Goal: Information Seeking & Learning: Learn about a topic

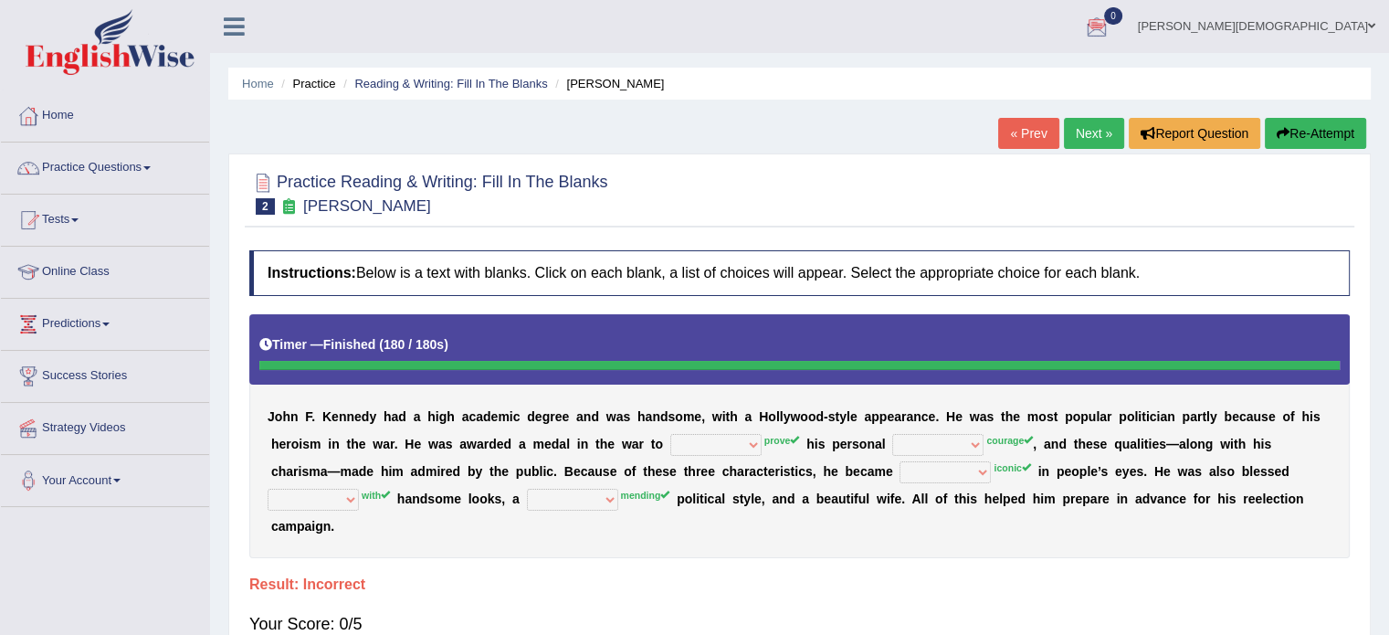
click at [1080, 134] on link "Next »" at bounding box center [1094, 133] width 60 height 31
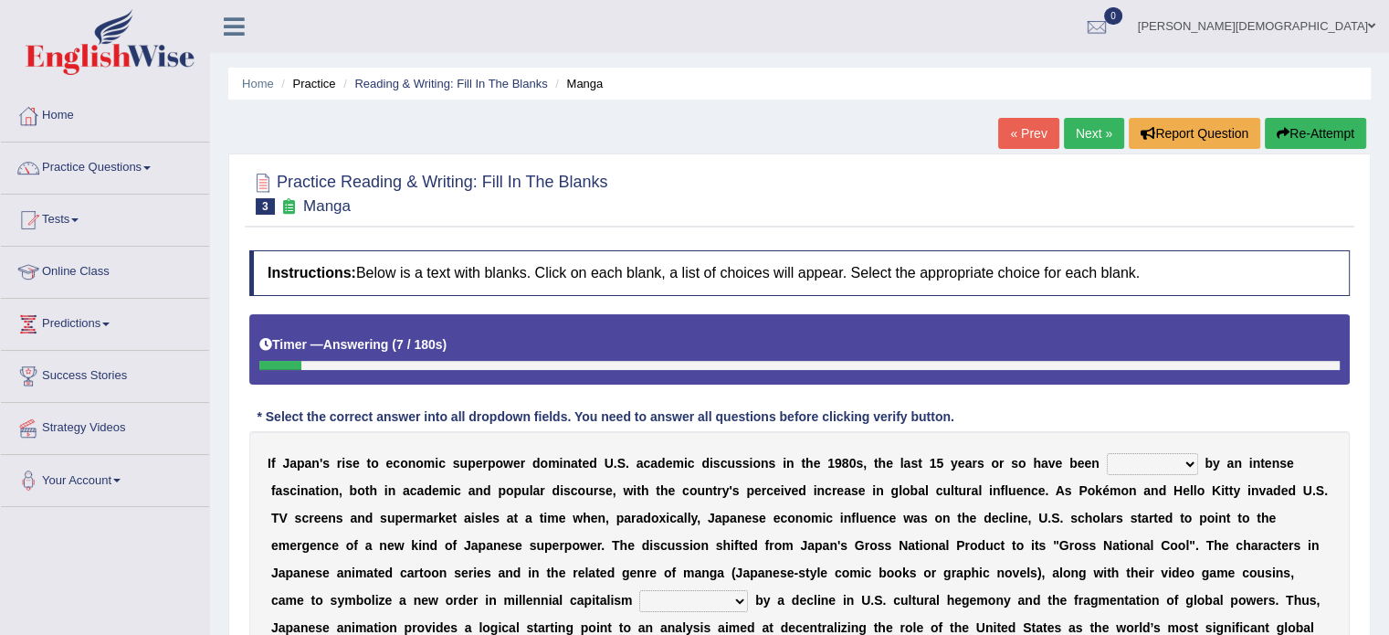
click at [1032, 132] on link "« Prev" at bounding box center [1028, 133] width 60 height 31
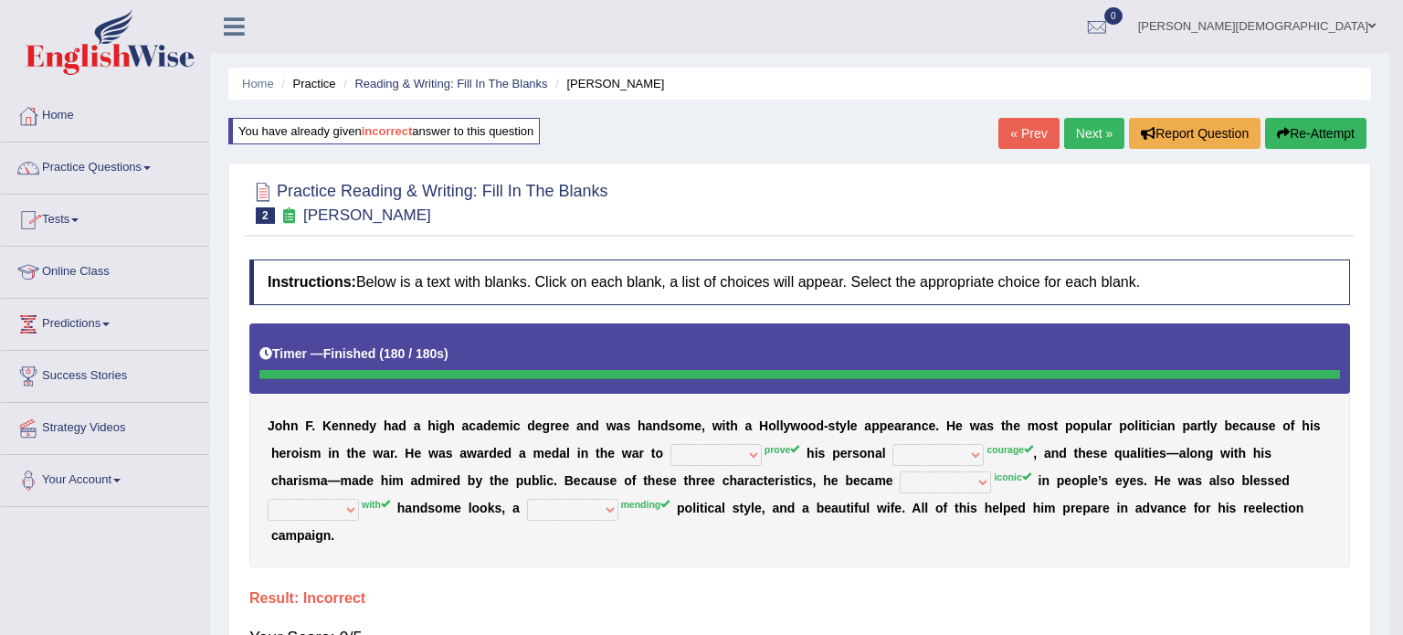
click at [150, 167] on span at bounding box center [146, 168] width 7 height 4
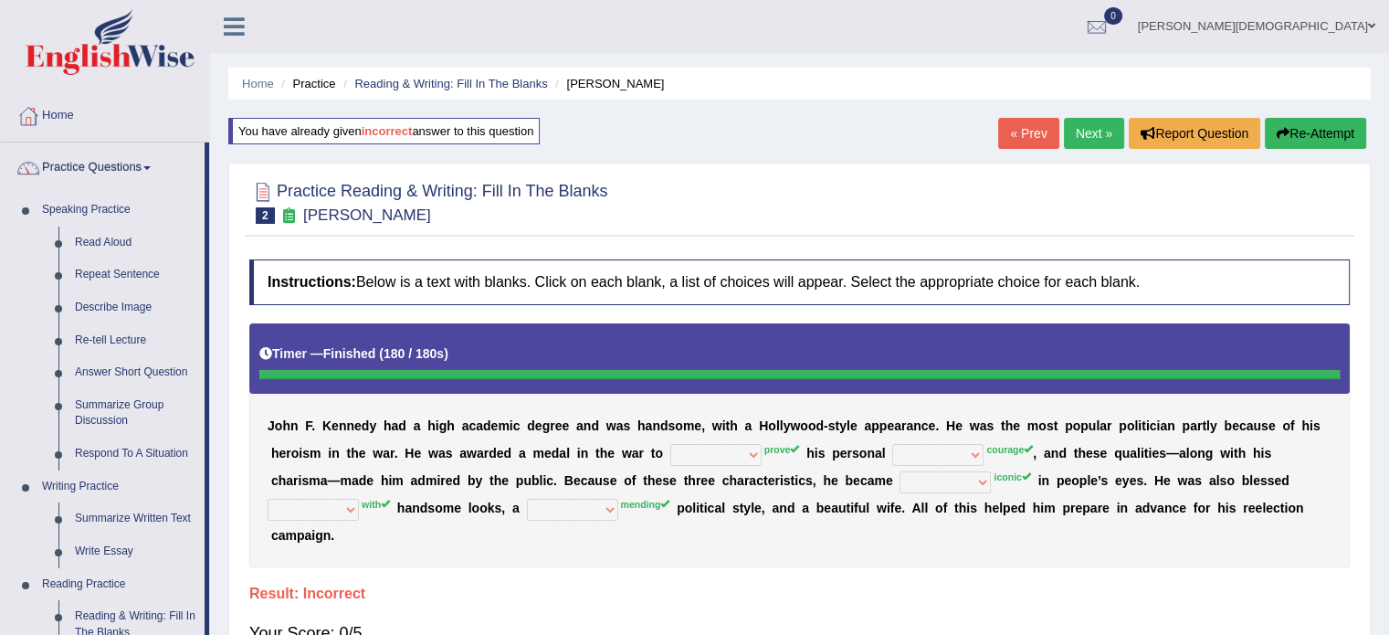
click at [1304, 132] on button "Re-Attempt" at bounding box center [1315, 133] width 101 height 31
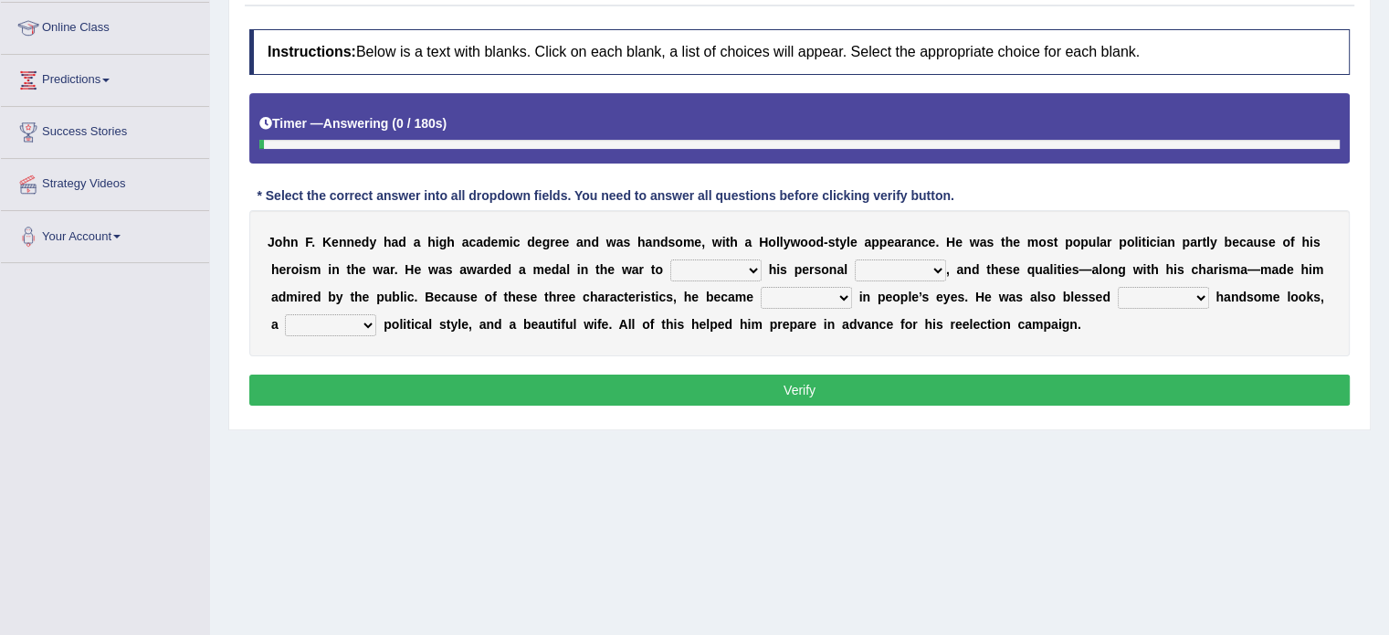
scroll to position [245, 0]
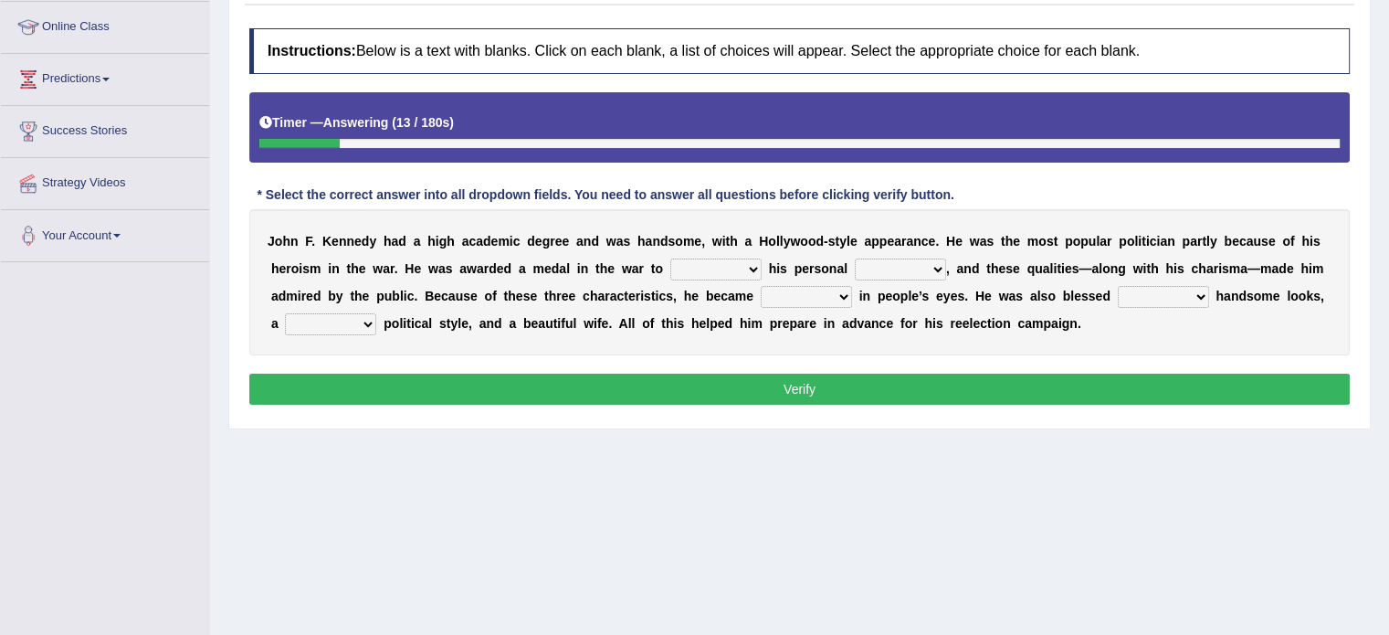
click at [753, 270] on select "prove show evidence upthrow" at bounding box center [715, 269] width 91 height 22
select select "prove"
click at [670, 258] on select "prove show evidence upthrow" at bounding box center [715, 269] width 91 height 22
click at [939, 266] on select "passion courage charm liking" at bounding box center [900, 269] width 91 height 22
select select "passion"
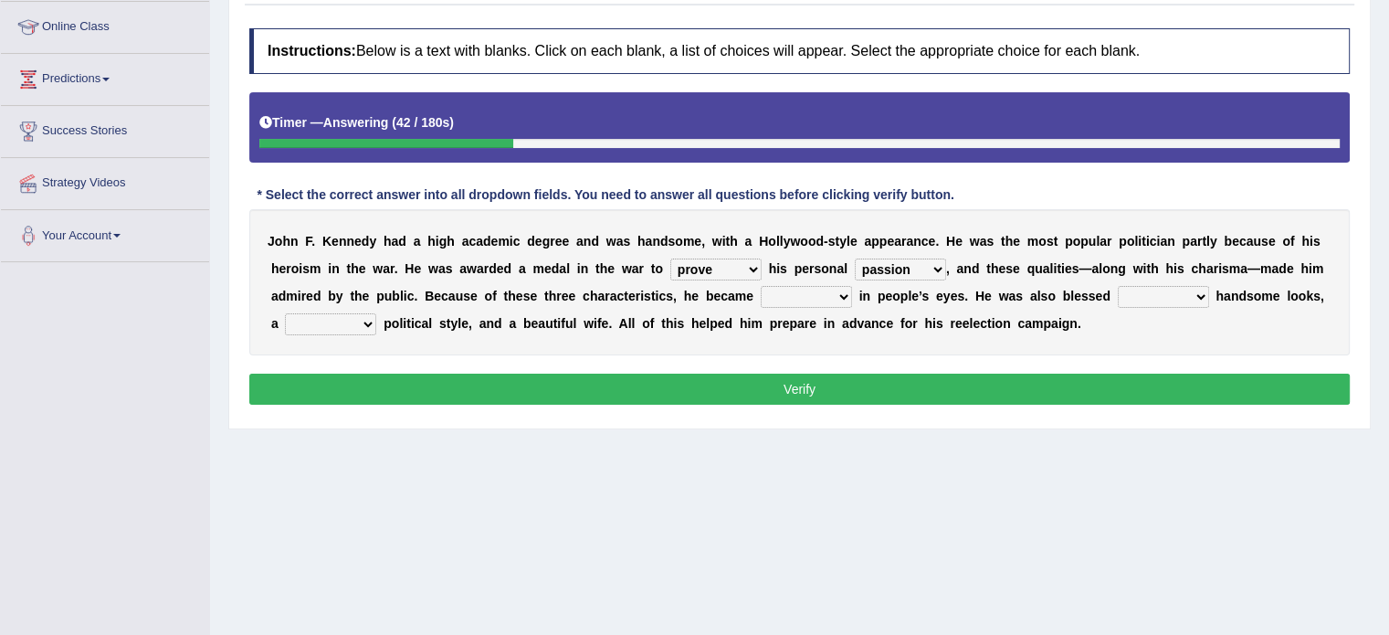
click at [855, 258] on select "passion courage charm liking" at bounding box center [900, 269] width 91 height 22
click at [839, 292] on select "iconic ironic identical impotent" at bounding box center [806, 297] width 91 height 22
select select "iconic"
click at [761, 286] on select "iconic ironic identical impotent" at bounding box center [806, 297] width 91 height 22
click at [1200, 295] on select "with in upon to" at bounding box center [1163, 297] width 91 height 22
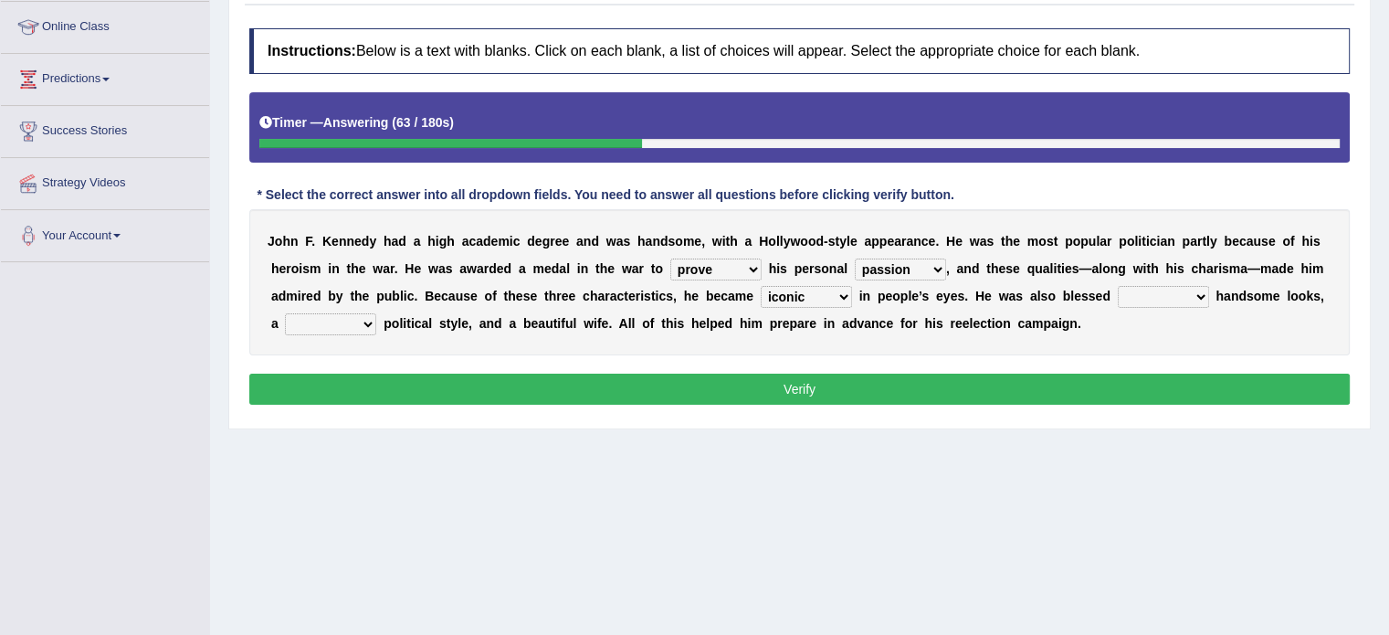
select select "with"
click at [1118, 286] on select "with in upon to" at bounding box center [1163, 297] width 91 height 22
click at [364, 321] on select "mending mends mended mend" at bounding box center [330, 324] width 91 height 22
select select "mends"
click at [285, 313] on select "mending mends mended mend" at bounding box center [330, 324] width 91 height 22
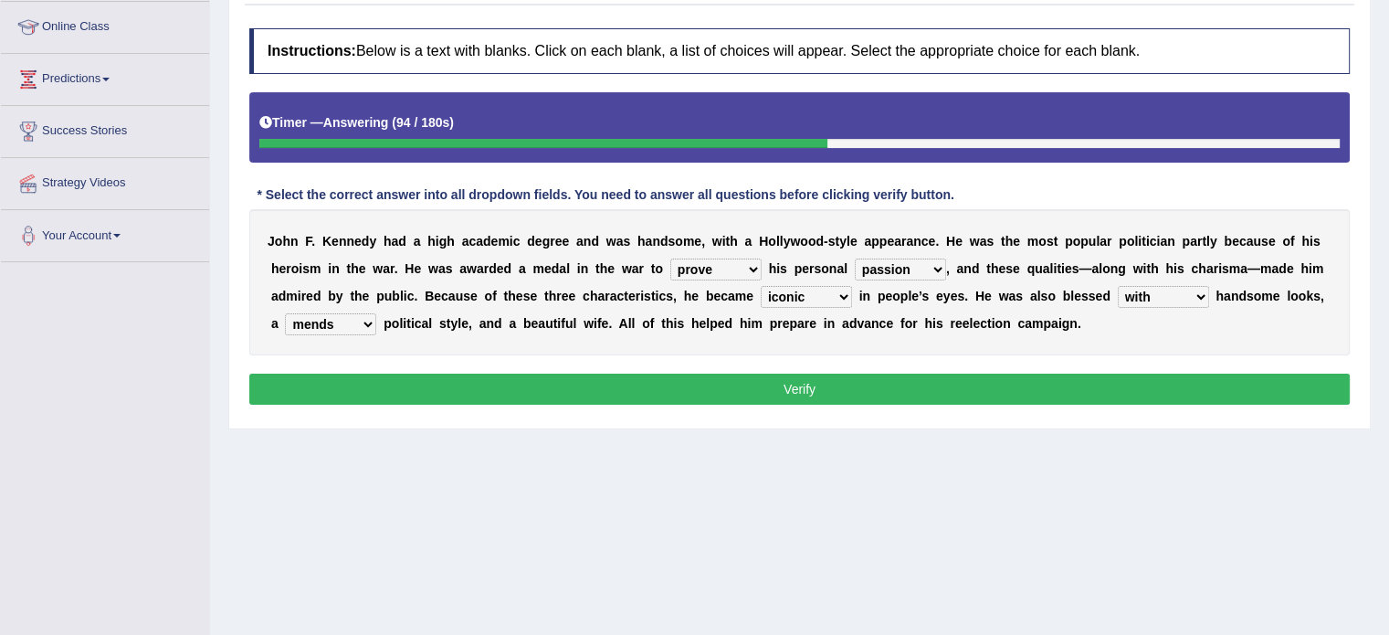
click at [753, 268] on select "prove show evidence upthrow" at bounding box center [715, 269] width 91 height 22
select select "show"
click at [670, 258] on select "prove show evidence upthrow" at bounding box center [715, 269] width 91 height 22
click at [814, 383] on button "Verify" at bounding box center [799, 389] width 1100 height 31
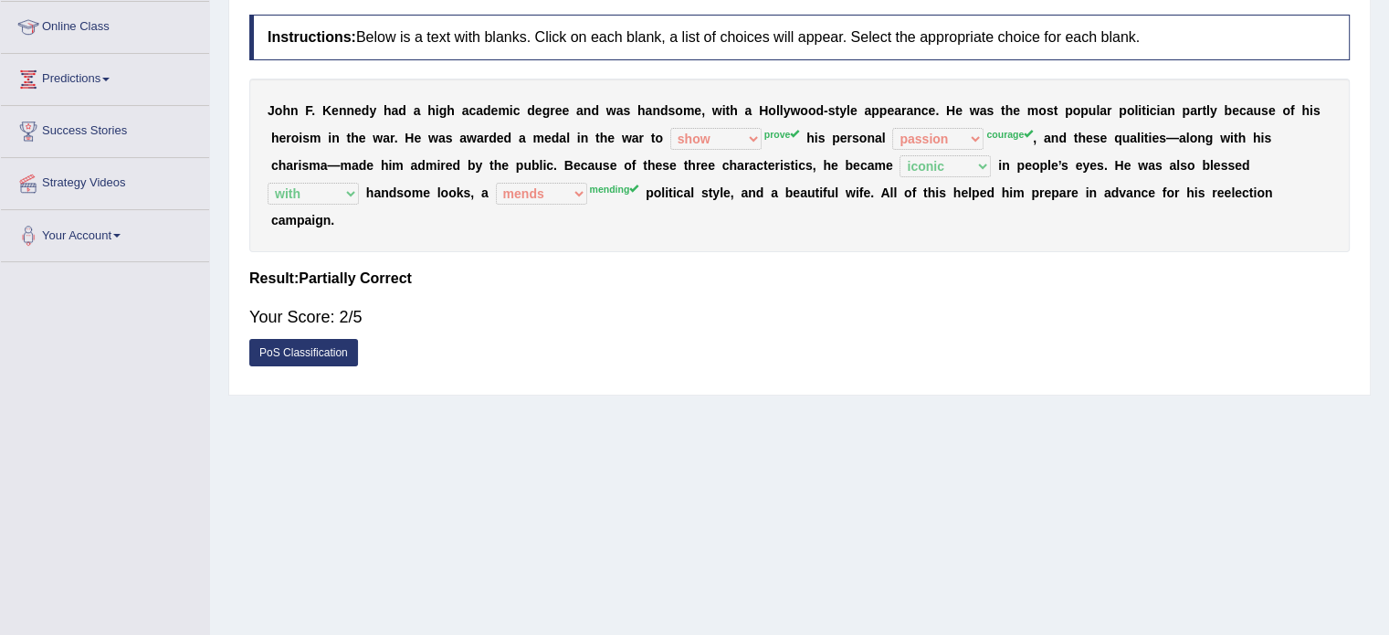
scroll to position [0, 0]
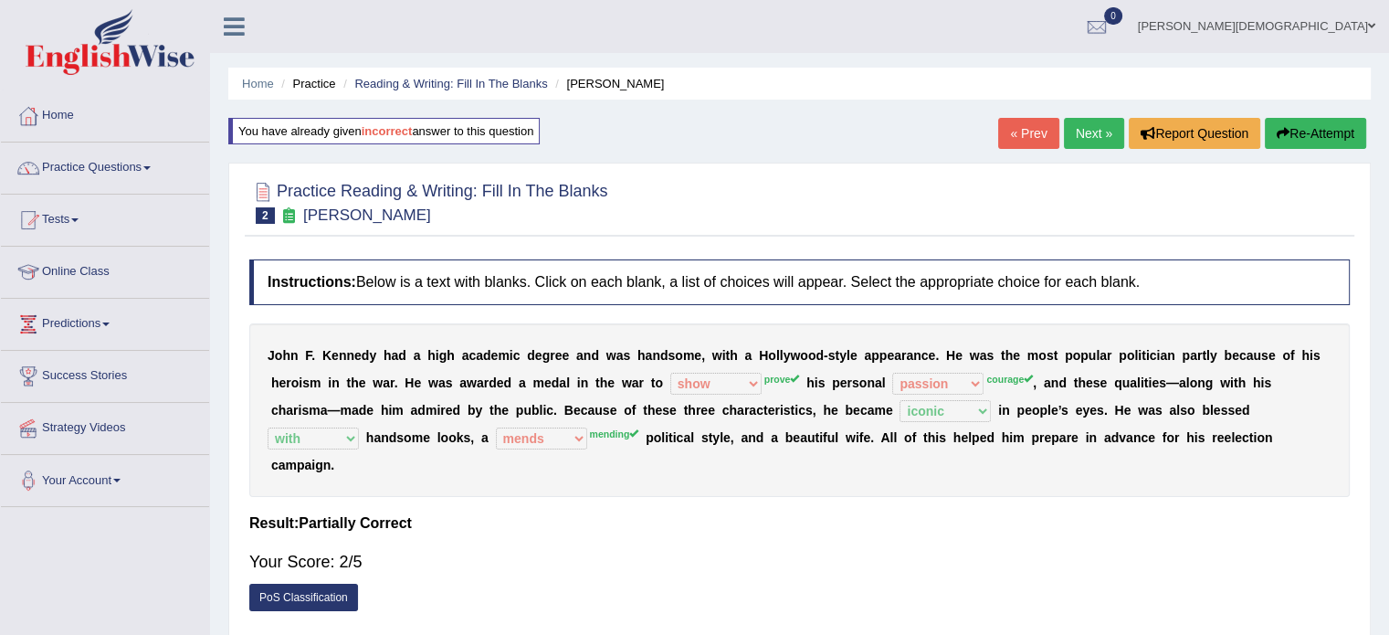
click at [1087, 131] on link "Next »" at bounding box center [1094, 133] width 60 height 31
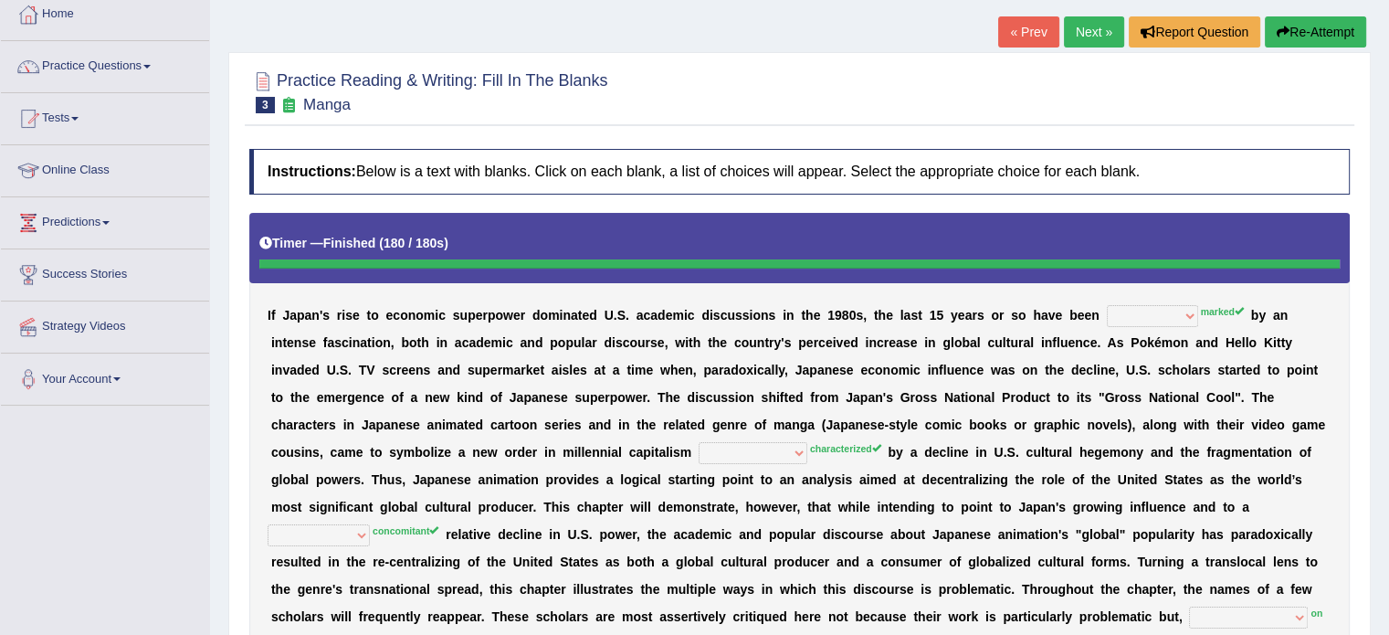
scroll to position [58, 0]
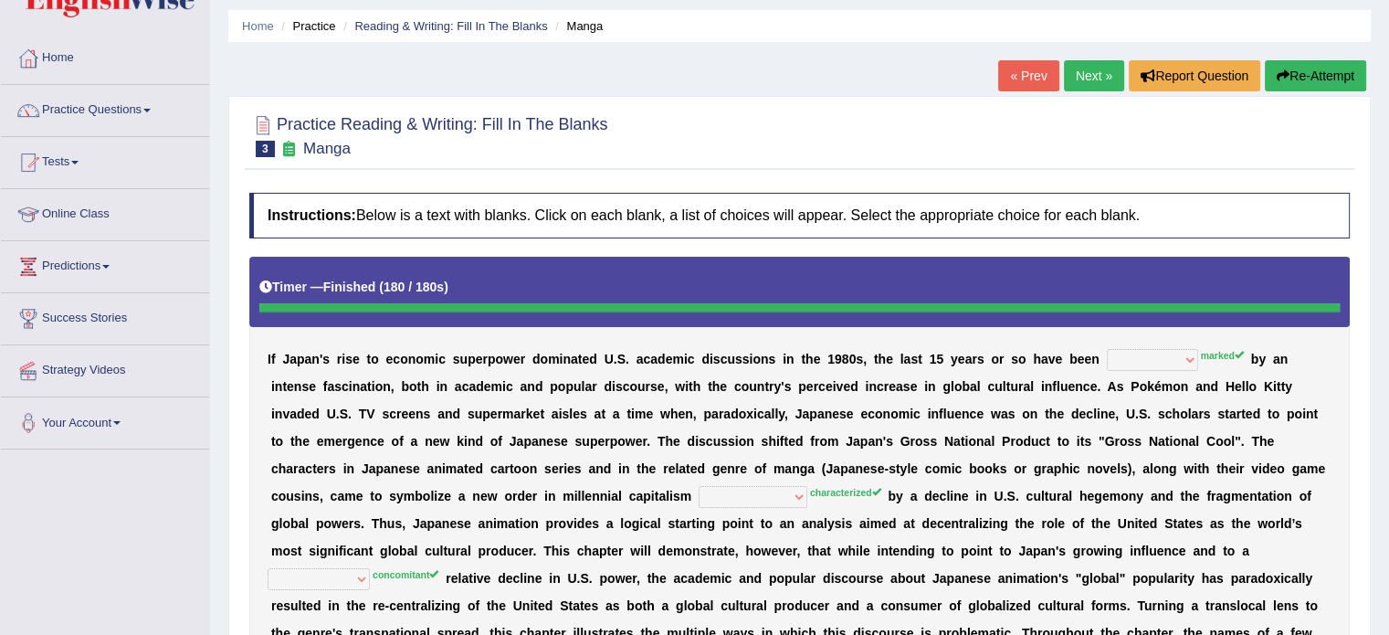
click at [1327, 79] on button "Re-Attempt" at bounding box center [1315, 75] width 101 height 31
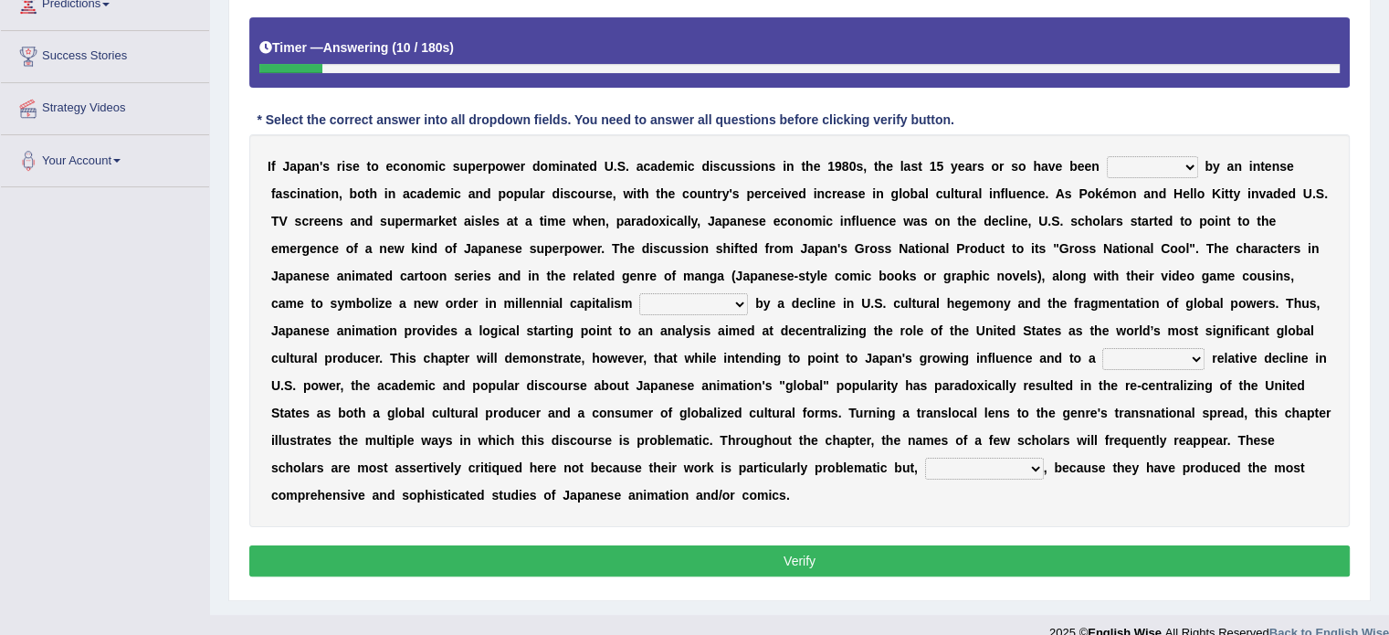
click at [1187, 169] on select "marked dedicated made inspired" at bounding box center [1152, 167] width 91 height 22
select select "marked"
click at [1107, 156] on select "marked dedicated made inspired" at bounding box center [1152, 167] width 91 height 22
click at [738, 301] on select "pocessed characterized opposed tangled" at bounding box center [693, 304] width 109 height 22
select select "characterized"
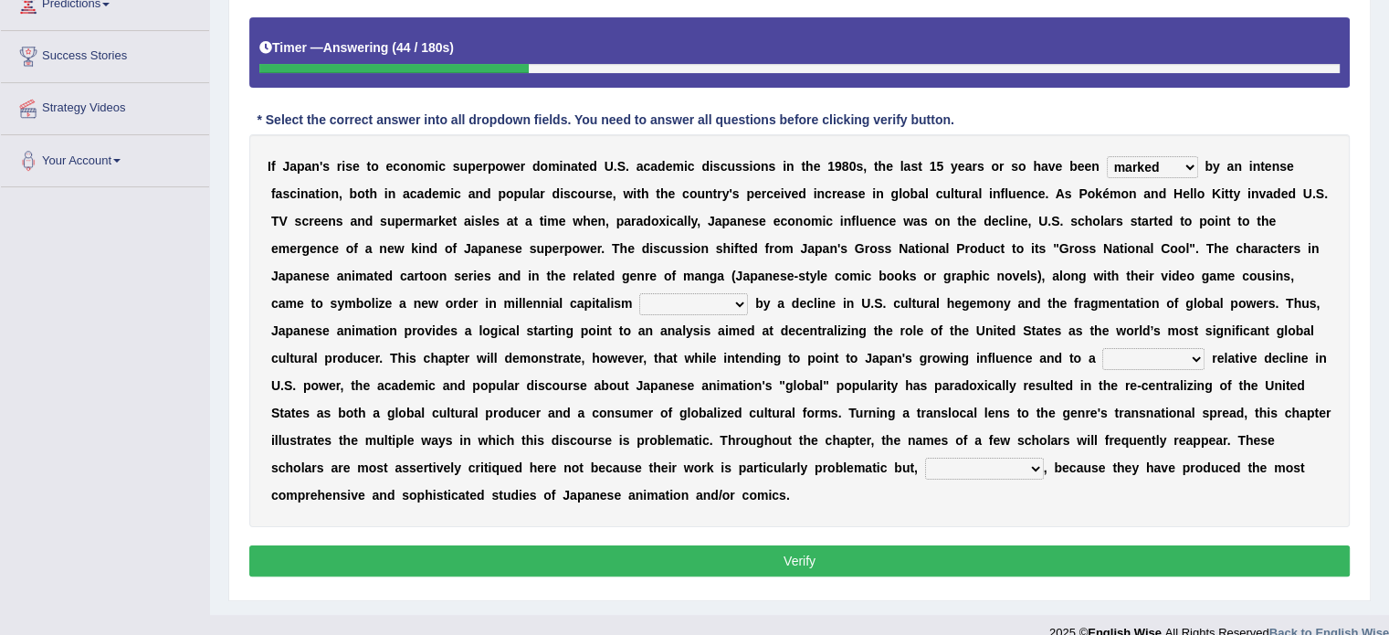
click at [639, 293] on select "pocessed characterized opposed tangled" at bounding box center [693, 304] width 109 height 22
click at [1195, 356] on select "concomitant discrete proportional legitimate" at bounding box center [1153, 359] width 102 height 22
select select "discrete"
click at [1102, 348] on select "concomitant discrete proportional legitimate" at bounding box center [1153, 359] width 102 height 22
click at [1037, 464] on select "however on the contrary in addition on the whole" at bounding box center [984, 469] width 119 height 22
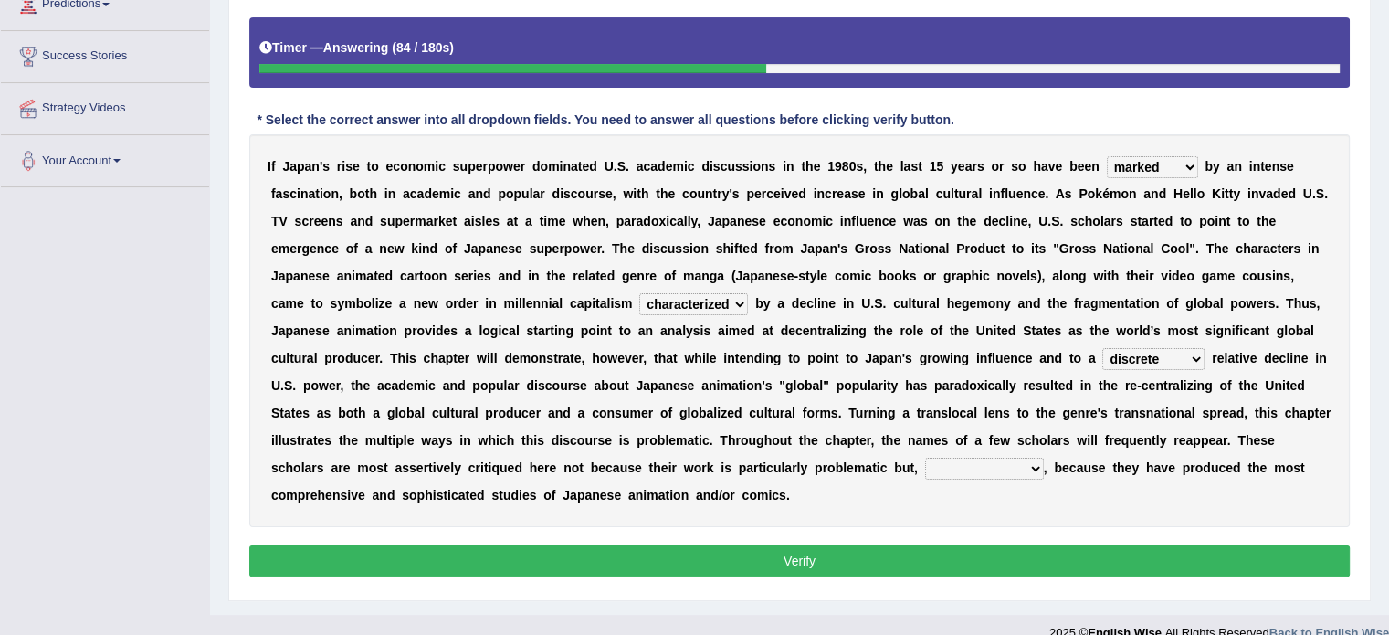
select select "on the whole"
click at [925, 458] on select "however on the contrary in addition on the whole" at bounding box center [984, 469] width 119 height 22
click at [810, 554] on button "Verify" at bounding box center [799, 560] width 1100 height 31
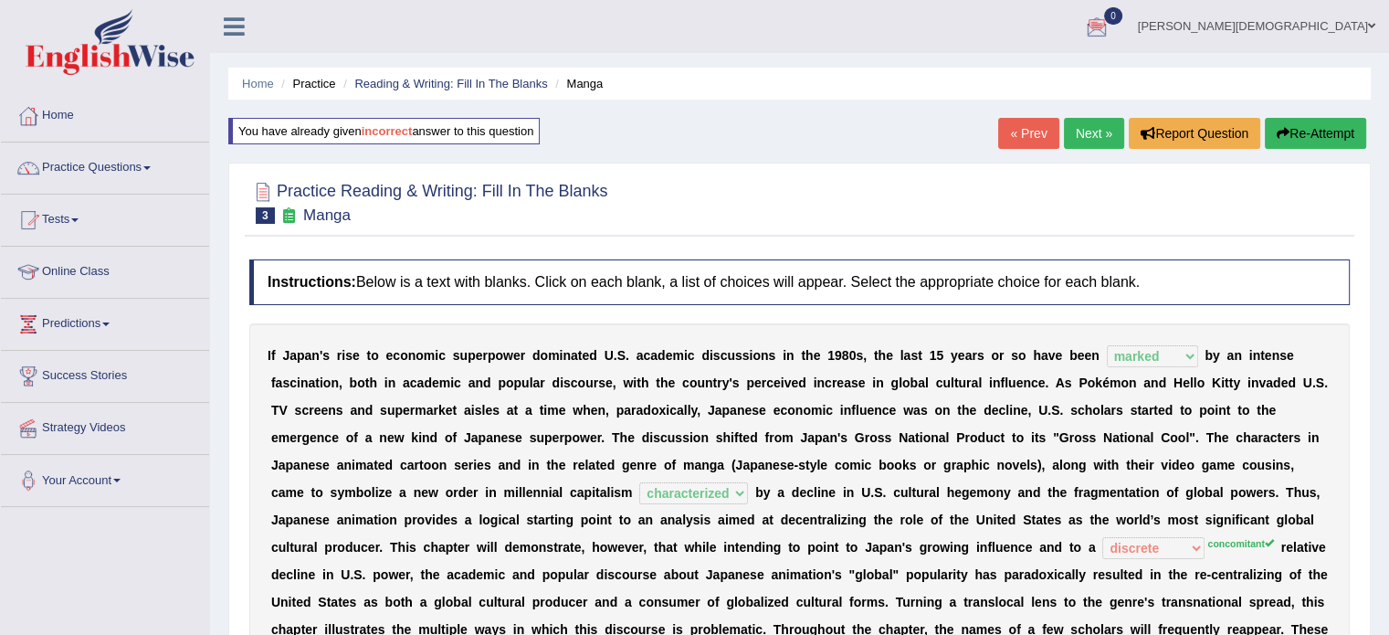
click at [1319, 125] on button "Re-Attempt" at bounding box center [1315, 133] width 101 height 31
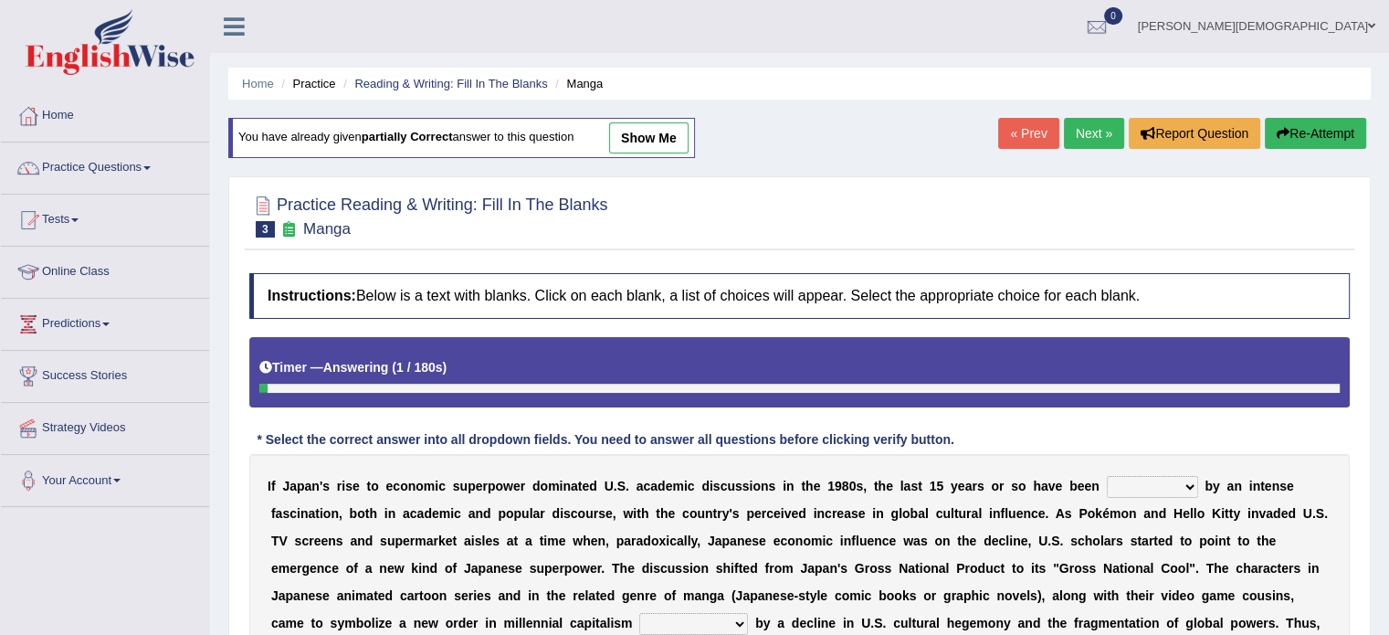
click at [1085, 132] on link "Next »" at bounding box center [1094, 133] width 60 height 31
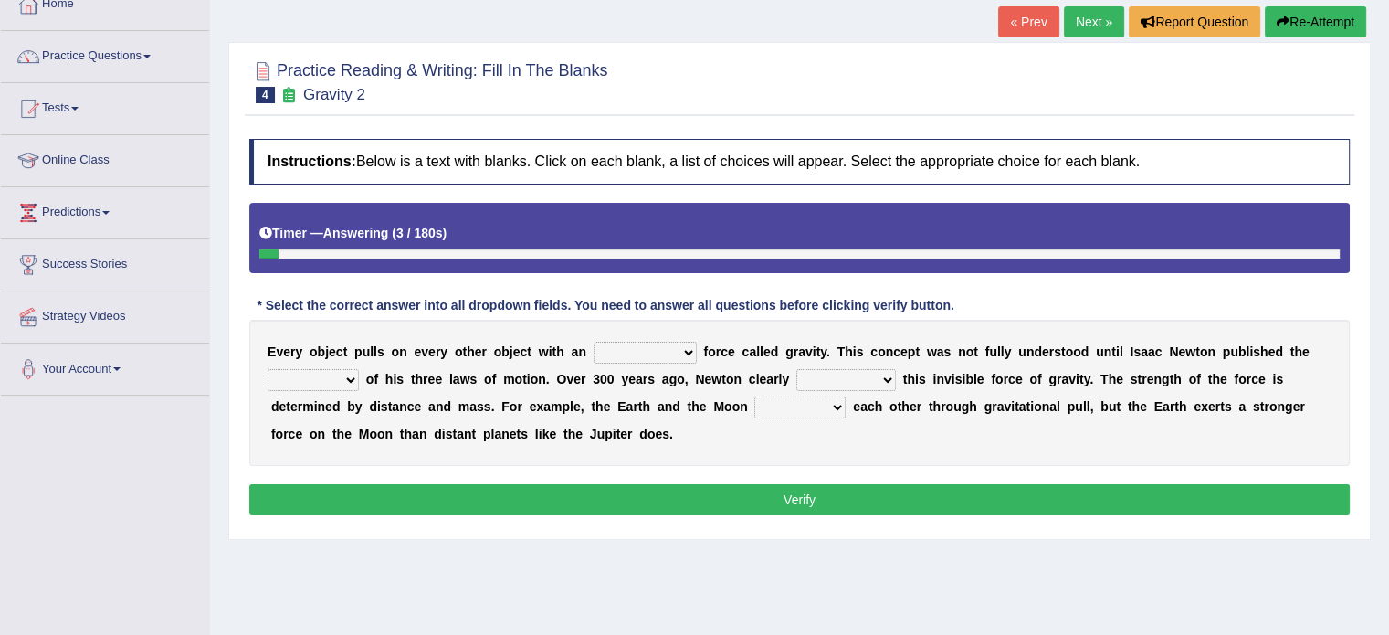
scroll to position [113, 0]
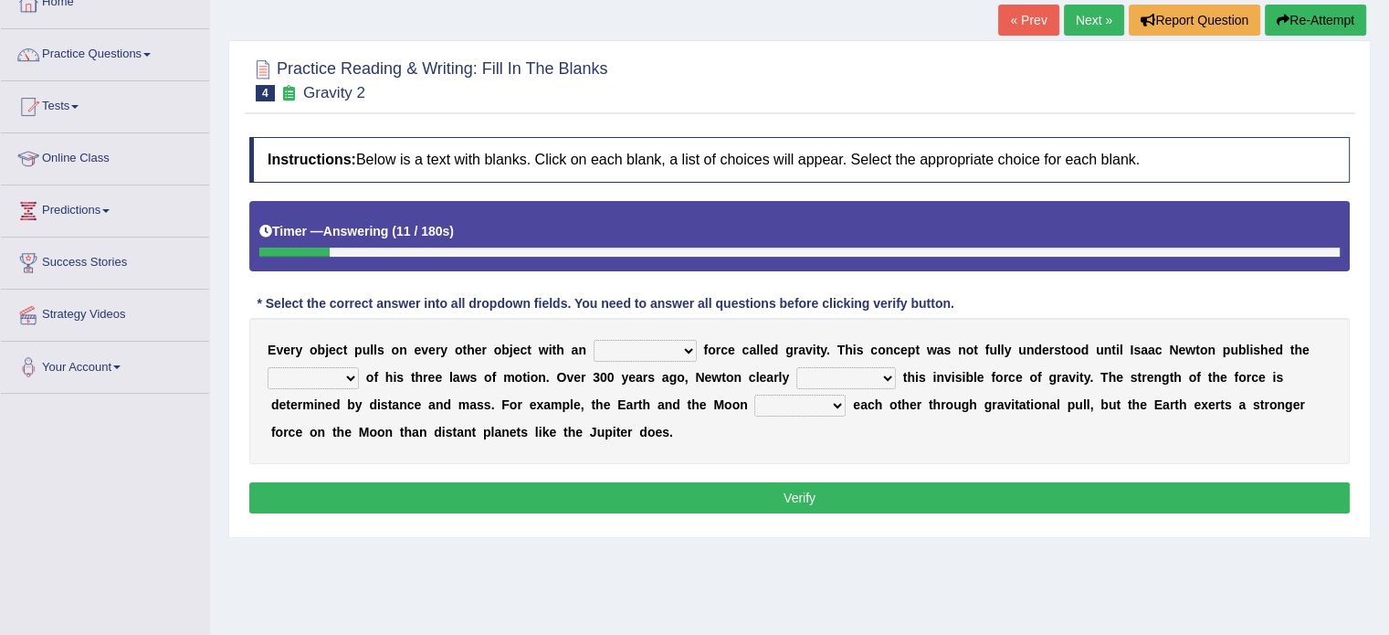
click at [687, 347] on select "invisible unknown unbelievable inconsistent" at bounding box center [645, 351] width 103 height 22
select select "unknown"
click at [594, 340] on select "invisible unknown unbelievable inconsistent" at bounding box center [645, 351] width 103 height 22
click at [348, 379] on select "concept theory method argument" at bounding box center [313, 378] width 91 height 22
select select "theory"
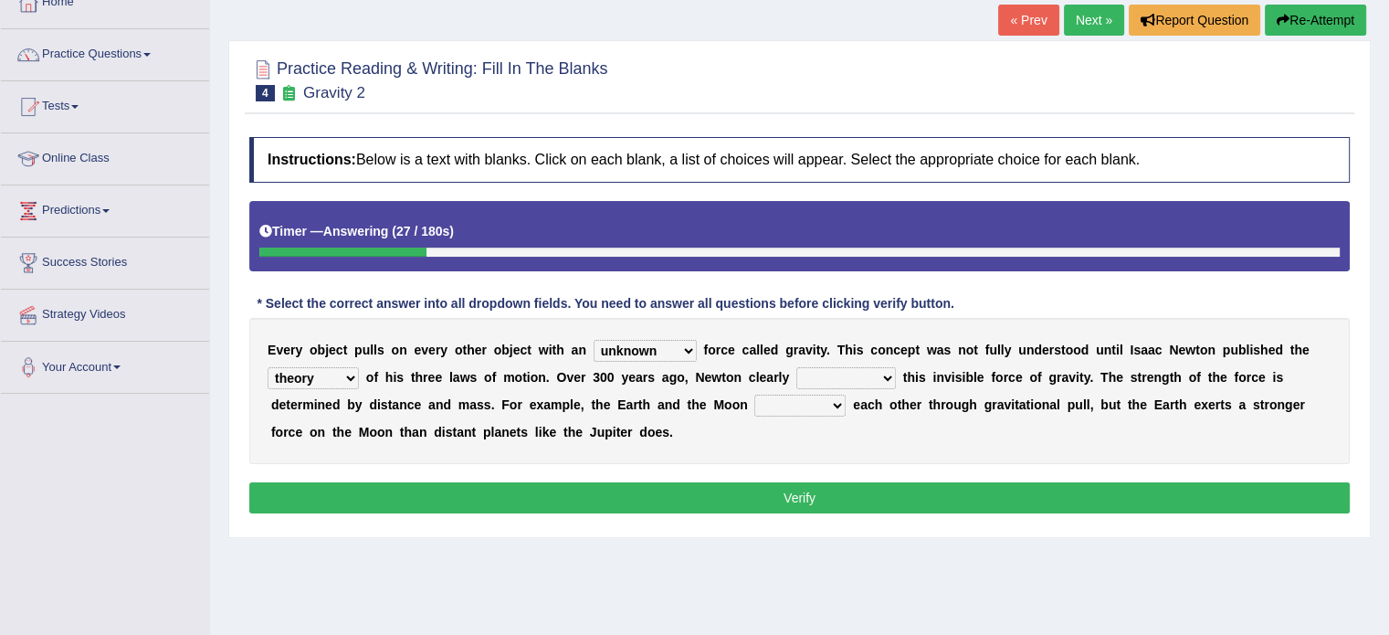
click at [268, 367] on select "concept theory method argument" at bounding box center [313, 378] width 91 height 22
click at [889, 375] on select "explained undermined overturned realized" at bounding box center [846, 378] width 100 height 22
select select "explained"
click at [796, 367] on select "explained undermined overturned realized" at bounding box center [846, 378] width 100 height 22
click at [837, 405] on select "affect spin evade span" at bounding box center [799, 406] width 91 height 22
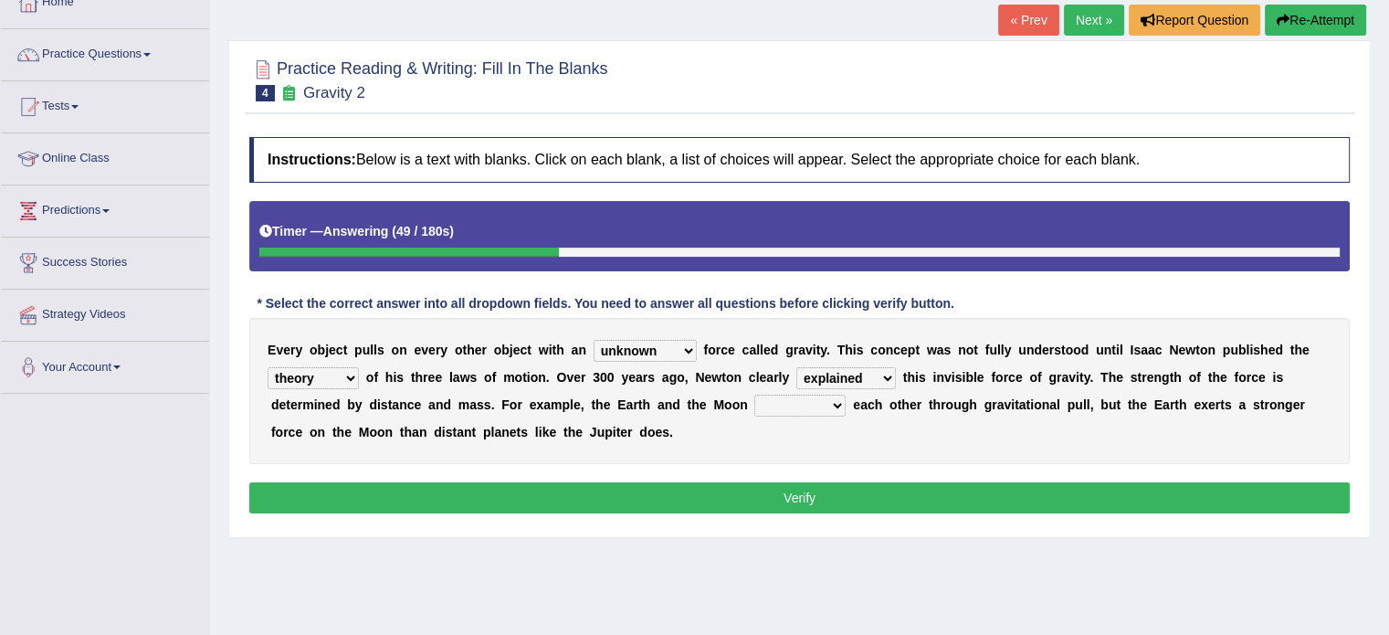
select select "spin"
click at [754, 395] on select "affect spin evade span" at bounding box center [799, 406] width 91 height 22
click at [812, 496] on button "Verify" at bounding box center [799, 497] width 1100 height 31
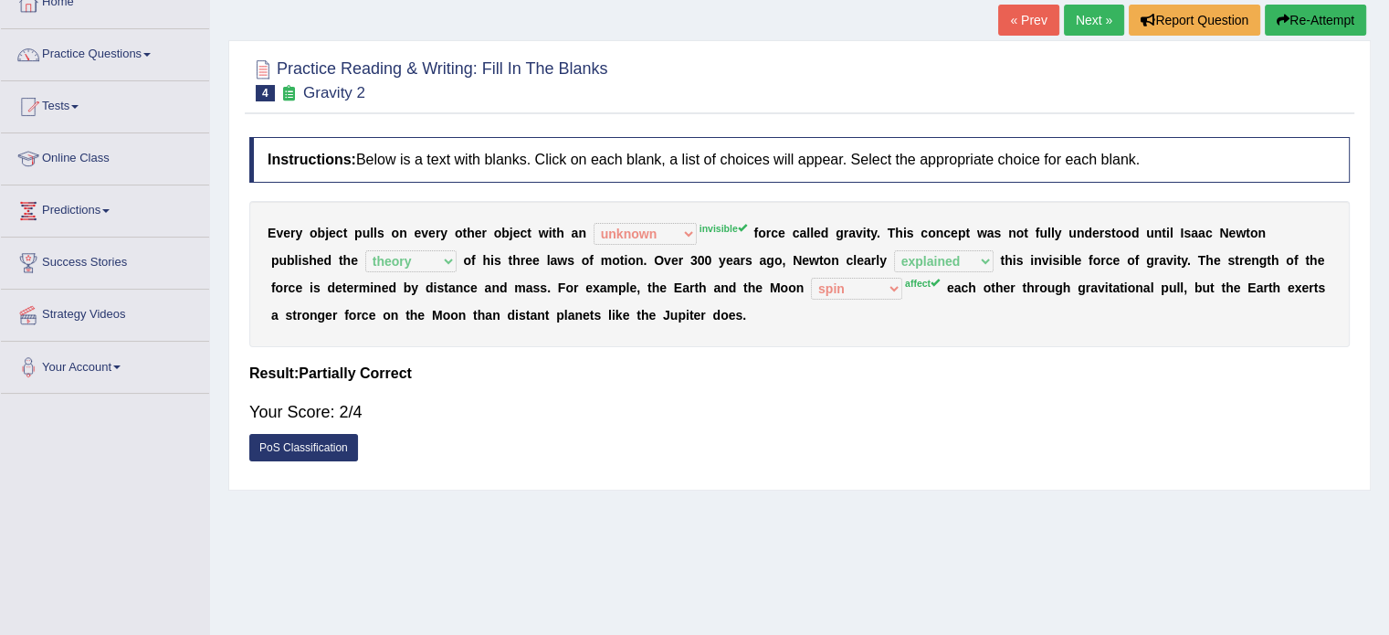
click at [1089, 14] on link "Next »" at bounding box center [1094, 20] width 60 height 31
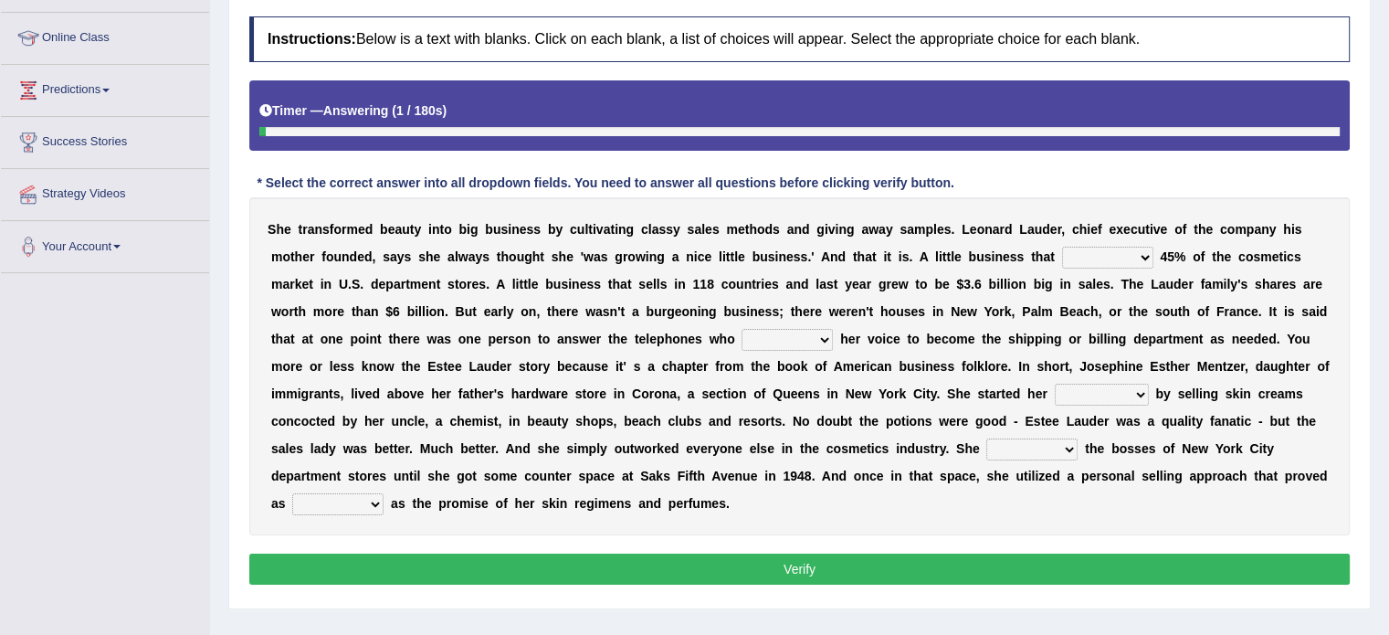
scroll to position [234, 0]
click at [1142, 257] on select "has controls makes maintains" at bounding box center [1107, 258] width 91 height 22
select select "makes"
click at [1062, 247] on select "has controls makes maintains" at bounding box center [1107, 258] width 91 height 22
click at [826, 335] on select "switched changed raised used" at bounding box center [787, 340] width 91 height 22
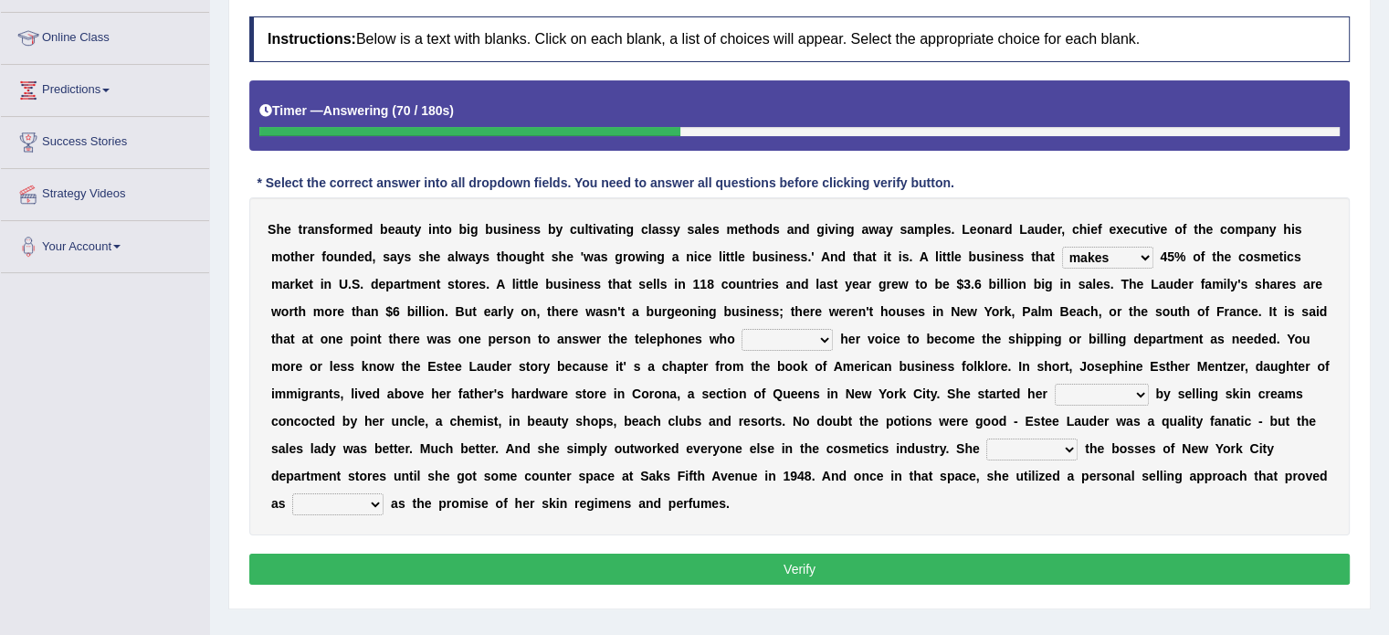
select select "changed"
click at [742, 329] on select "switched changed raised used" at bounding box center [787, 340] width 91 height 22
click at [1140, 391] on select "job institute companion enterprise" at bounding box center [1102, 395] width 94 height 22
select select "job"
click at [1055, 384] on select "job institute companion enterprise" at bounding box center [1102, 395] width 94 height 22
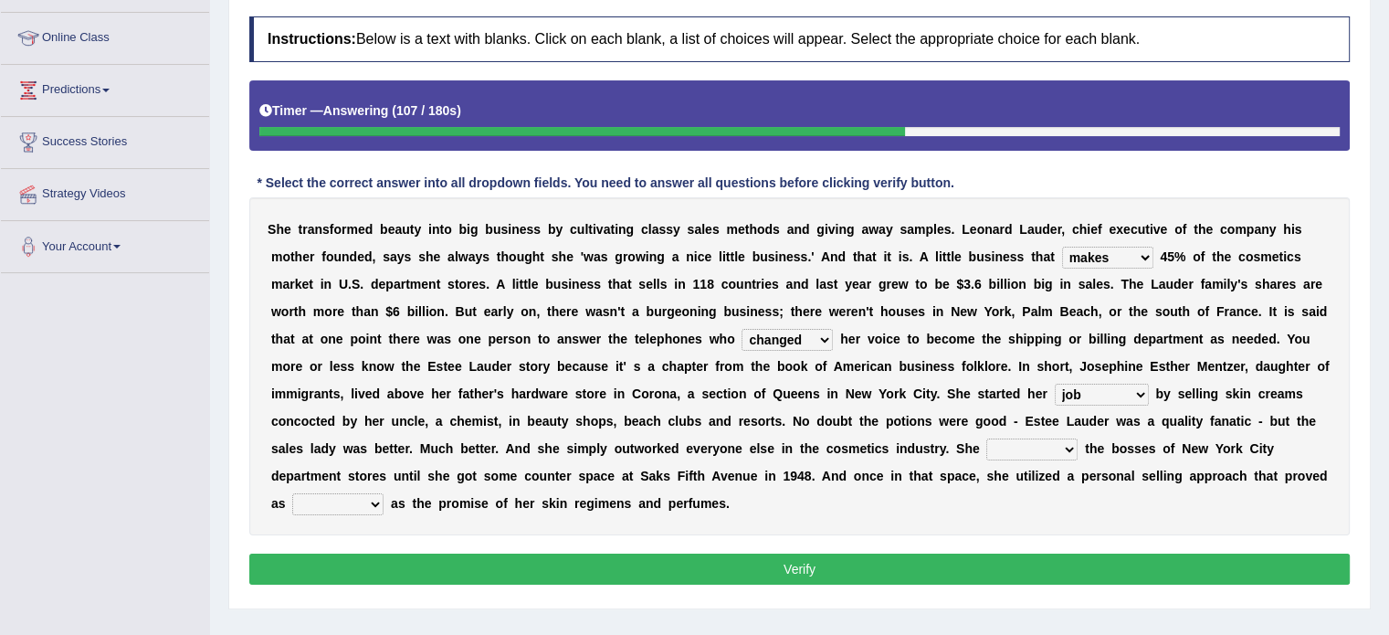
click at [1065, 447] on select "stated bridged stalked heaved" at bounding box center [1031, 449] width 91 height 22
select select "bridged"
click at [986, 438] on select "stated bridged stalked heaved" at bounding box center [1031, 449] width 91 height 22
click at [376, 504] on select "potent ruthless potential expensive" at bounding box center [337, 504] width 91 height 22
select select "expensive"
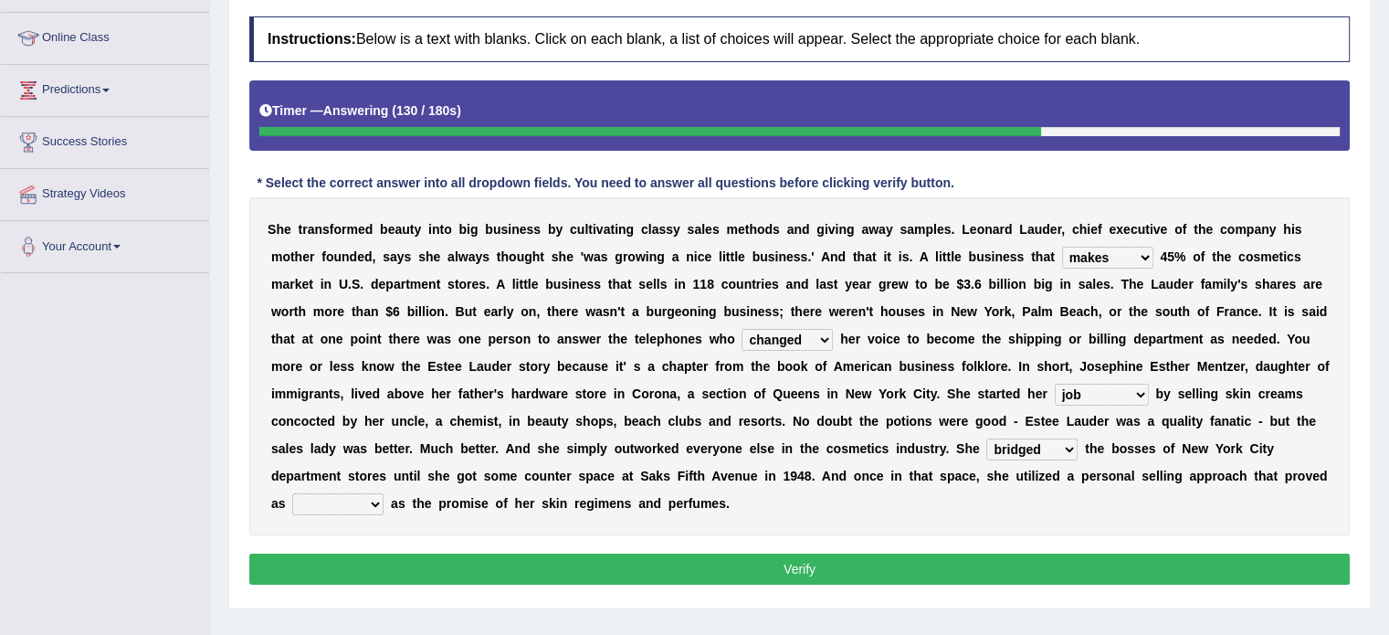
click at [292, 493] on select "potent ruthless potential expensive" at bounding box center [337, 504] width 91 height 22
click at [824, 562] on button "Verify" at bounding box center [799, 568] width 1100 height 31
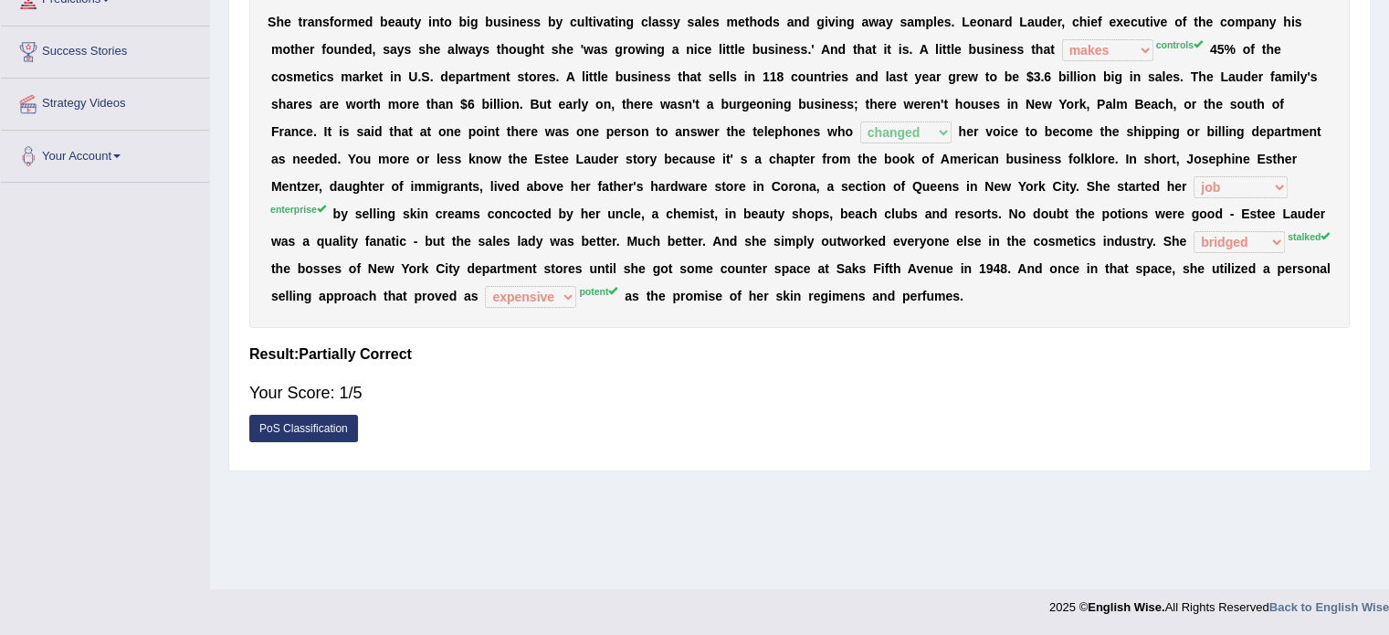
scroll to position [0, 0]
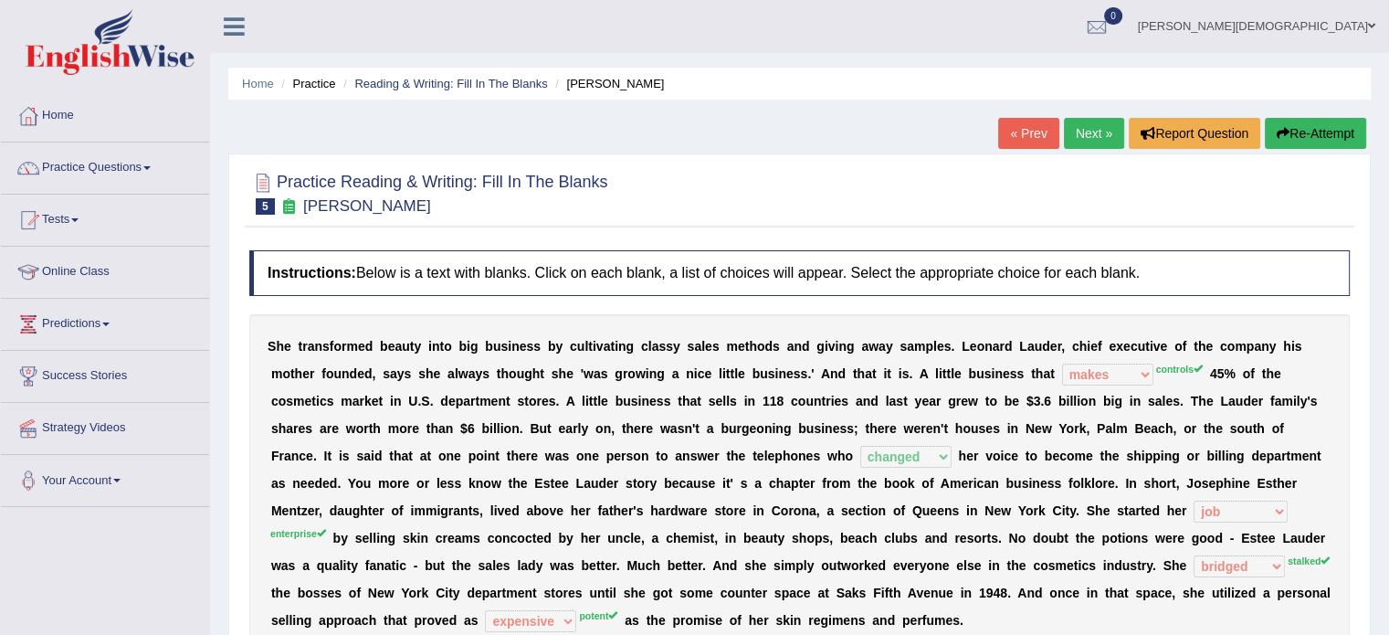
click at [1090, 131] on link "Next »" at bounding box center [1094, 133] width 60 height 31
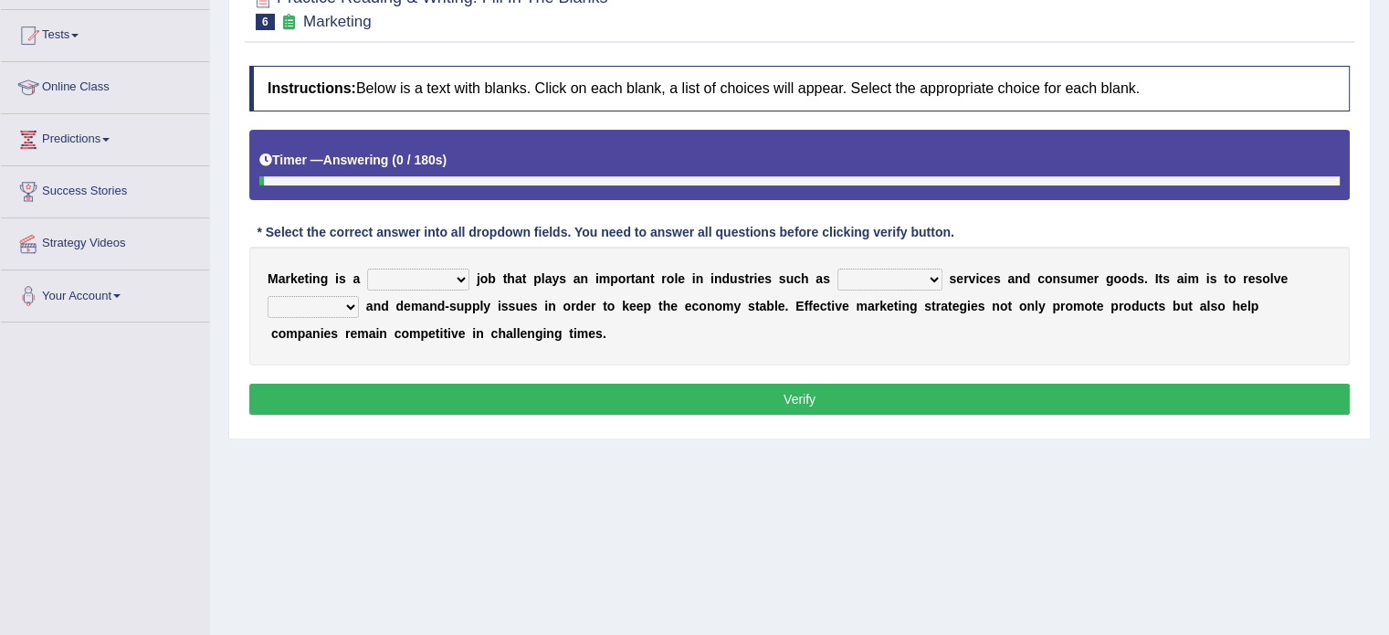
scroll to position [205, 0]
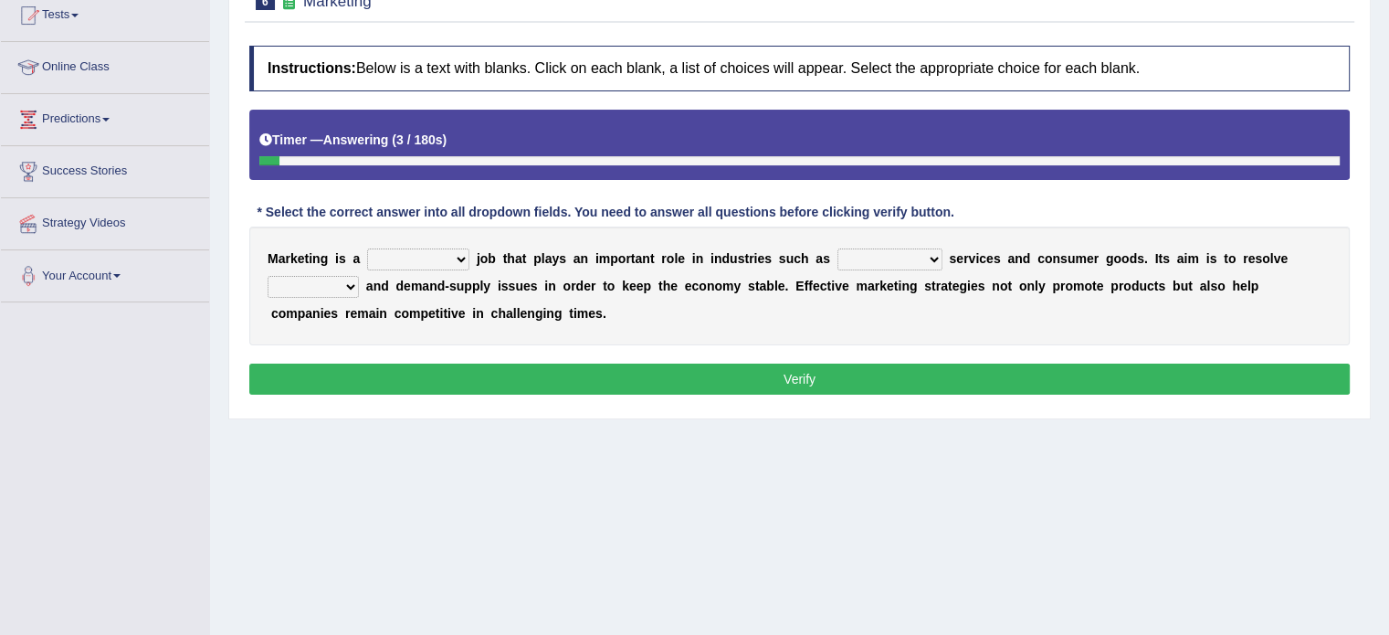
click at [458, 258] on select "professional flexible parochial descriptive" at bounding box center [418, 259] width 102 height 22
click at [367, 248] on select "professional flexible parochial descriptive" at bounding box center [418, 259] width 102 height 22
click at [458, 251] on select "professional flexible parochial descriptive" at bounding box center [418, 259] width 102 height 22
select select "professional"
click at [367, 248] on select "professional flexible parochial descriptive" at bounding box center [418, 259] width 102 height 22
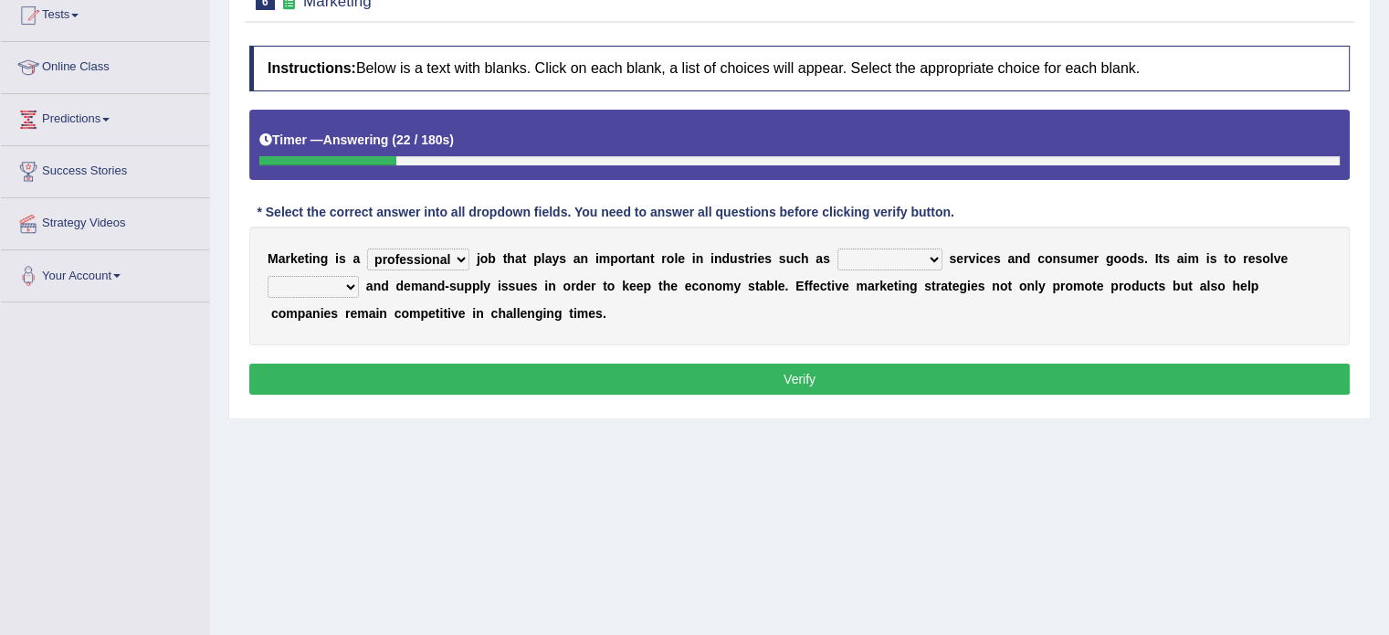
click at [932, 256] on select "civil financial conventional foremost" at bounding box center [889, 259] width 105 height 22
select select "financial"
click at [837, 248] on select "civil financial conventional foremost" at bounding box center [889, 259] width 105 height 22
click at [350, 280] on select "imbalance excess symmetry budget" at bounding box center [313, 287] width 91 height 22
select select "imbalance"
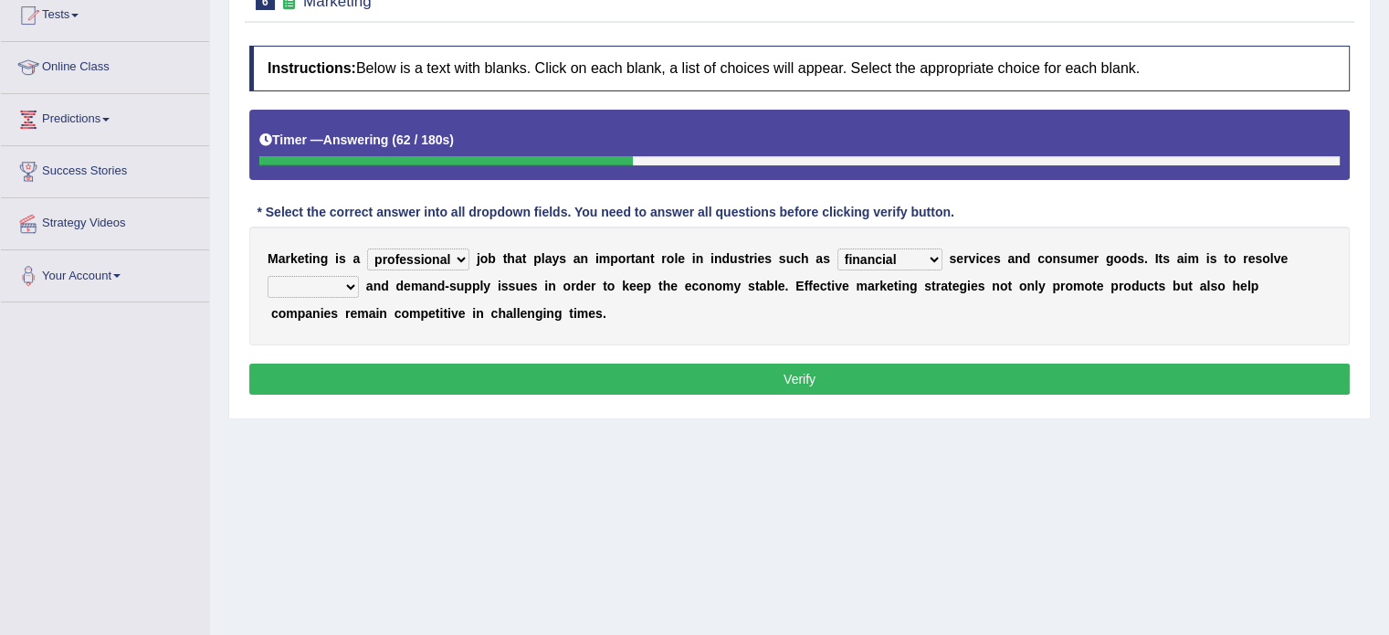
click at [268, 276] on select "imbalance excess symmetry budget" at bounding box center [313, 287] width 91 height 22
click at [463, 261] on select "professional flexible parochial descriptive" at bounding box center [418, 259] width 102 height 22
select select "flexible"
click at [367, 248] on select "professional flexible parochial descriptive" at bounding box center [418, 259] width 102 height 22
click at [818, 375] on button "Verify" at bounding box center [799, 378] width 1100 height 31
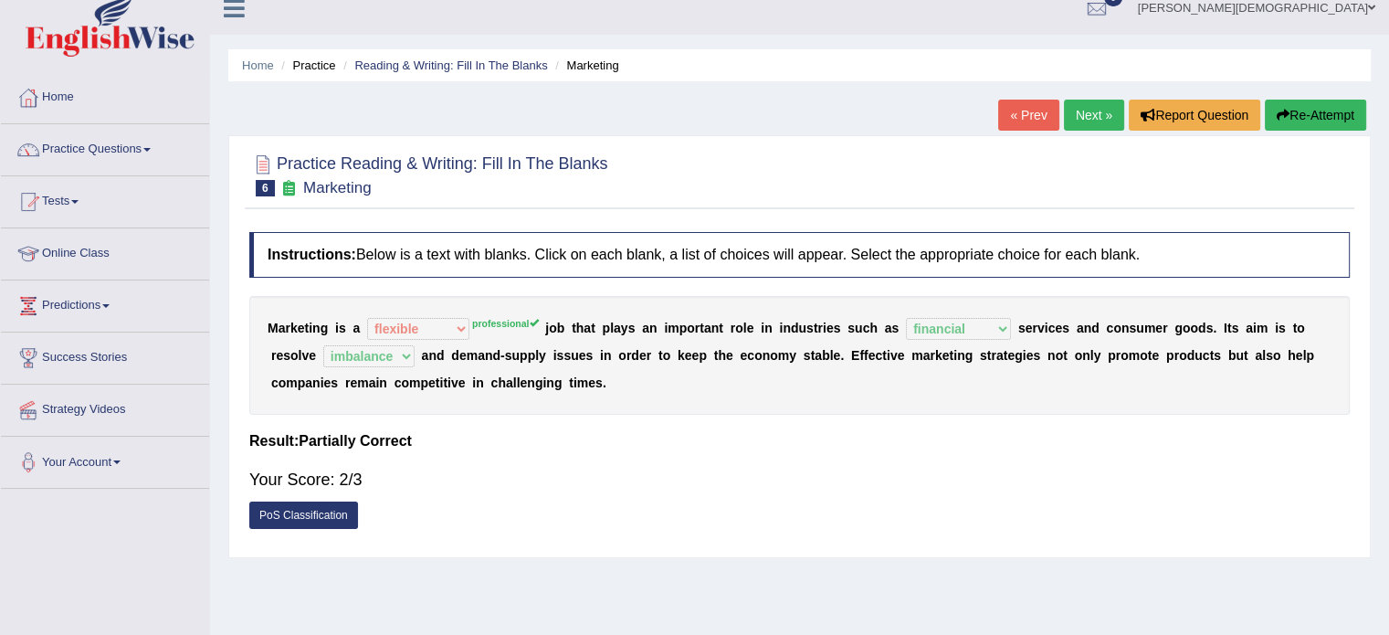
scroll to position [0, 0]
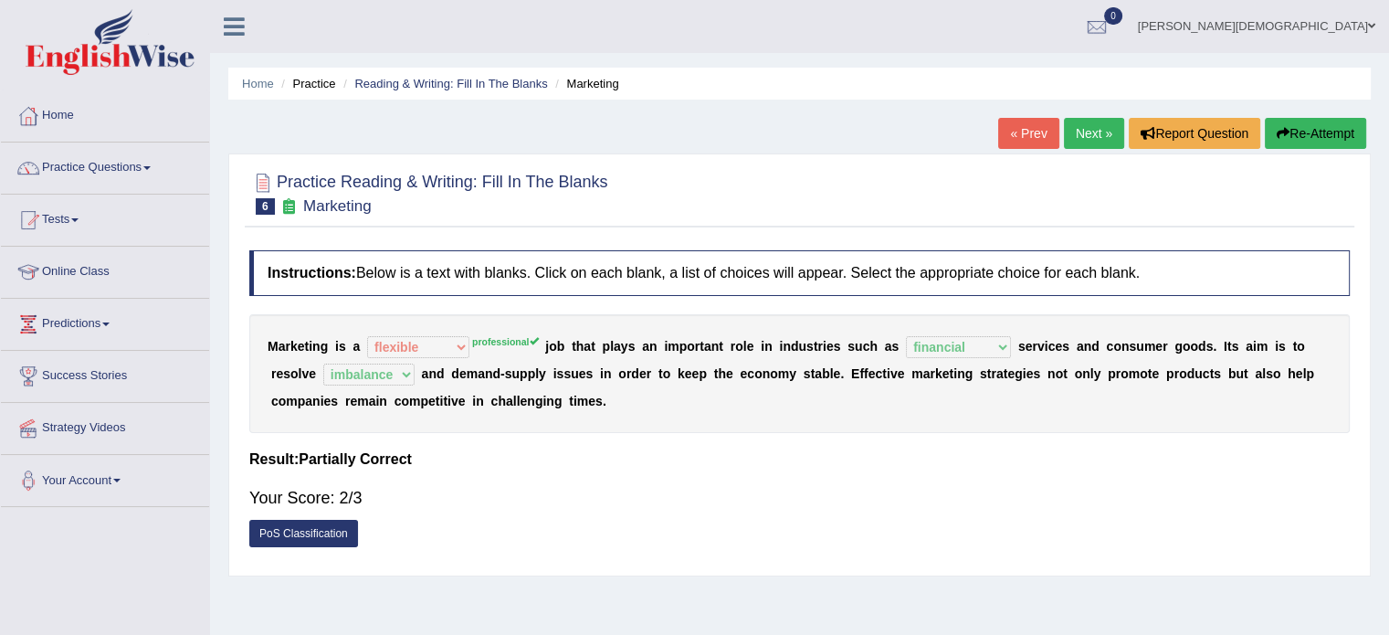
click at [1079, 143] on link "Next »" at bounding box center [1094, 133] width 60 height 31
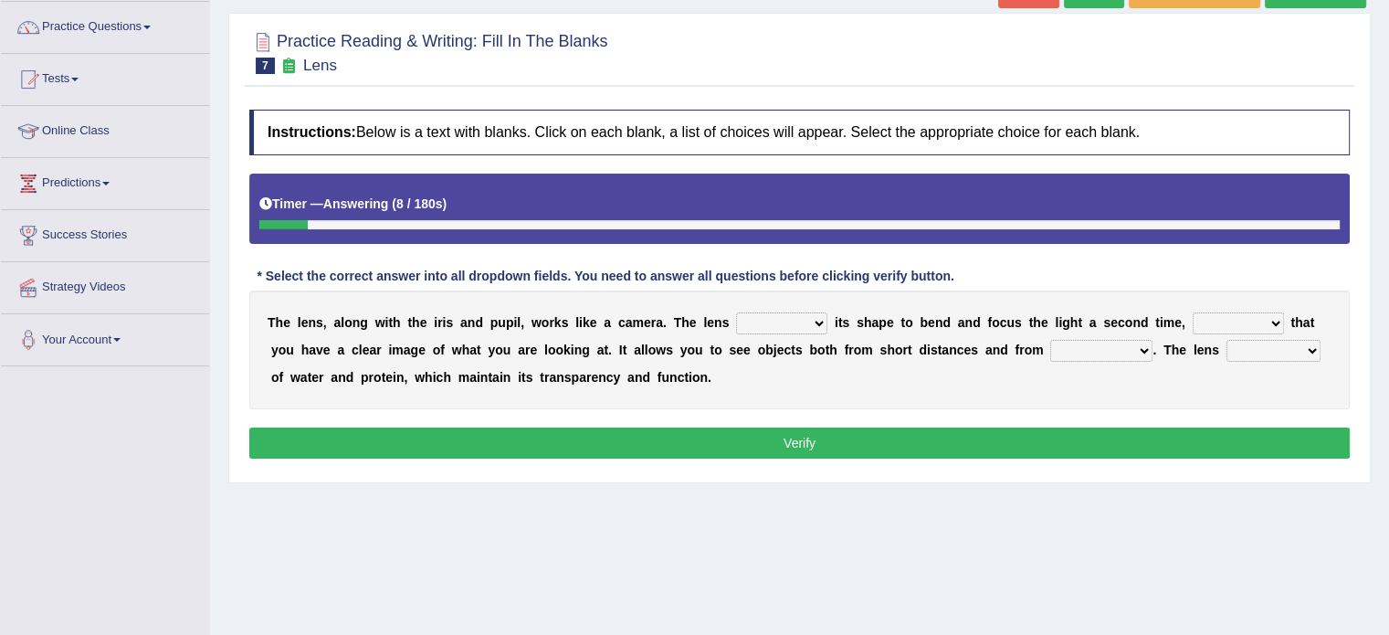
click at [816, 317] on select "adjusts shows selects presents" at bounding box center [781, 323] width 91 height 22
select select "adjusts"
click at [736, 312] on select "adjusts shows selects presents" at bounding box center [781, 323] width 91 height 22
click at [1273, 319] on select "ensures to ensure ensure ensured" at bounding box center [1238, 323] width 91 height 22
select select "to ensure"
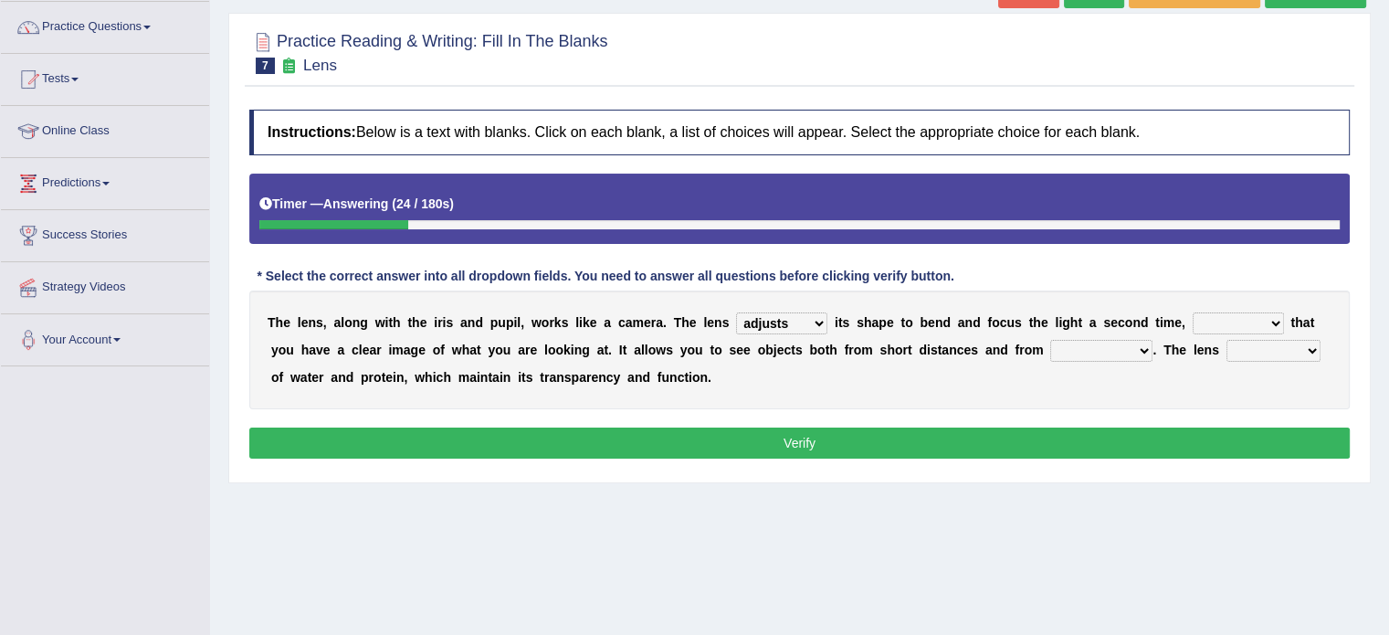
click at [1193, 312] on select "ensures to ensure ensure ensured" at bounding box center [1238, 323] width 91 height 22
click at [1140, 355] on select "far away in between further apart all along" at bounding box center [1101, 351] width 102 height 22
select select "far away"
click at [1050, 340] on select "far away in between further apart all along" at bounding box center [1101, 351] width 102 height 22
click at [1309, 346] on select "constitutes comprises composes consists" at bounding box center [1274, 351] width 94 height 22
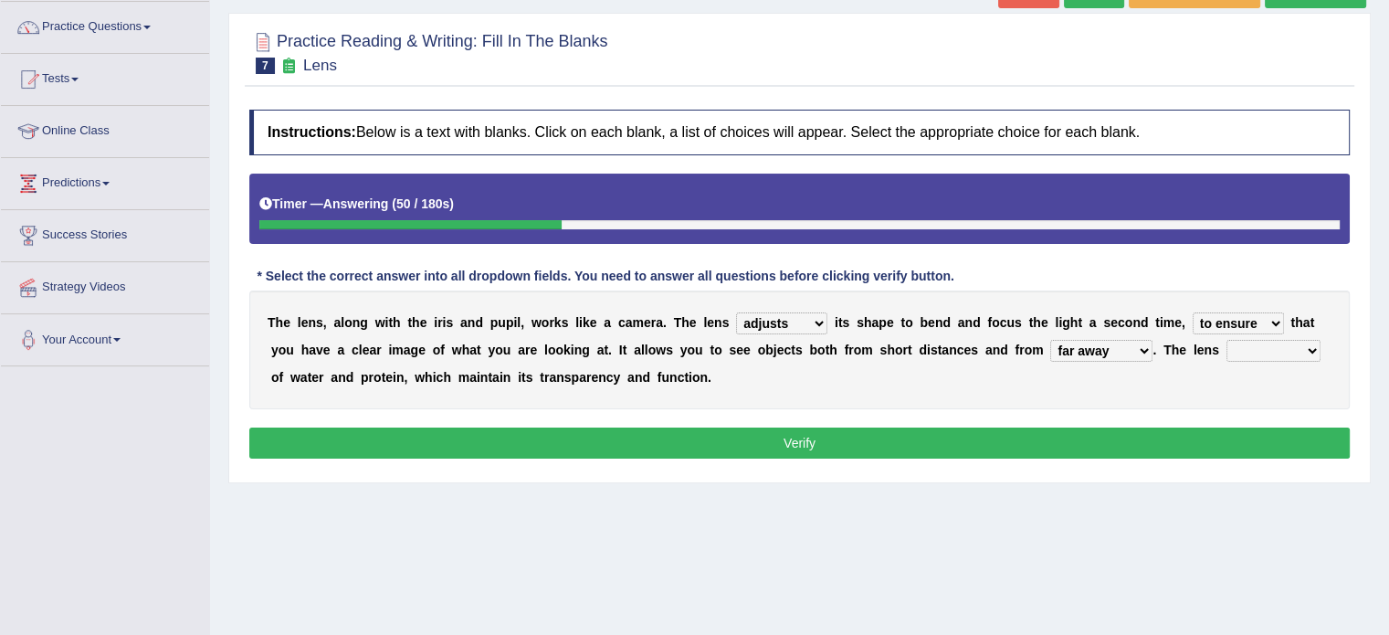
select select "composes"
click at [1227, 340] on select "constitutes comprises composes consists" at bounding box center [1274, 351] width 94 height 22
click at [815, 434] on button "Verify" at bounding box center [799, 442] width 1100 height 31
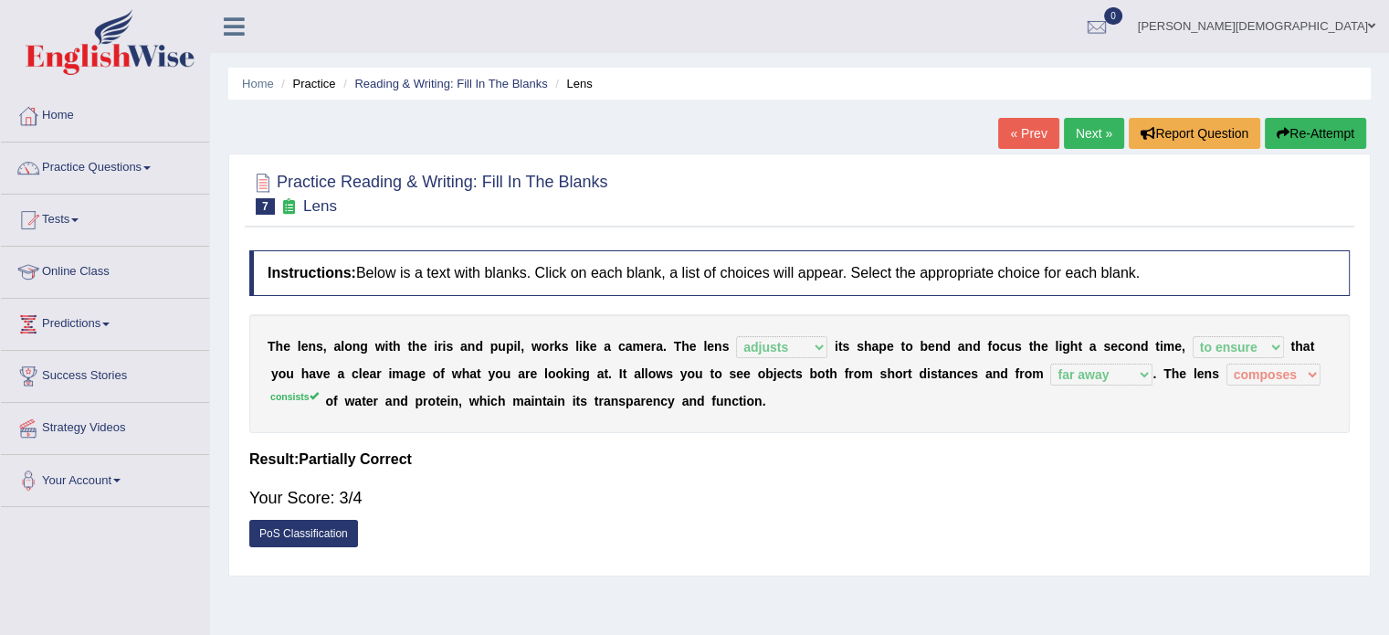
click at [1091, 131] on link "Next »" at bounding box center [1094, 133] width 60 height 31
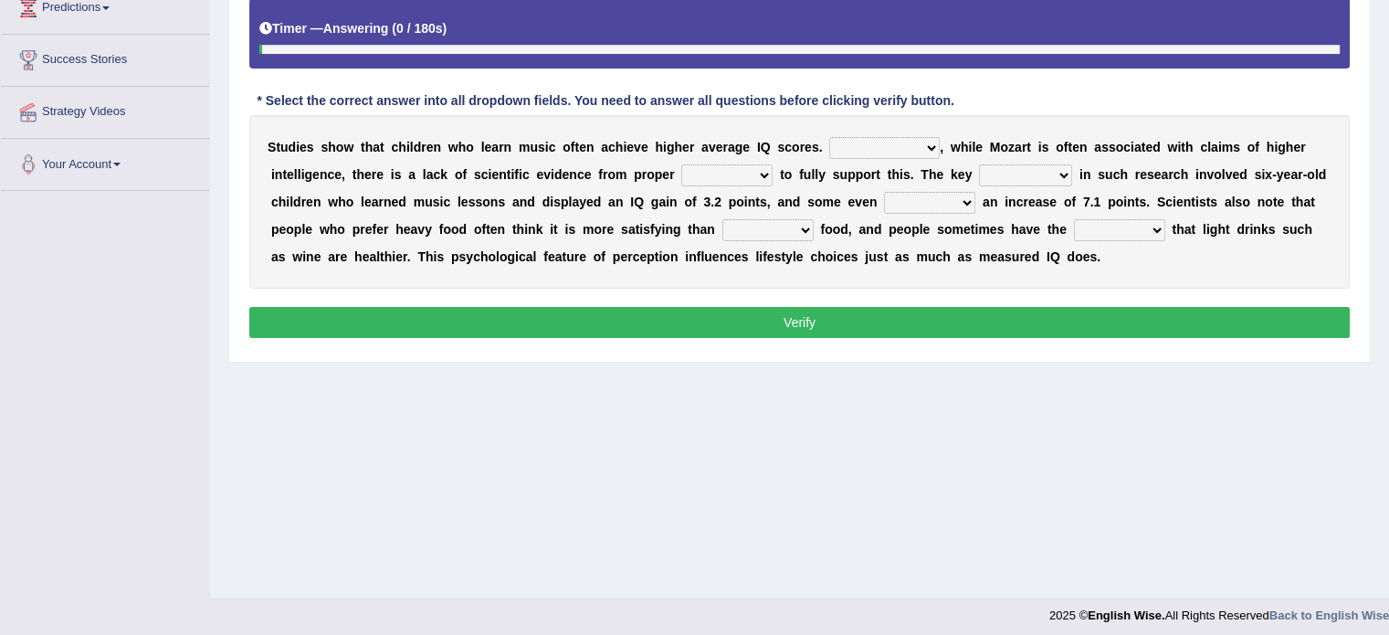
scroll to position [324, 0]
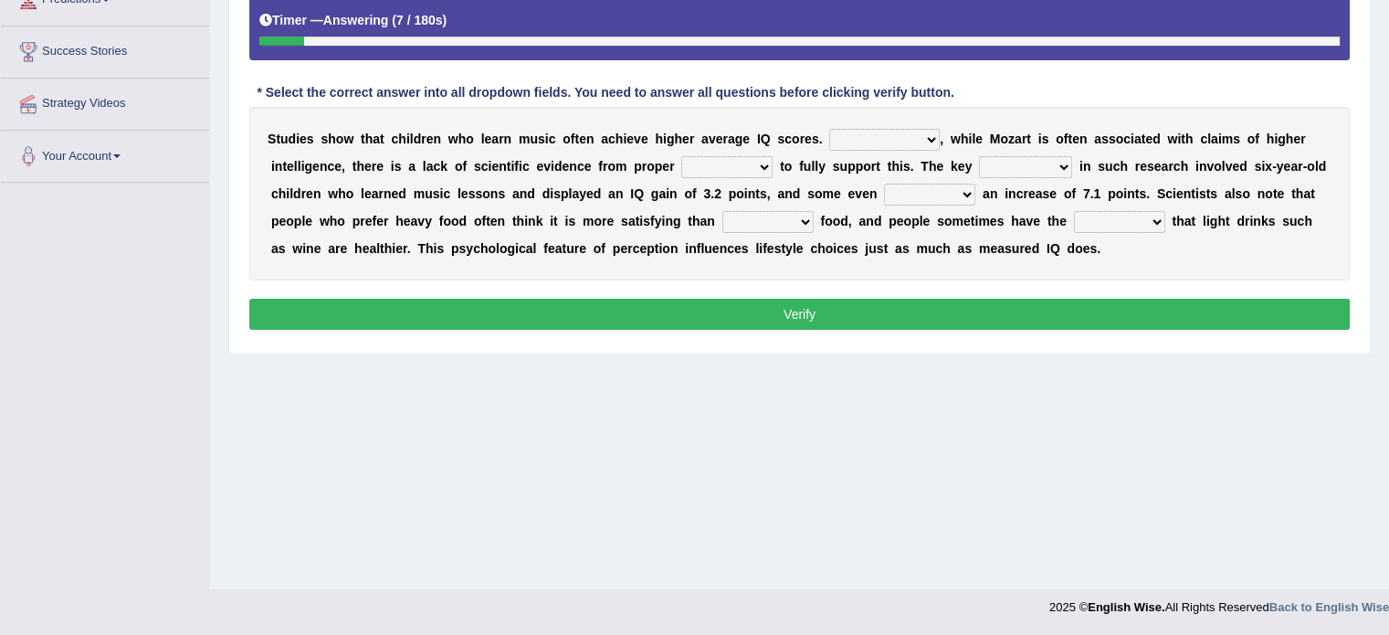
click at [925, 135] on select "However Therefore Consequently While" at bounding box center [884, 140] width 111 height 22
click at [932, 142] on select "However Therefore Consequently While" at bounding box center [884, 140] width 111 height 22
select select "However"
click at [829, 129] on select "However Therefore Consequently While" at bounding box center [884, 140] width 111 height 22
click at [764, 163] on select "test tests testing tested" at bounding box center [726, 167] width 91 height 22
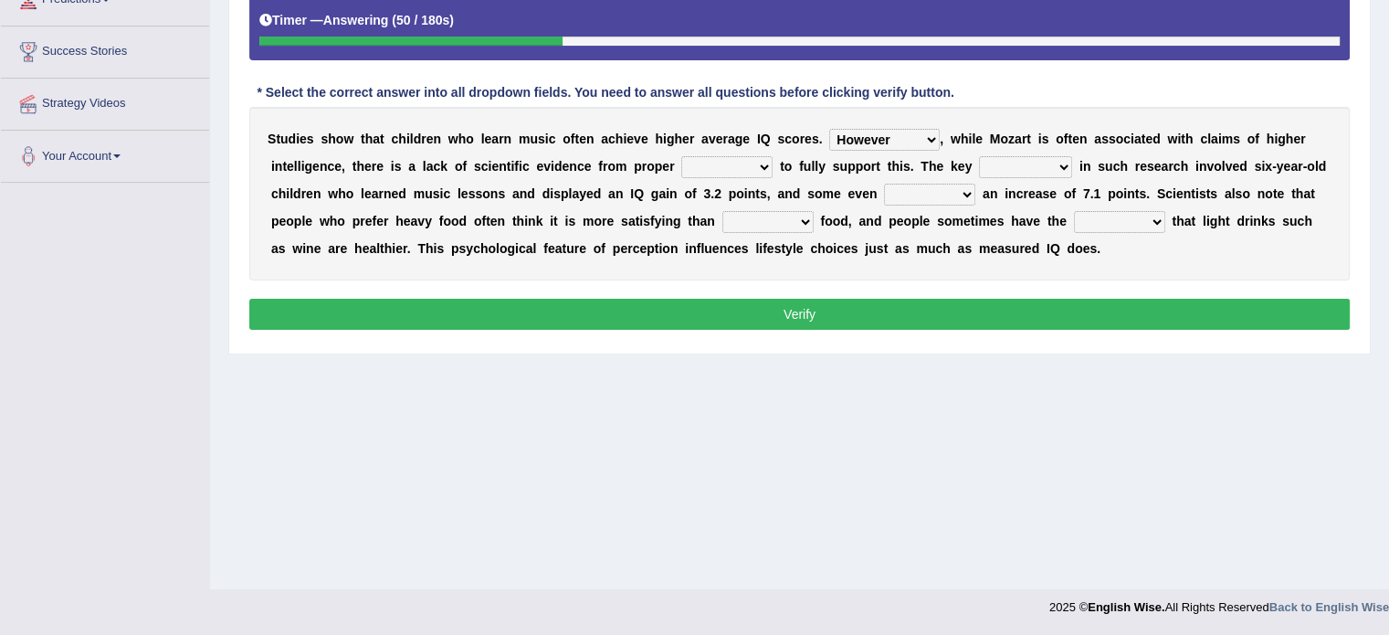
click at [681, 156] on select "test tests testing tested" at bounding box center [726, 167] width 91 height 22
click at [765, 164] on select "test tests testing tested" at bounding box center [726, 167] width 91 height 22
select select "tests"
click at [681, 156] on select "test tests testing tested" at bounding box center [726, 167] width 91 height 22
click at [1063, 164] on select "process goal implication odd" at bounding box center [1025, 167] width 93 height 22
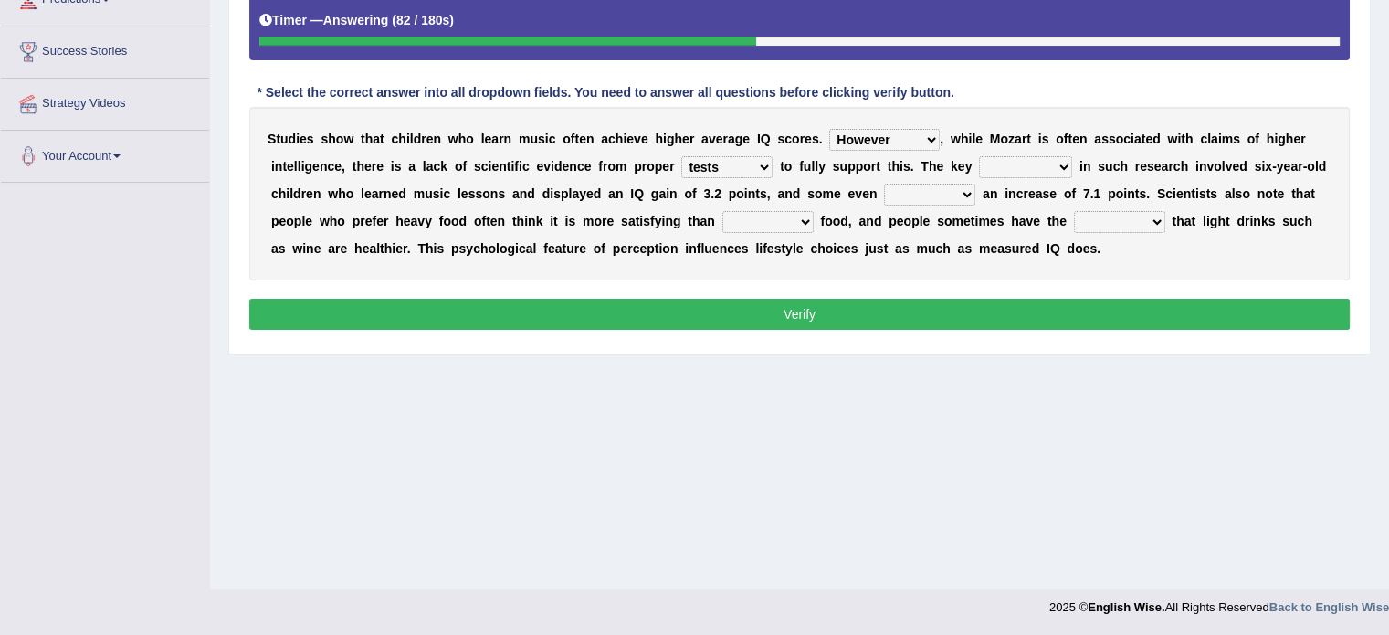
select select "implication"
click at [979, 156] on select "process goal implication odd" at bounding box center [1025, 167] width 93 height 22
click at [804, 222] on select "choosy lighter cushiony spooky" at bounding box center [767, 222] width 91 height 22
select select "lighter"
click at [722, 211] on select "choosy lighter cushiony spooky" at bounding box center [767, 222] width 91 height 22
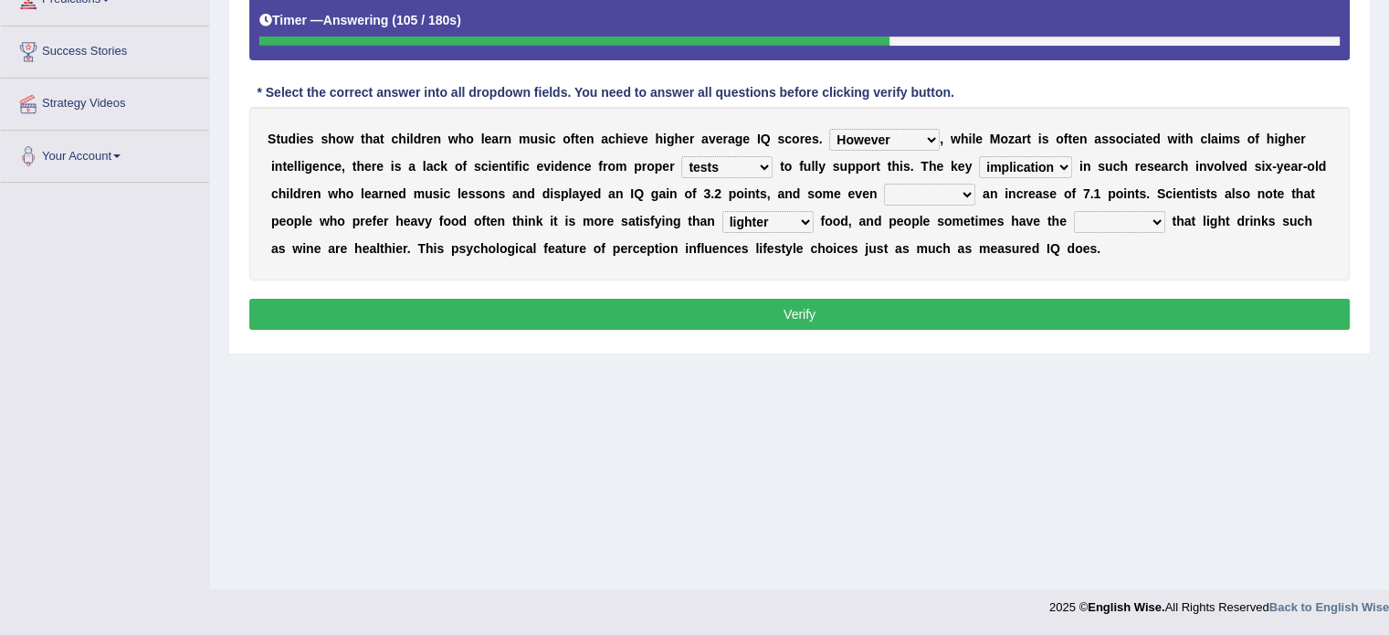
click at [1153, 222] on select "illusion sight anecdote intention" at bounding box center [1119, 222] width 91 height 22
select select "illusion"
click at [1074, 211] on select "illusion sight anecdote intention" at bounding box center [1119, 222] width 91 height 22
click at [809, 312] on button "Verify" at bounding box center [799, 314] width 1100 height 31
click at [961, 195] on select "exhibited taught learned threatened" at bounding box center [929, 195] width 91 height 22
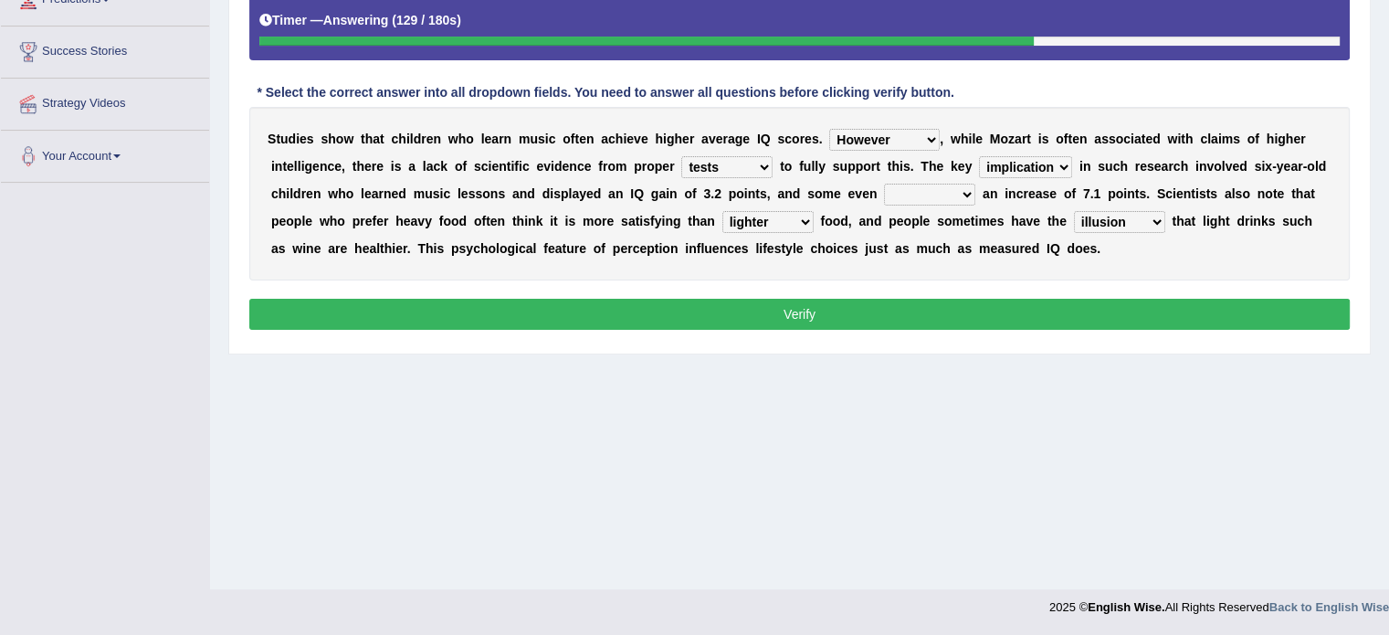
select select "exhibited"
click at [884, 184] on select "exhibited taught learned threatened" at bounding box center [929, 195] width 91 height 22
click at [811, 305] on button "Verify" at bounding box center [799, 314] width 1100 height 31
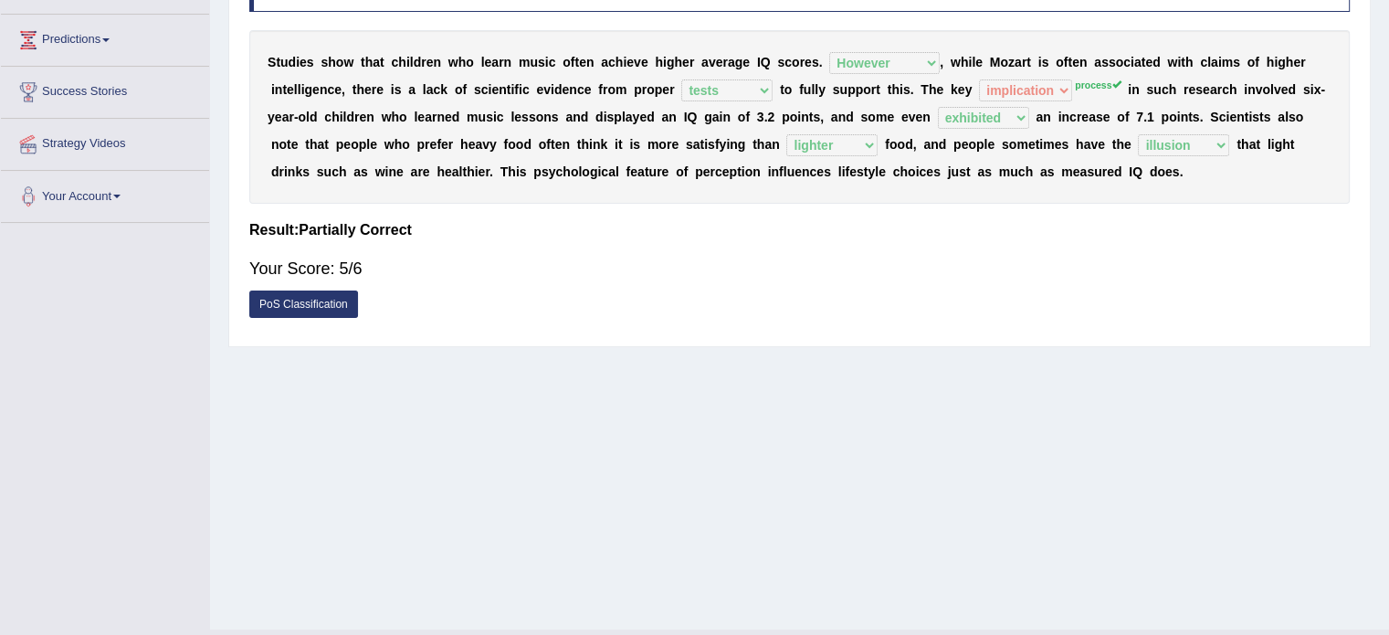
scroll to position [0, 0]
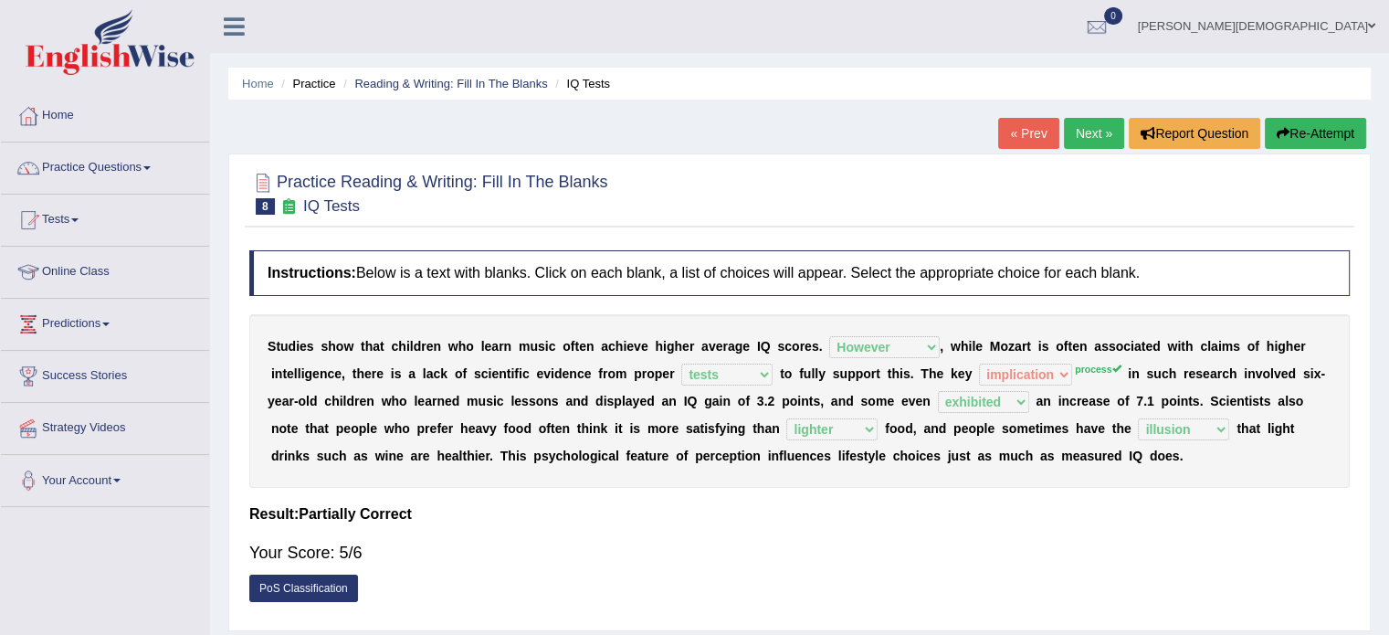
click at [1085, 127] on link "Next »" at bounding box center [1094, 133] width 60 height 31
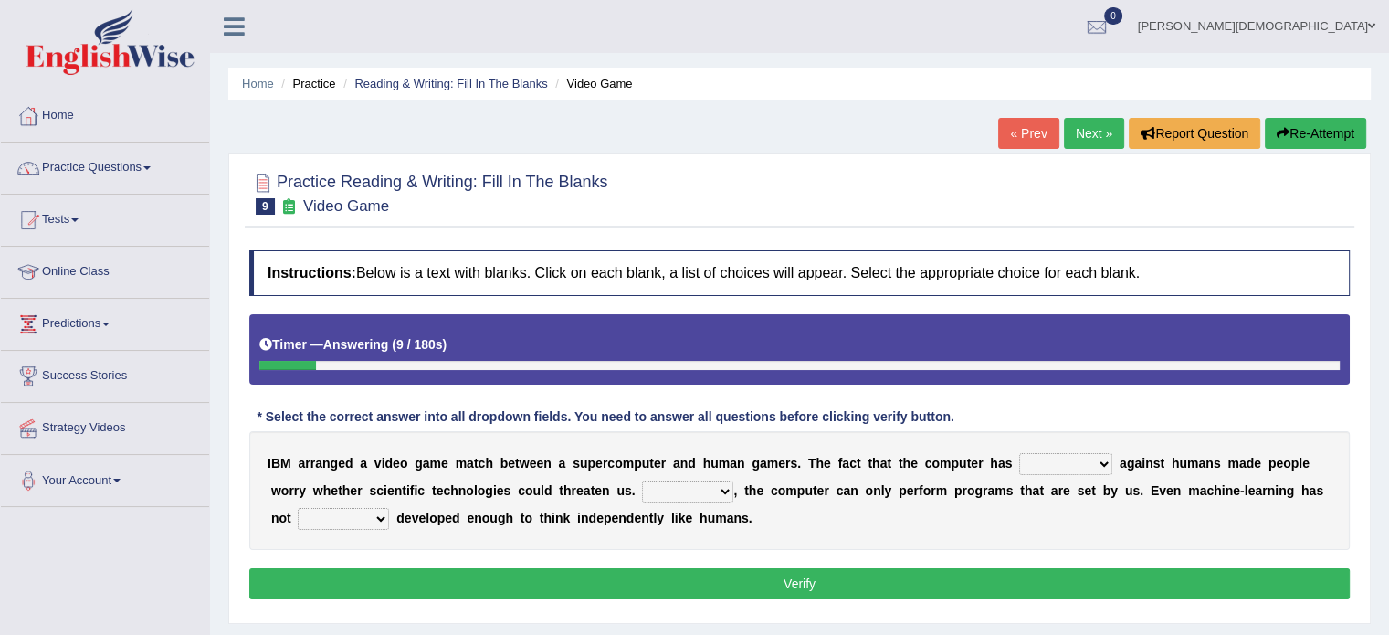
click at [1103, 459] on select "competed fought acted challenged" at bounding box center [1065, 464] width 93 height 22
select select "fought"
click at [1019, 453] on select "competed fought acted challenged" at bounding box center [1065, 464] width 93 height 22
click at [723, 487] on select "Moreover However Thus So" at bounding box center [687, 491] width 91 height 22
select select "However"
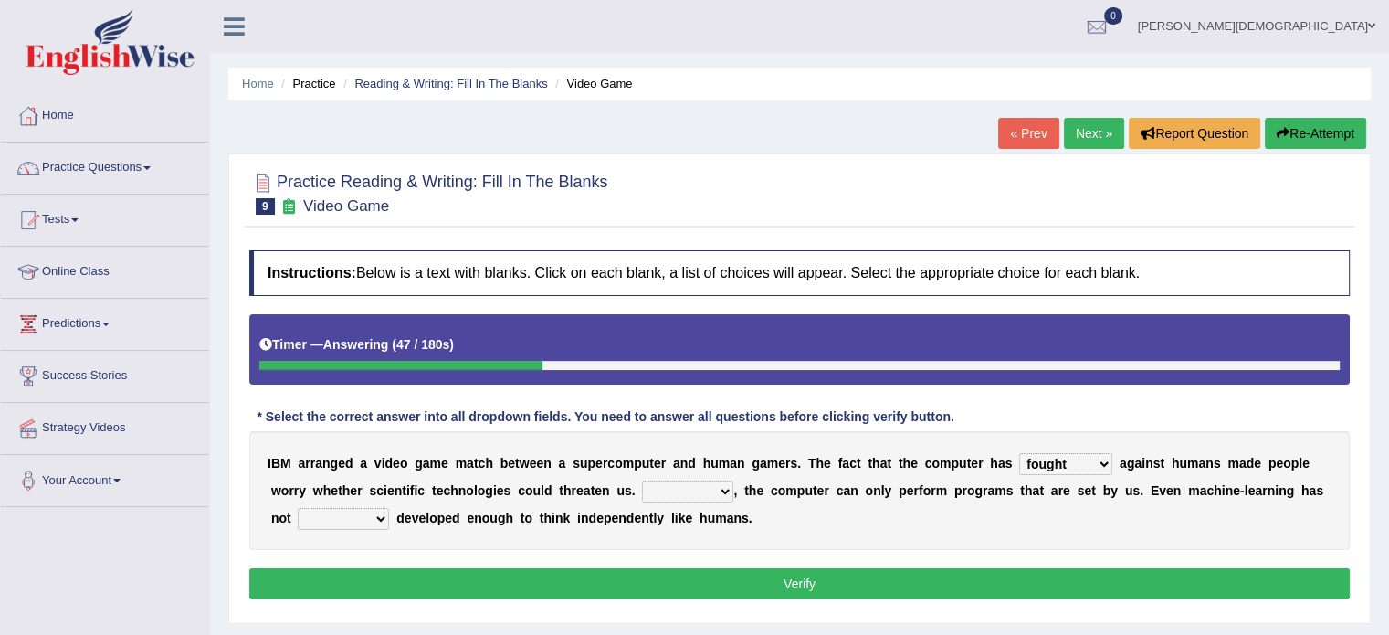
click at [642, 480] on select "Moreover However Thus So" at bounding box center [687, 491] width 91 height 22
click at [376, 516] on select "yet still only just" at bounding box center [343, 519] width 91 height 22
select select "just"
click at [298, 508] on select "yet still only just" at bounding box center [343, 519] width 91 height 22
click at [828, 576] on button "Verify" at bounding box center [799, 583] width 1100 height 31
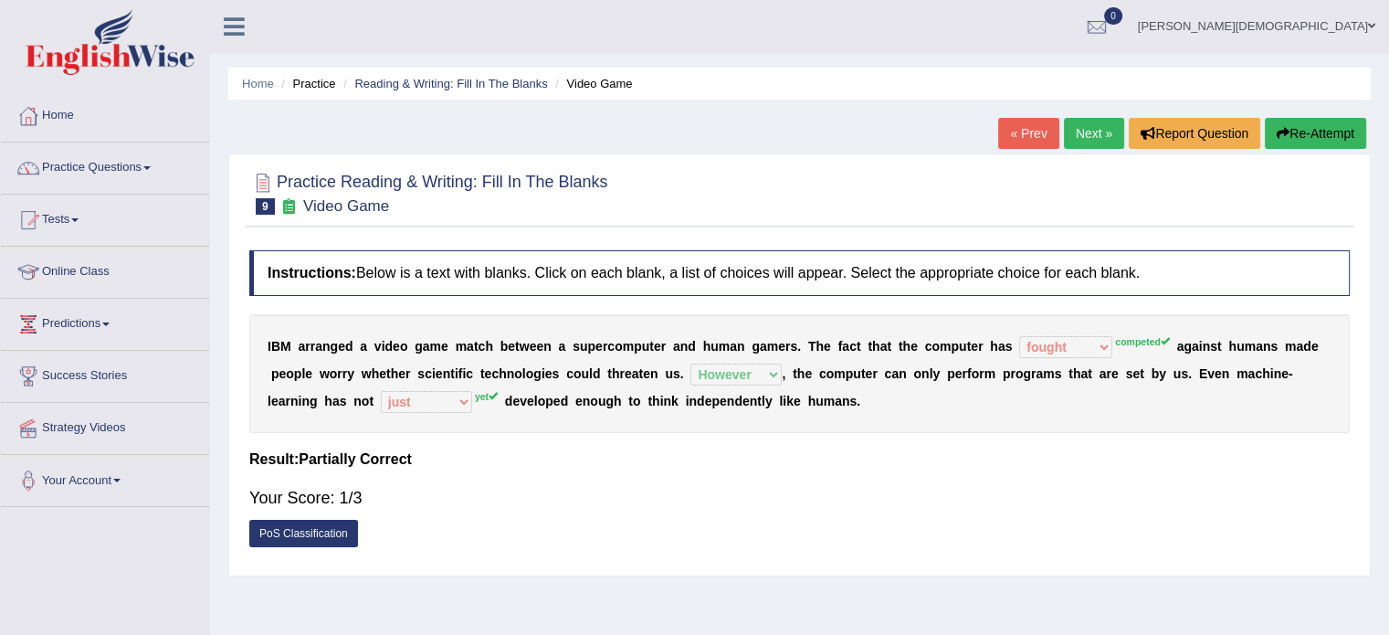
click at [1321, 129] on button "Re-Attempt" at bounding box center [1315, 133] width 101 height 31
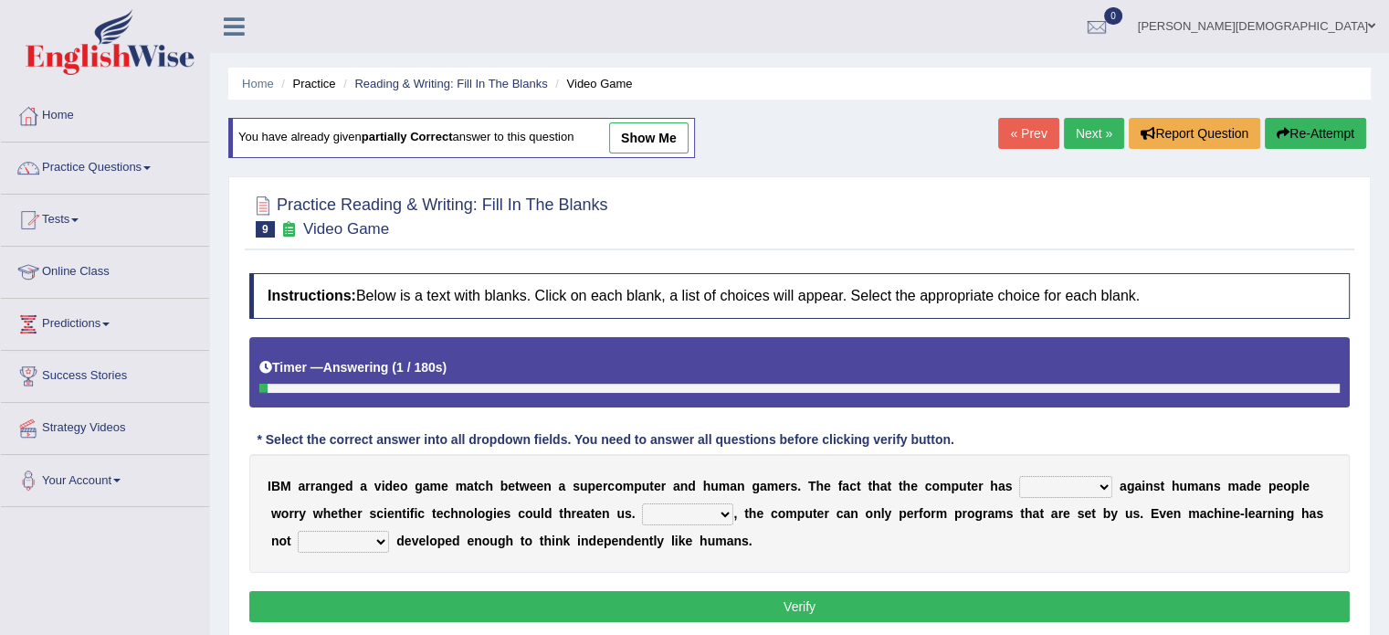
click at [1103, 481] on select "competed fought acted challenged" at bounding box center [1065, 487] width 93 height 22
select select "competed"
click at [1019, 476] on select "competed fought acted challenged" at bounding box center [1065, 487] width 93 height 22
click at [729, 511] on select "Moreover However Thus So" at bounding box center [687, 514] width 91 height 22
select select "However"
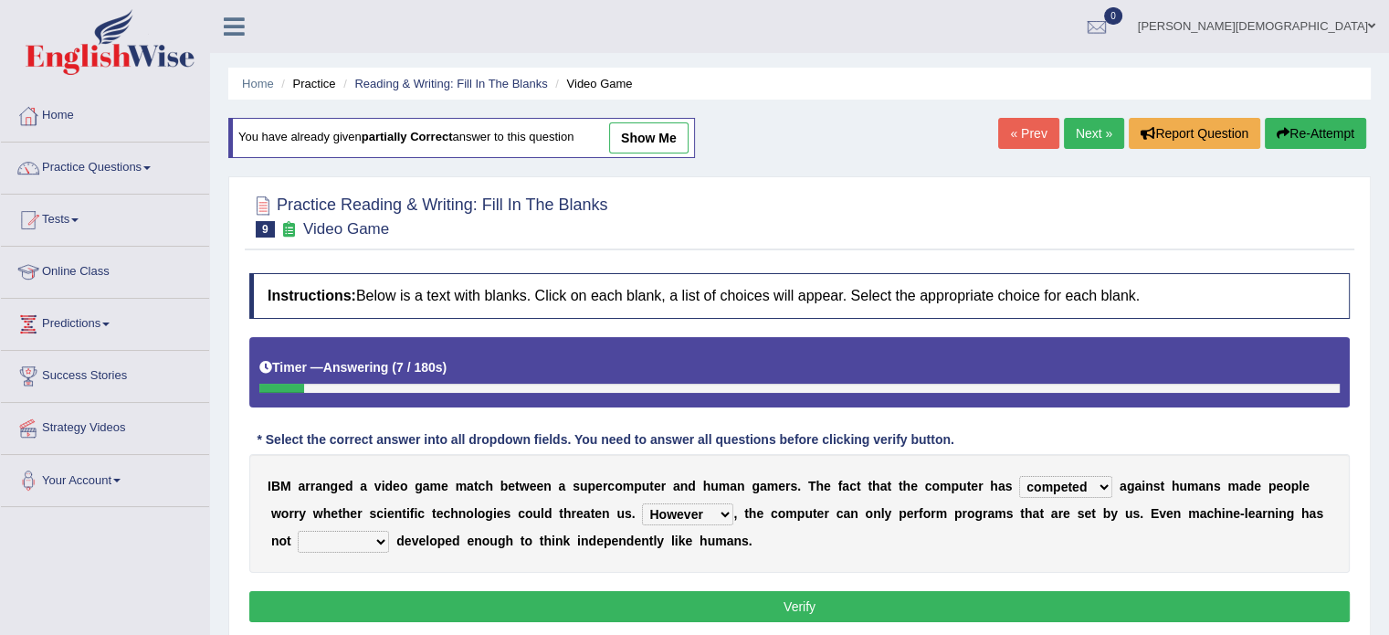
click at [642, 503] on select "Moreover However Thus So" at bounding box center [687, 514] width 91 height 22
click at [382, 541] on select "yet still only just" at bounding box center [343, 542] width 91 height 22
select select "yet"
click at [298, 531] on select "yet still only just" at bounding box center [343, 542] width 91 height 22
click at [818, 601] on button "Verify" at bounding box center [799, 606] width 1100 height 31
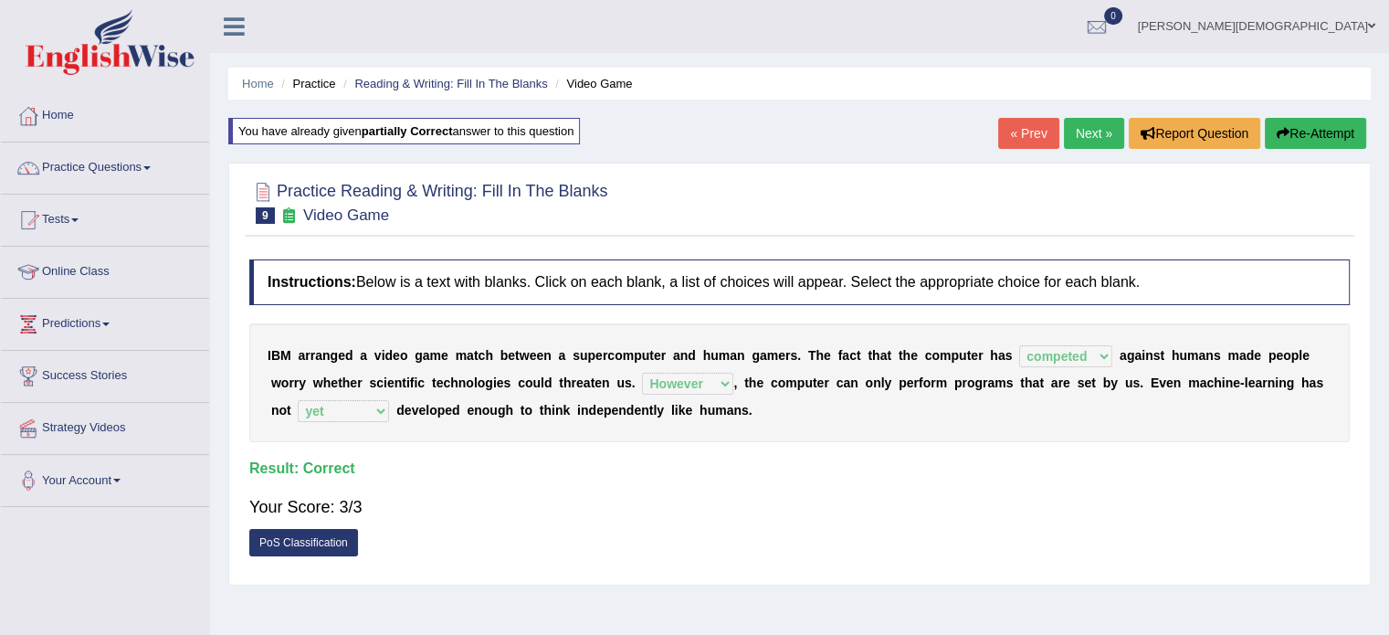
click at [1087, 133] on link "Next »" at bounding box center [1094, 133] width 60 height 31
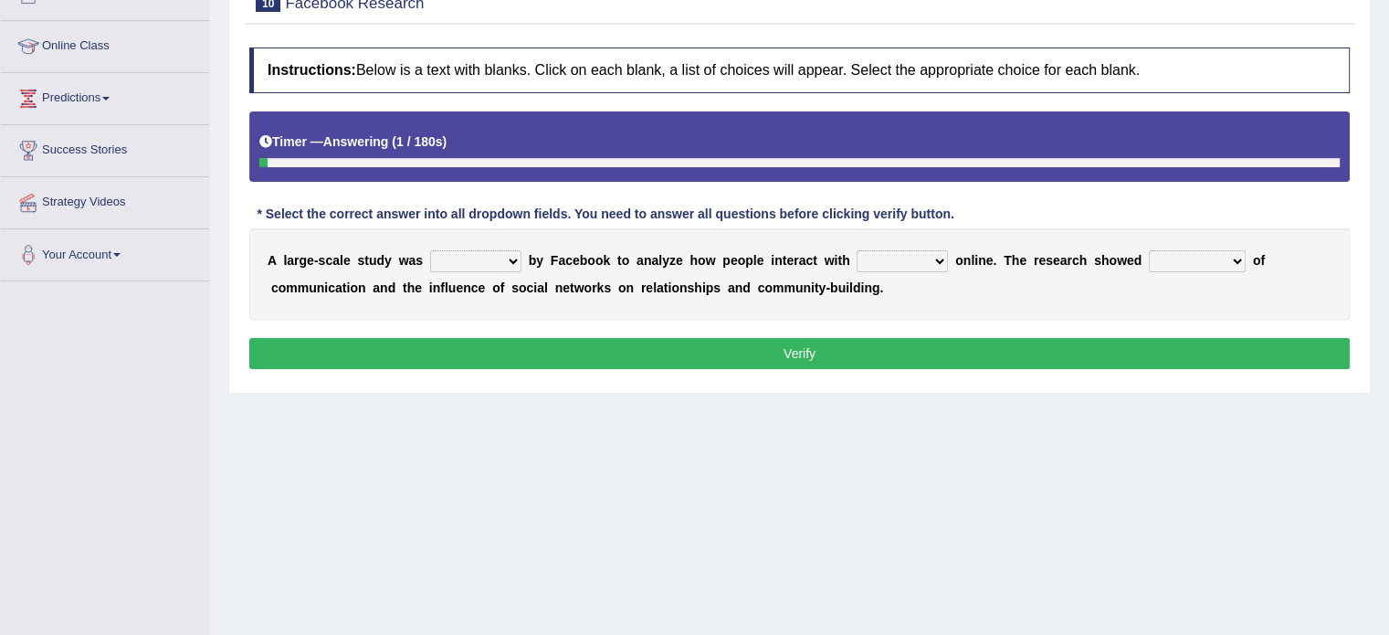
scroll to position [226, 0]
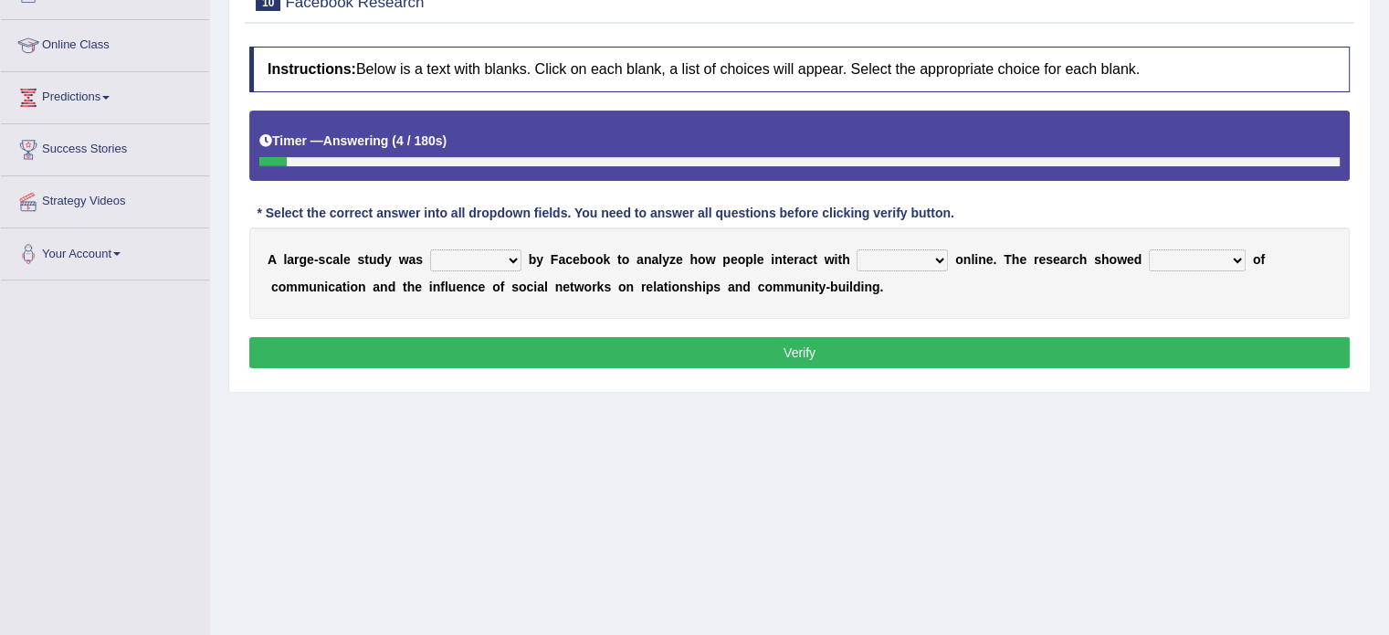
click at [511, 256] on select "surveyed had asked made" at bounding box center [475, 260] width 91 height 22
select select "surveyed"
click at [430, 249] on select "surveyed had asked made" at bounding box center [475, 260] width 91 height 22
click at [939, 259] on select "together all each other another" at bounding box center [902, 260] width 91 height 22
select select "each other"
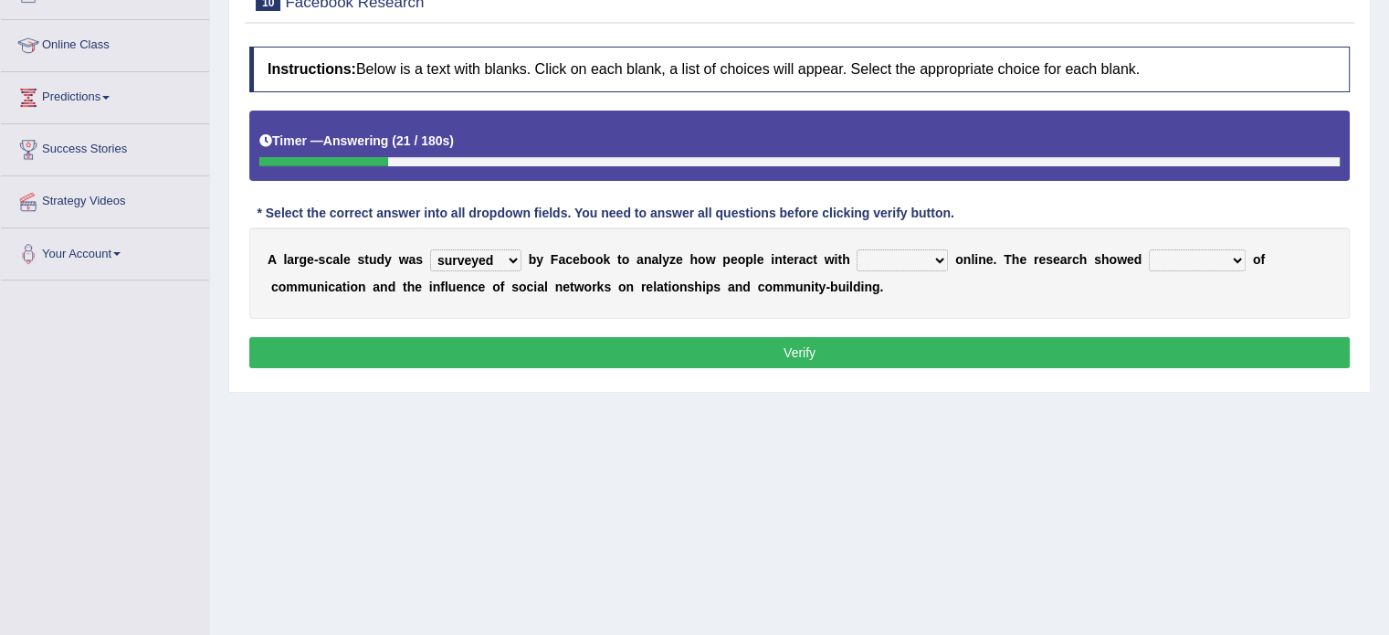
click at [857, 249] on select "together all each other another" at bounding box center [902, 260] width 91 height 22
click at [511, 258] on select "surveyed had asked made" at bounding box center [475, 260] width 91 height 22
select select "made"
click at [430, 249] on select "surveyed had asked made" at bounding box center [475, 260] width 91 height 22
click at [1237, 260] on select "advantages standards fellowships patterns" at bounding box center [1197, 260] width 97 height 22
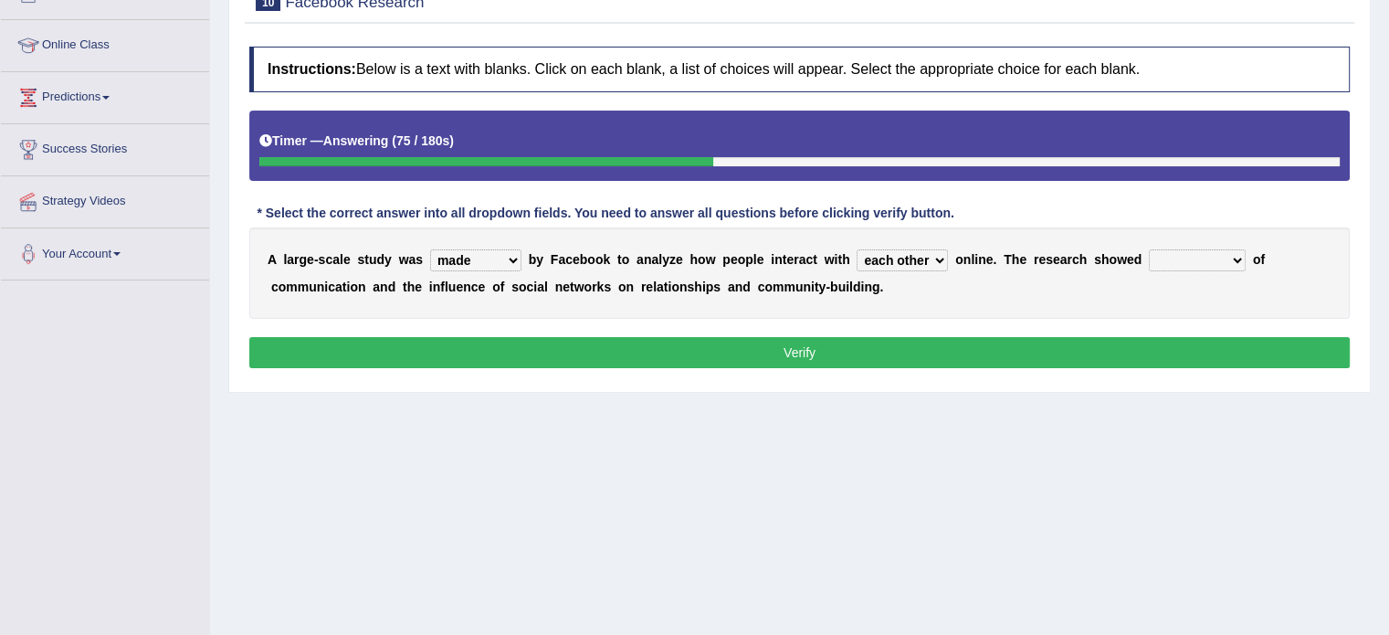
select select "advantages"
click at [1149, 249] on select "advantages standards fellowships patterns" at bounding box center [1197, 260] width 97 height 22
click at [801, 348] on button "Verify" at bounding box center [799, 352] width 1100 height 31
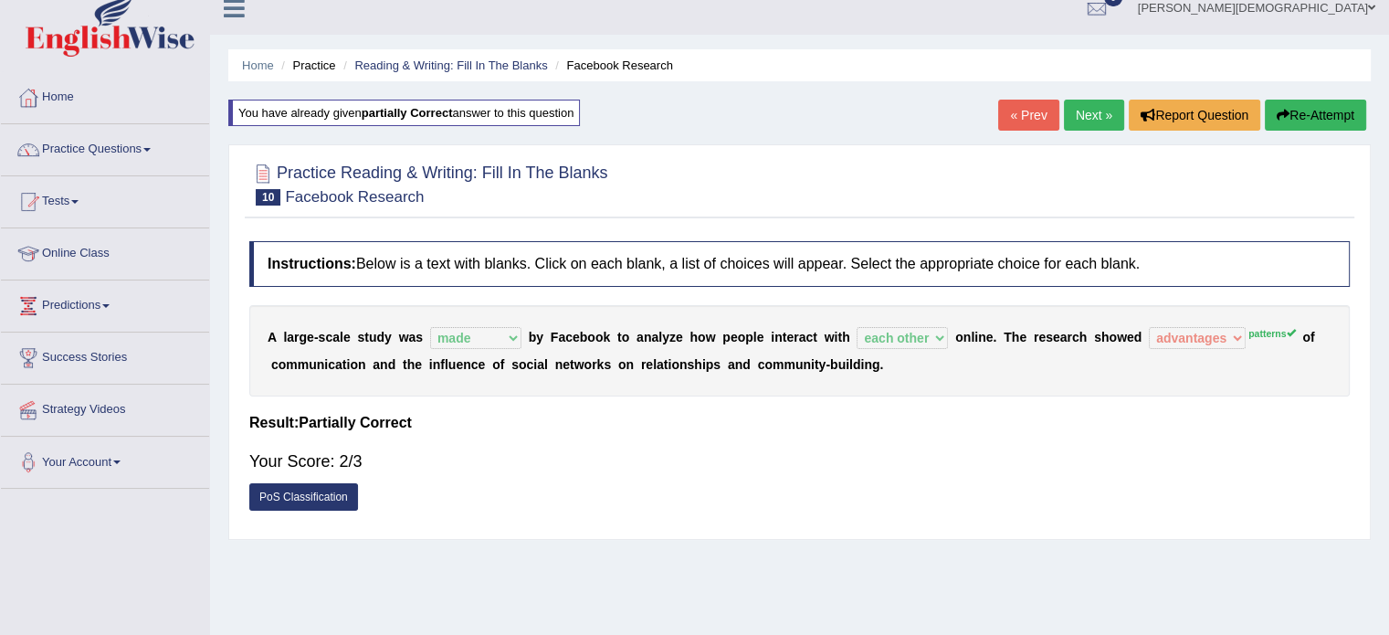
scroll to position [14, 0]
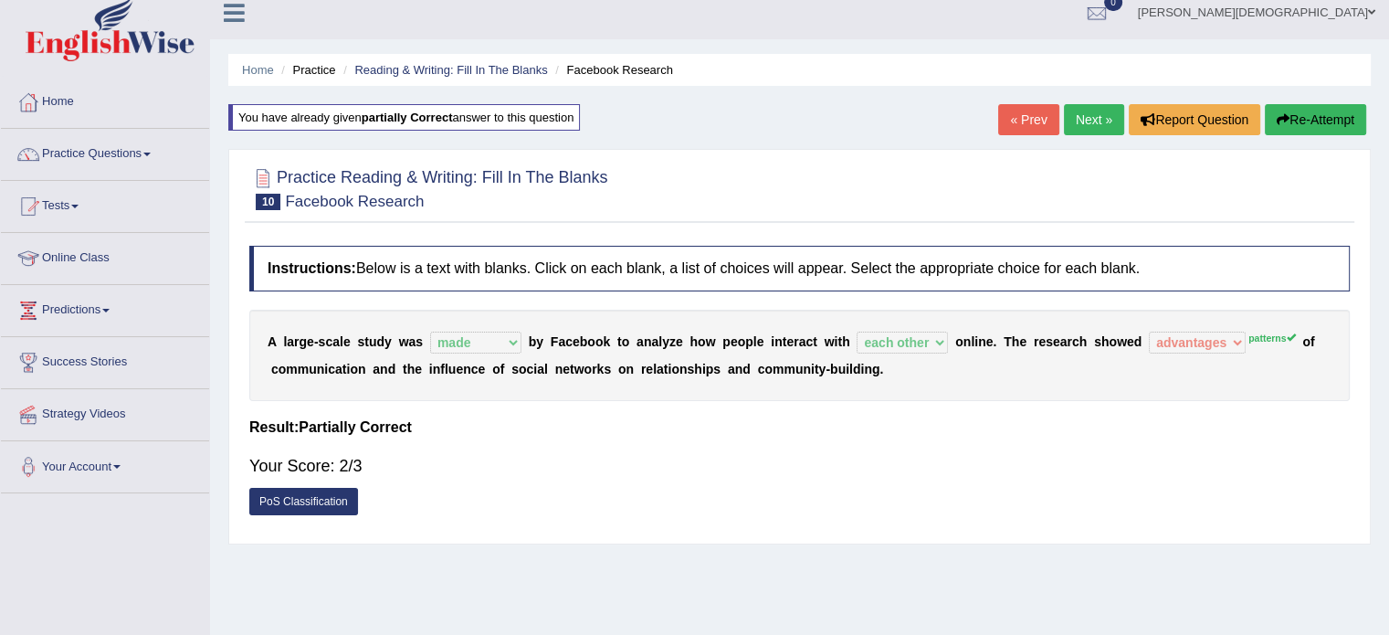
click at [1088, 117] on link "Next »" at bounding box center [1094, 119] width 60 height 31
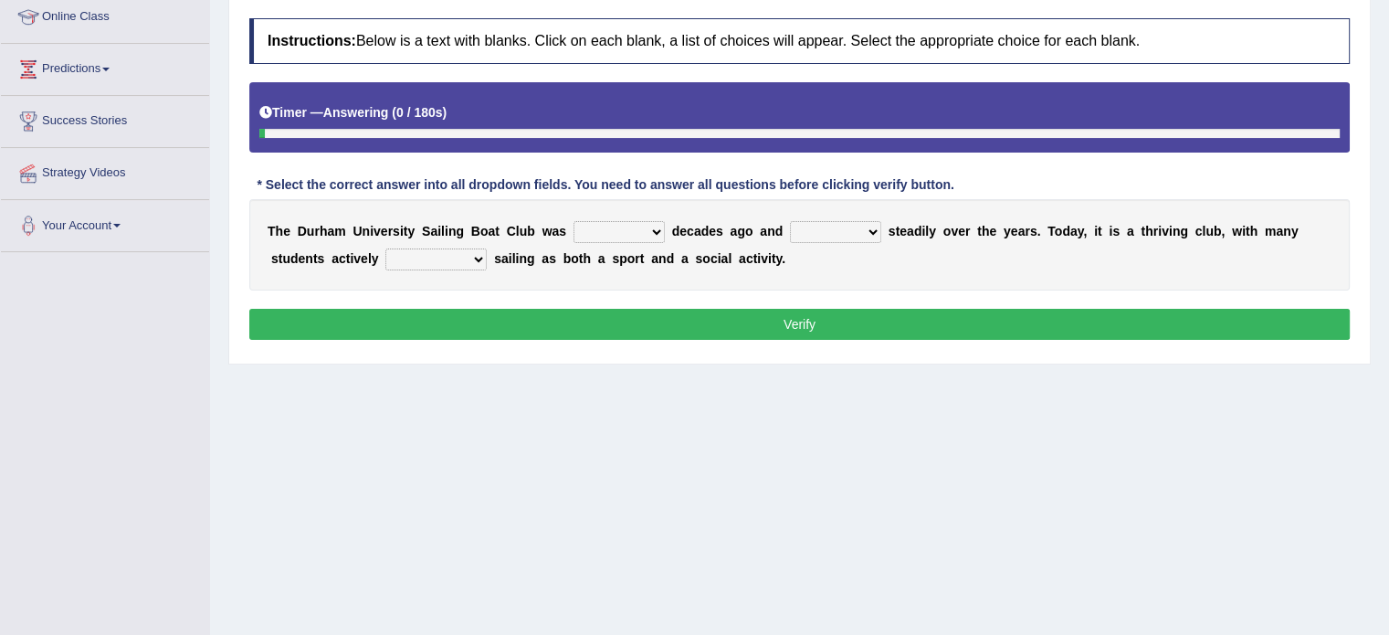
scroll to position [256, 0]
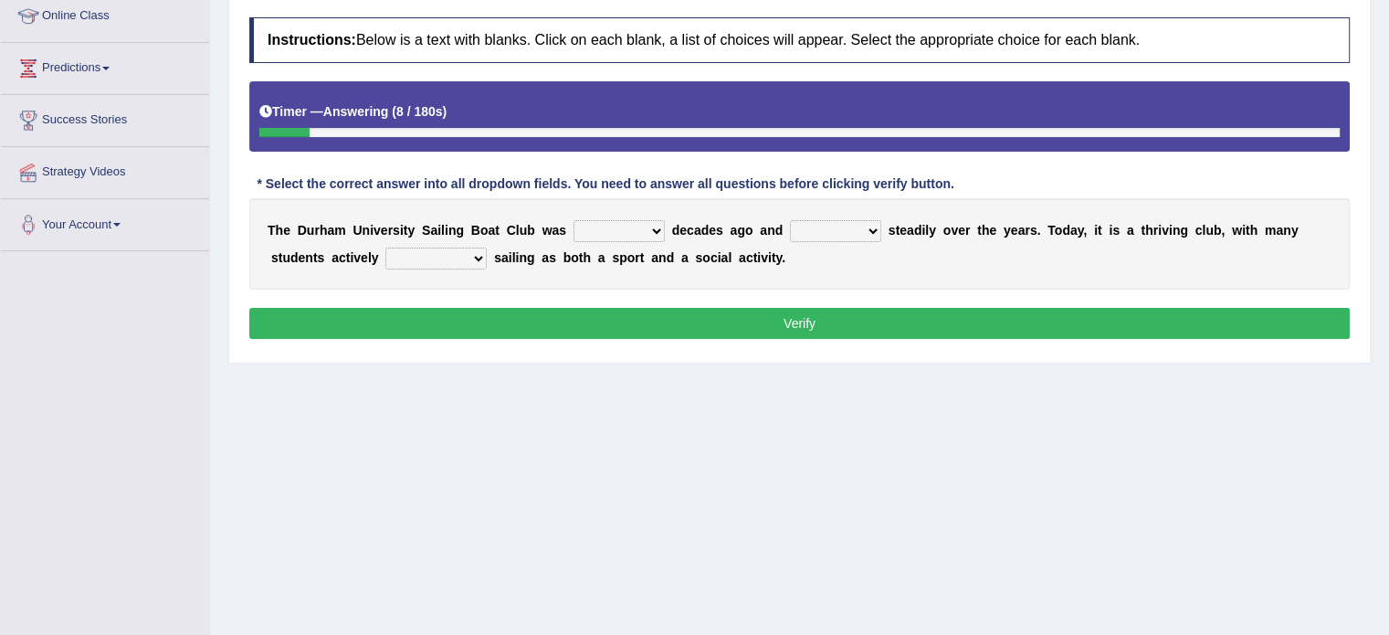
click at [651, 231] on select "found fund founded find" at bounding box center [619, 231] width 91 height 22
select select "founded"
click at [574, 220] on select "found fund founded find" at bounding box center [619, 231] width 91 height 22
click at [872, 228] on select "grow growing has grown grown" at bounding box center [835, 231] width 91 height 22
select select "growing"
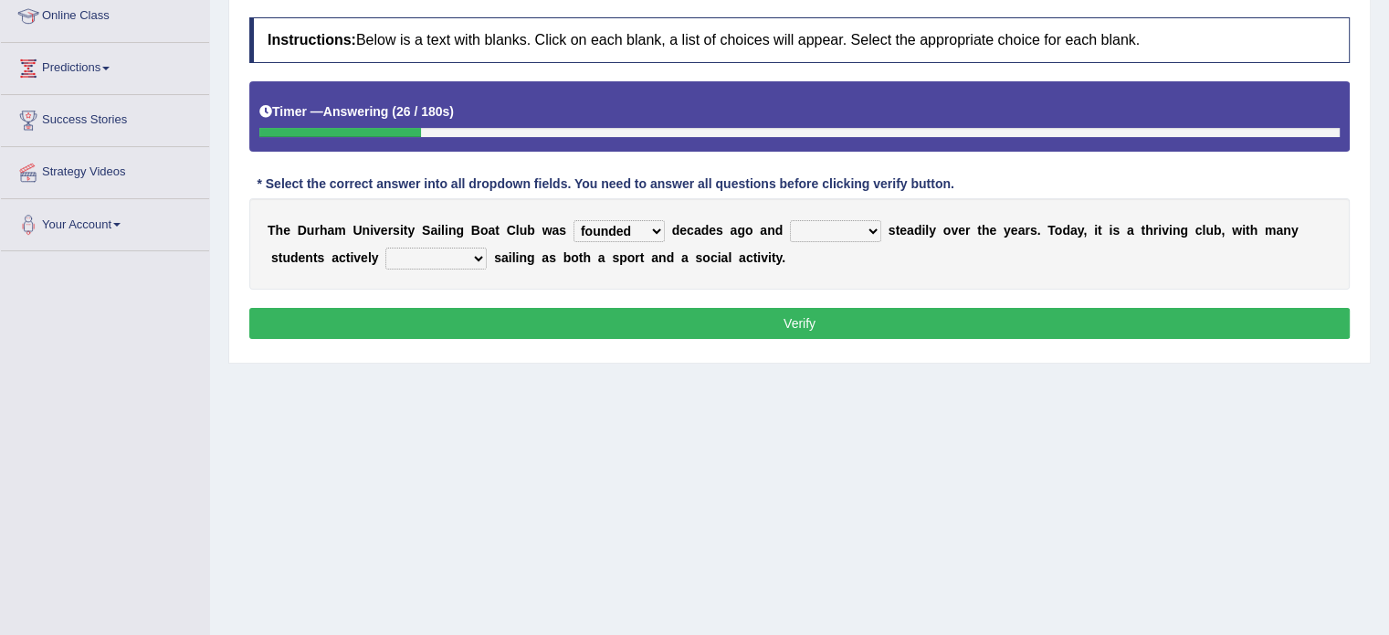
click at [790, 220] on select "grow growing has grown grown" at bounding box center [835, 231] width 91 height 22
click at [475, 254] on select "enjoy enjoyed are enjoying enjoying" at bounding box center [435, 258] width 101 height 22
select select "enjoying"
click at [385, 247] on select "enjoy enjoyed are enjoying enjoying" at bounding box center [435, 258] width 101 height 22
click at [797, 316] on button "Verify" at bounding box center [799, 323] width 1100 height 31
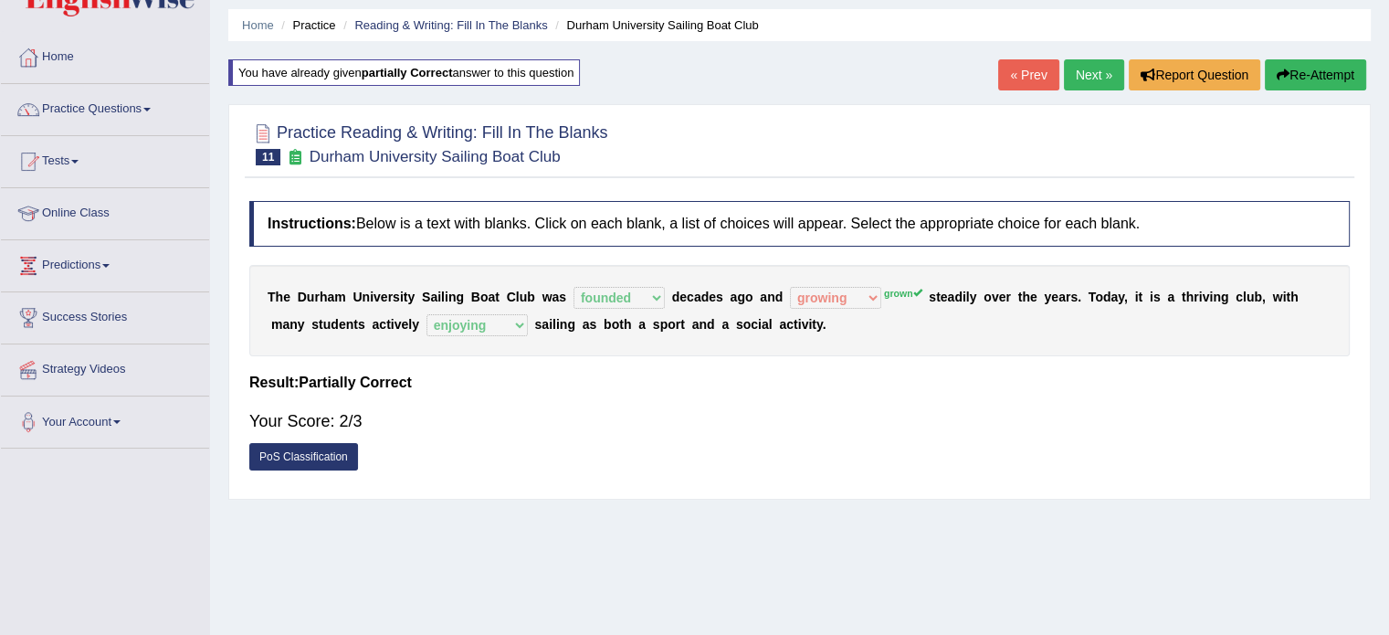
scroll to position [51, 0]
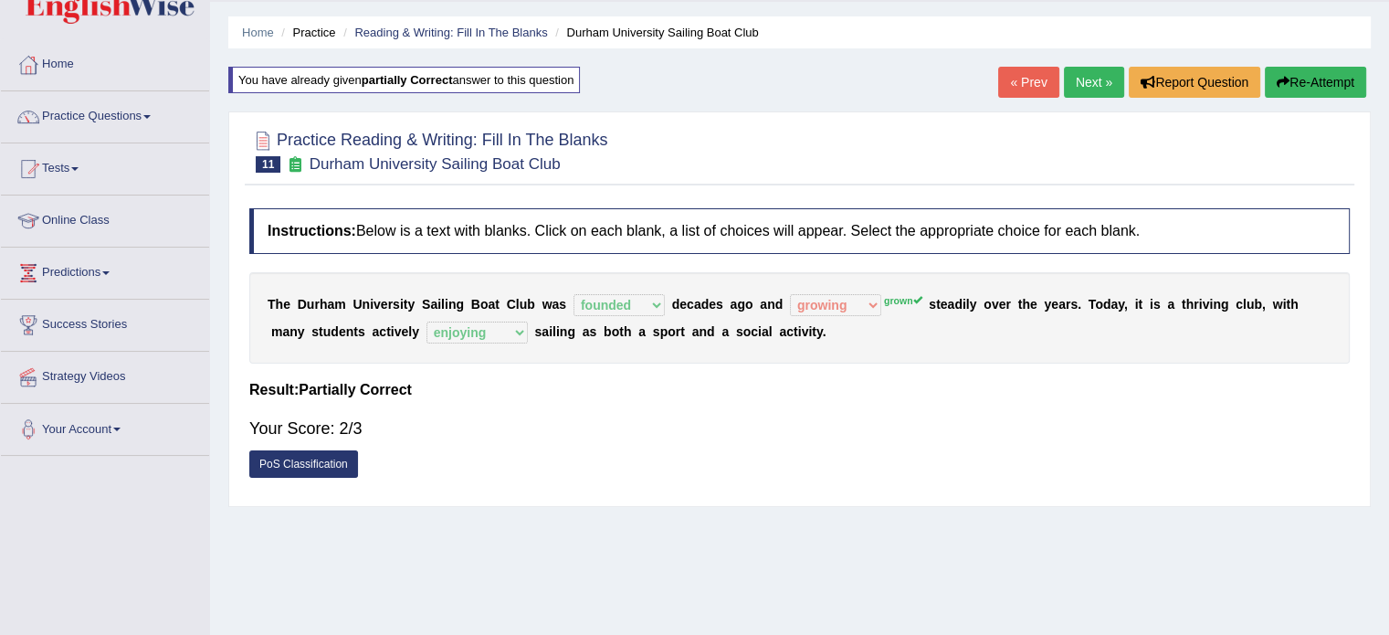
click at [1080, 82] on link "Next »" at bounding box center [1094, 82] width 60 height 31
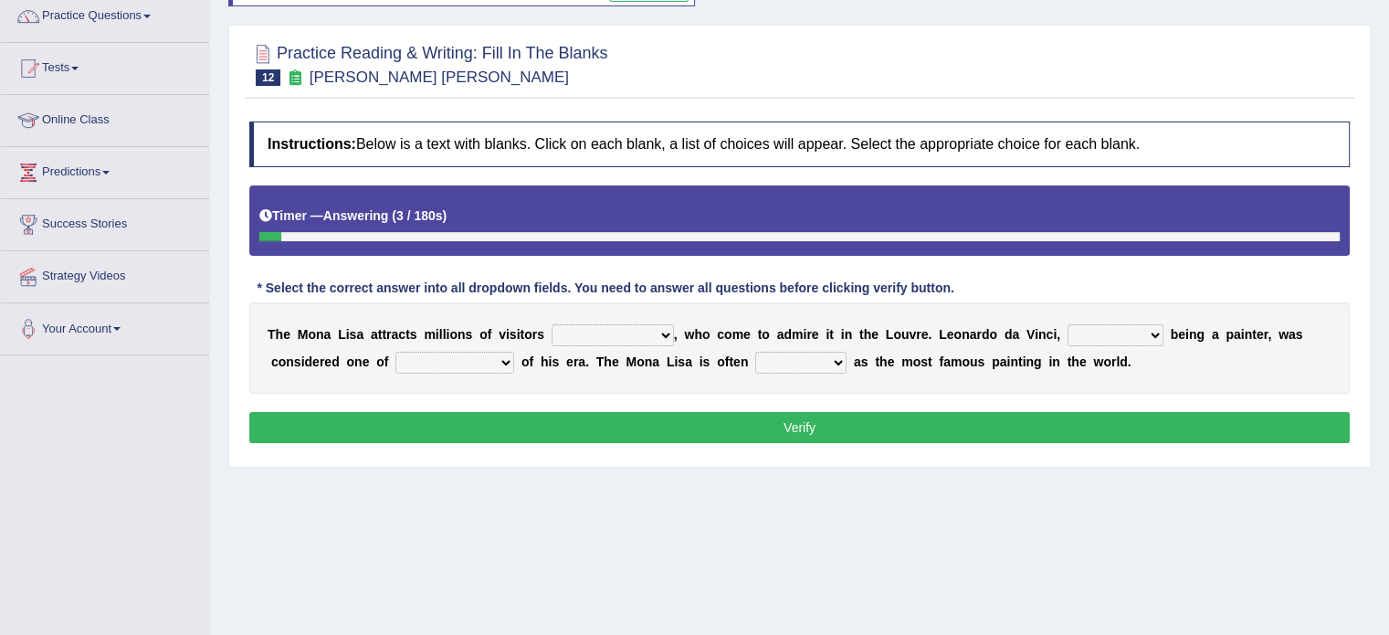
scroll to position [153, 0]
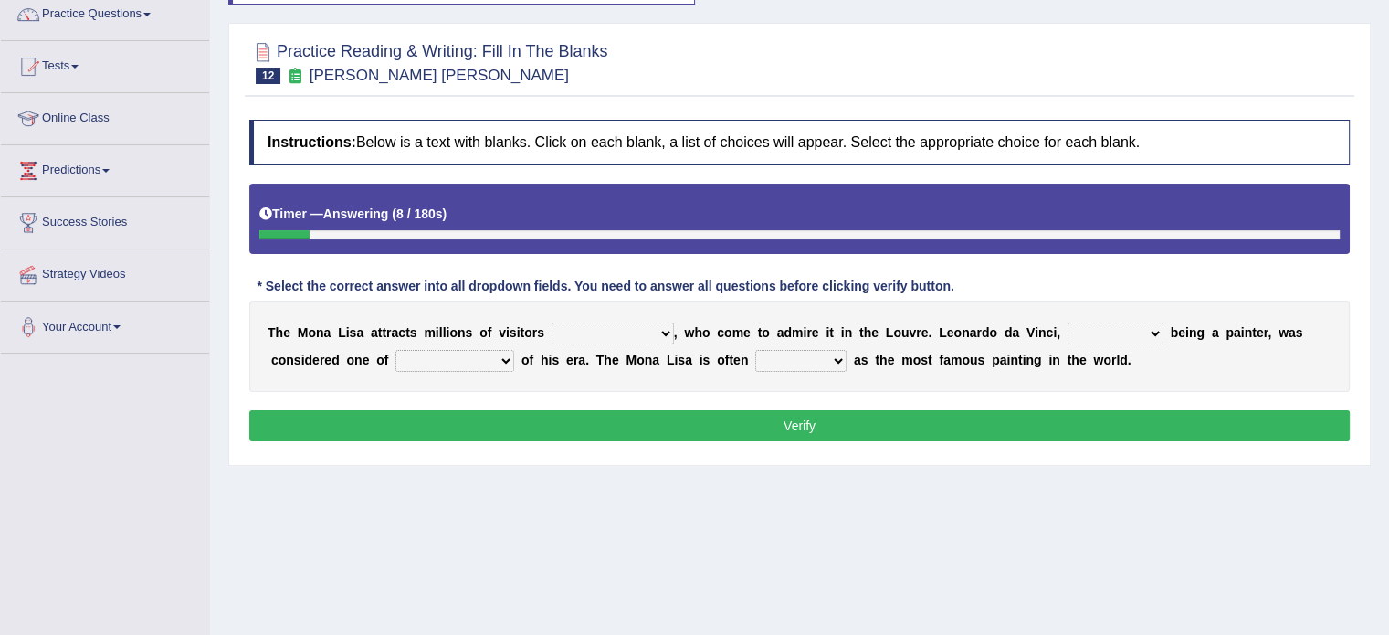
click at [667, 332] on select "around the year the all year all year round per year" at bounding box center [613, 333] width 122 height 22
select select "all year round"
click at [552, 322] on select "around the year the all year all year round per year" at bounding box center [613, 333] width 122 height 22
click at [1151, 329] on select "rather than as much as as well as as long as" at bounding box center [1116, 333] width 96 height 22
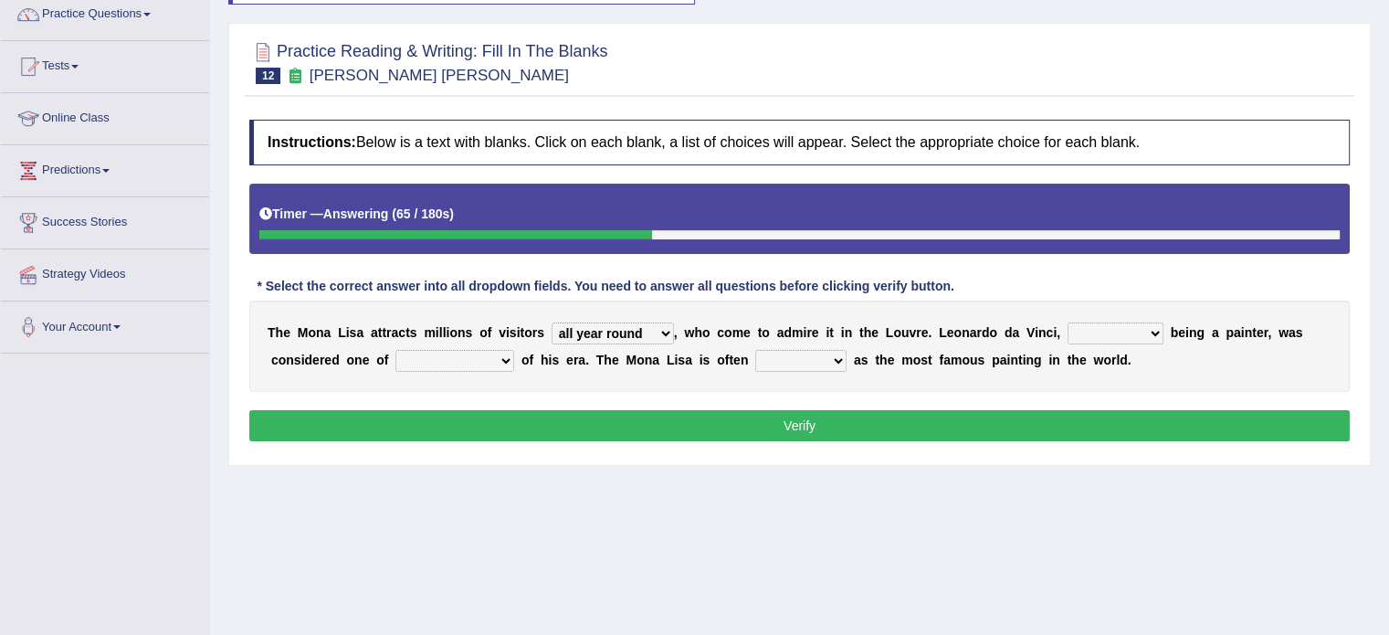
select select "as much as"
click at [1068, 322] on select "rather than as much as as well as as long as" at bounding box center [1116, 333] width 96 height 22
click at [503, 355] on select "better artists artist the better artist the best artists" at bounding box center [454, 361] width 119 height 22
select select "the best artists"
click at [395, 350] on select "better artists artist the better artist the best artists" at bounding box center [454, 361] width 119 height 22
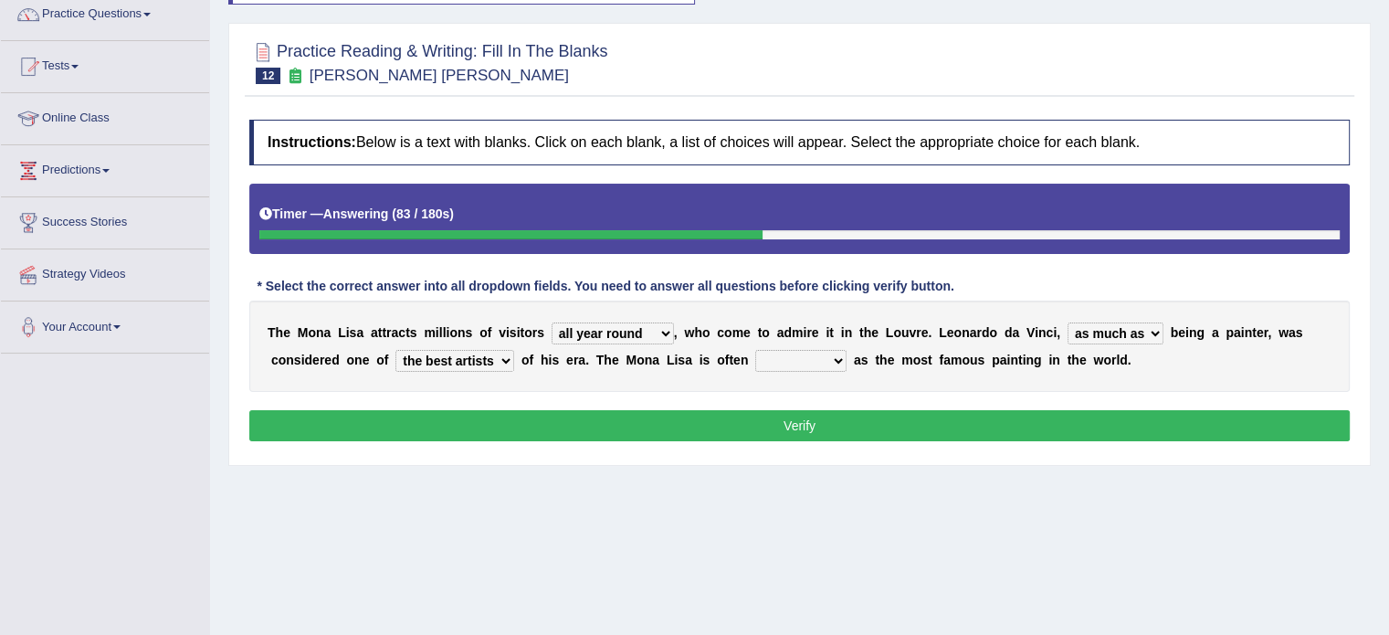
click at [838, 361] on select "classified suggested predicted described" at bounding box center [800, 361] width 91 height 22
select select "classified"
click at [755, 350] on select "classified suggested predicted described" at bounding box center [800, 361] width 91 height 22
click at [1152, 329] on select "rather than as much as as well as as long as" at bounding box center [1116, 333] width 96 height 22
select select "as well as"
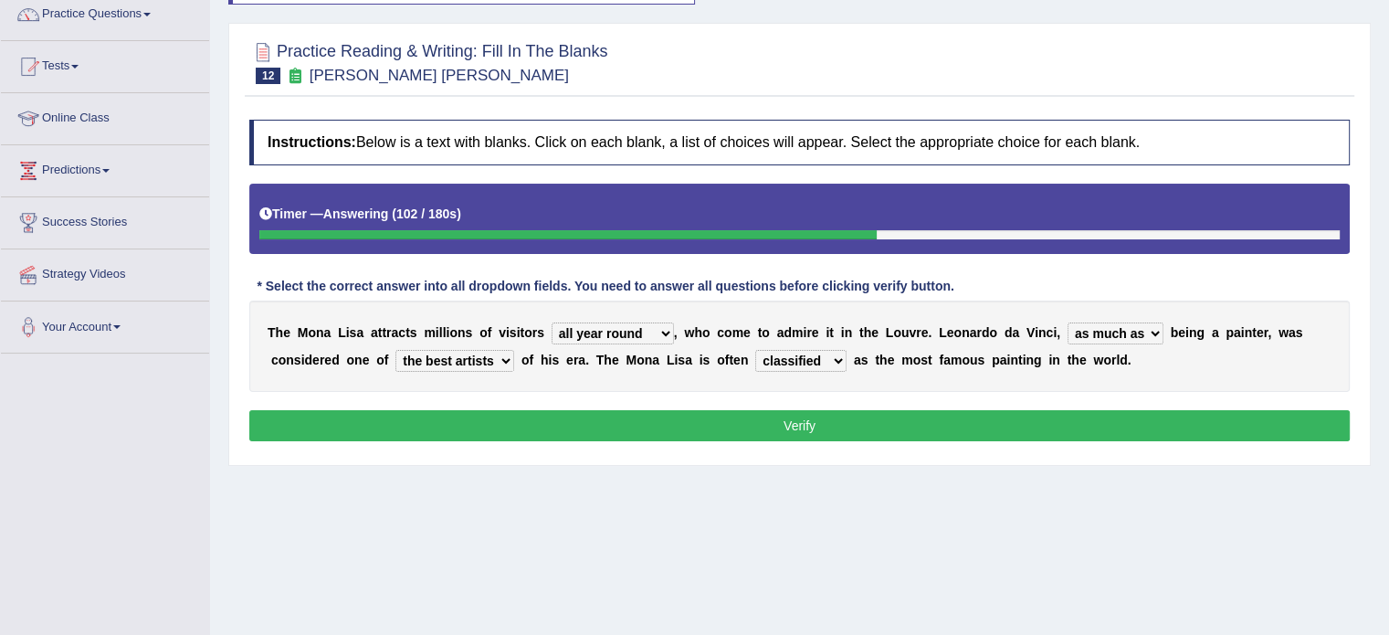
click at [1068, 322] on select "rather than as much as as well as as long as" at bounding box center [1116, 333] width 96 height 22
click at [853, 429] on button "Verify" at bounding box center [799, 425] width 1100 height 31
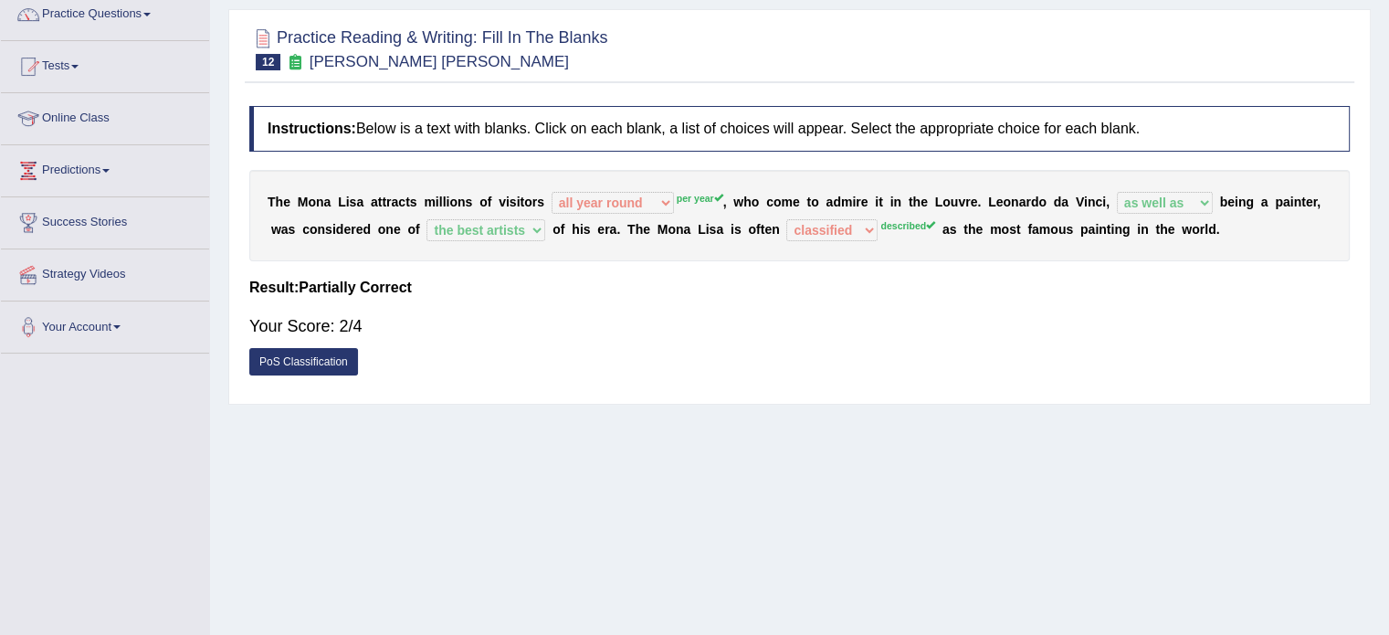
scroll to position [0, 0]
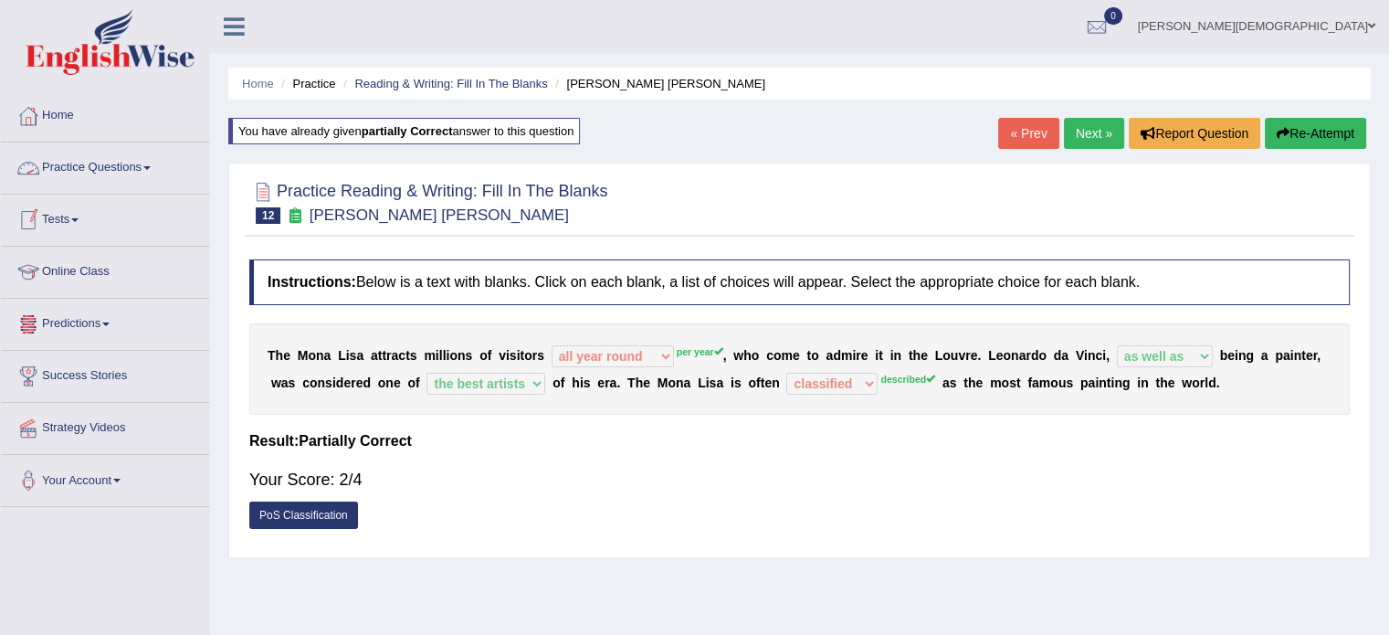
click at [153, 163] on link "Practice Questions" at bounding box center [105, 165] width 208 height 46
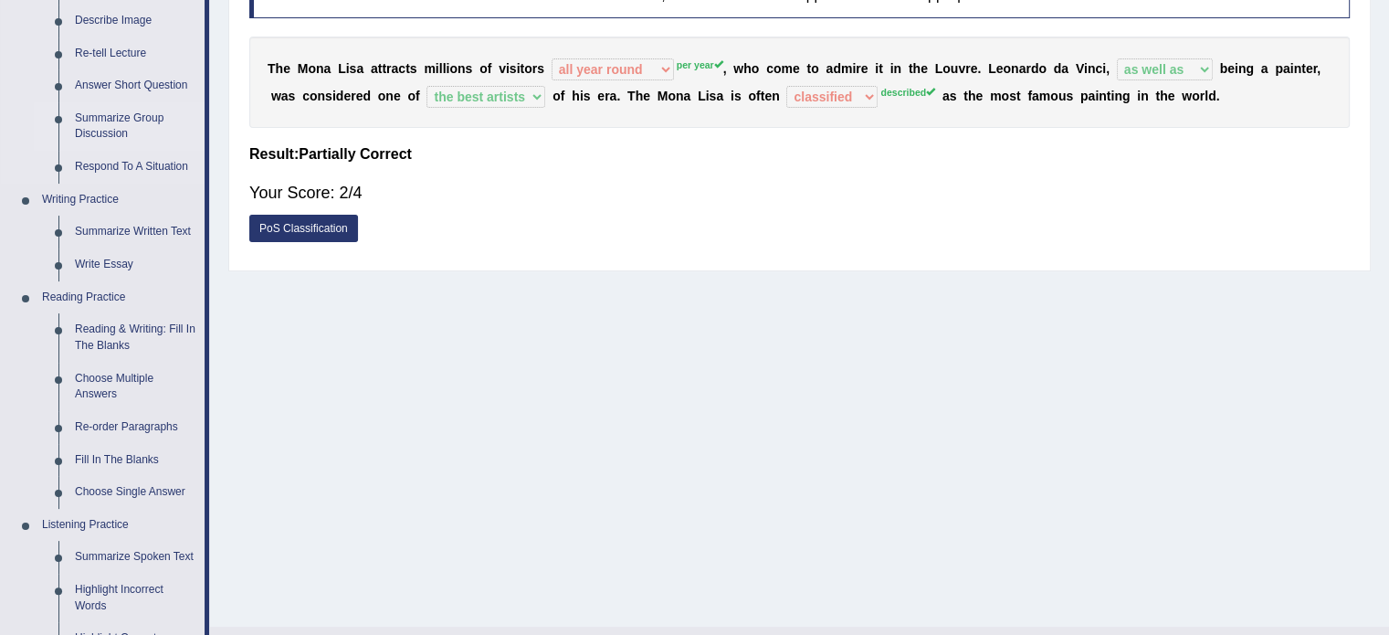
scroll to position [309, 0]
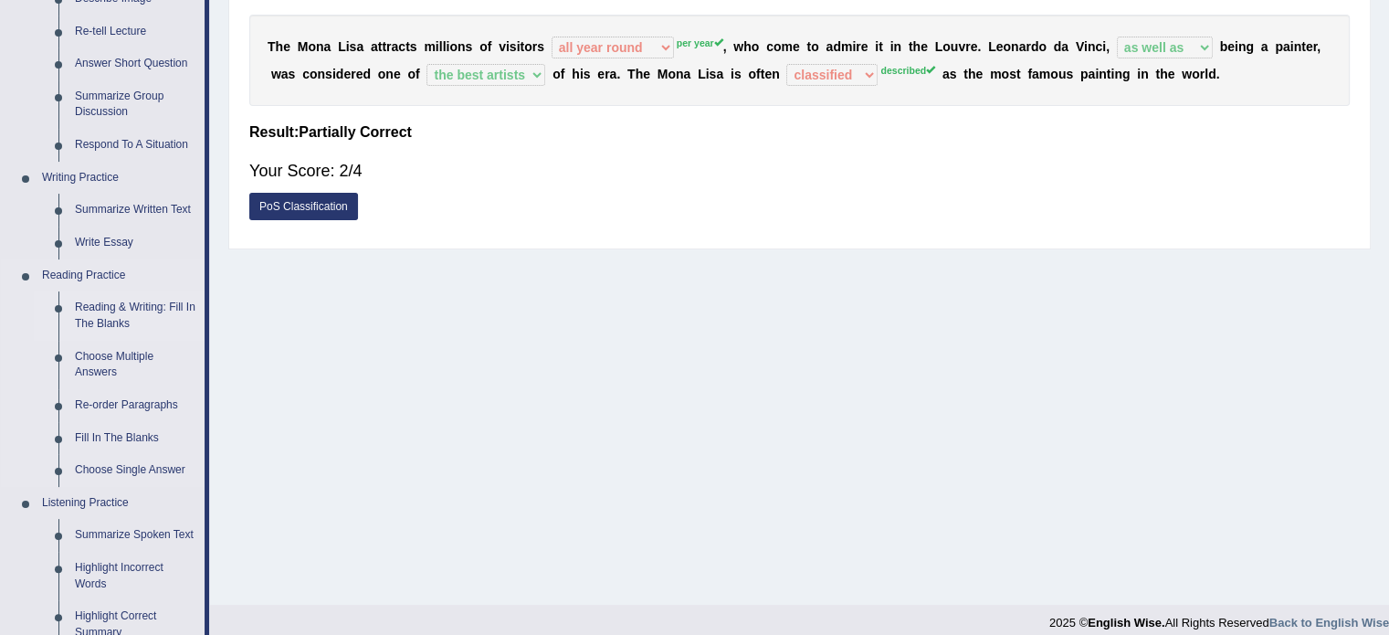
click at [146, 314] on link "Reading & Writing: Fill In The Blanks" at bounding box center [136, 315] width 138 height 48
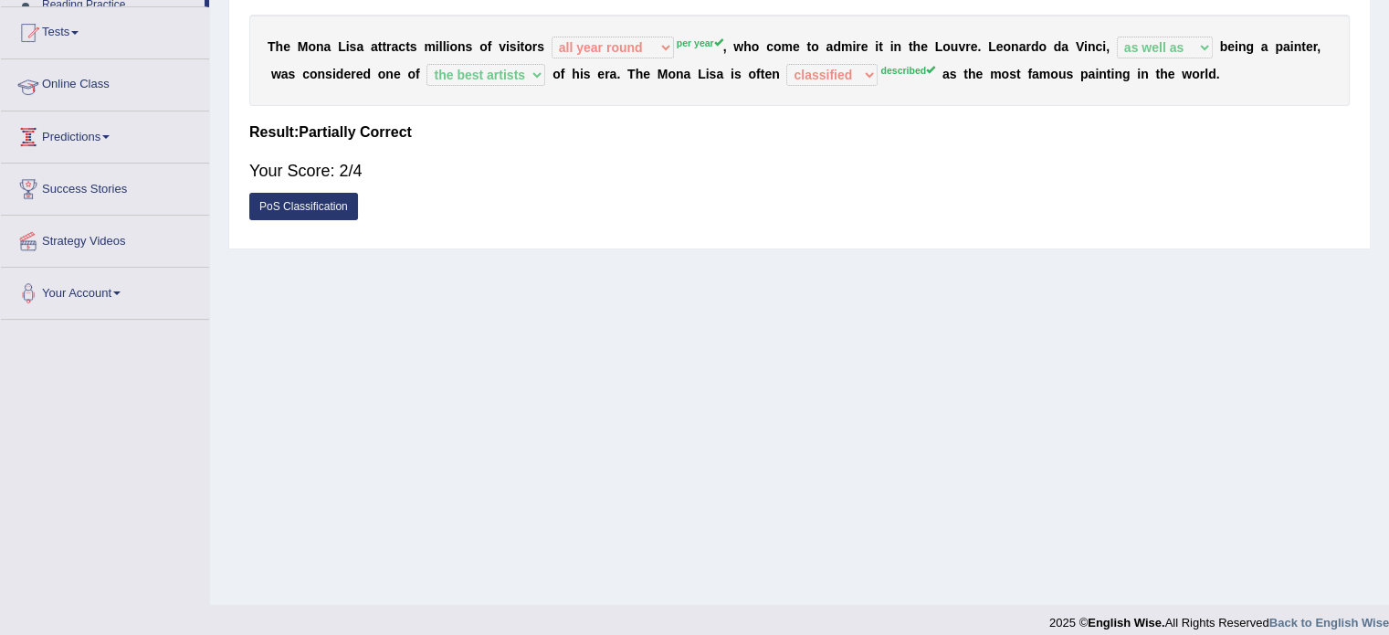
scroll to position [324, 0]
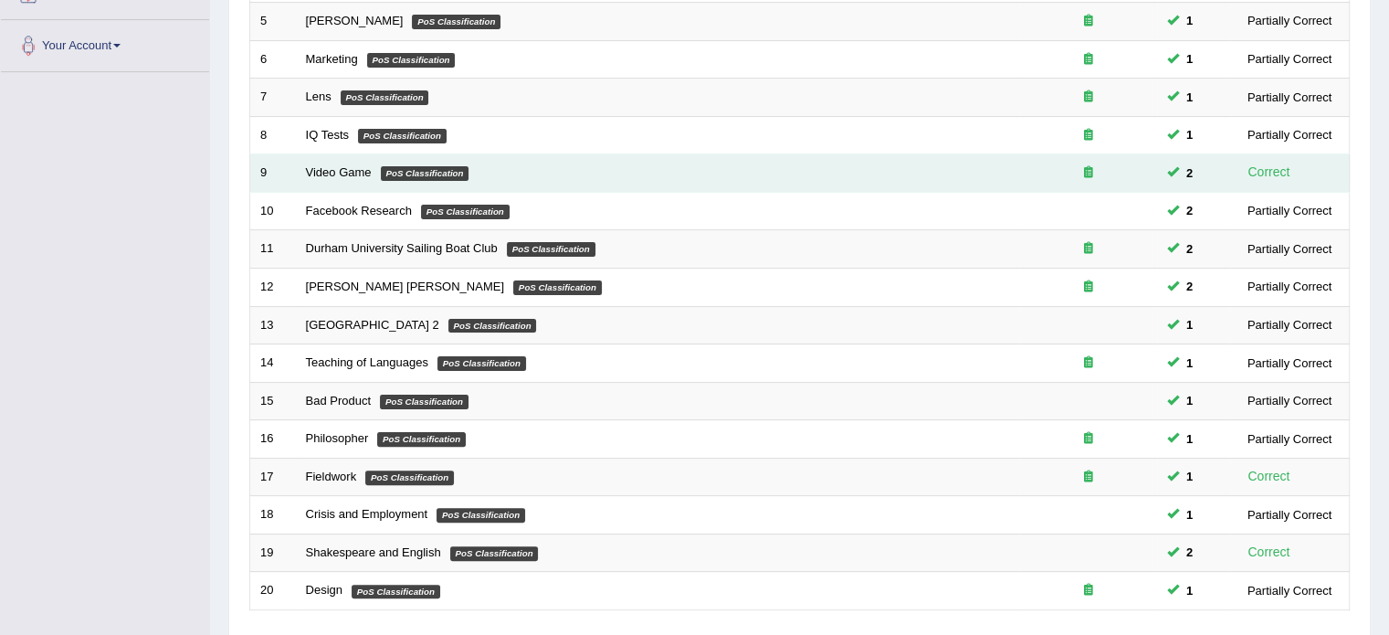
click at [755, 168] on td "Video Game PoS Classification" at bounding box center [658, 173] width 724 height 38
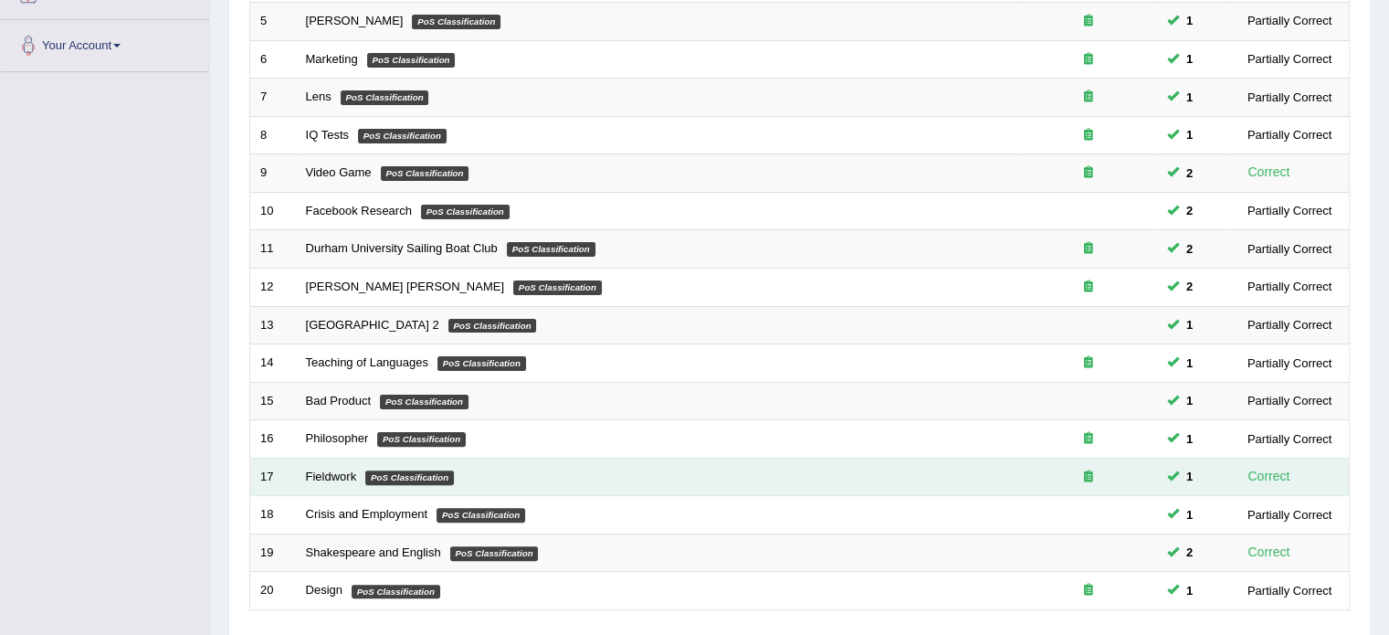
click at [512, 470] on td "Fieldwork PoS Classification" at bounding box center [658, 477] width 724 height 38
click at [322, 472] on link "Fieldwork" at bounding box center [331, 476] width 51 height 14
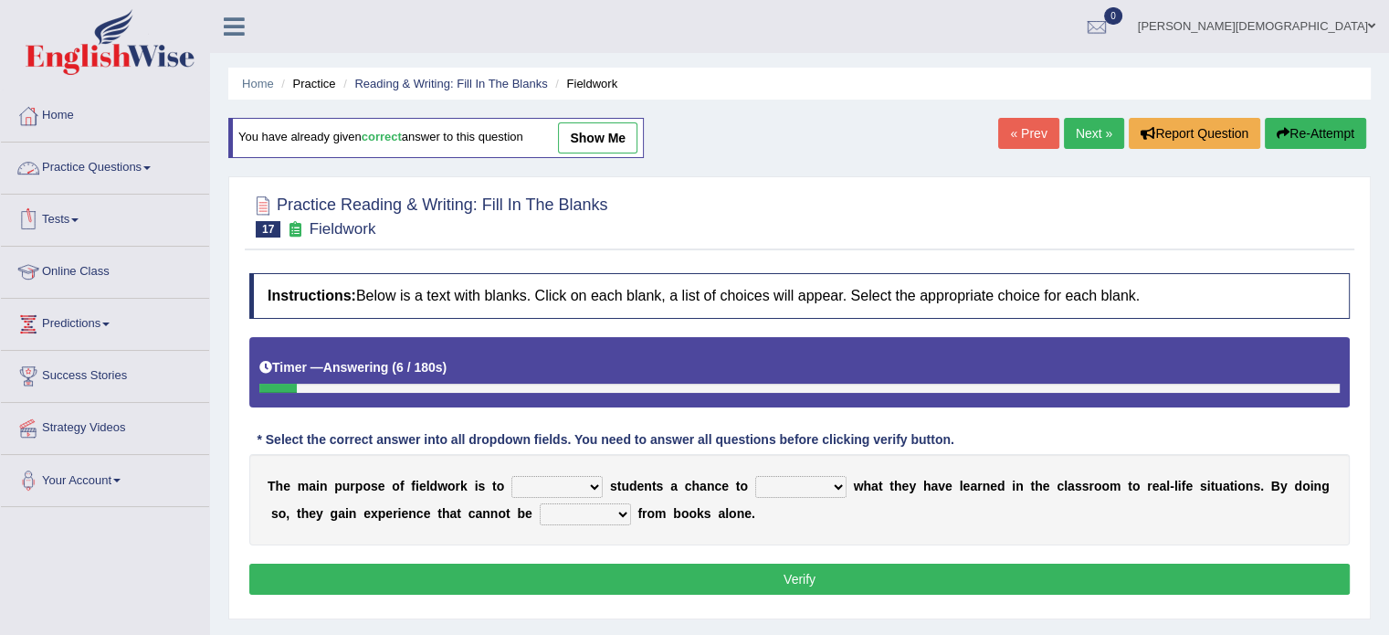
click at [151, 167] on span at bounding box center [146, 168] width 7 height 4
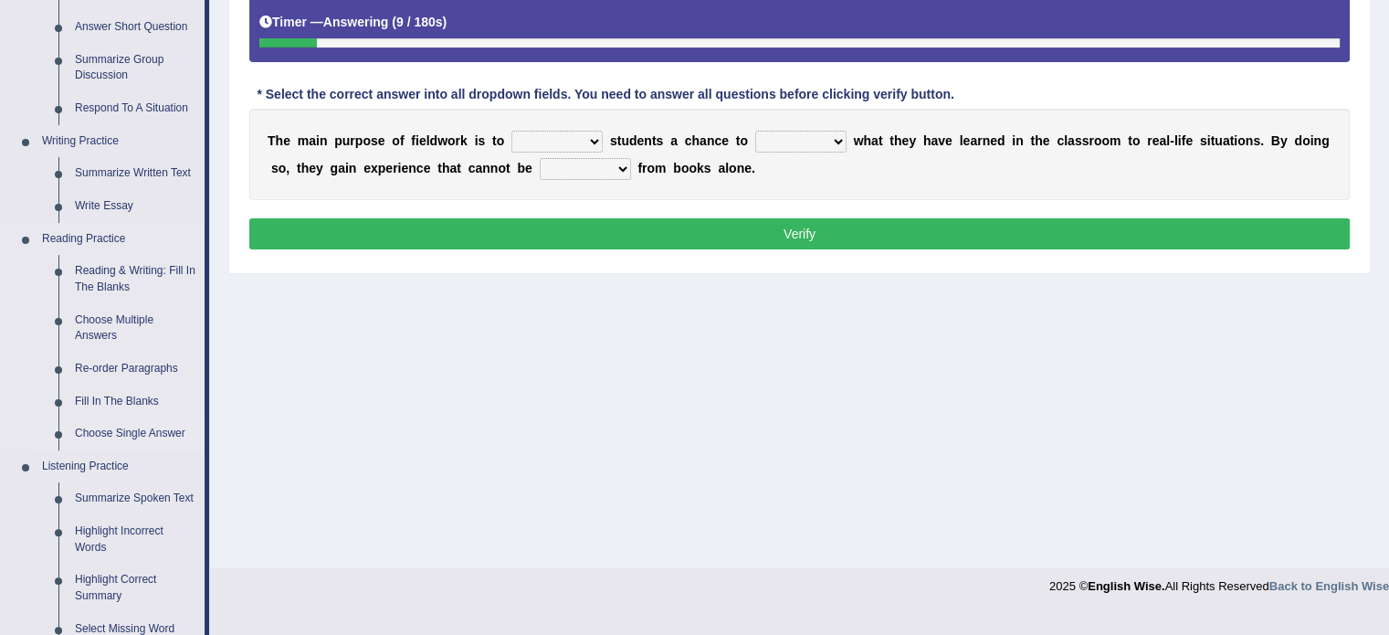
scroll to position [347, 0]
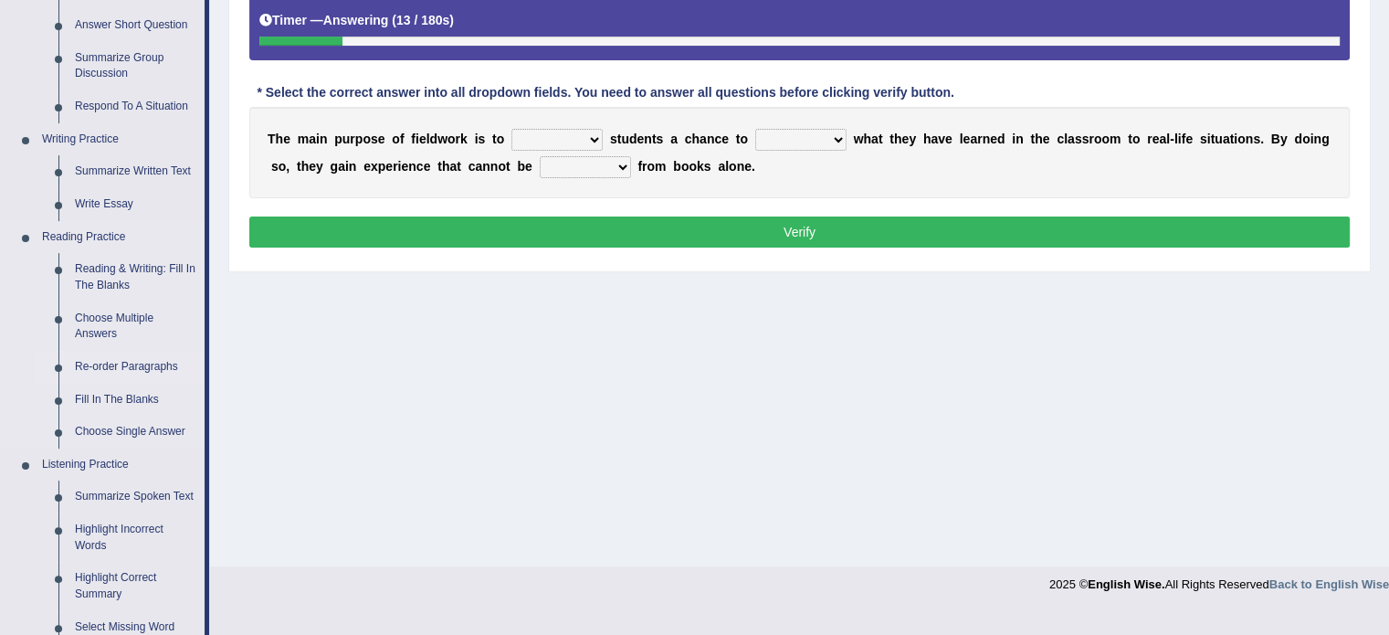
click at [123, 363] on link "Re-order Paragraphs" at bounding box center [136, 367] width 138 height 33
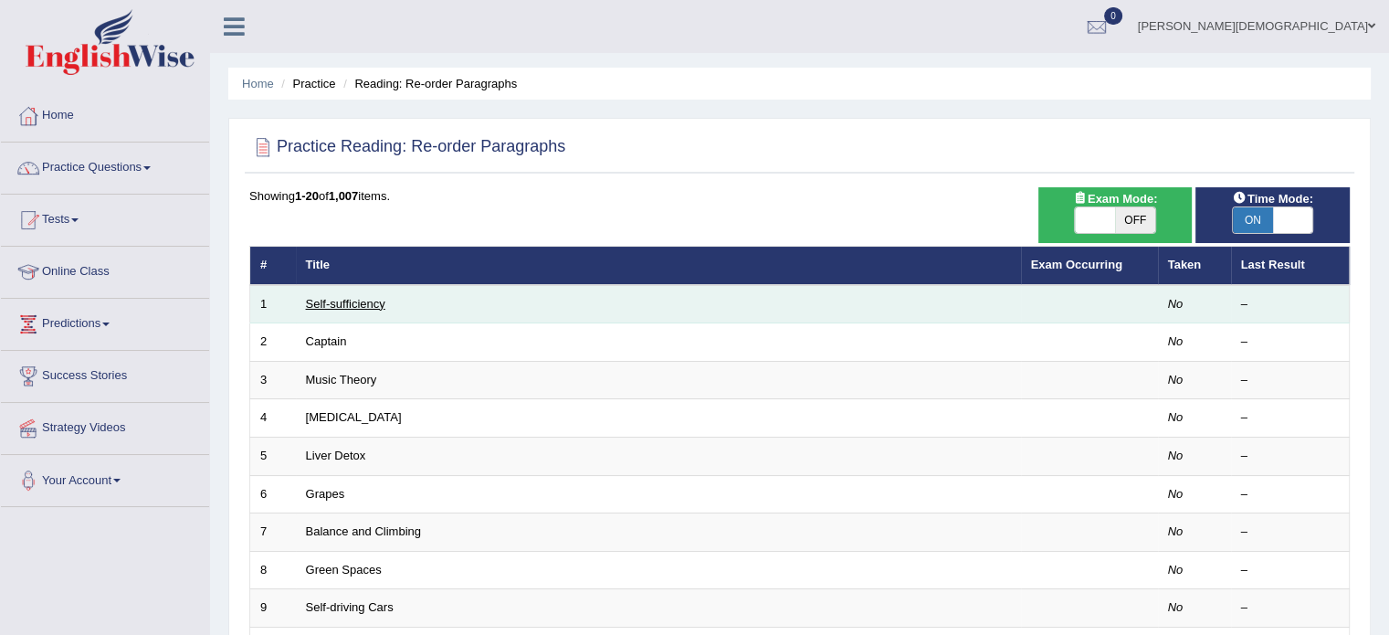
click at [345, 297] on link "Self-sufficiency" at bounding box center [345, 304] width 79 height 14
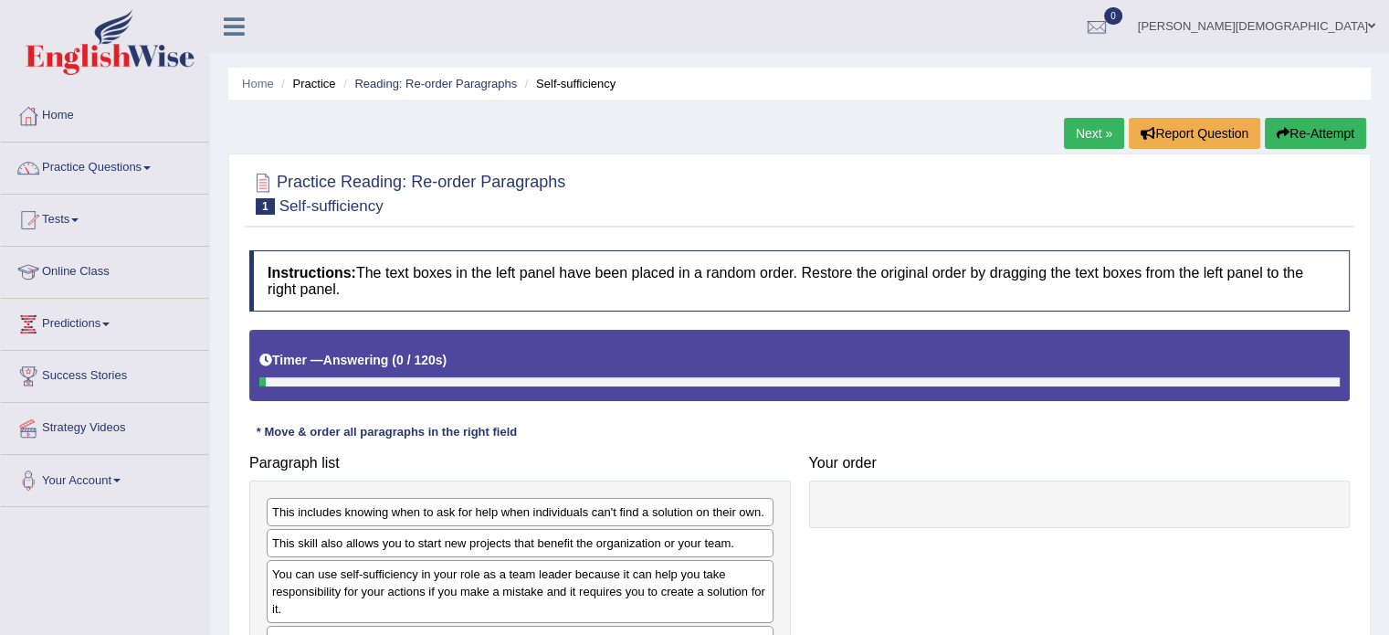
scroll to position [324, 0]
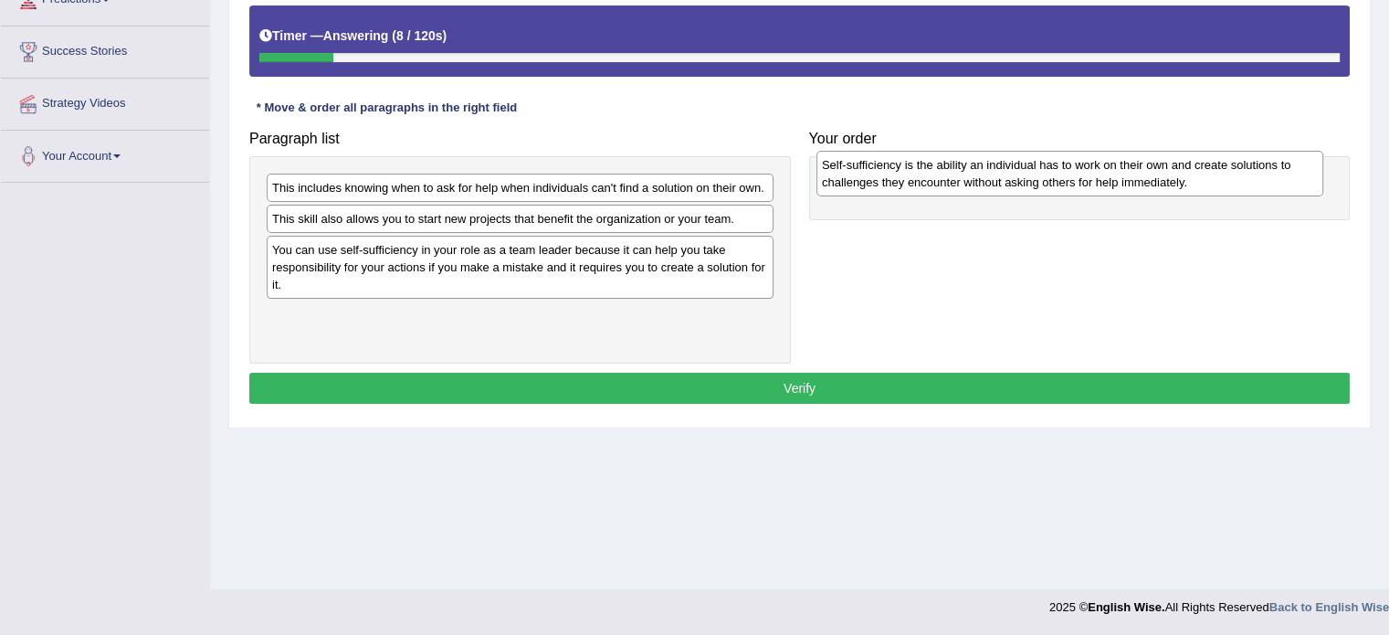
drag, startPoint x: 420, startPoint y: 318, endPoint x: 970, endPoint y: 168, distance: 569.8
click at [970, 168] on div "Self-sufficiency is the ability an individual has to work on their own and crea…" at bounding box center [1069, 174] width 507 height 46
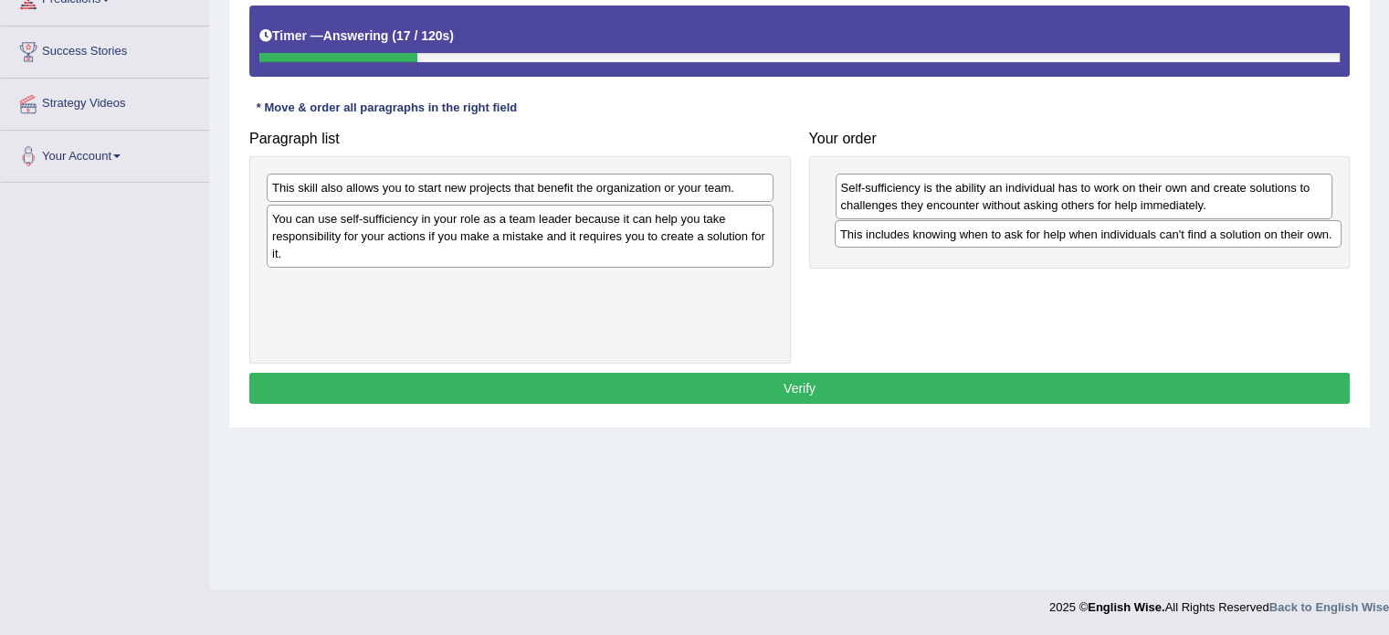
drag, startPoint x: 647, startPoint y: 183, endPoint x: 1215, endPoint y: 229, distance: 570.0
click at [1215, 229] on div "This includes knowing when to ask for help when individuals can't find a soluti…" at bounding box center [1088, 234] width 507 height 28
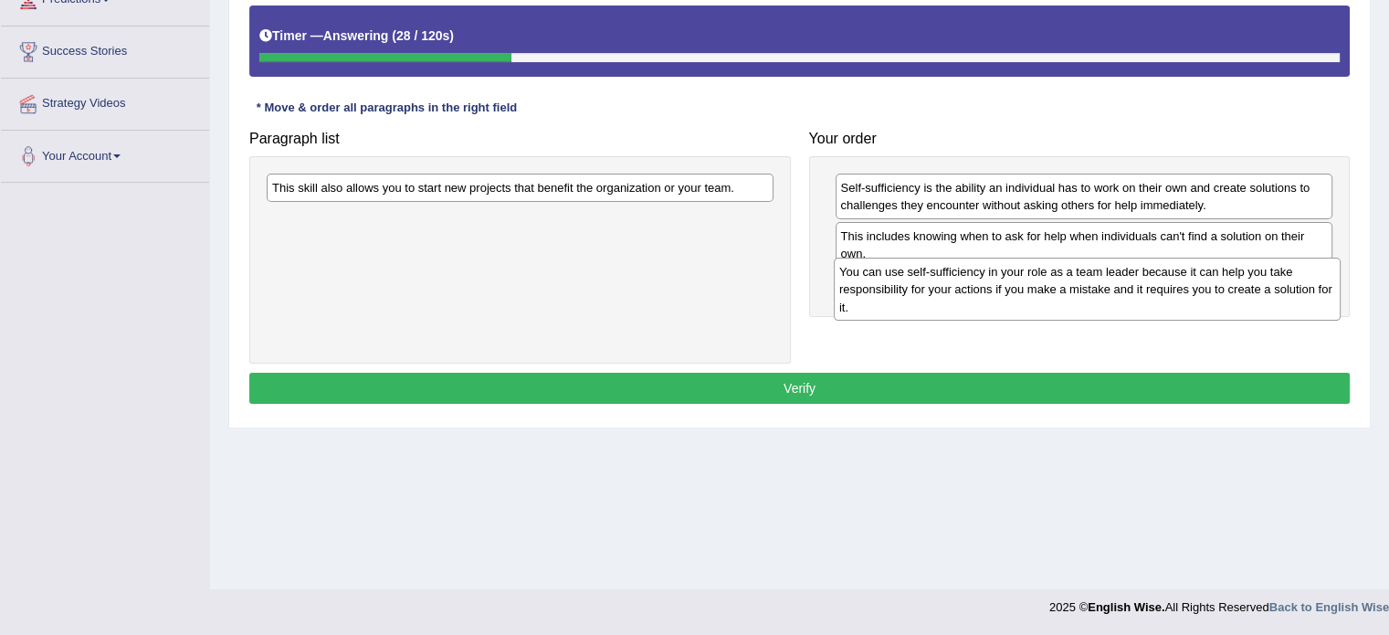
drag, startPoint x: 508, startPoint y: 224, endPoint x: 1075, endPoint y: 277, distance: 569.6
click at [1075, 277] on div "You can use self-sufficiency in your role as a team leader because it can help …" at bounding box center [1087, 289] width 507 height 63
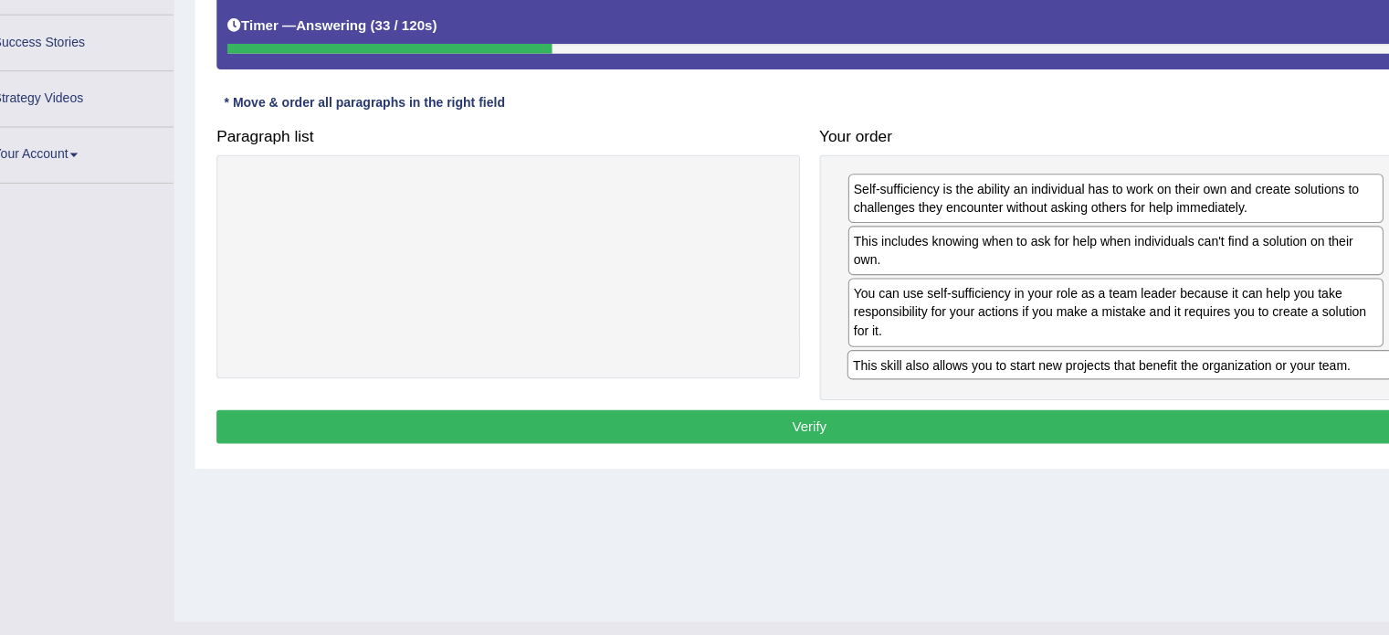
drag, startPoint x: 679, startPoint y: 184, endPoint x: 1248, endPoint y: 348, distance: 591.1
click at [1248, 348] on div "This skill also allows you to start new projects that benefit the organization …" at bounding box center [1088, 351] width 507 height 28
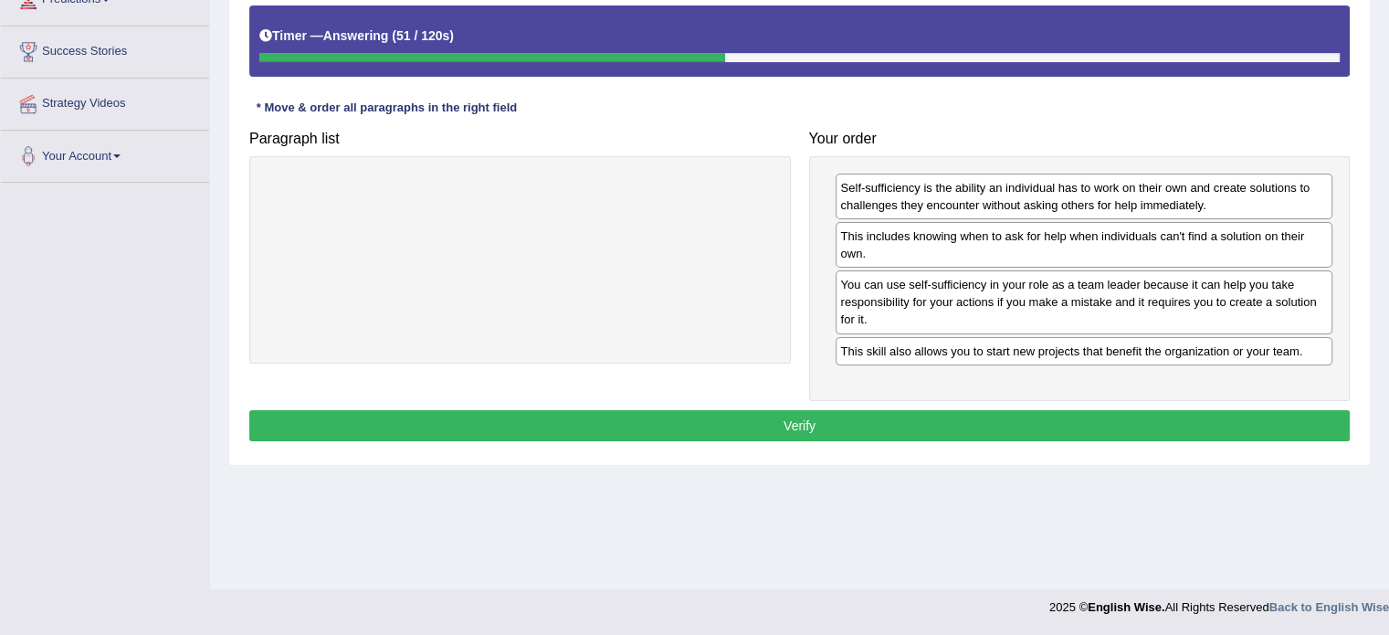
click at [816, 420] on button "Verify" at bounding box center [799, 425] width 1100 height 31
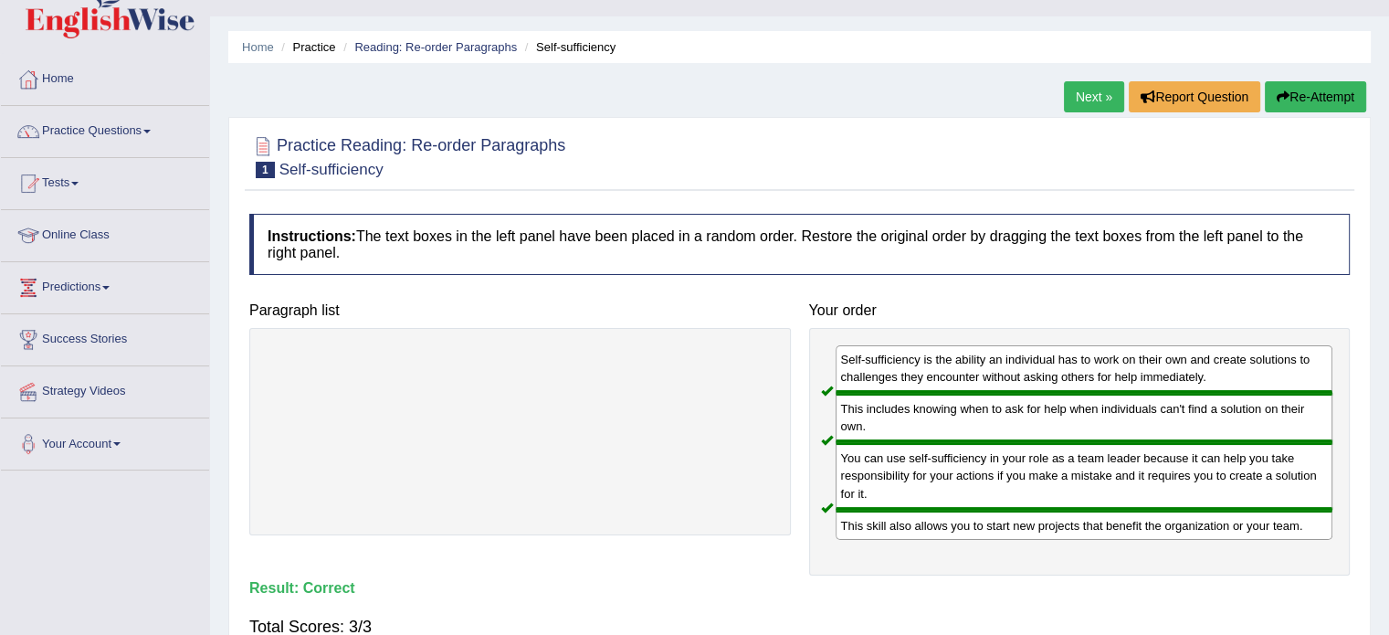
scroll to position [32, 0]
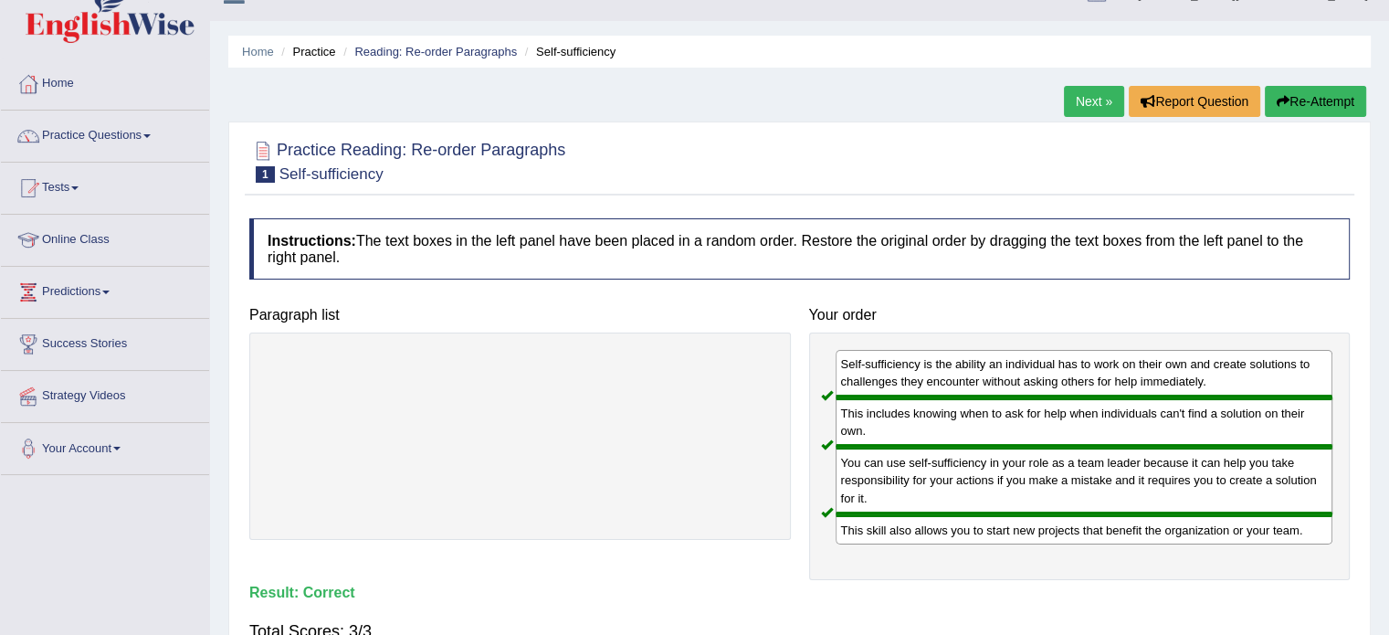
click at [1087, 108] on link "Next »" at bounding box center [1094, 101] width 60 height 31
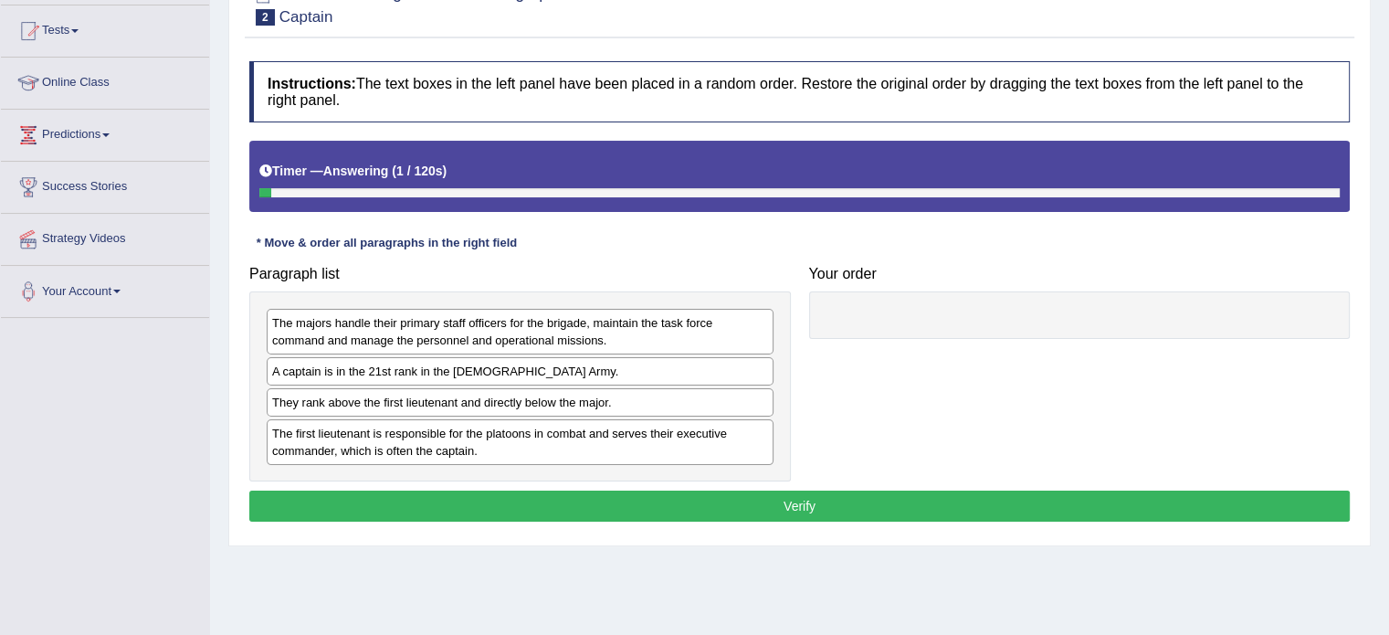
scroll to position [199, 0]
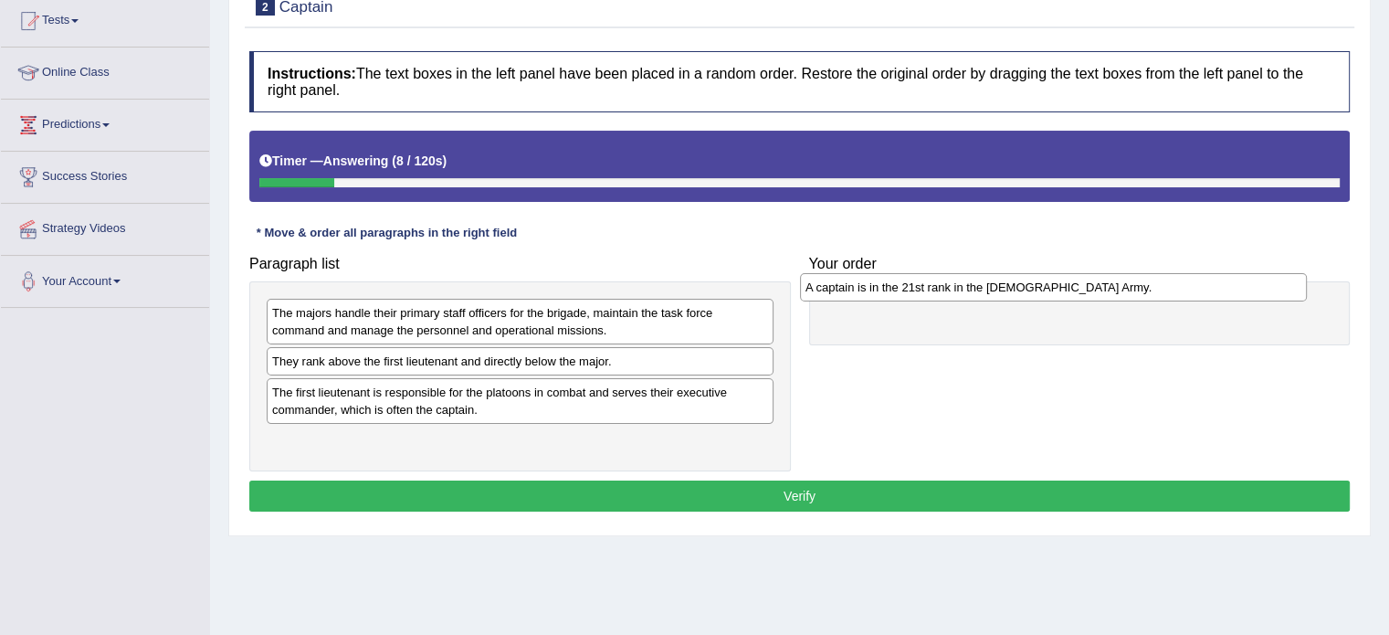
drag, startPoint x: 515, startPoint y: 360, endPoint x: 1048, endPoint y: 287, distance: 538.3
click at [1048, 287] on div "A captain is in the 21st rank in the US Army." at bounding box center [1053, 287] width 507 height 28
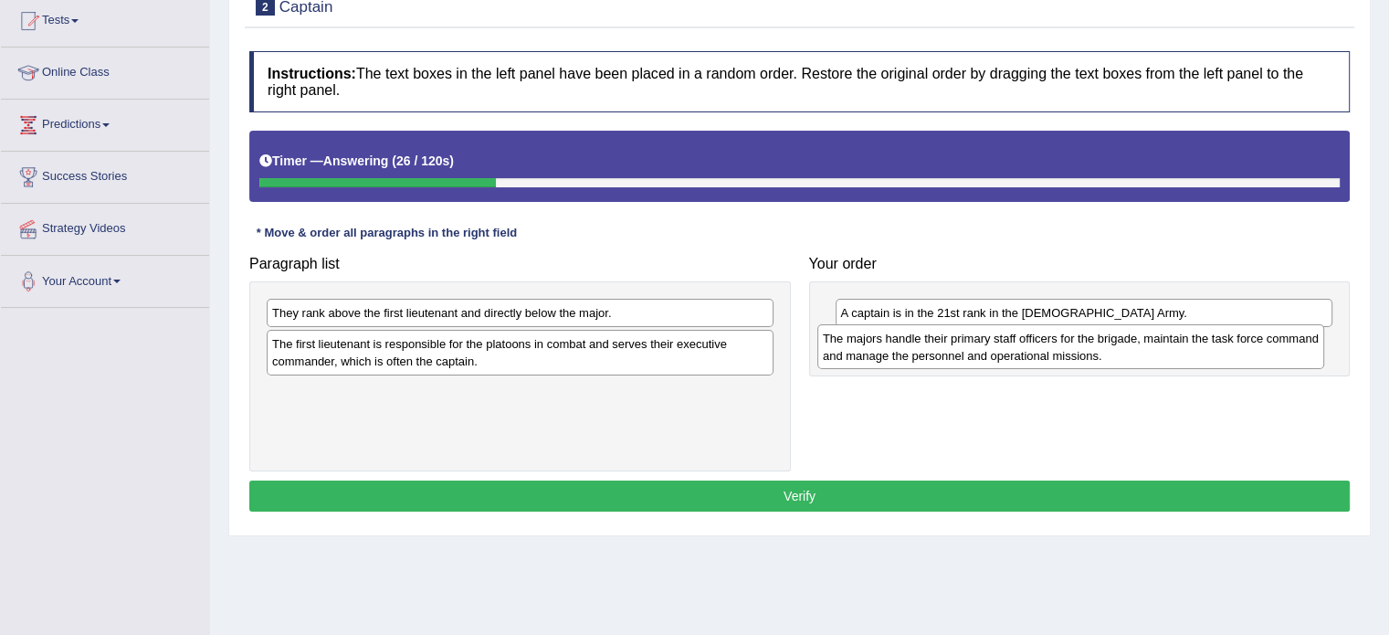
drag, startPoint x: 374, startPoint y: 320, endPoint x: 924, endPoint y: 345, distance: 551.3
click at [924, 345] on div "The majors handle their primary staff officers for the brigade, maintain the ta…" at bounding box center [1070, 347] width 507 height 46
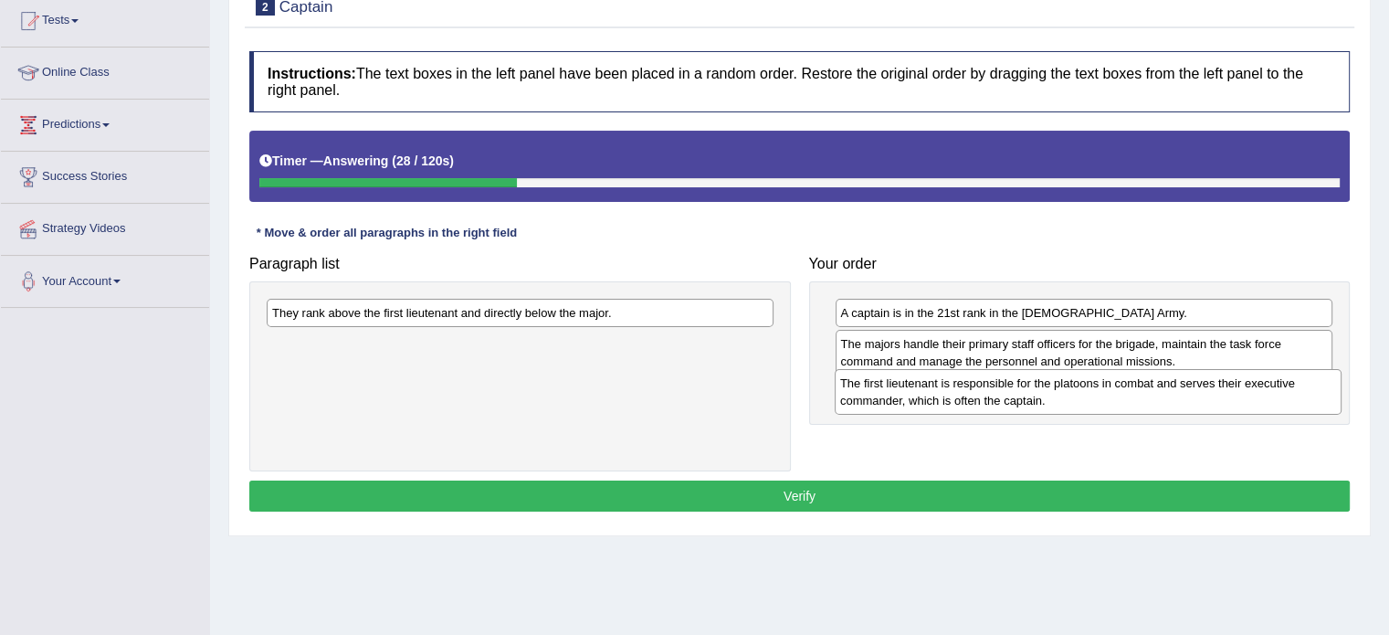
drag, startPoint x: 515, startPoint y: 347, endPoint x: 1078, endPoint y: 388, distance: 564.1
click at [1078, 388] on div "The first lieutenant is responsible for the platoons in combat and serves their…" at bounding box center [1088, 392] width 507 height 46
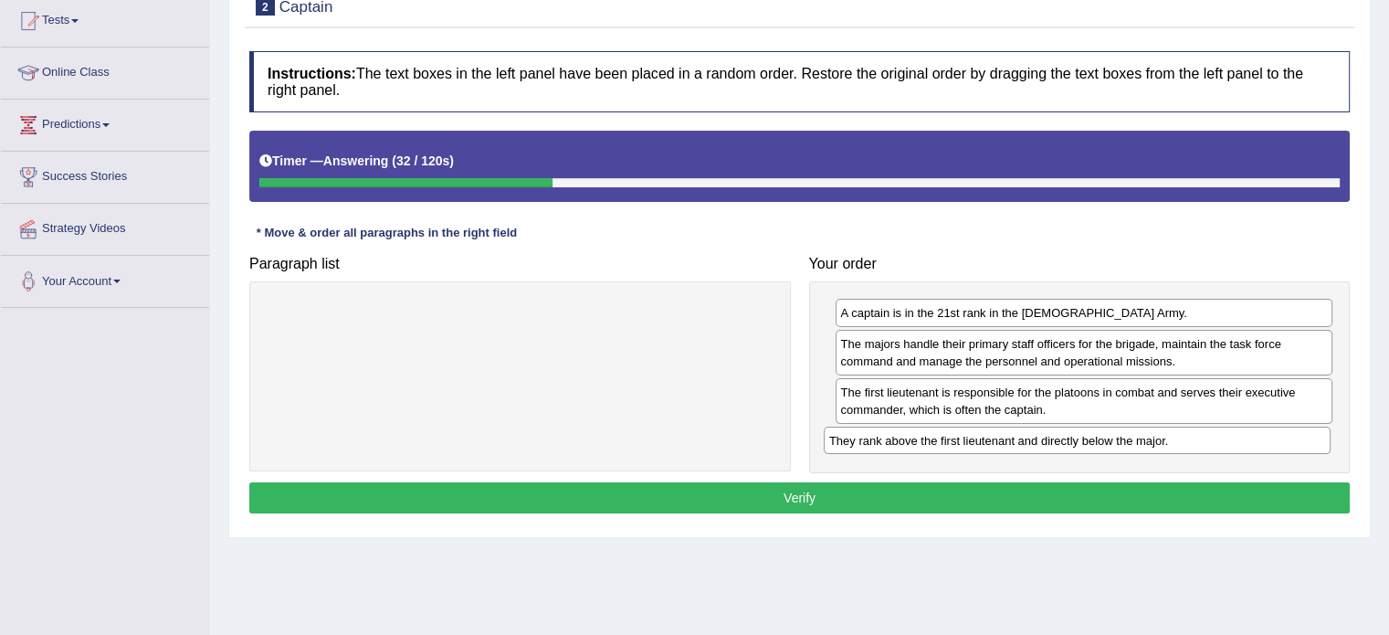
drag, startPoint x: 585, startPoint y: 306, endPoint x: 1142, endPoint y: 434, distance: 570.7
click at [1142, 434] on div "They rank above the first lieutenant and directly below the major." at bounding box center [1077, 440] width 507 height 28
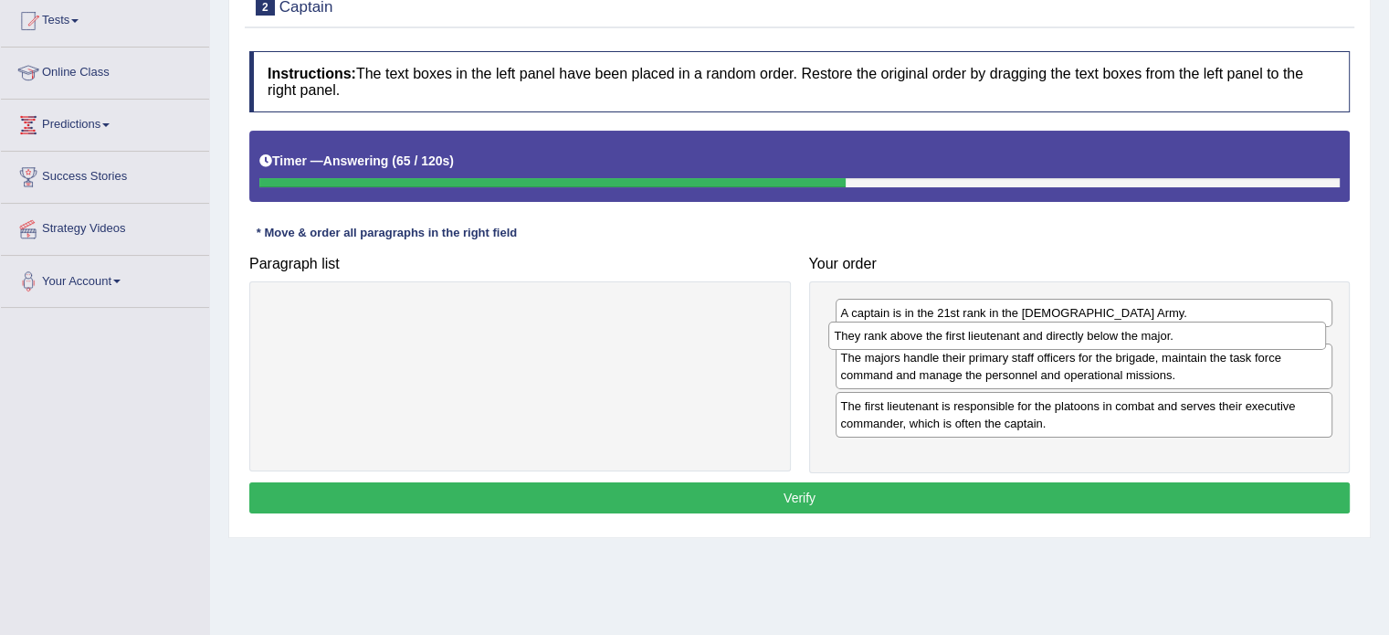
drag, startPoint x: 973, startPoint y: 436, endPoint x: 966, endPoint y: 332, distance: 104.3
click at [966, 332] on div "They rank above the first lieutenant and directly below the major." at bounding box center [1077, 335] width 498 height 28
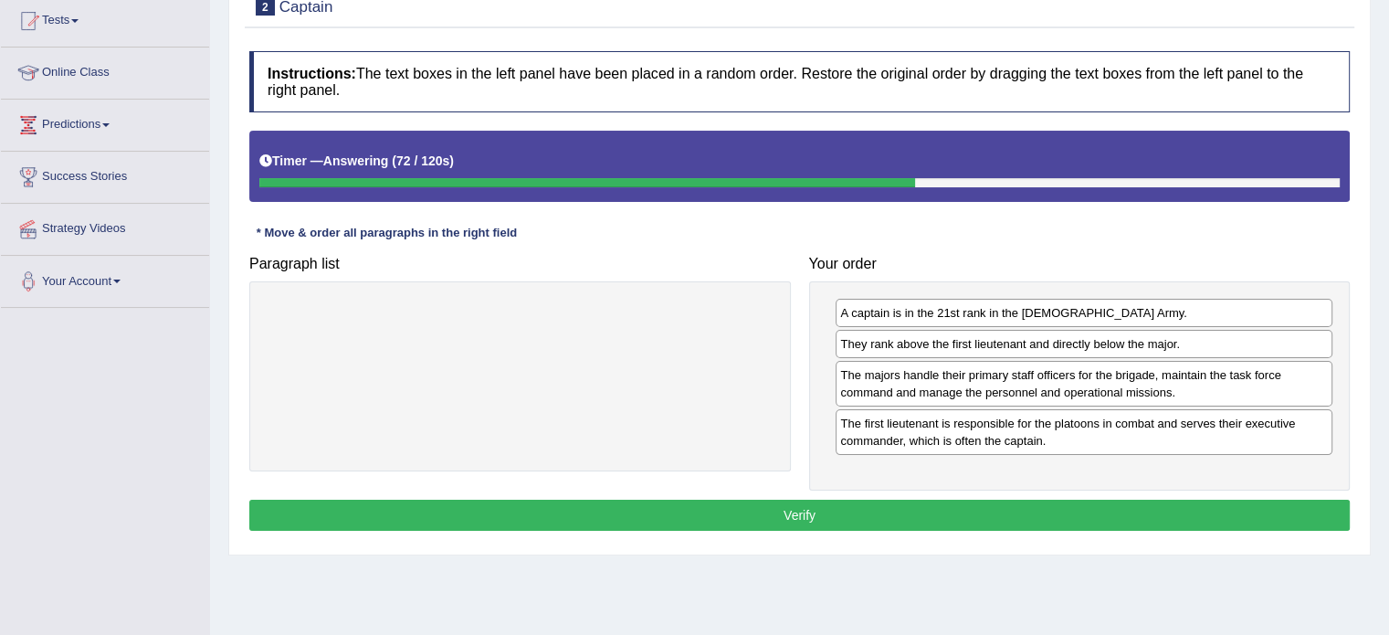
click at [842, 506] on button "Verify" at bounding box center [799, 515] width 1100 height 31
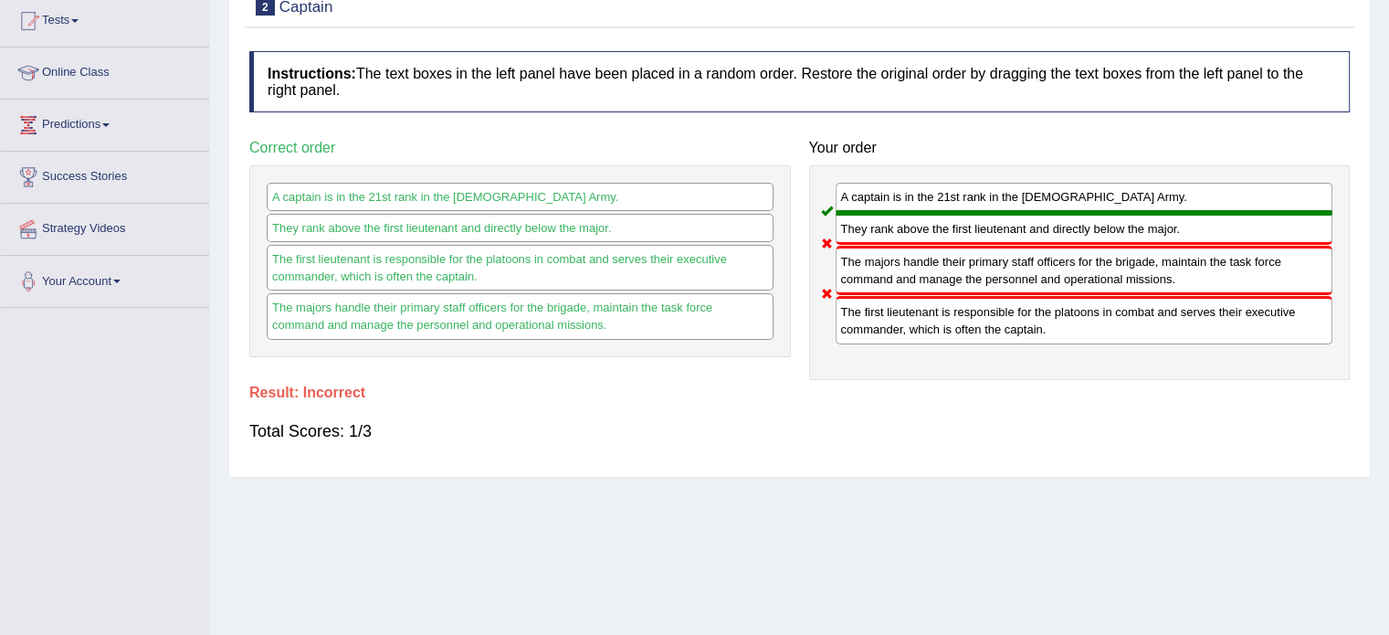
scroll to position [0, 0]
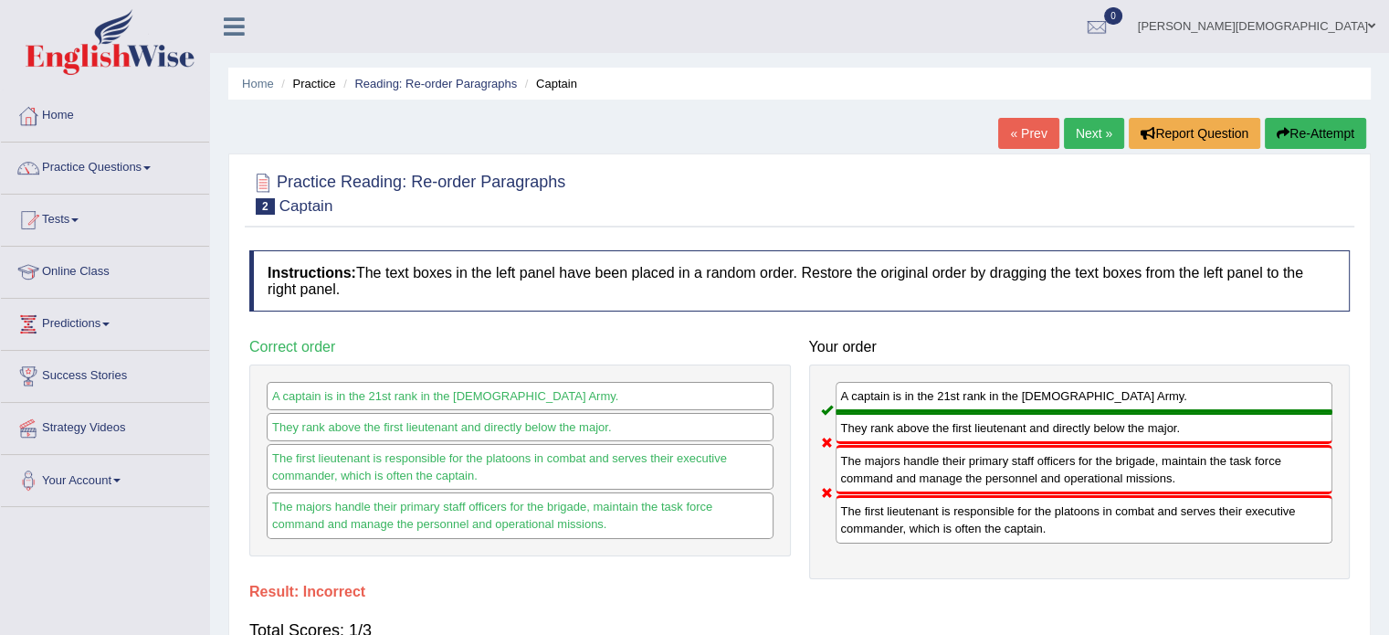
click at [1092, 140] on link "Next »" at bounding box center [1094, 133] width 60 height 31
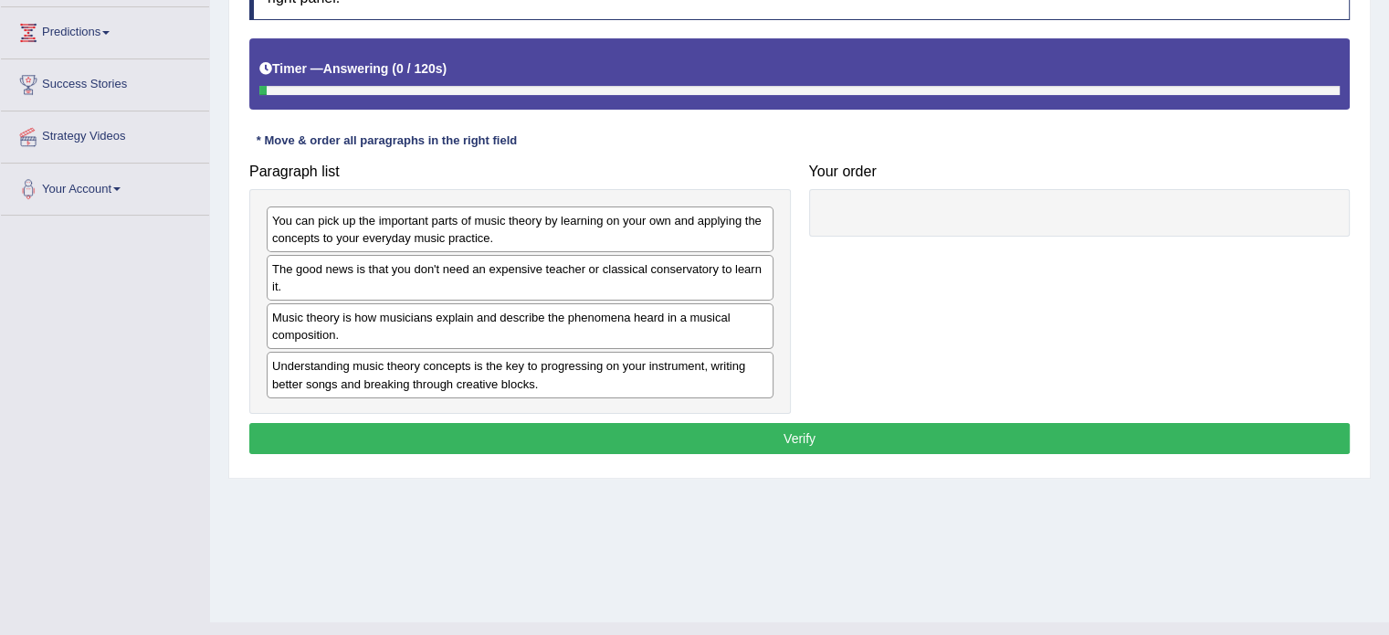
scroll to position [292, 0]
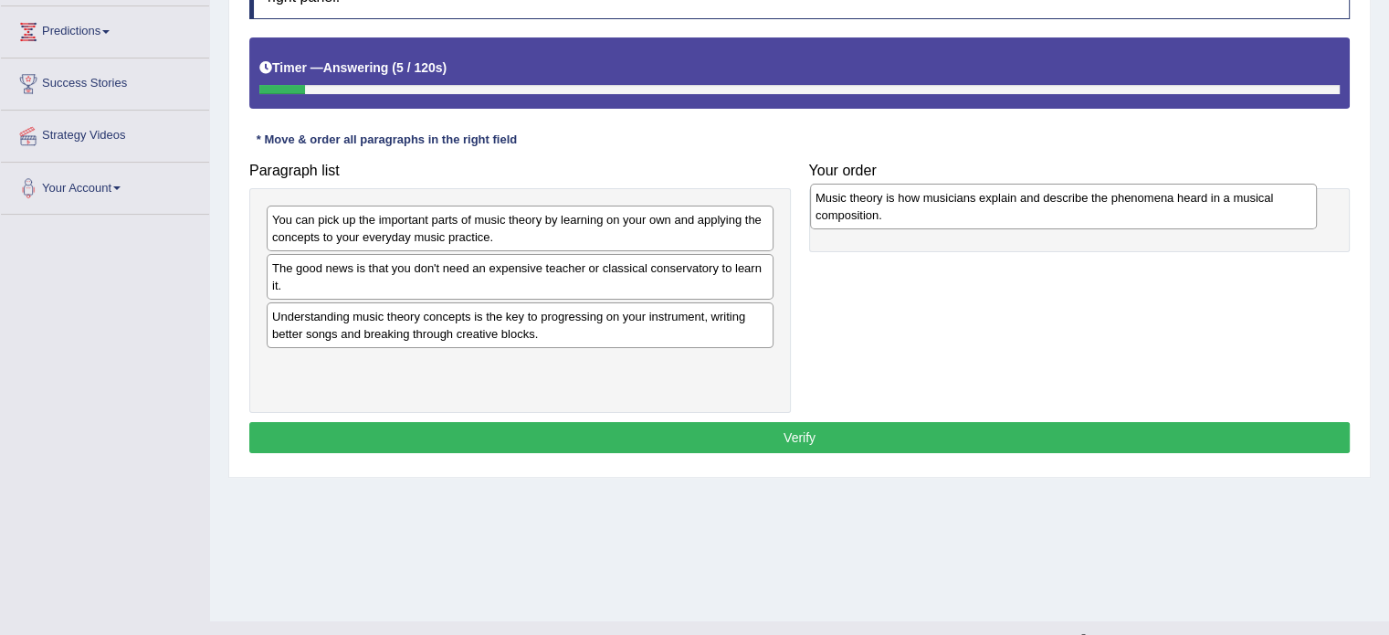
drag, startPoint x: 409, startPoint y: 332, endPoint x: 953, endPoint y: 214, distance: 556.0
click at [953, 214] on div "Music theory is how musicians explain and describe the phenomena heard in a mus…" at bounding box center [1063, 207] width 507 height 46
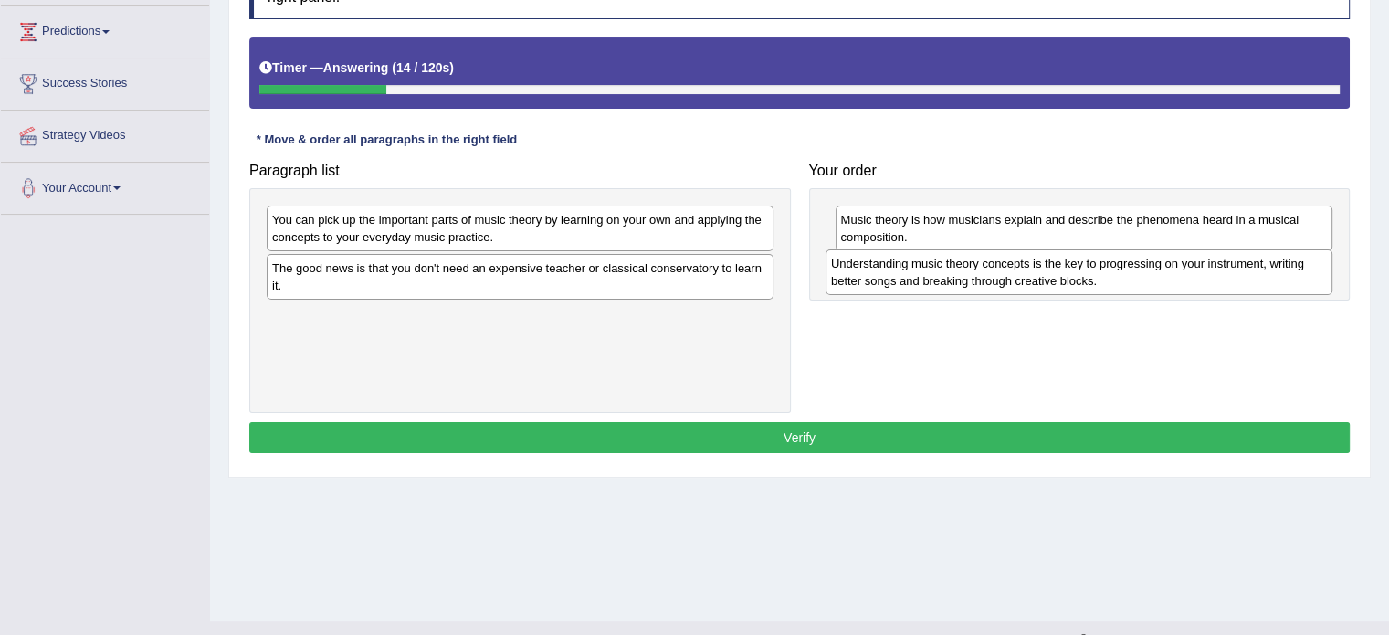
drag, startPoint x: 642, startPoint y: 328, endPoint x: 1201, endPoint y: 276, distance: 561.3
click at [1201, 276] on div "Understanding music theory concepts is the key to progressing on your instrumen…" at bounding box center [1079, 272] width 507 height 46
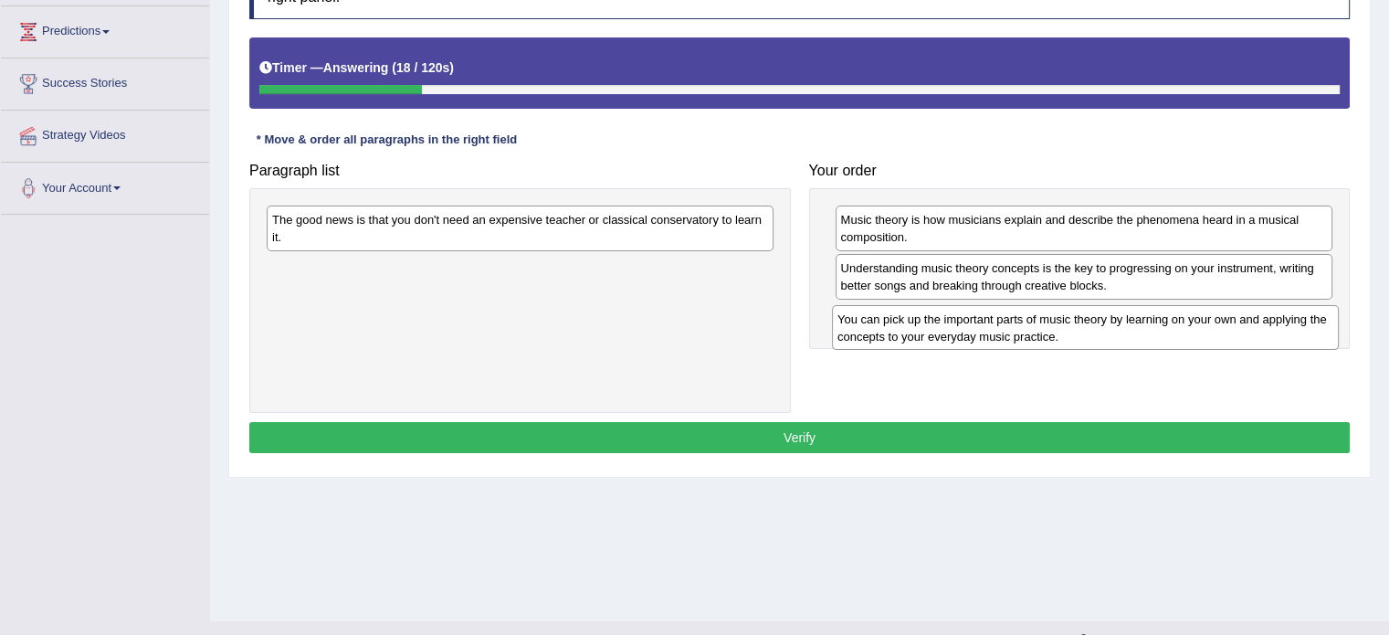
drag, startPoint x: 628, startPoint y: 225, endPoint x: 1194, endPoint y: 323, distance: 573.8
click at [1194, 323] on div "You can pick up the important parts of music theory by learning on your own and…" at bounding box center [1085, 328] width 507 height 46
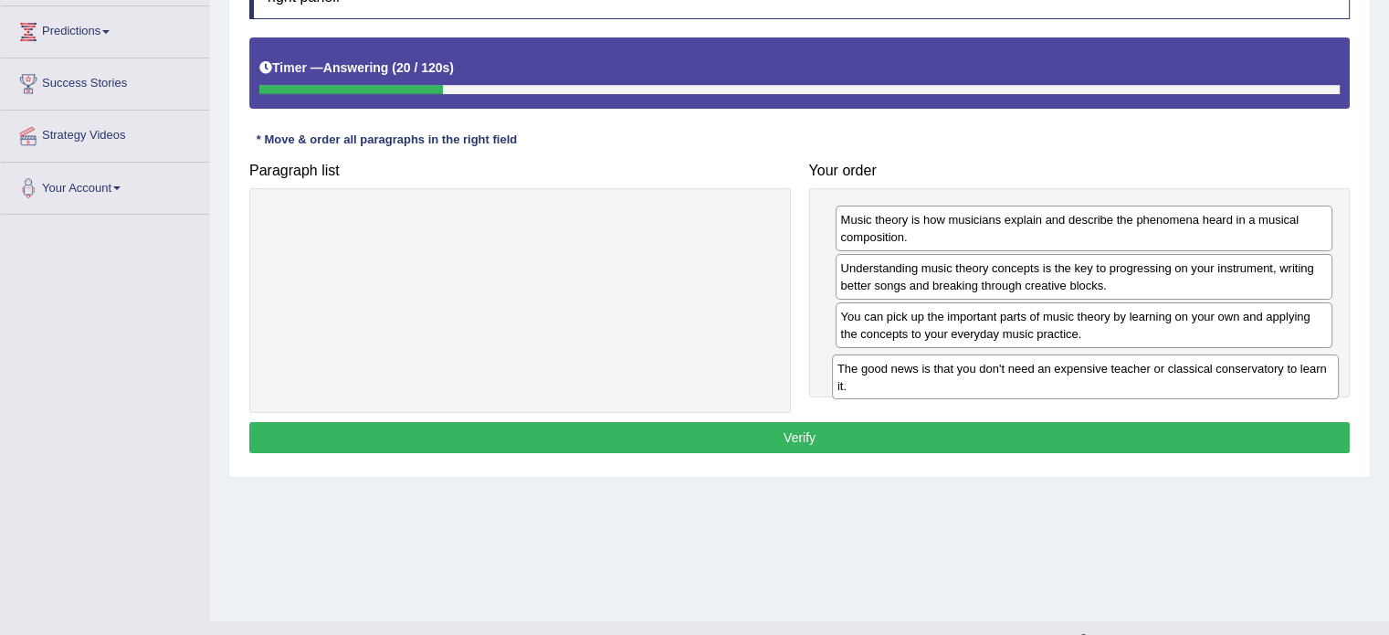
drag, startPoint x: 708, startPoint y: 222, endPoint x: 1273, endPoint y: 371, distance: 584.6
click at [1273, 371] on div "The good news is that you don't need an expensive teacher or classical conserva…" at bounding box center [1085, 377] width 507 height 46
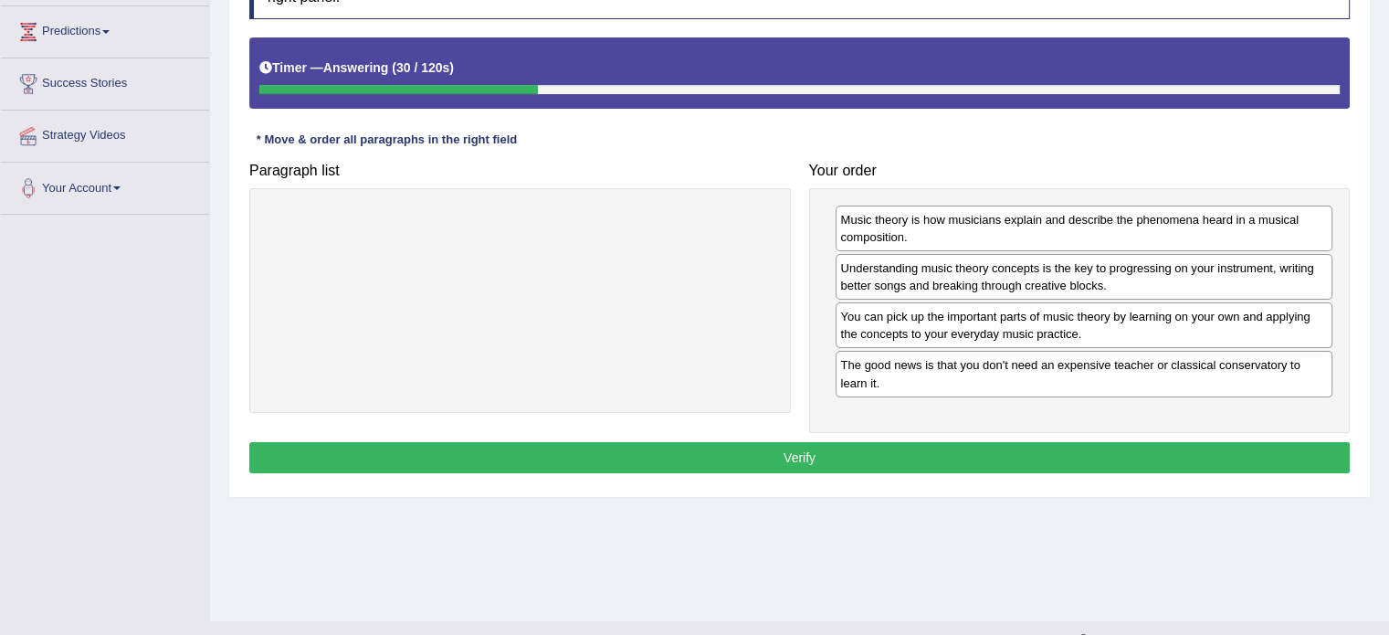
click at [796, 456] on button "Verify" at bounding box center [799, 457] width 1100 height 31
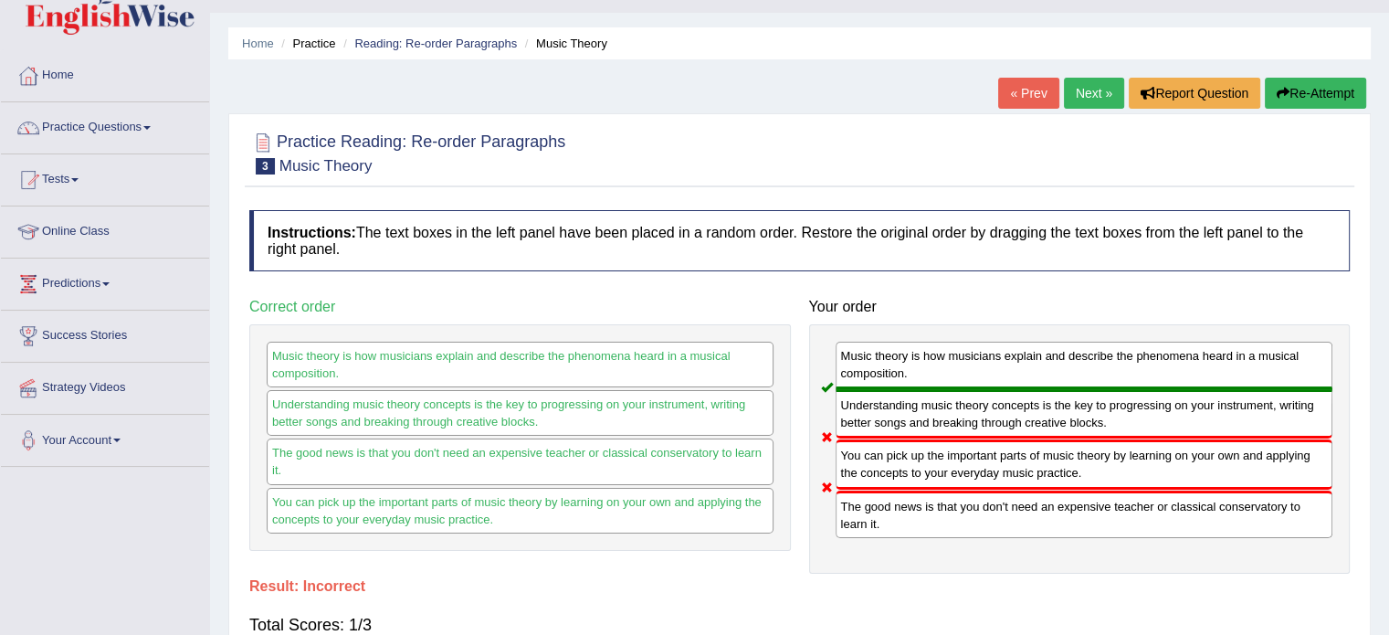
scroll to position [33, 0]
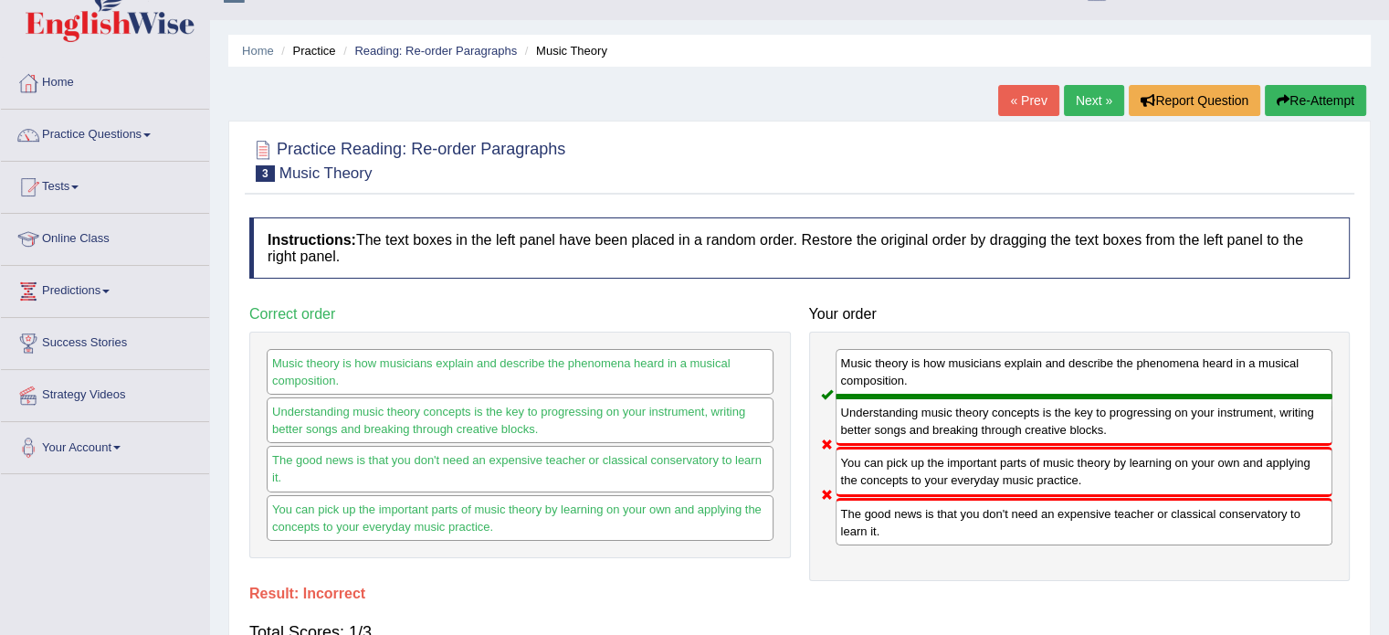
click at [1083, 101] on link "Next »" at bounding box center [1094, 100] width 60 height 31
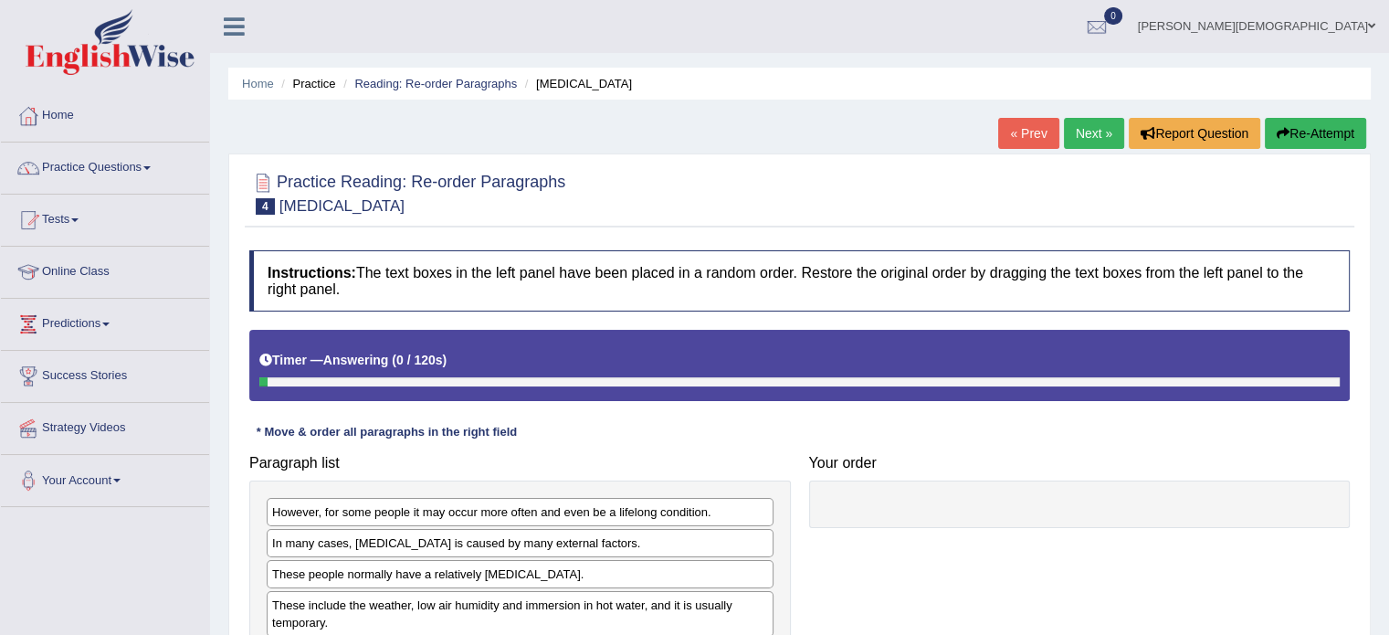
scroll to position [324, 0]
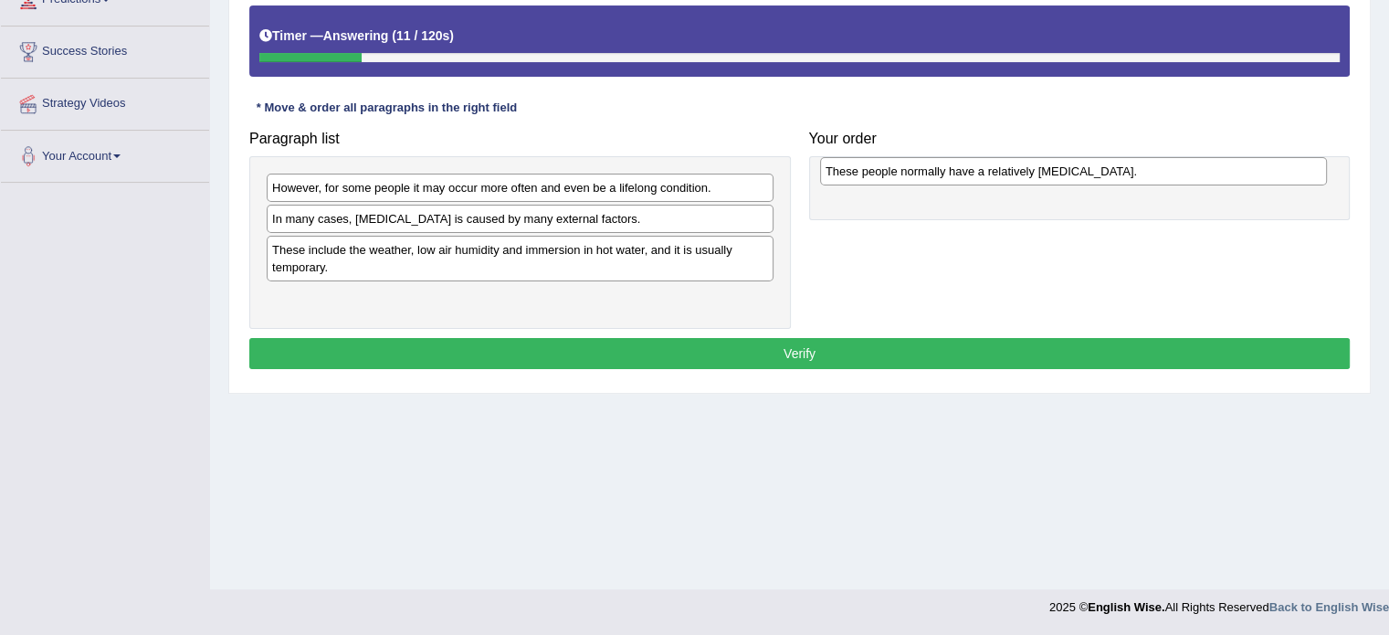
drag, startPoint x: 438, startPoint y: 249, endPoint x: 992, endPoint y: 172, distance: 558.9
click at [992, 172] on div "These people normally have a relatively [MEDICAL_DATA]." at bounding box center [1073, 171] width 507 height 28
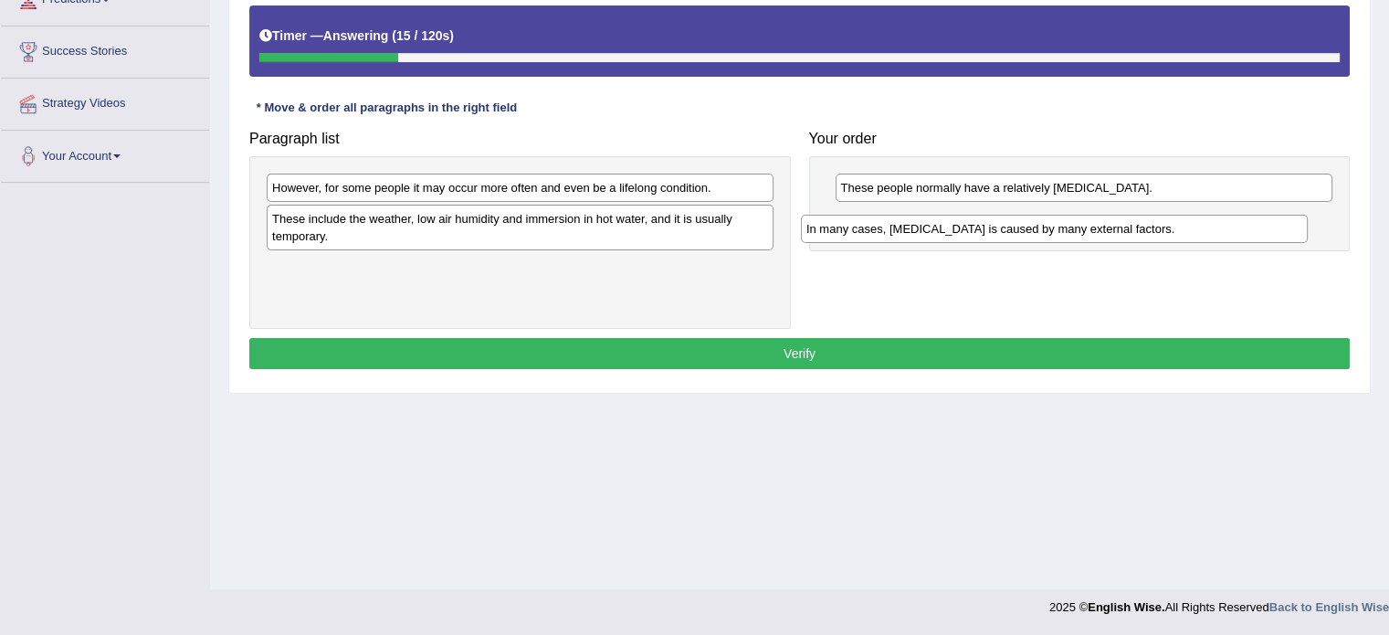
drag, startPoint x: 424, startPoint y: 218, endPoint x: 962, endPoint y: 226, distance: 538.0
click at [962, 226] on div "In many cases, [MEDICAL_DATA] is caused by many external factors." at bounding box center [1054, 229] width 507 height 28
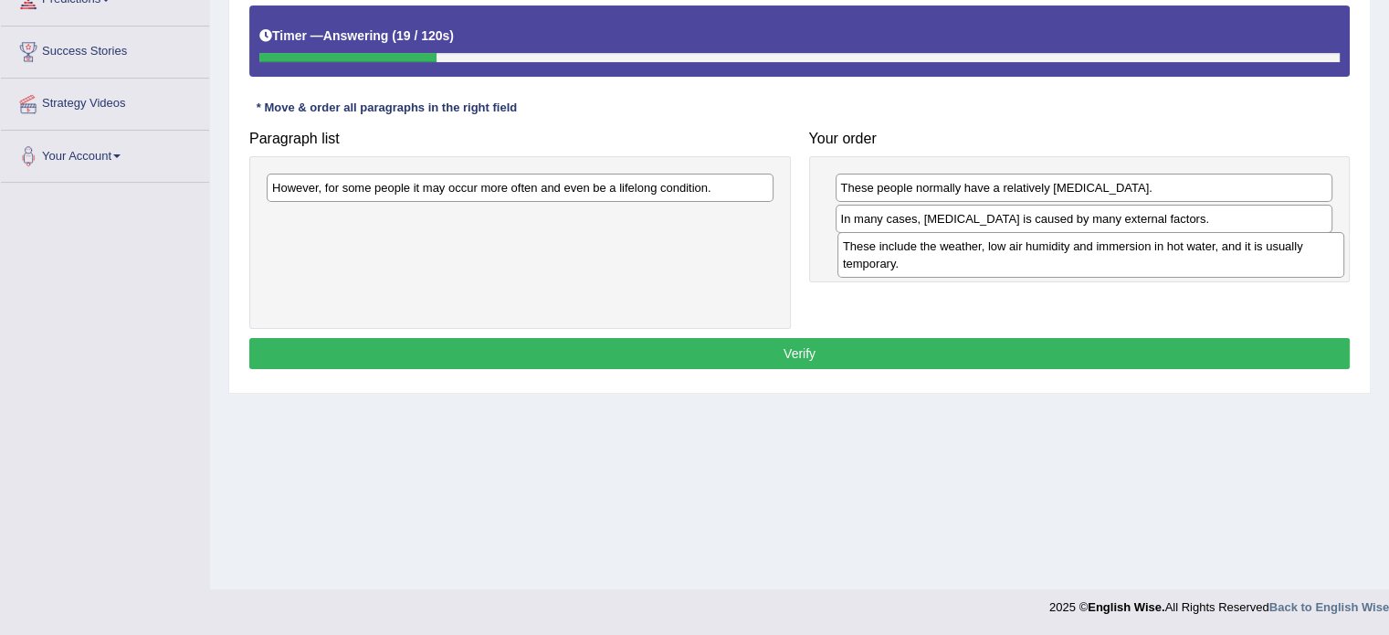
drag, startPoint x: 496, startPoint y: 231, endPoint x: 1067, endPoint y: 258, distance: 571.4
click at [1067, 258] on div "These include the weather, low air humidity and immersion in hot water, and it …" at bounding box center [1090, 255] width 507 height 46
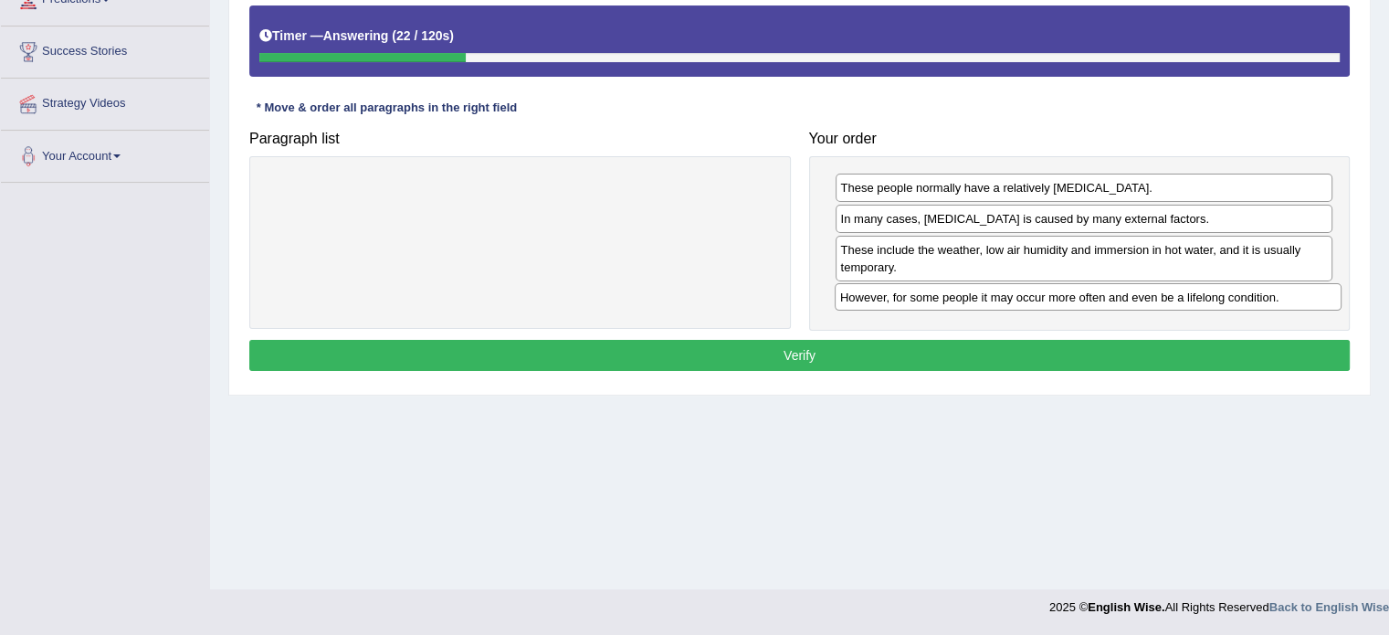
drag, startPoint x: 694, startPoint y: 193, endPoint x: 1263, endPoint y: 302, distance: 579.4
click at [1263, 302] on div "However, for some people it may occur more often and even be a lifelong conditi…" at bounding box center [1088, 297] width 507 height 28
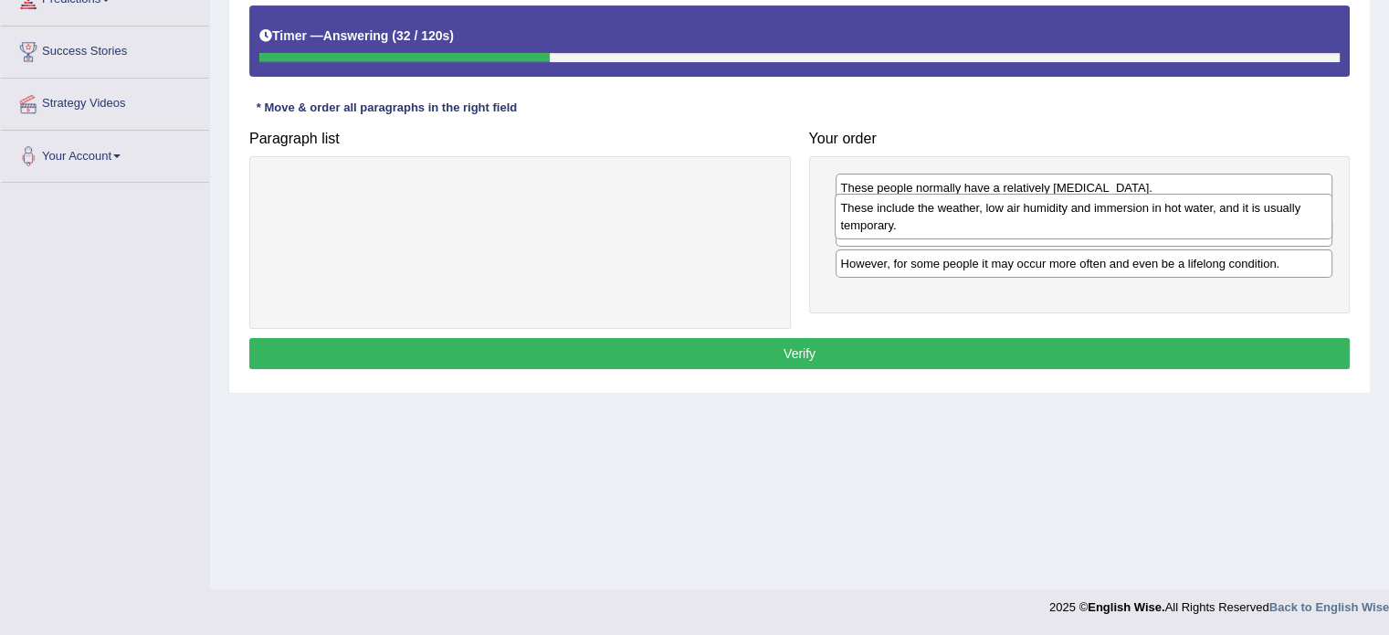
drag, startPoint x: 1242, startPoint y: 257, endPoint x: 1244, endPoint y: 216, distance: 41.1
click at [1244, 216] on div "These include the weather, low air humidity and immersion in hot water, and it …" at bounding box center [1084, 217] width 498 height 46
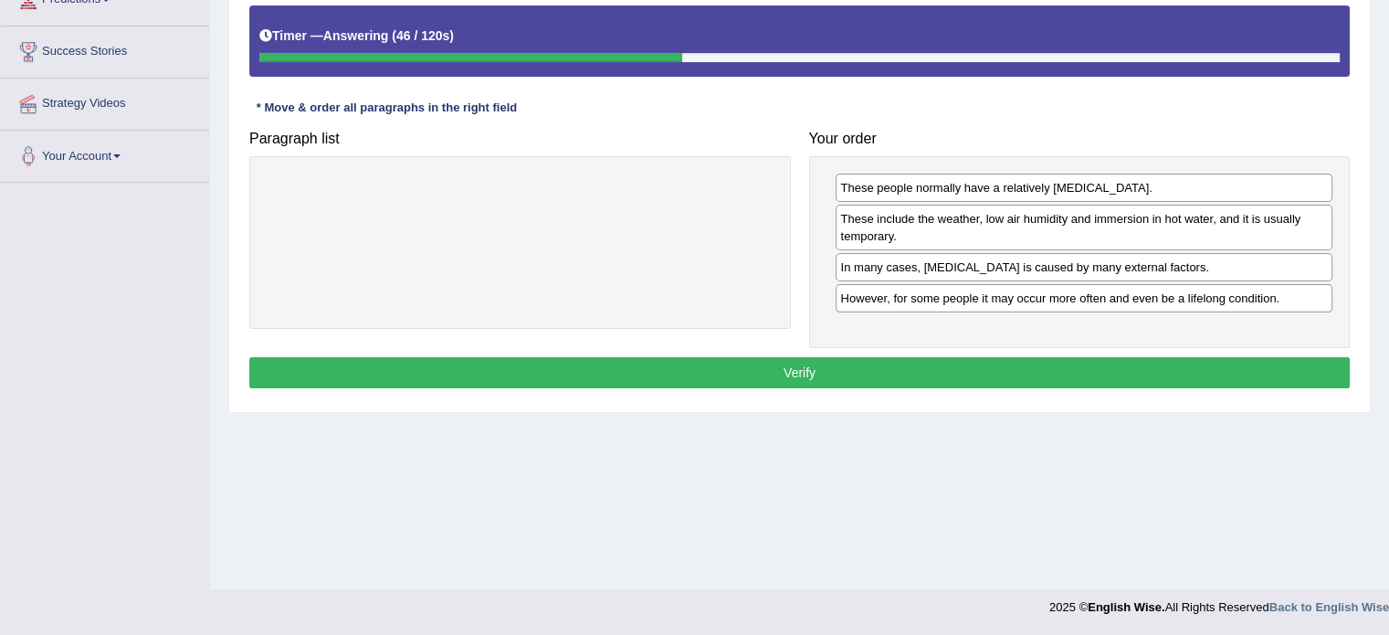
click at [822, 368] on button "Verify" at bounding box center [799, 372] width 1100 height 31
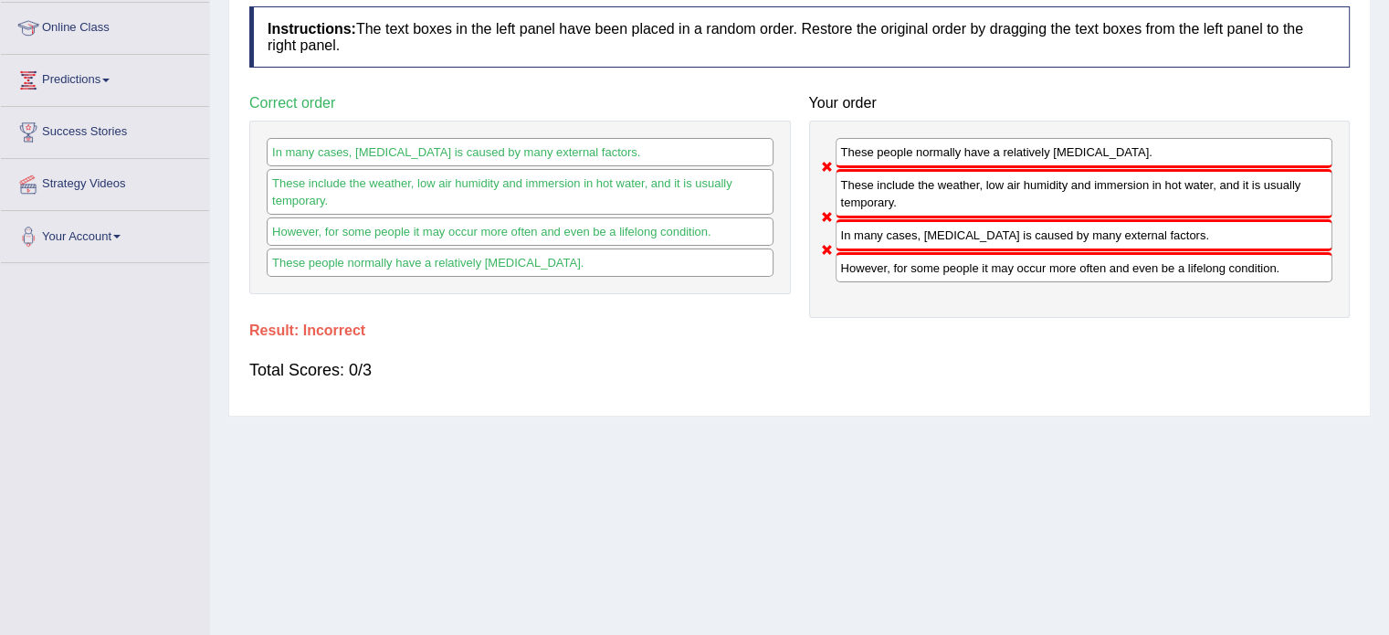
scroll to position [0, 0]
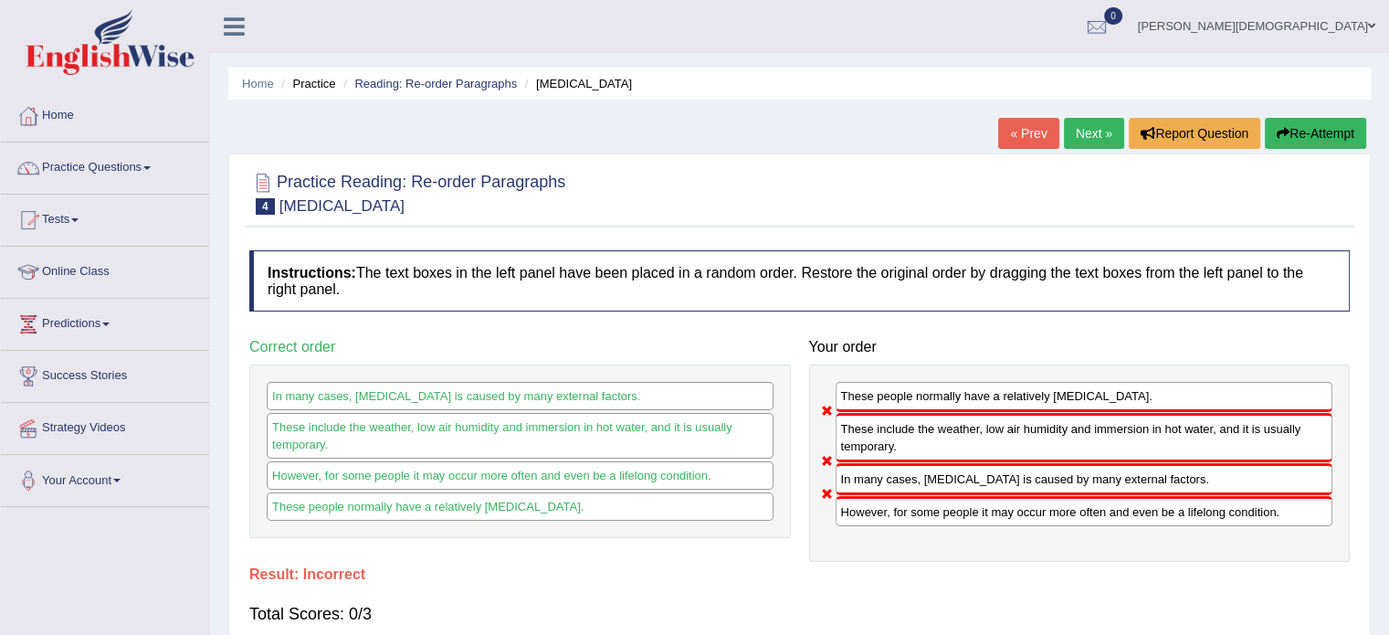
click at [1321, 128] on button "Re-Attempt" at bounding box center [1315, 133] width 101 height 31
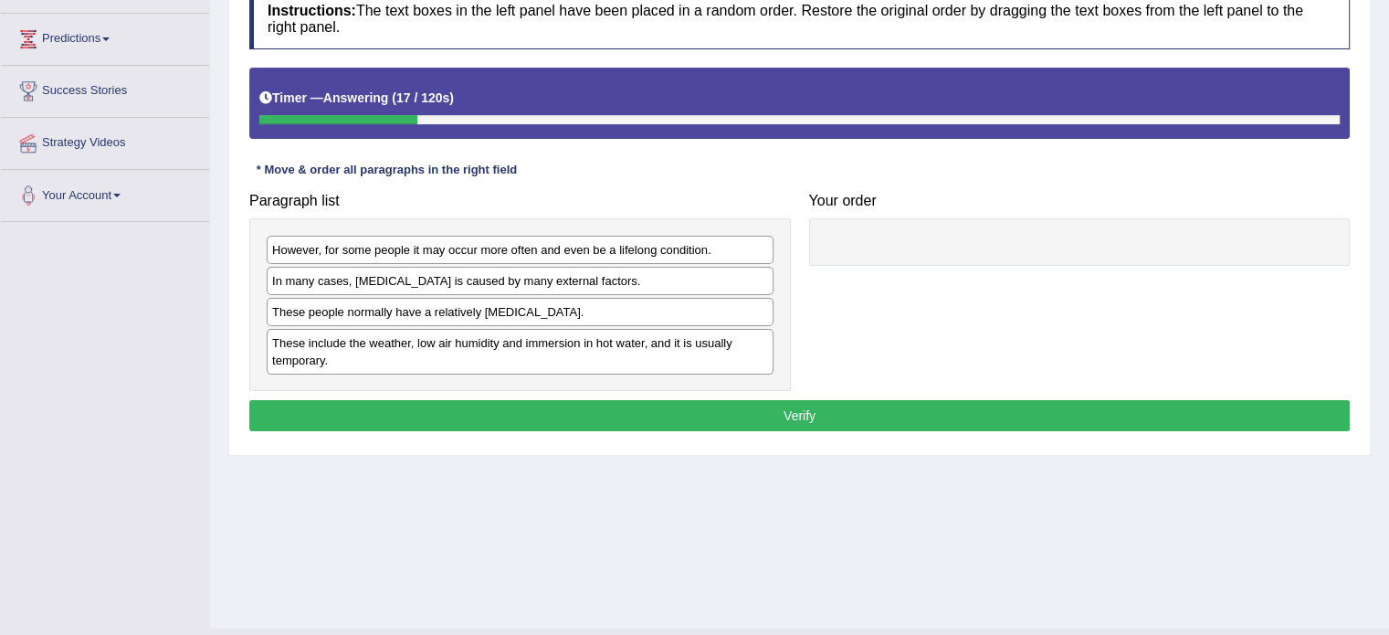
scroll to position [289, 0]
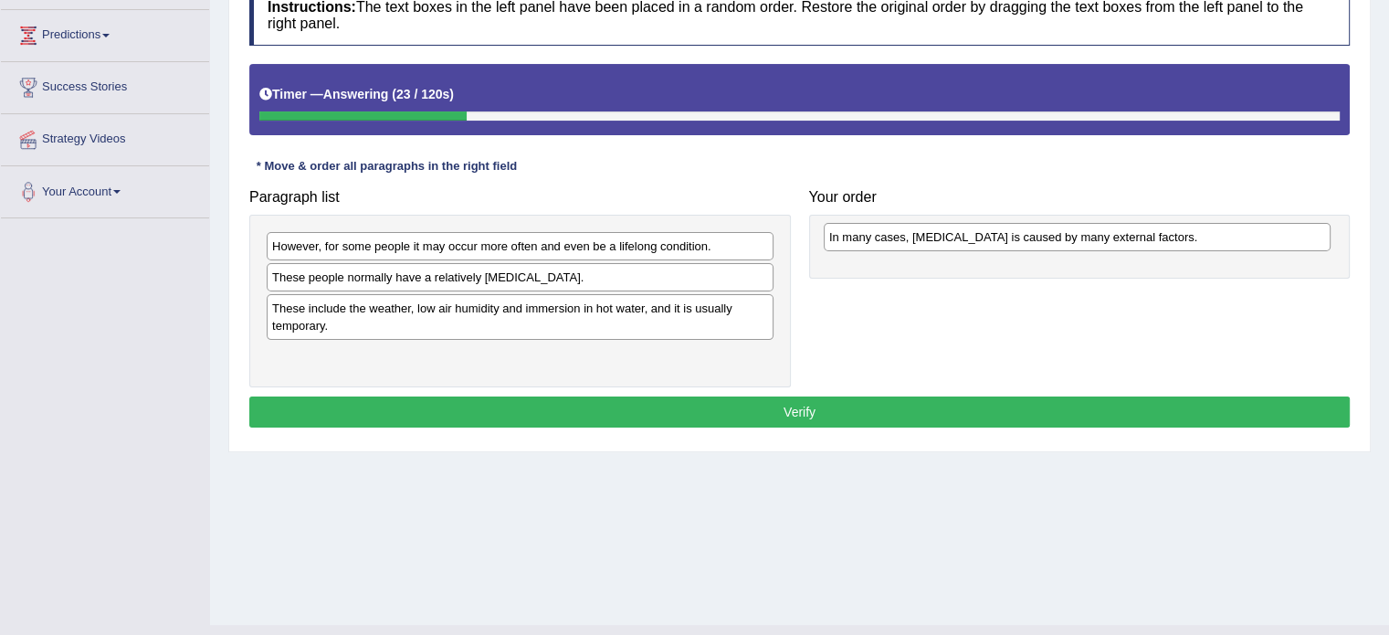
drag, startPoint x: 440, startPoint y: 276, endPoint x: 997, endPoint y: 237, distance: 558.5
click at [997, 237] on div "In many cases, [MEDICAL_DATA] is caused by many external factors." at bounding box center [1077, 237] width 507 height 28
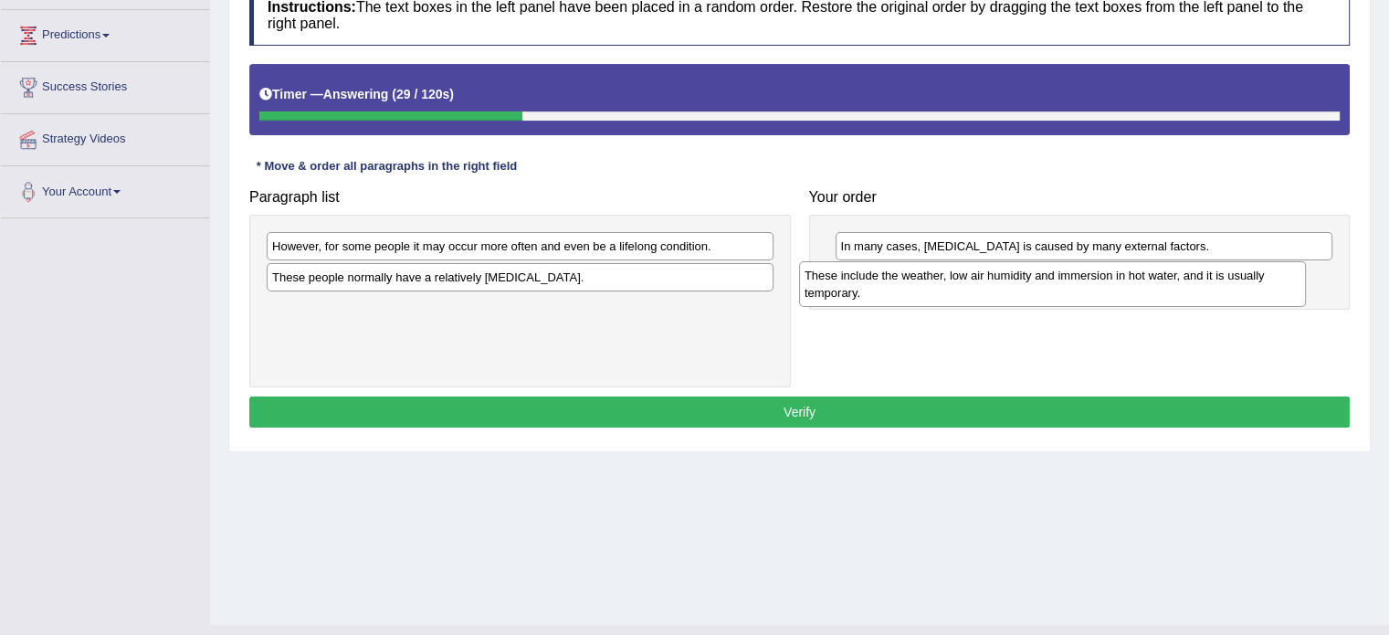
drag, startPoint x: 436, startPoint y: 313, endPoint x: 981, endPoint y: 282, distance: 546.1
click at [981, 282] on div "These include the weather, low air humidity and immersion in hot water, and it …" at bounding box center [1052, 284] width 507 height 46
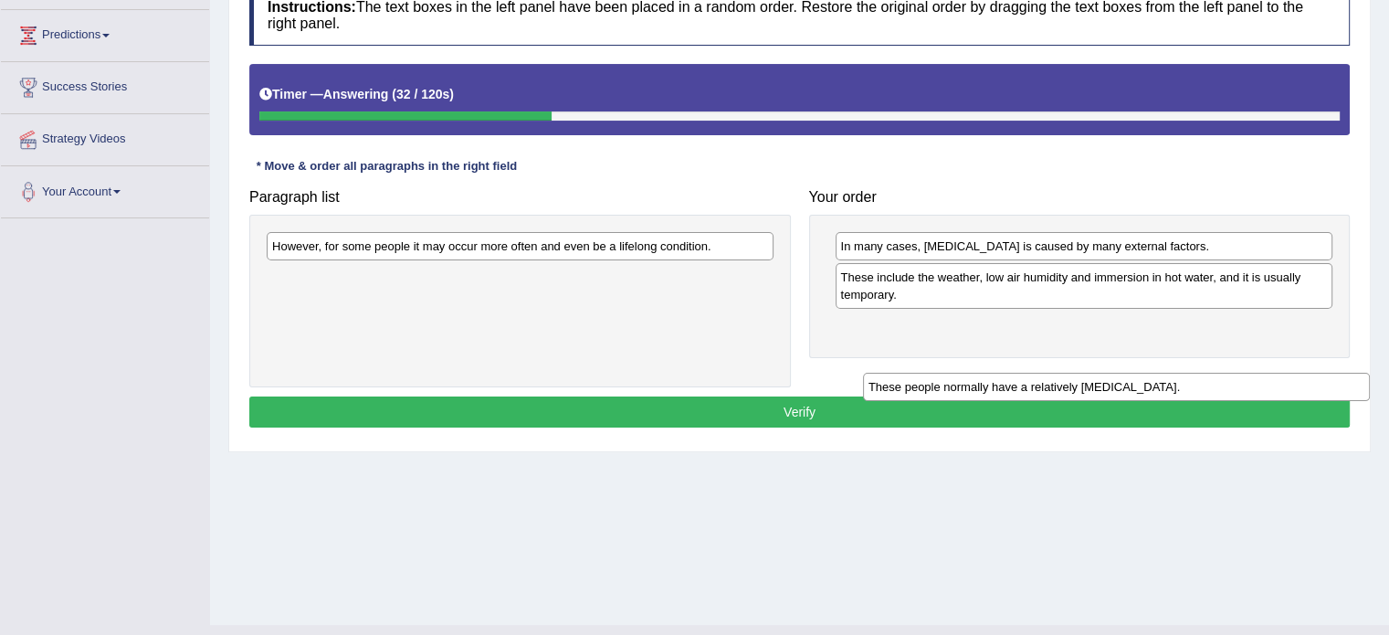
drag, startPoint x: 576, startPoint y: 279, endPoint x: 1173, endPoint y: 390, distance: 606.5
click at [1173, 390] on div "These people normally have a relatively [MEDICAL_DATA]." at bounding box center [1116, 387] width 507 height 28
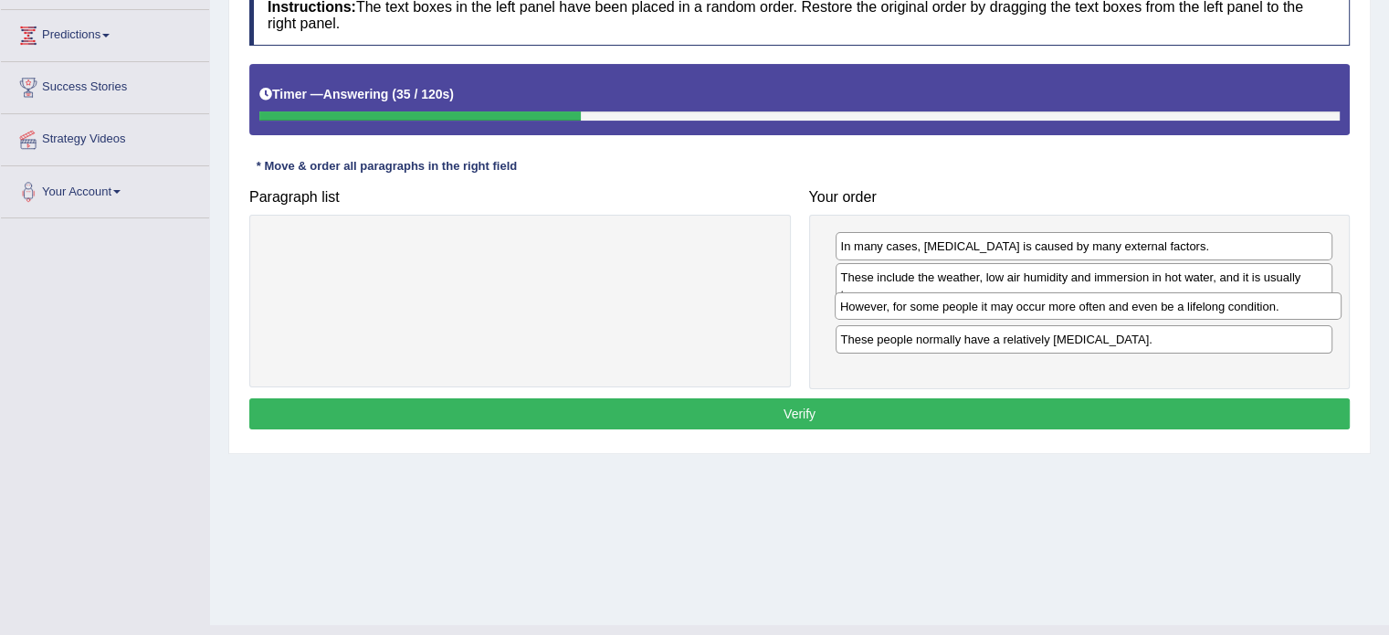
drag, startPoint x: 576, startPoint y: 232, endPoint x: 1144, endPoint y: 292, distance: 571.2
click at [1144, 292] on div "However, for some people it may occur more often and even be a lifelong conditi…" at bounding box center [1088, 306] width 507 height 28
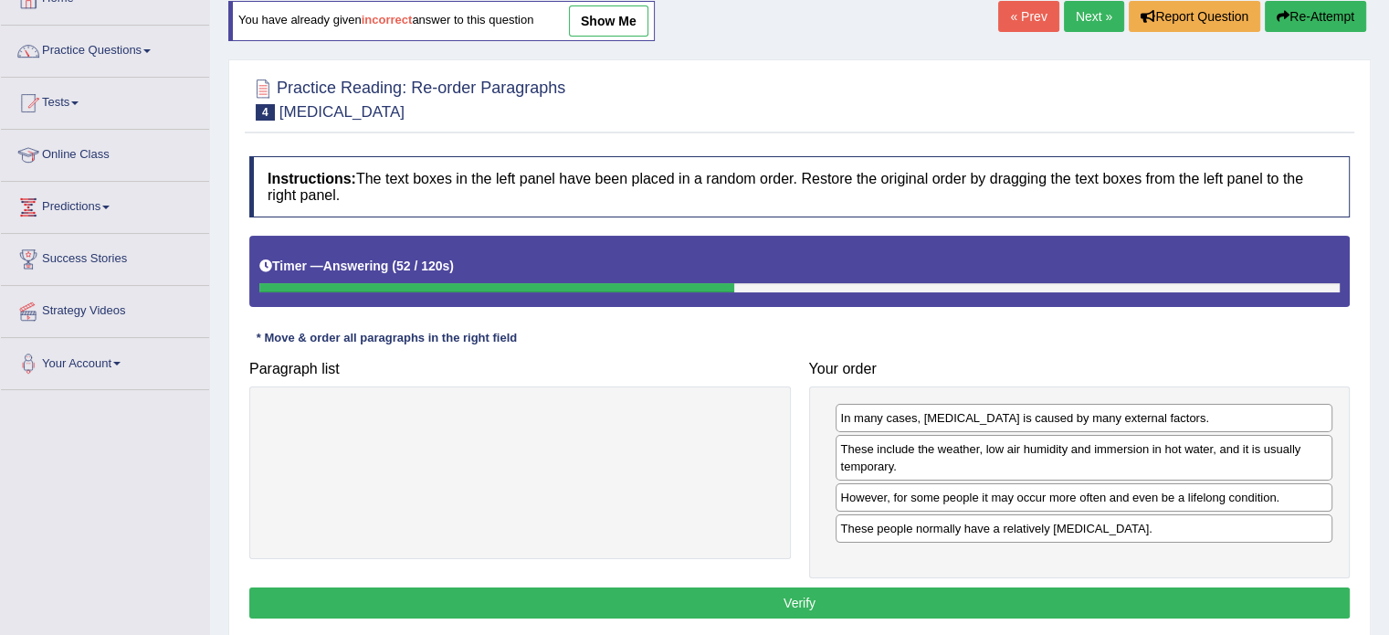
scroll to position [324, 0]
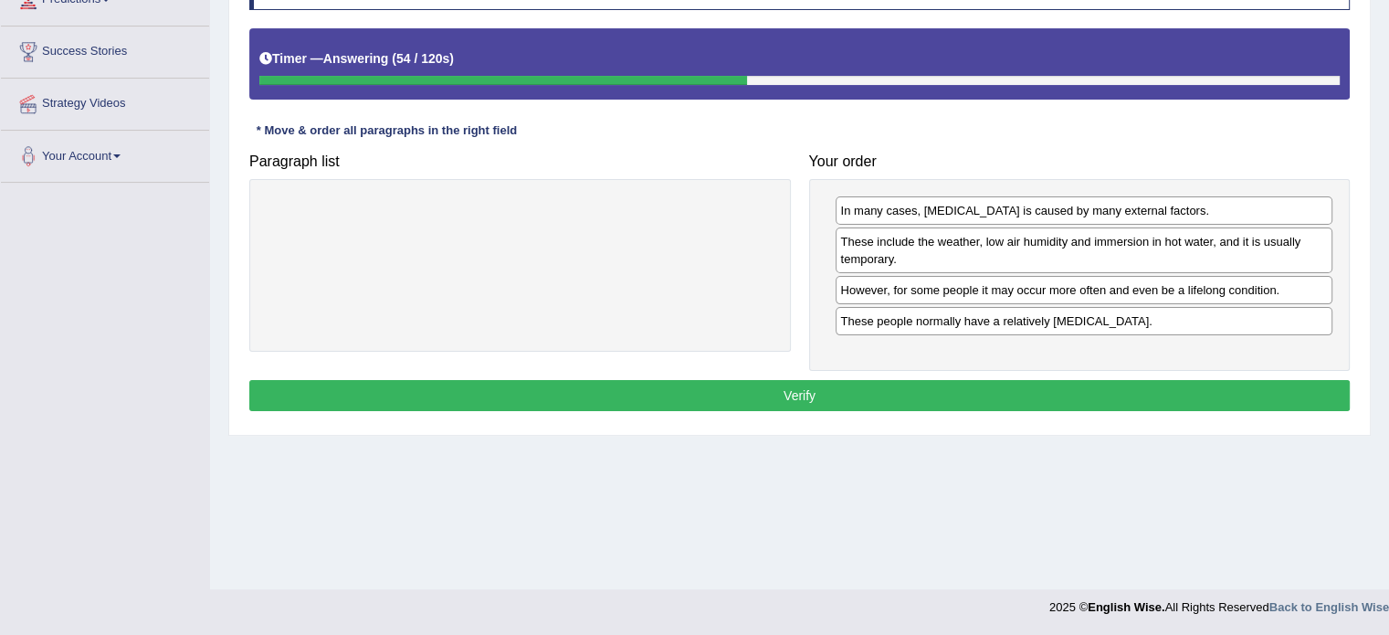
click at [795, 395] on button "Verify" at bounding box center [799, 395] width 1100 height 31
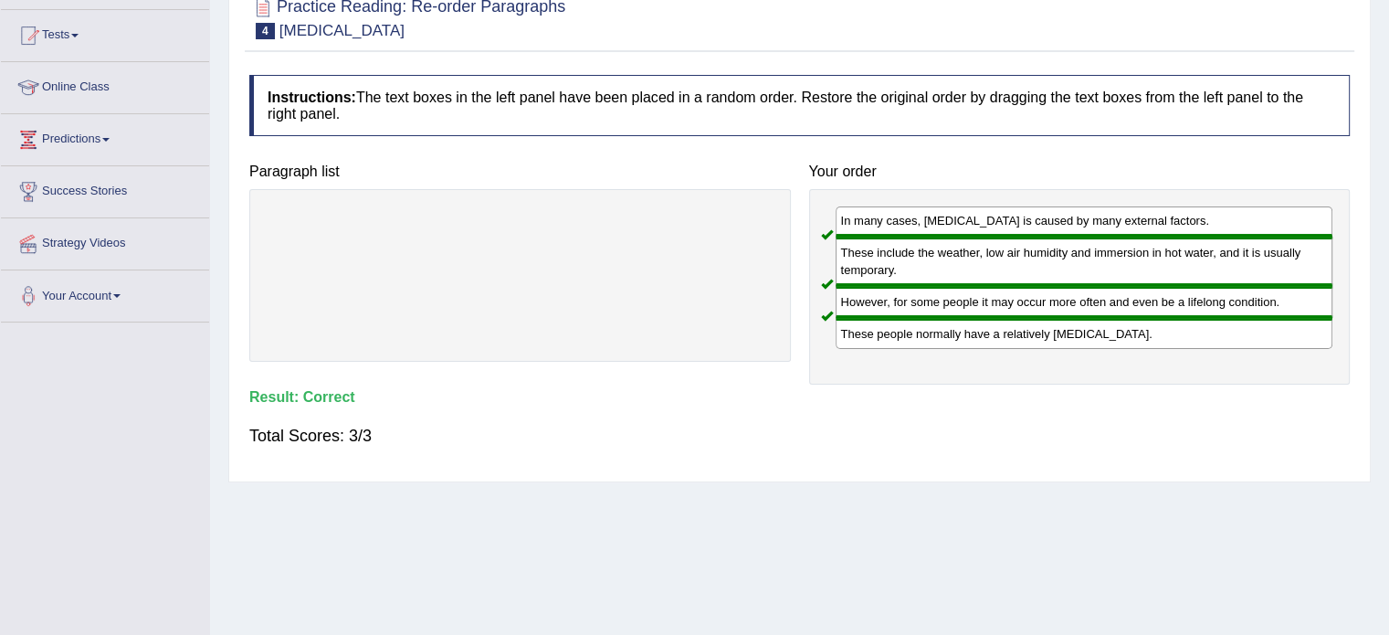
scroll to position [0, 0]
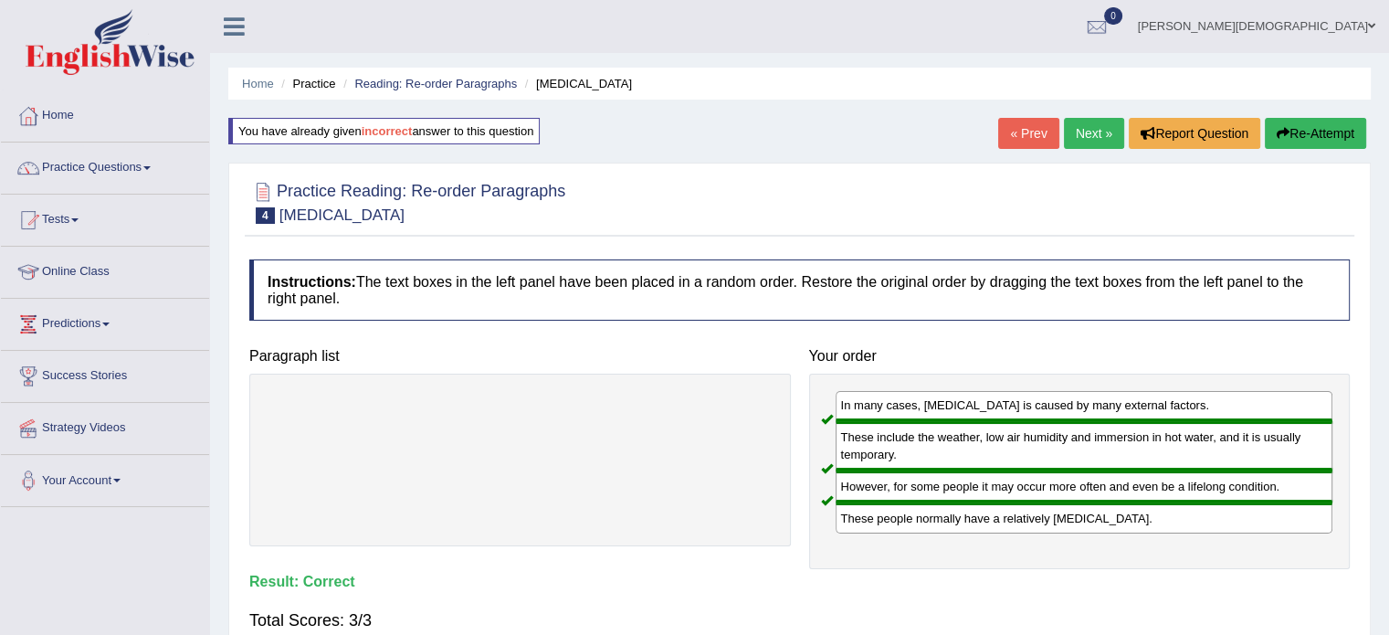
click at [1086, 124] on link "Next »" at bounding box center [1094, 133] width 60 height 31
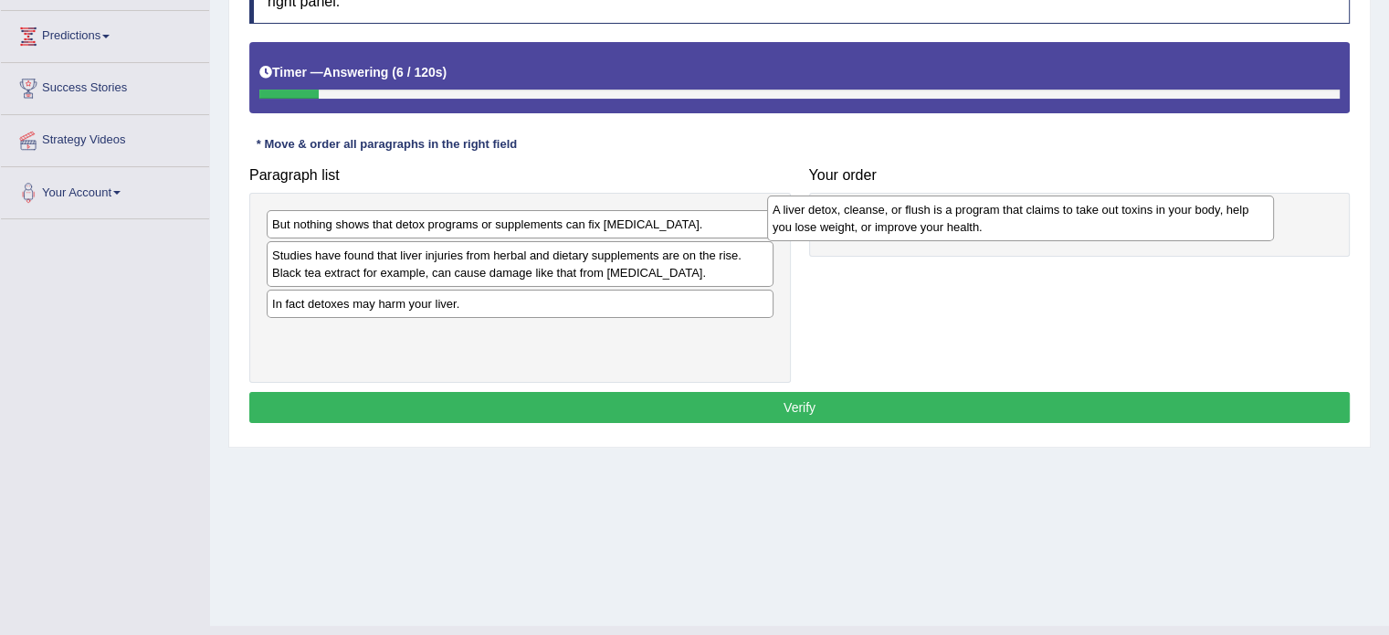
drag, startPoint x: 431, startPoint y: 260, endPoint x: 961, endPoint y: 209, distance: 532.2
click at [961, 209] on div "A liver detox, cleanse, or flush is a program that claims to take out toxins in…" at bounding box center [1020, 218] width 507 height 46
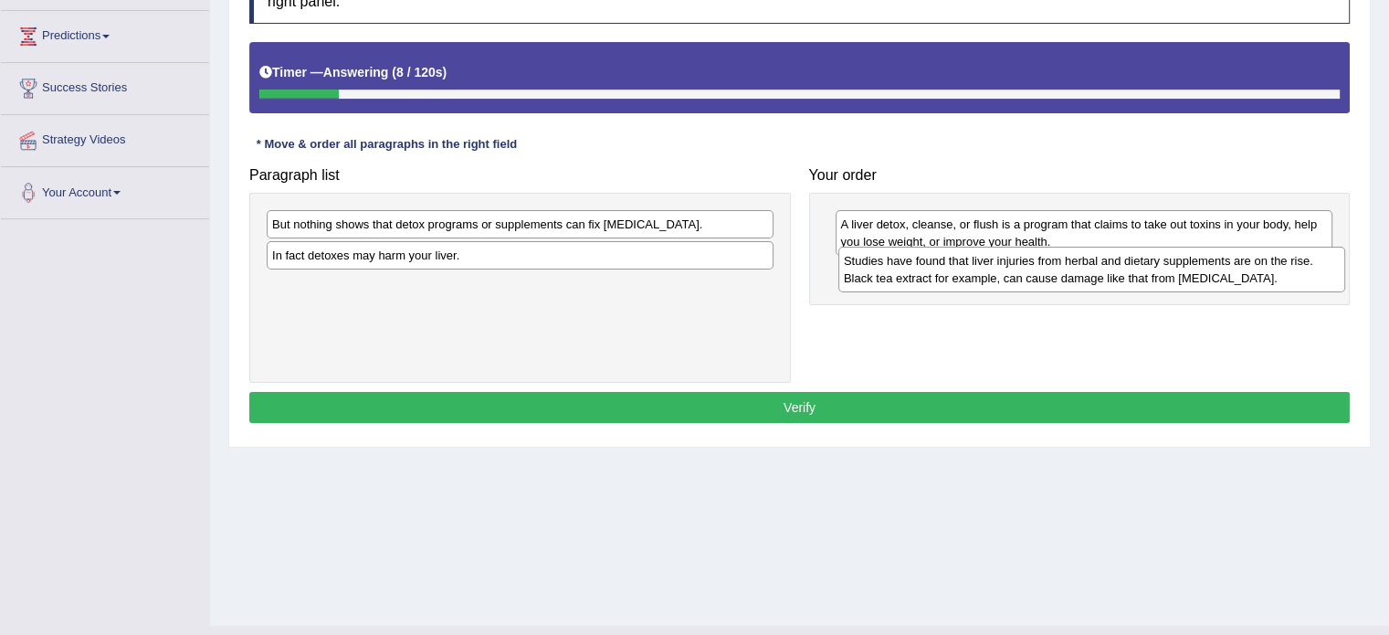
drag, startPoint x: 668, startPoint y: 253, endPoint x: 1145, endPoint y: 271, distance: 478.0
click at [1145, 271] on div "Studies have found that liver injuries from herbal and dietary supplements are …" at bounding box center [1091, 270] width 507 height 46
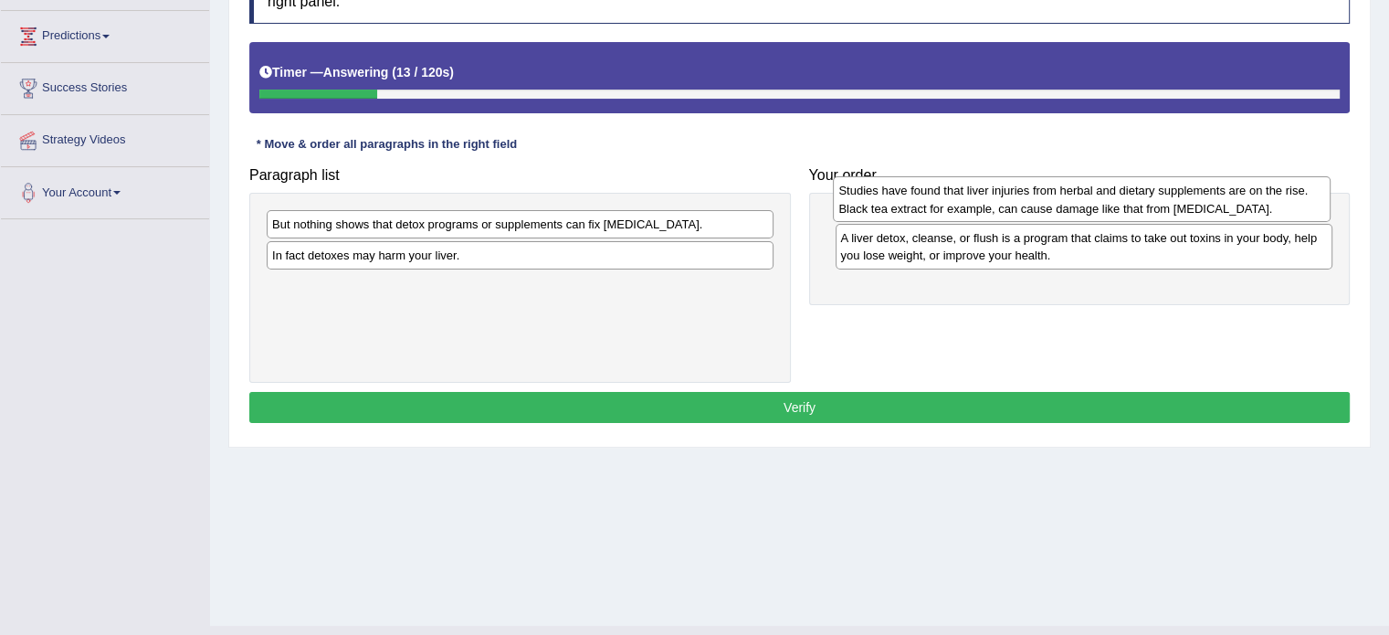
drag, startPoint x: 1100, startPoint y: 280, endPoint x: 1097, endPoint y: 199, distance: 81.3
click at [1097, 199] on div "Studies have found that liver injuries from herbal and dietary supplements are …" at bounding box center [1082, 199] width 498 height 46
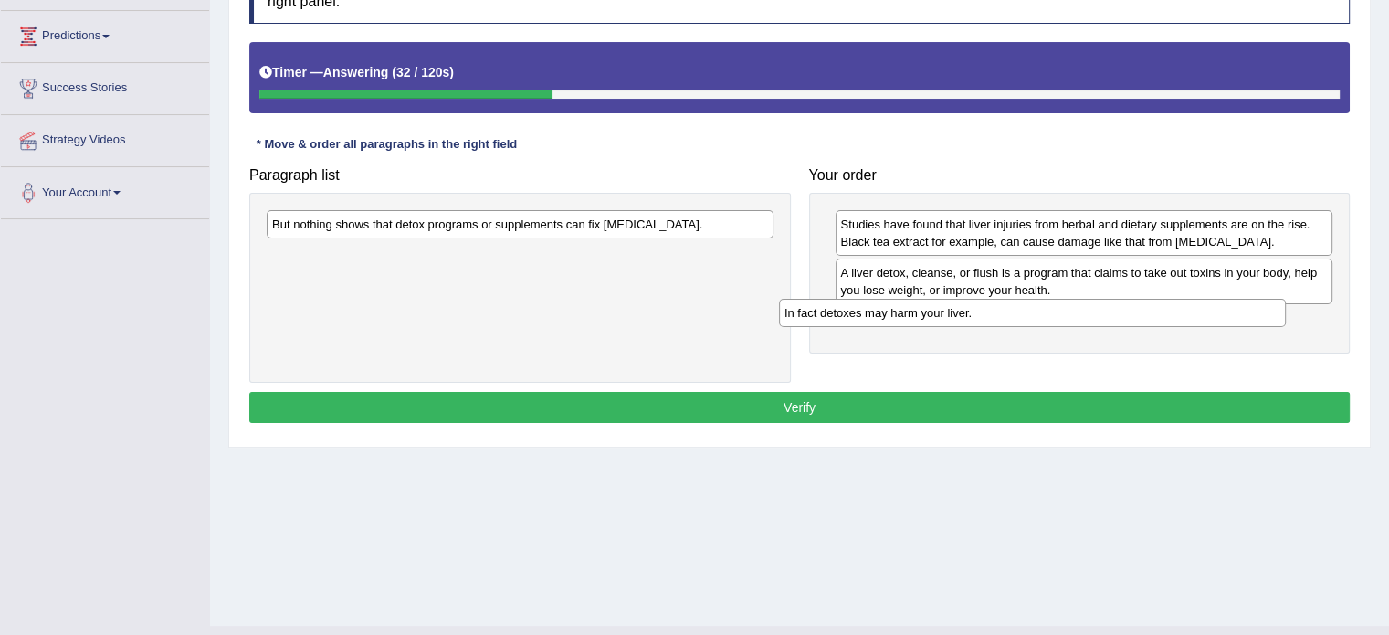
drag, startPoint x: 605, startPoint y: 251, endPoint x: 1119, endPoint y: 310, distance: 516.6
click at [1119, 310] on div "In fact detoxes may harm your liver." at bounding box center [1032, 313] width 507 height 28
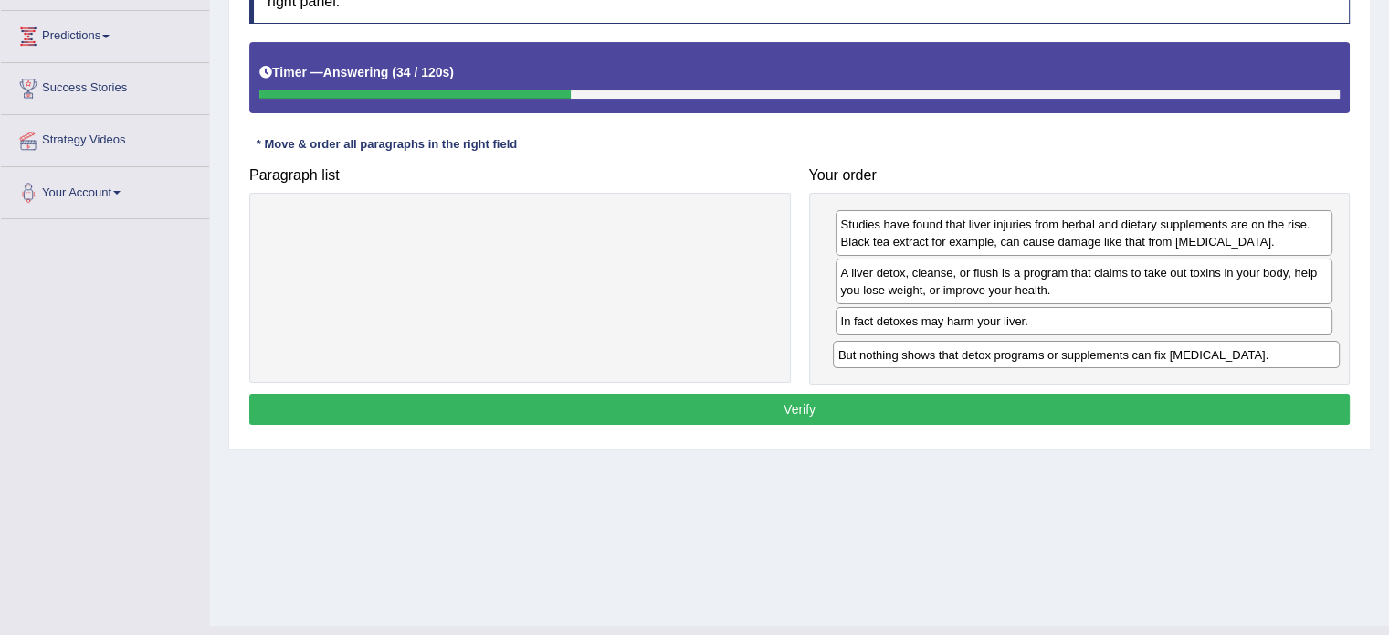
drag, startPoint x: 647, startPoint y: 223, endPoint x: 1213, endPoint y: 353, distance: 581.1
click at [1213, 353] on div "But nothing shows that detox programs or supplements can fix [MEDICAL_DATA]." at bounding box center [1086, 355] width 507 height 28
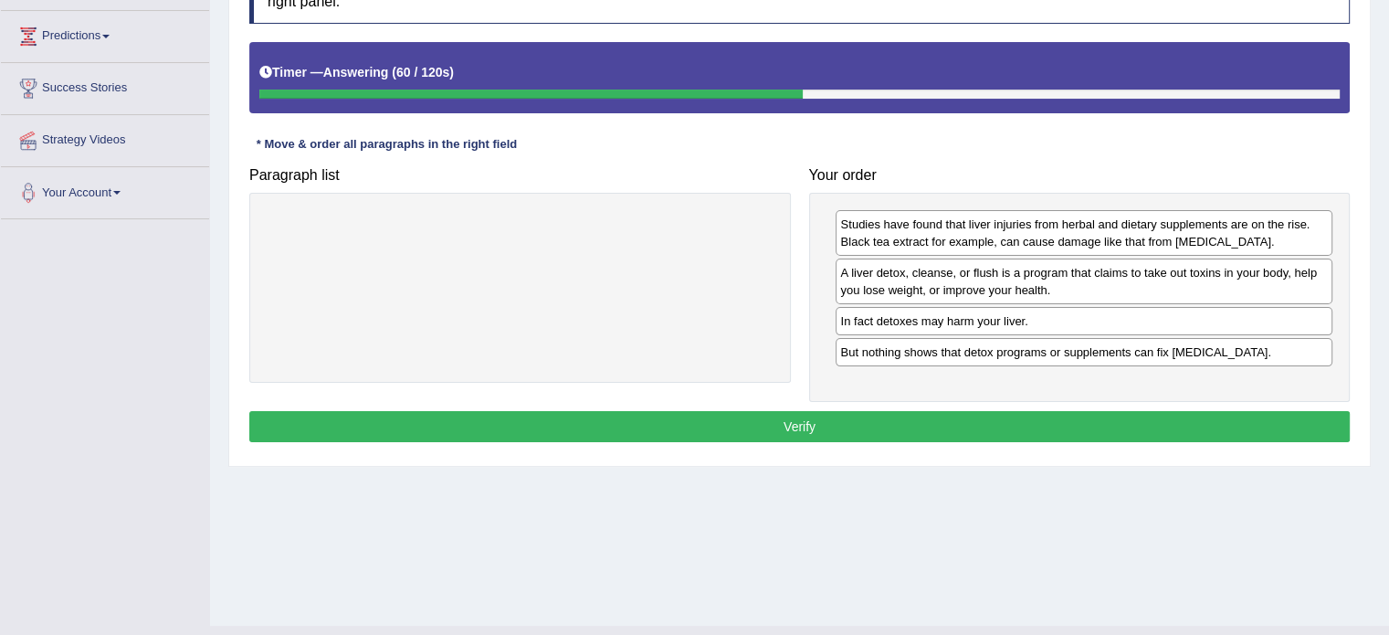
click at [837, 426] on button "Verify" at bounding box center [799, 426] width 1100 height 31
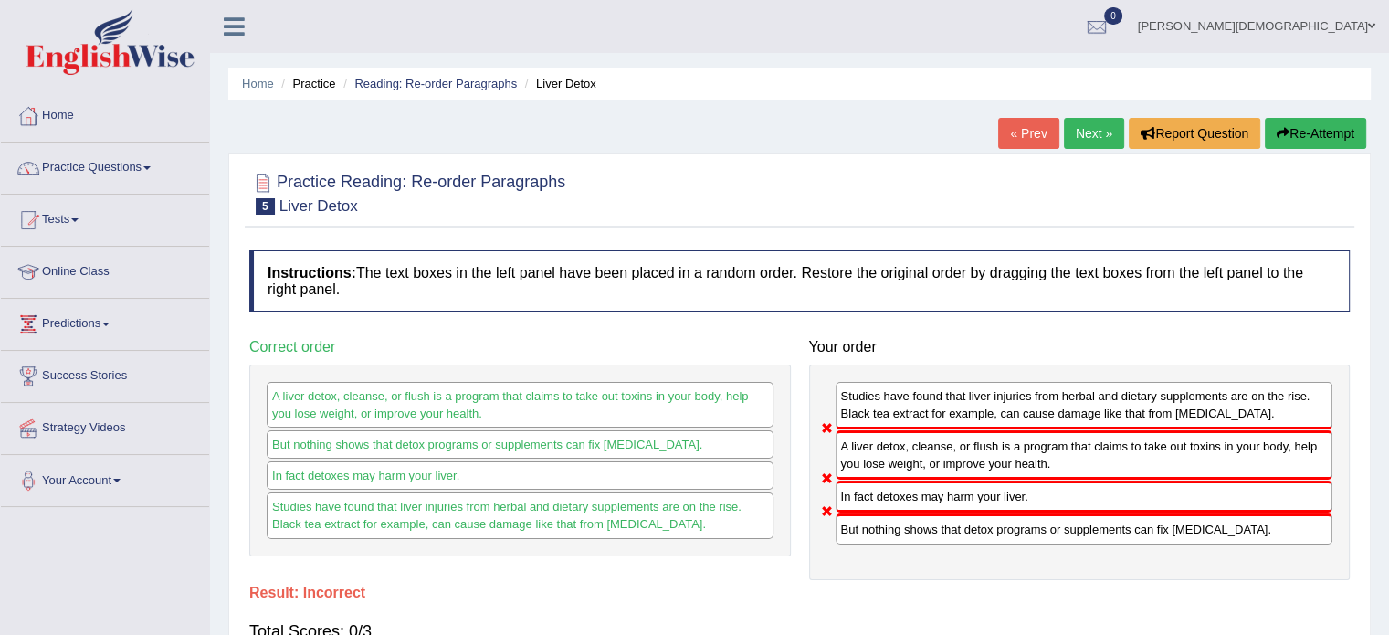
click at [1311, 137] on button "Re-Attempt" at bounding box center [1315, 133] width 101 height 31
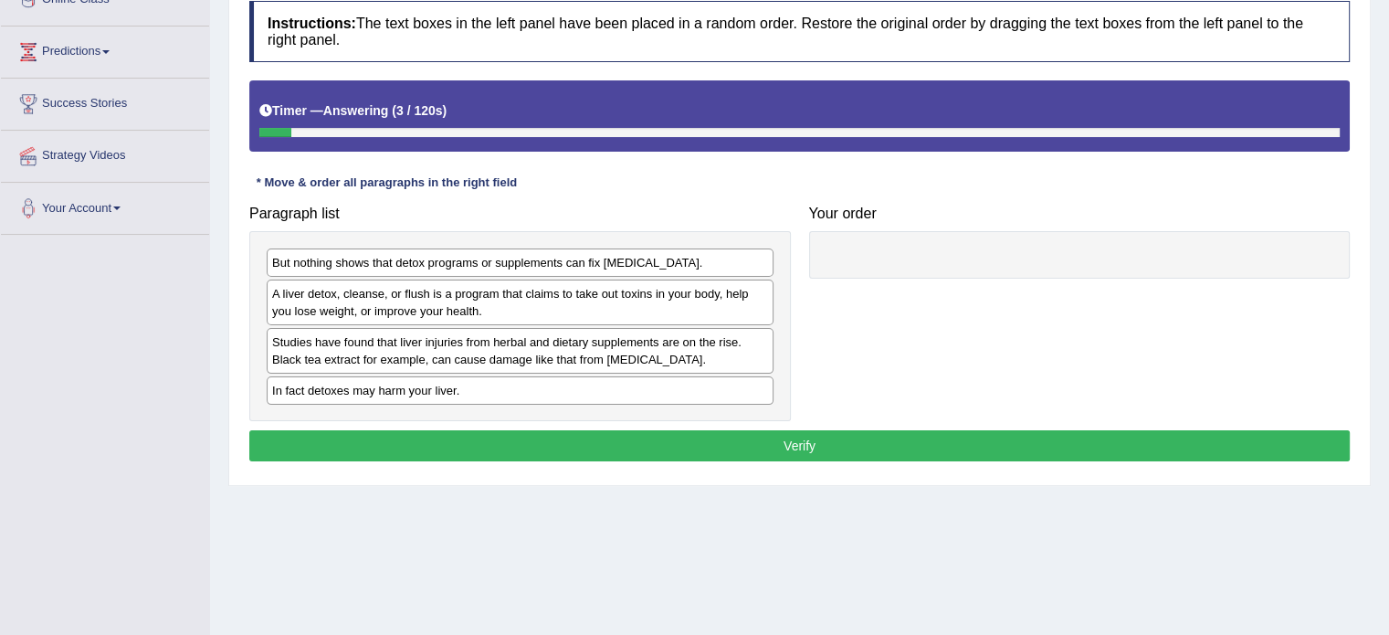
scroll to position [291, 0]
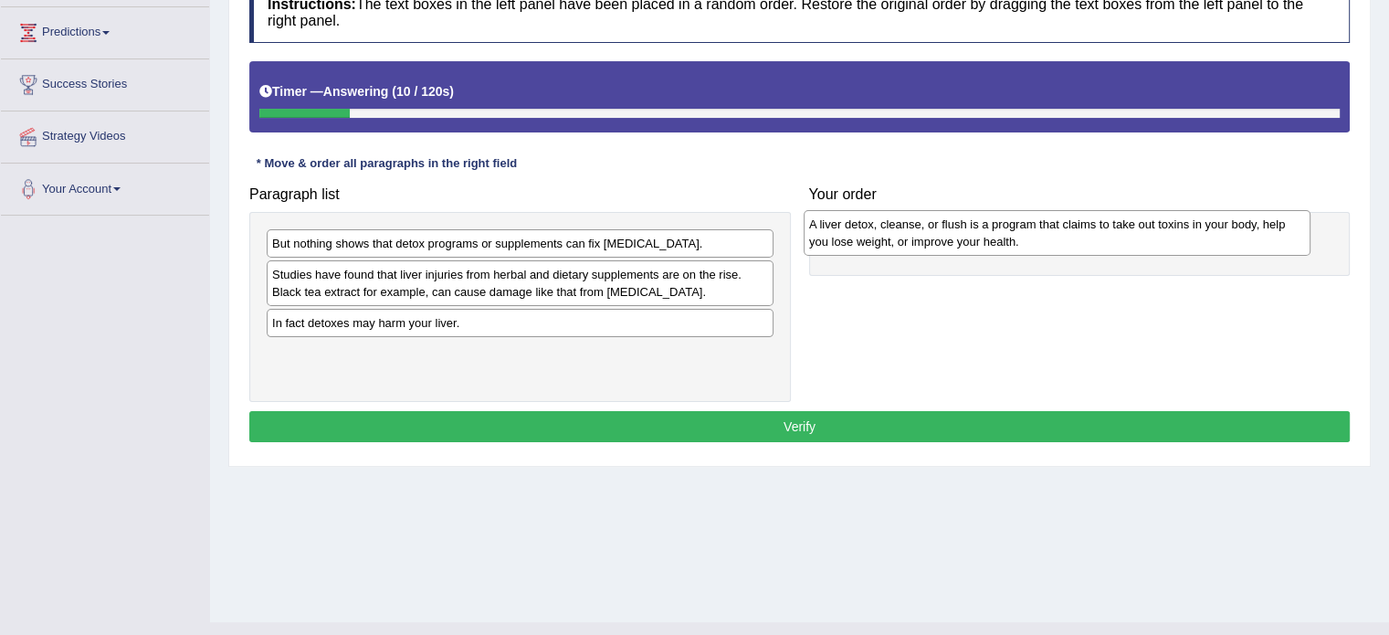
drag, startPoint x: 432, startPoint y: 276, endPoint x: 969, endPoint y: 226, distance: 539.3
click at [969, 226] on div "A liver detox, cleanse, or flush is a program that claims to take out toxins in…" at bounding box center [1057, 233] width 507 height 46
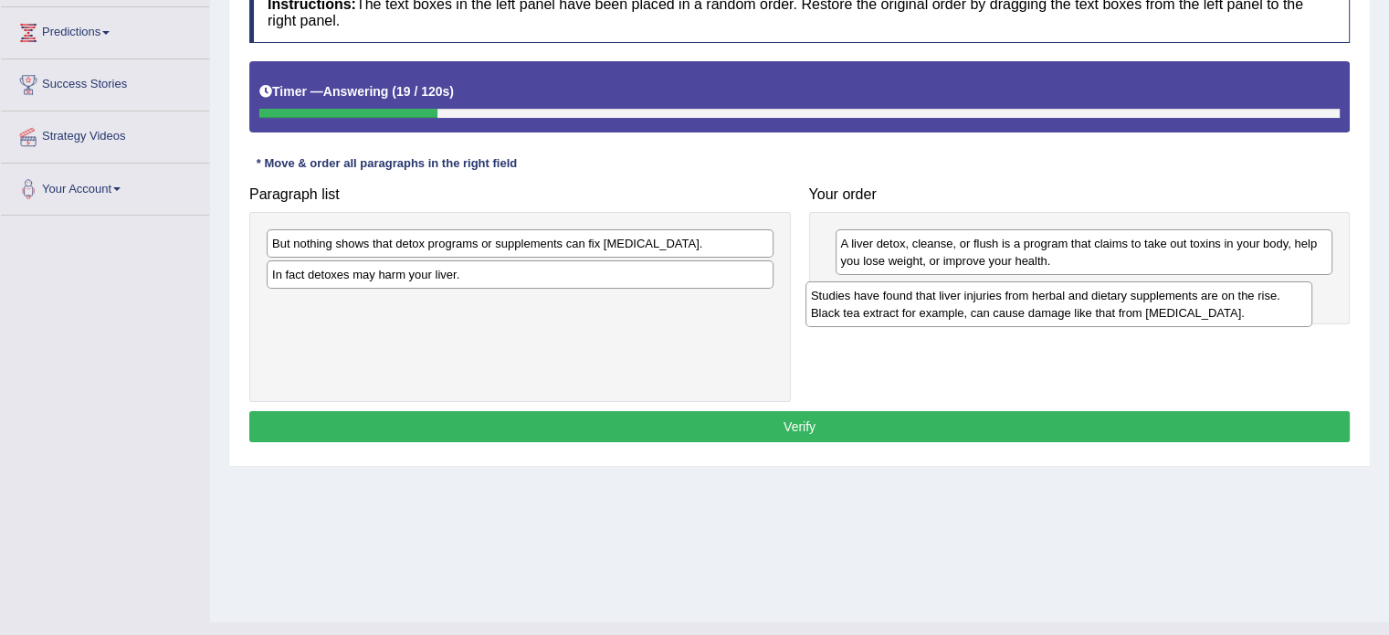
drag, startPoint x: 562, startPoint y: 273, endPoint x: 1109, endPoint y: 295, distance: 547.5
click at [1109, 295] on div "Studies have found that liver injuries from herbal and dietary supplements are …" at bounding box center [1058, 304] width 507 height 46
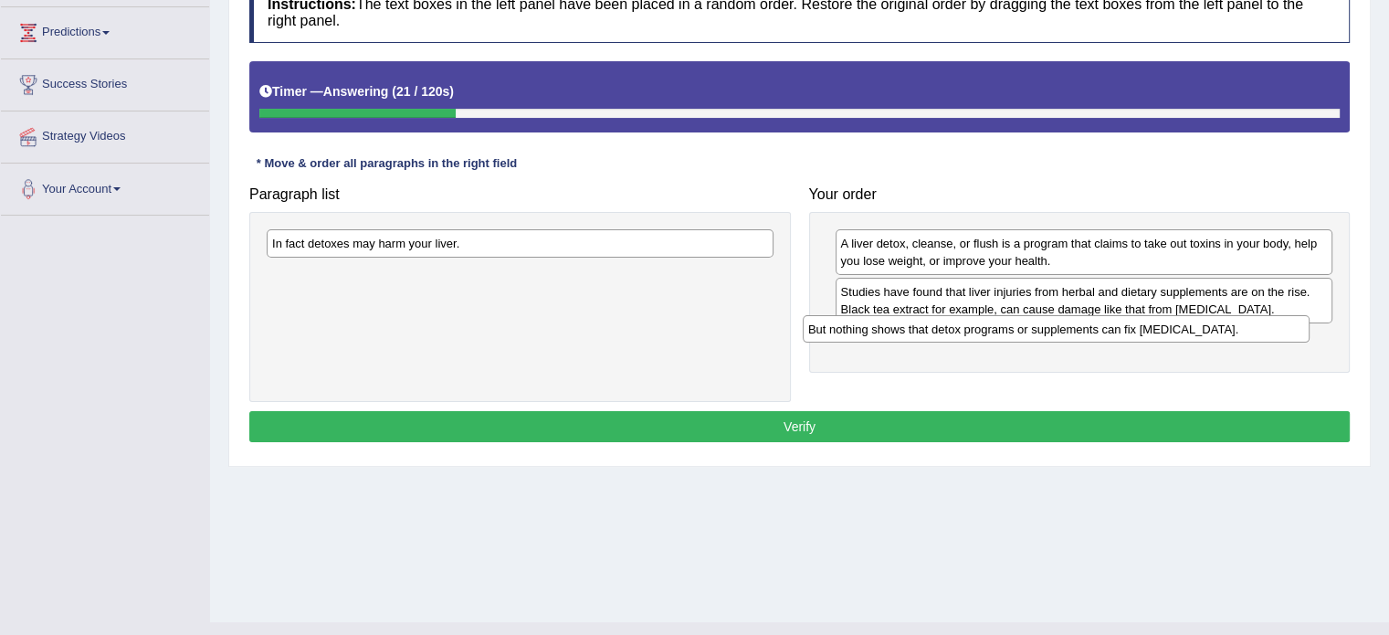
drag, startPoint x: 756, startPoint y: 226, endPoint x: 1169, endPoint y: 329, distance: 425.3
click at [1169, 329] on div "But nothing shows that detox programs or supplements can fix liver damage." at bounding box center [1056, 329] width 507 height 28
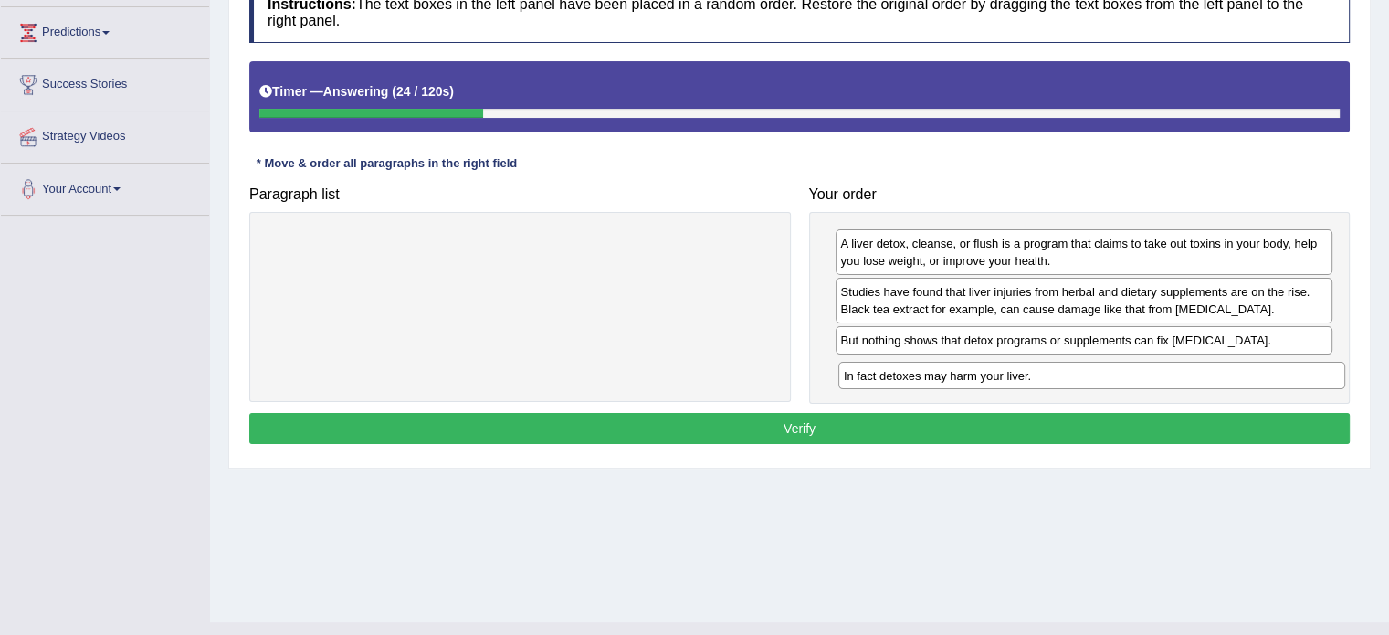
drag, startPoint x: 689, startPoint y: 237, endPoint x: 1260, endPoint y: 370, distance: 586.8
click at [1260, 370] on div "In fact detoxes may harm your liver." at bounding box center [1091, 376] width 507 height 28
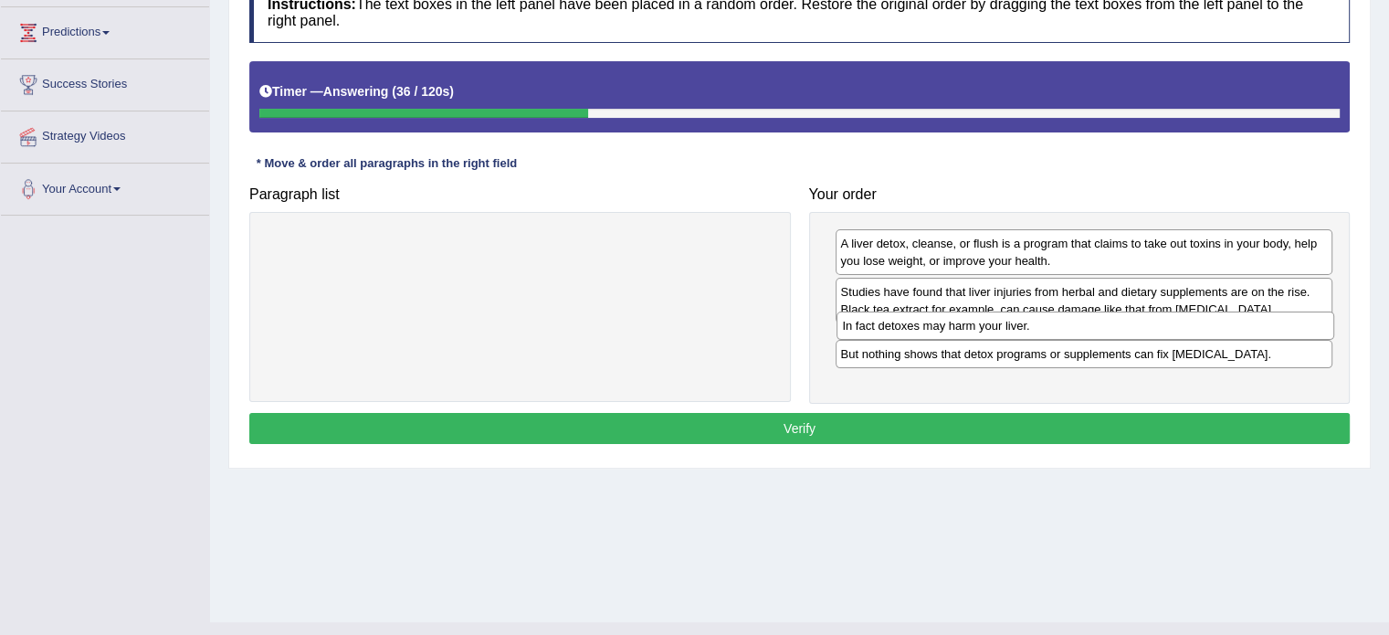
drag, startPoint x: 1121, startPoint y: 366, endPoint x: 1123, endPoint y: 322, distance: 43.9
click at [1123, 322] on div "In fact detoxes may harm your liver." at bounding box center [1086, 325] width 498 height 28
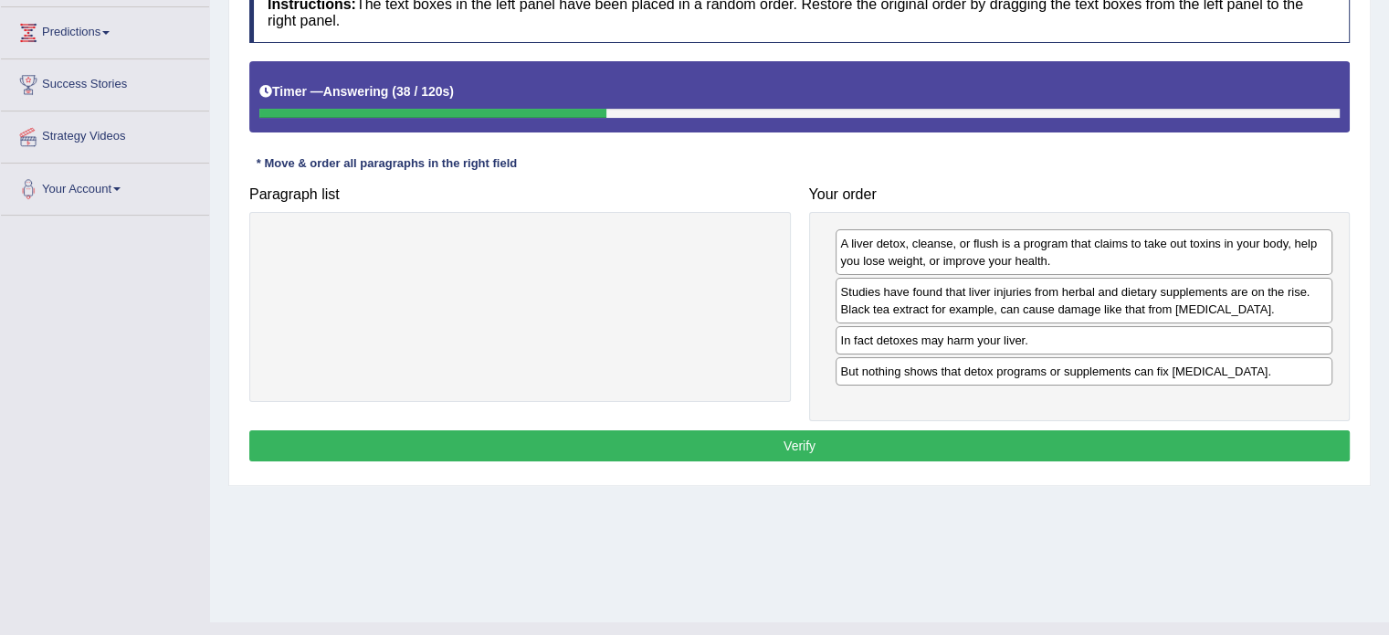
click at [825, 446] on button "Verify" at bounding box center [799, 445] width 1100 height 31
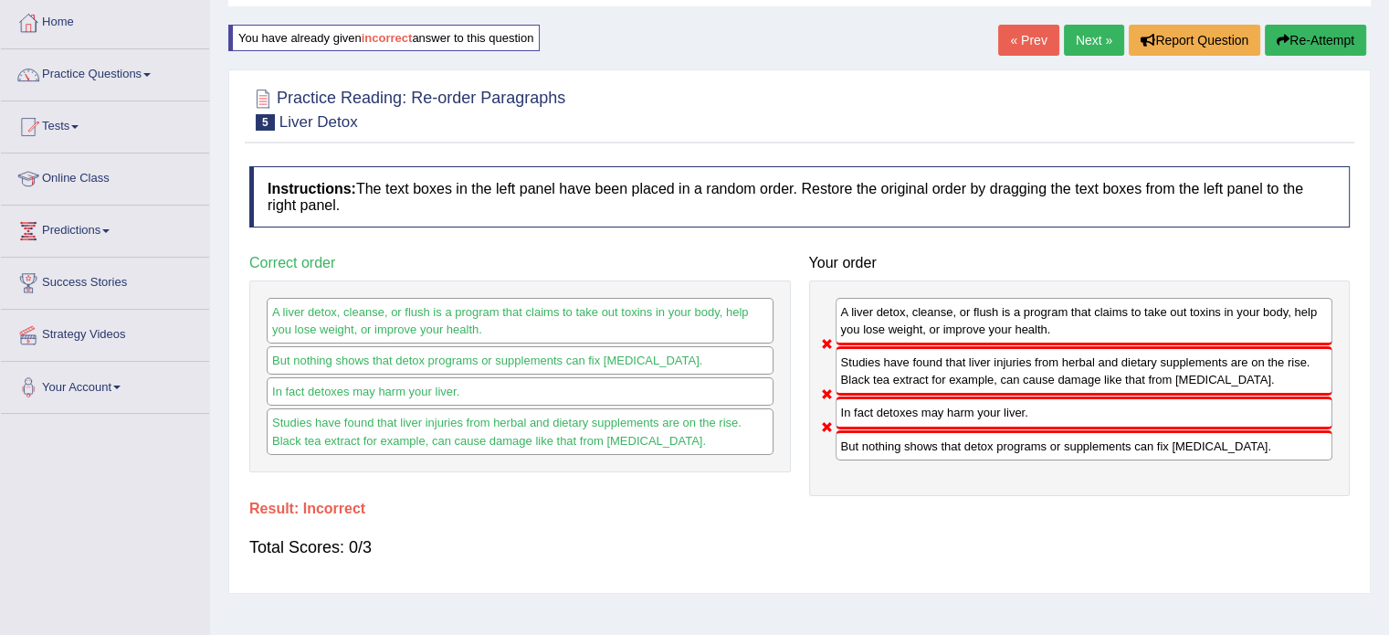
scroll to position [95, 0]
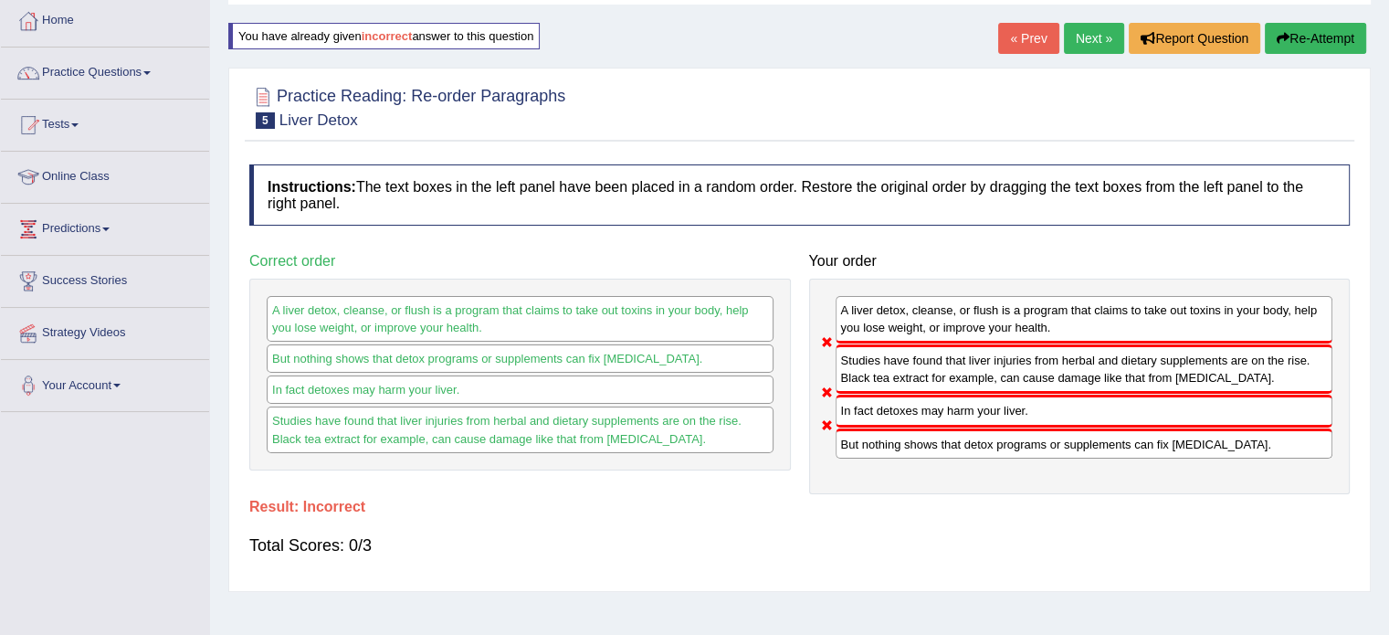
click at [1314, 37] on button "Re-Attempt" at bounding box center [1315, 38] width 101 height 31
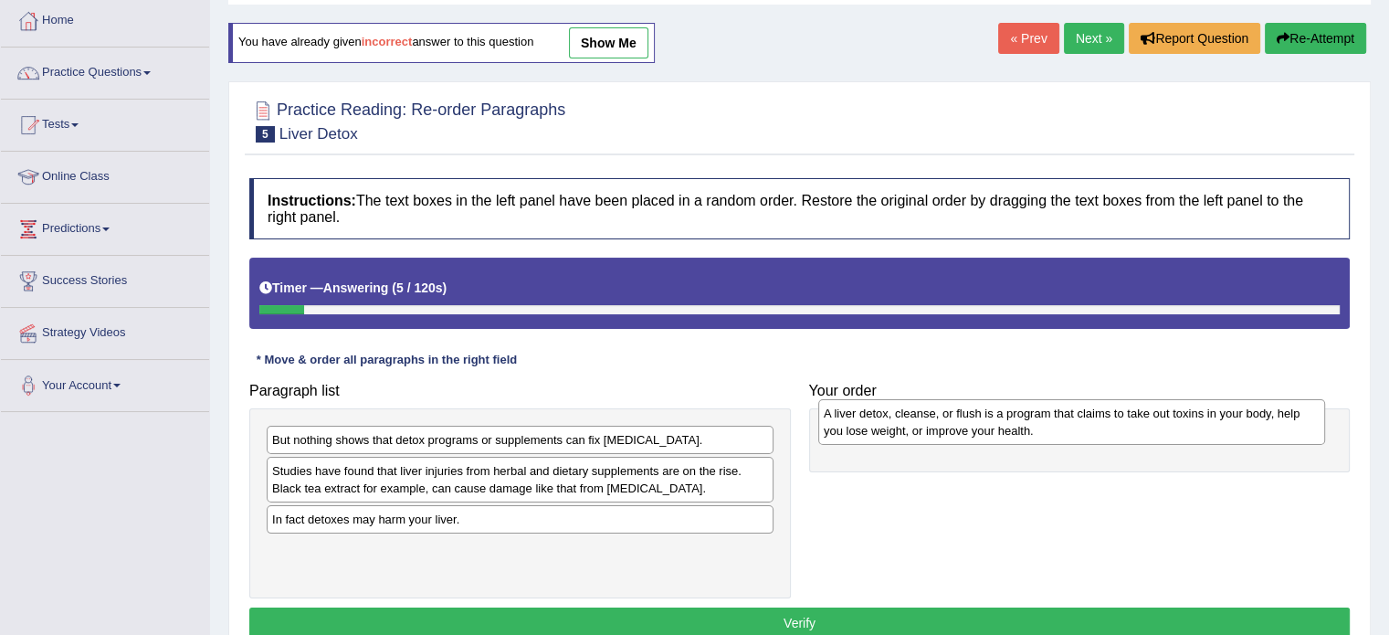
drag, startPoint x: 542, startPoint y: 467, endPoint x: 1032, endPoint y: 421, distance: 491.6
click at [1032, 421] on div "A liver detox, cleanse, or flush is a program that claims to take out toxins in…" at bounding box center [1071, 422] width 507 height 46
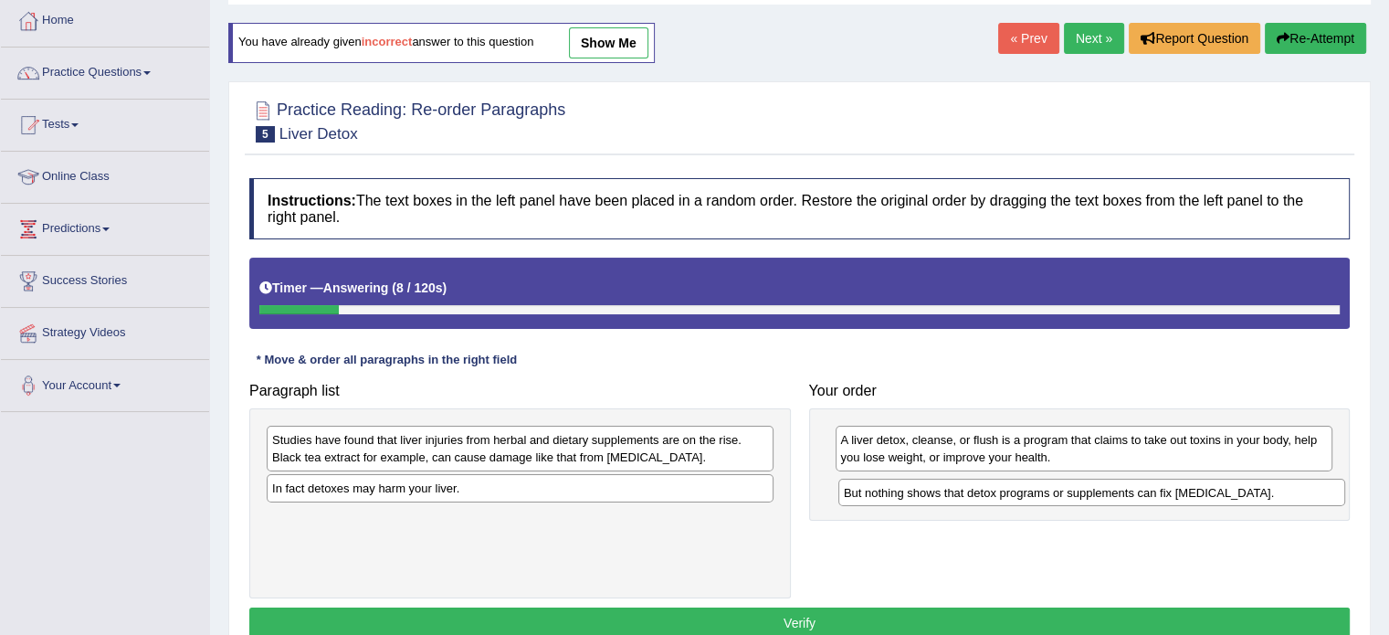
drag, startPoint x: 665, startPoint y: 439, endPoint x: 1237, endPoint y: 492, distance: 574.1
click at [1237, 492] on div "But nothing shows that detox programs or supplements can fix liver damage." at bounding box center [1091, 493] width 507 height 28
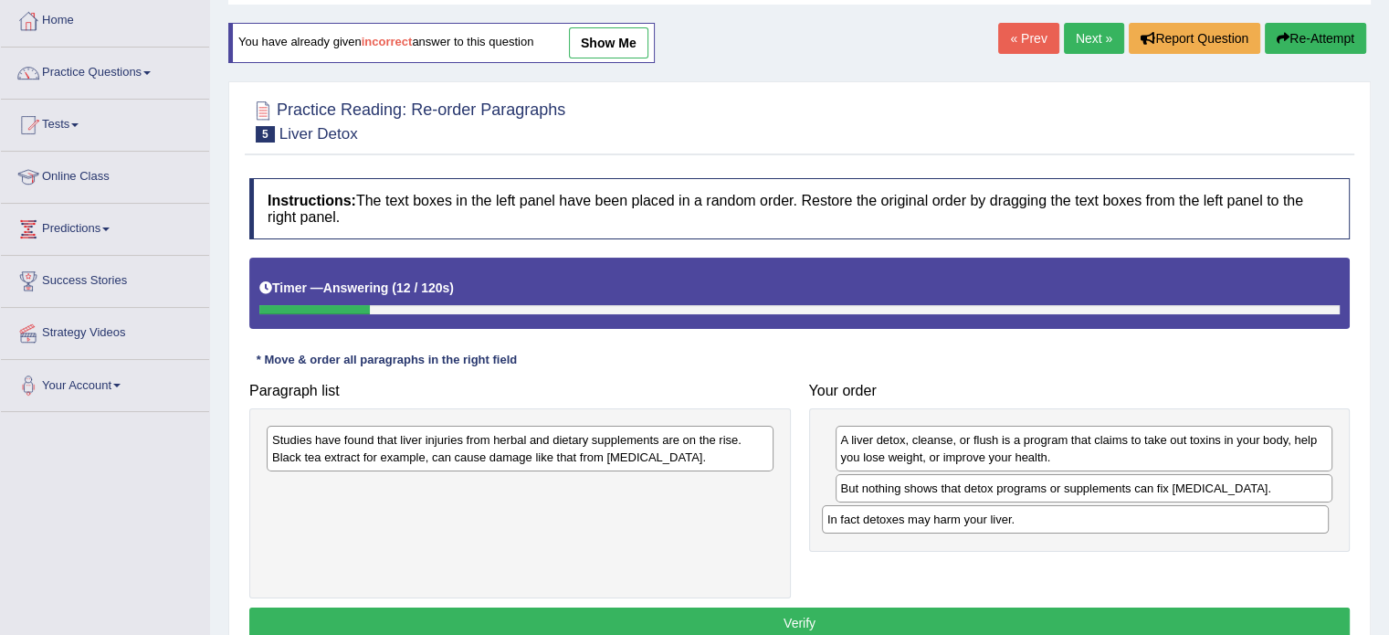
drag, startPoint x: 635, startPoint y: 482, endPoint x: 1190, endPoint y: 514, distance: 556.2
click at [1190, 514] on div "In fact detoxes may harm your liver." at bounding box center [1075, 519] width 507 height 28
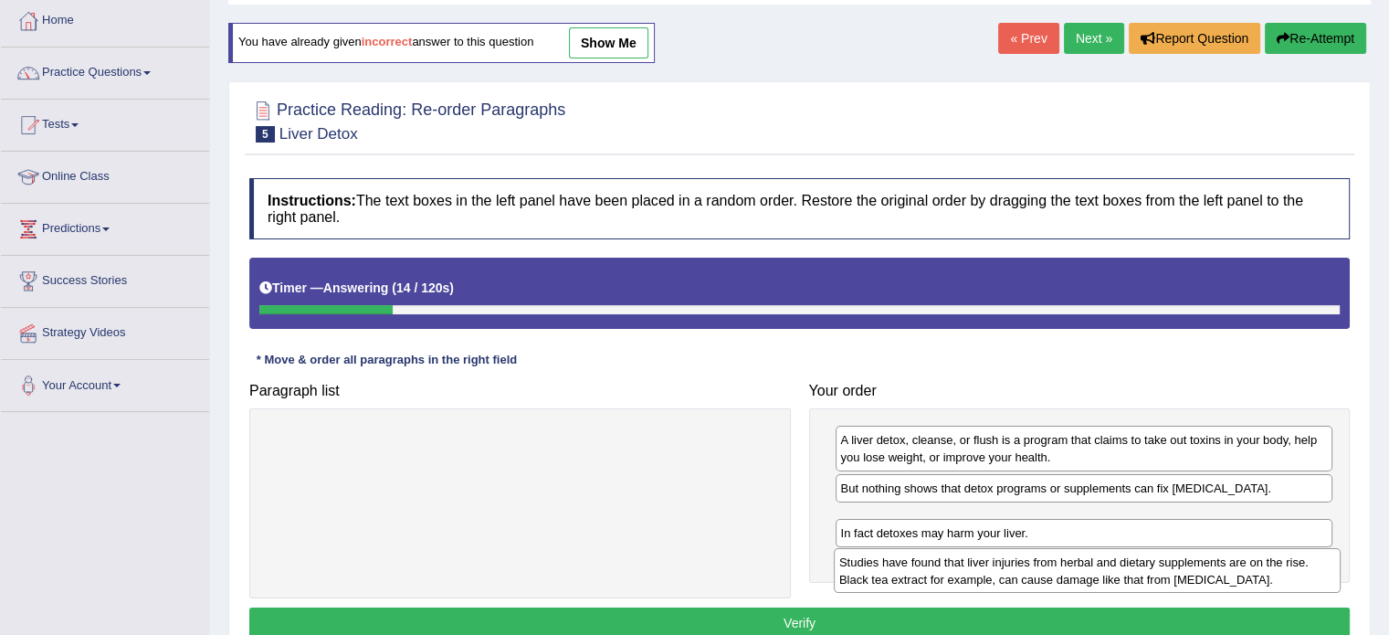
drag, startPoint x: 725, startPoint y: 445, endPoint x: 1264, endPoint y: 567, distance: 552.5
click at [1264, 567] on div "Studies have found that liver injuries from herbal and dietary supplements are …" at bounding box center [1087, 571] width 507 height 46
drag, startPoint x: 1225, startPoint y: 532, endPoint x: 1219, endPoint y: 575, distance: 43.3
click at [1219, 575] on div "Studies have found that liver injuries from herbal and dietary supplements are …" at bounding box center [1079, 570] width 498 height 46
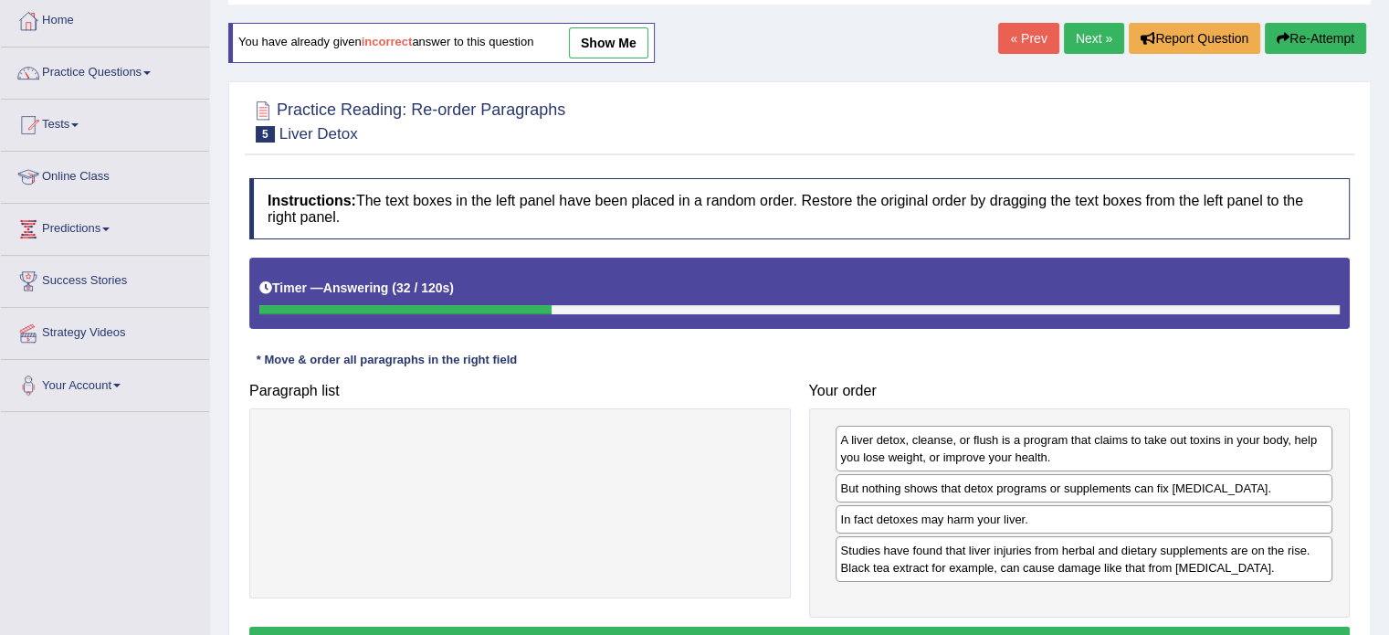
scroll to position [324, 0]
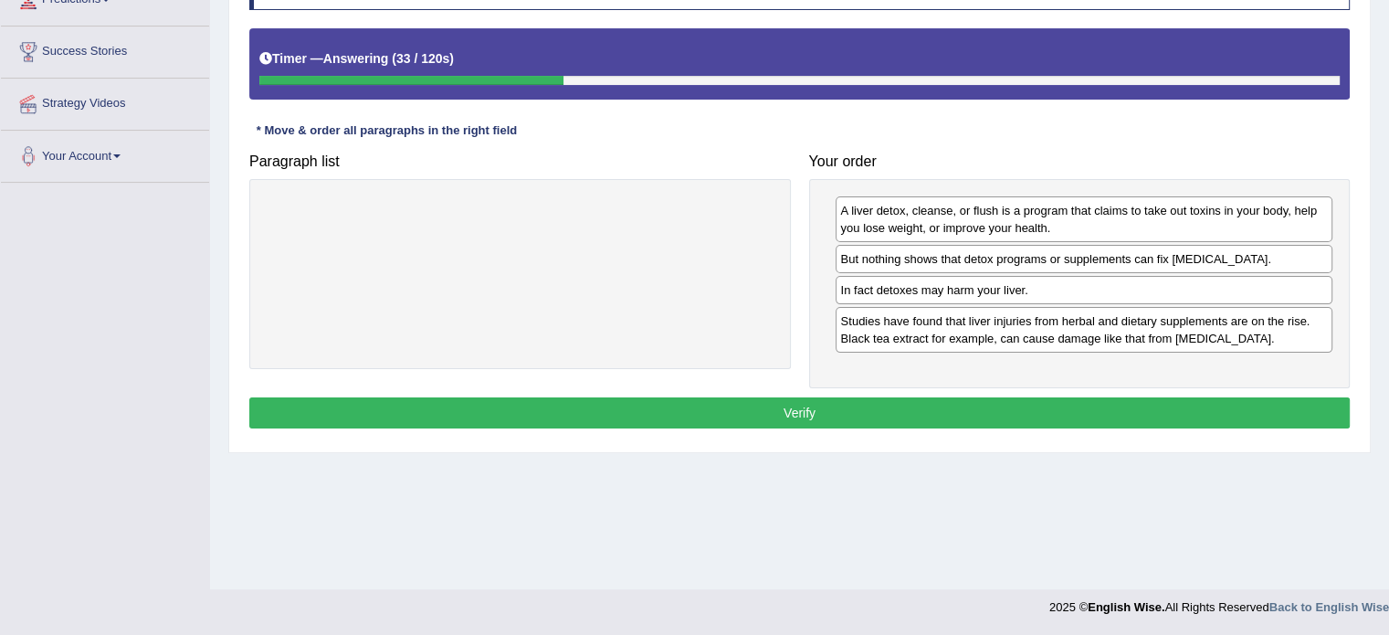
click at [837, 406] on button "Verify" at bounding box center [799, 412] width 1100 height 31
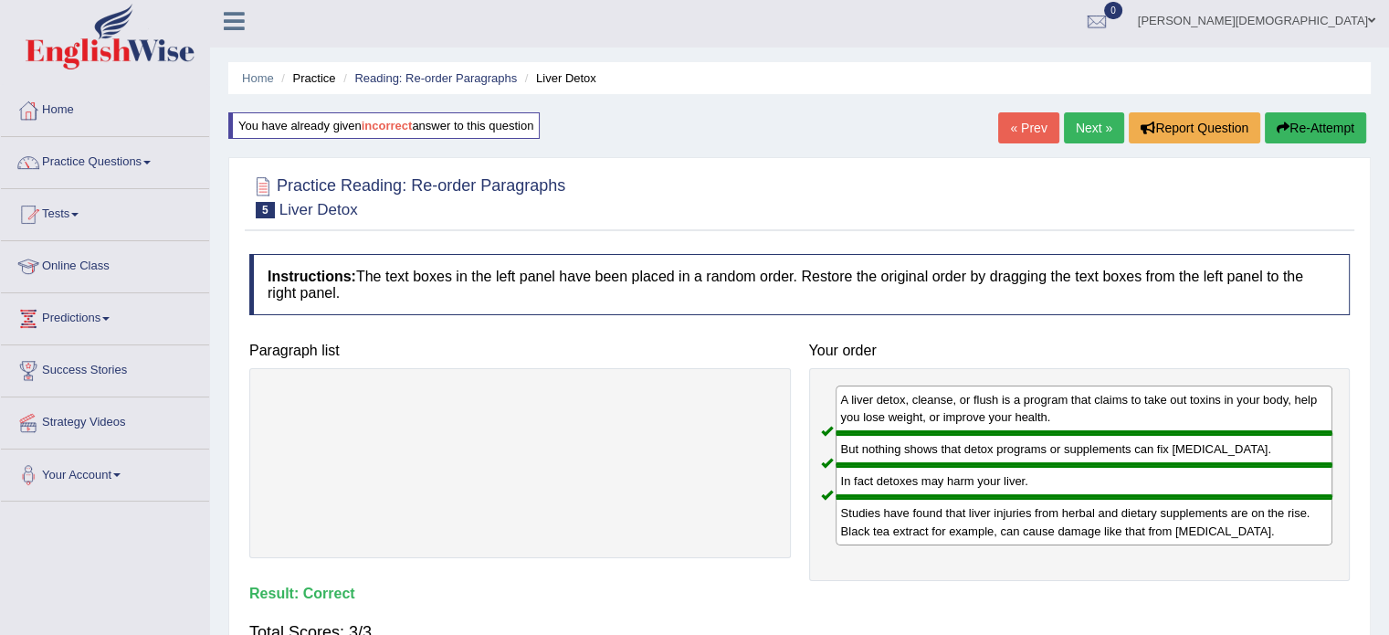
scroll to position [5, 0]
click at [1084, 122] on link "Next »" at bounding box center [1094, 128] width 60 height 31
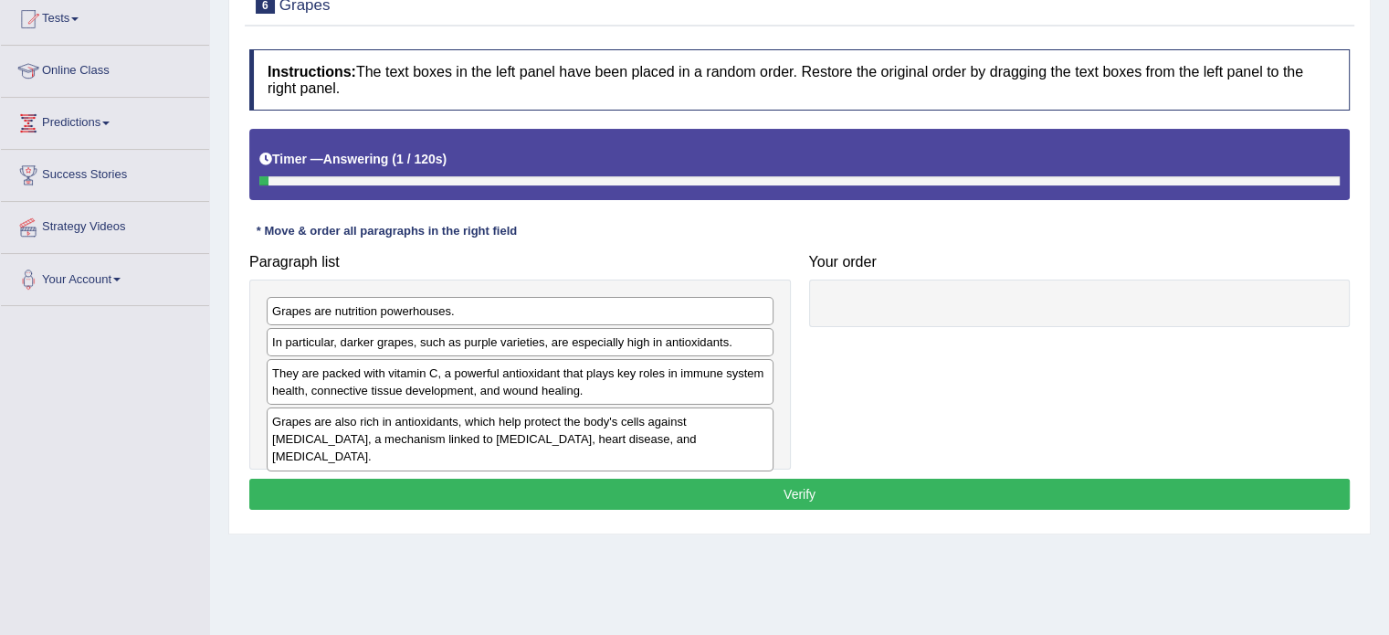
scroll to position [216, 0]
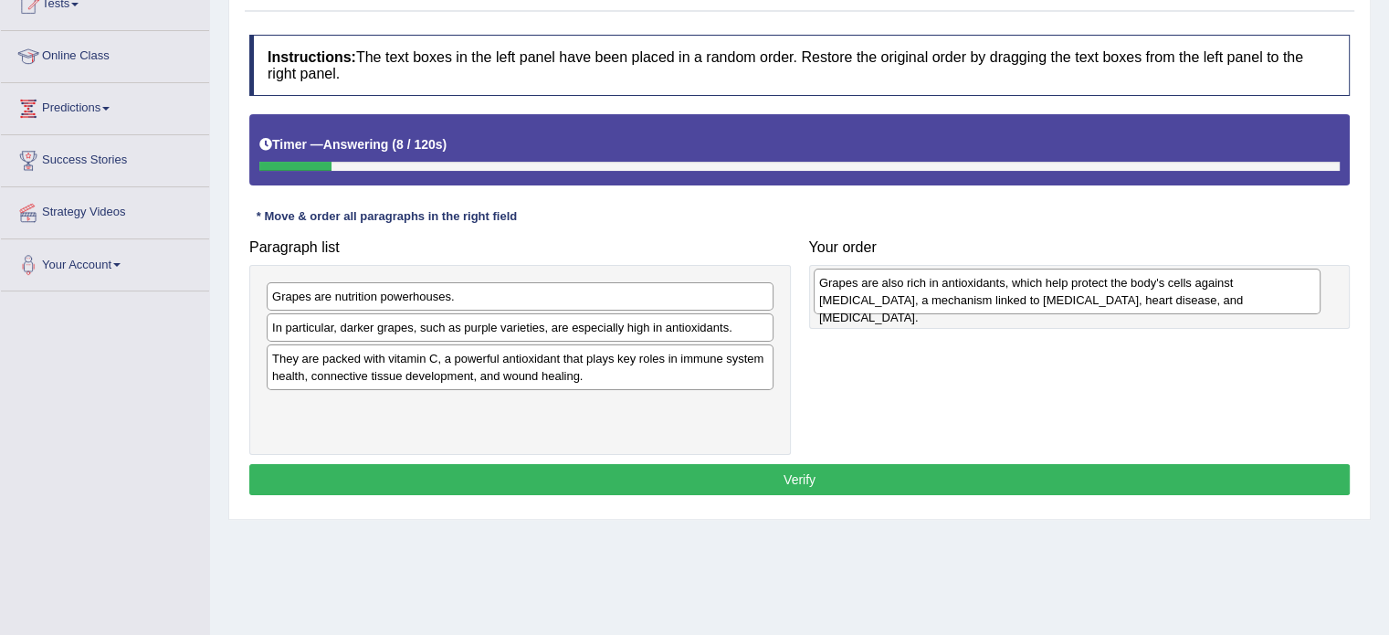
drag, startPoint x: 491, startPoint y: 384, endPoint x: 983, endPoint y: 290, distance: 500.4
click at [983, 290] on div "Grapes are also rich in antioxidants, which help protect the body's cells again…" at bounding box center [1067, 291] width 507 height 46
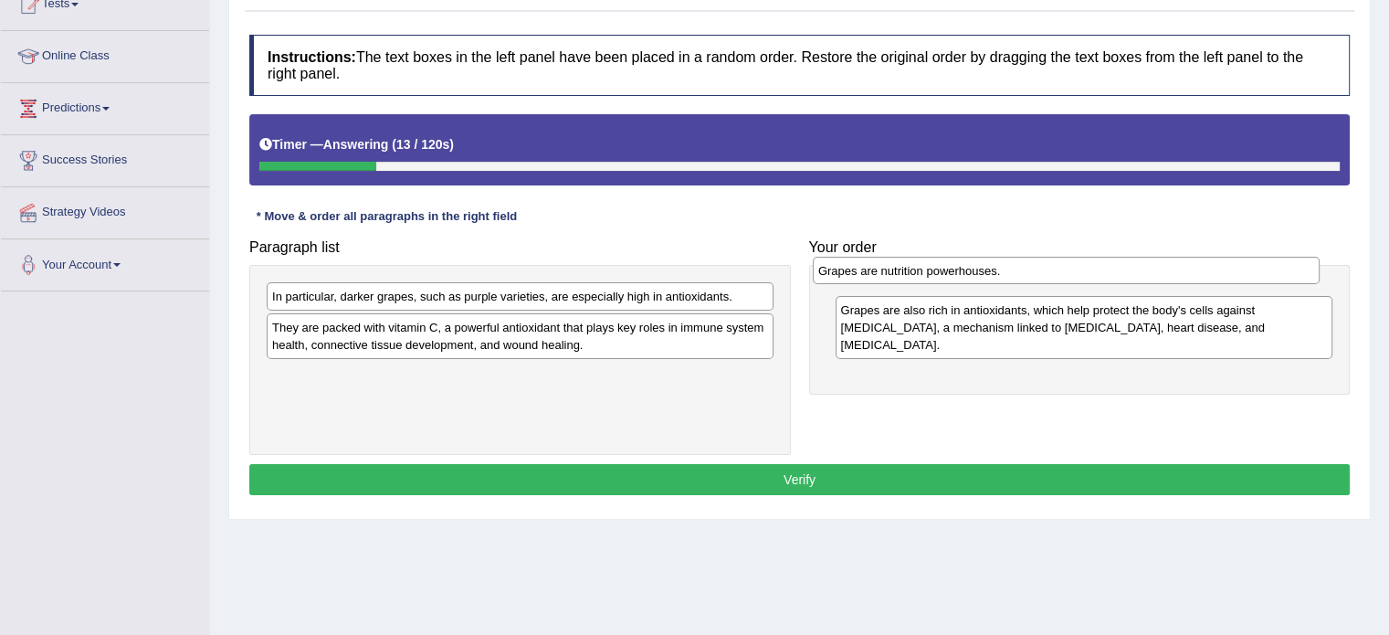
drag, startPoint x: 553, startPoint y: 294, endPoint x: 1099, endPoint y: 268, distance: 546.7
click at [1099, 268] on div "Grapes are nutrition powerhouses." at bounding box center [1066, 271] width 507 height 28
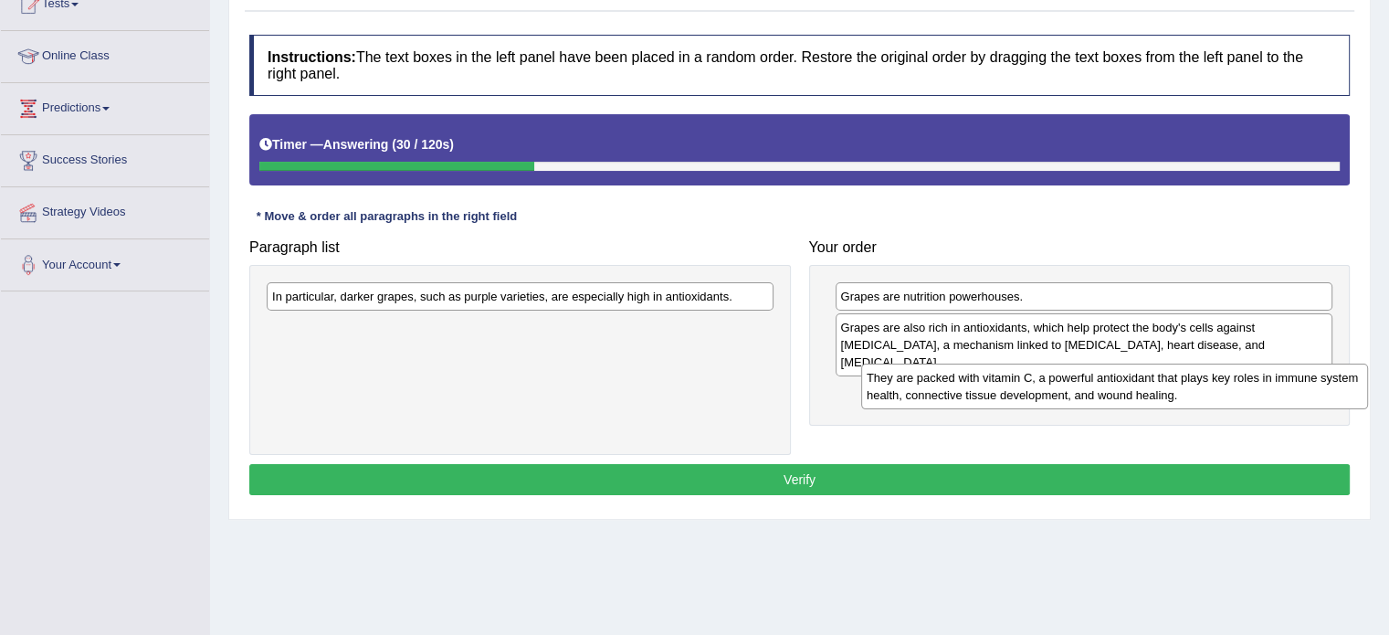
drag, startPoint x: 714, startPoint y: 341, endPoint x: 1238, endPoint y: 378, distance: 525.5
click at [1238, 378] on div "They are packed with vitamin C, a powerful antioxidant that plays key roles in …" at bounding box center [1114, 386] width 507 height 46
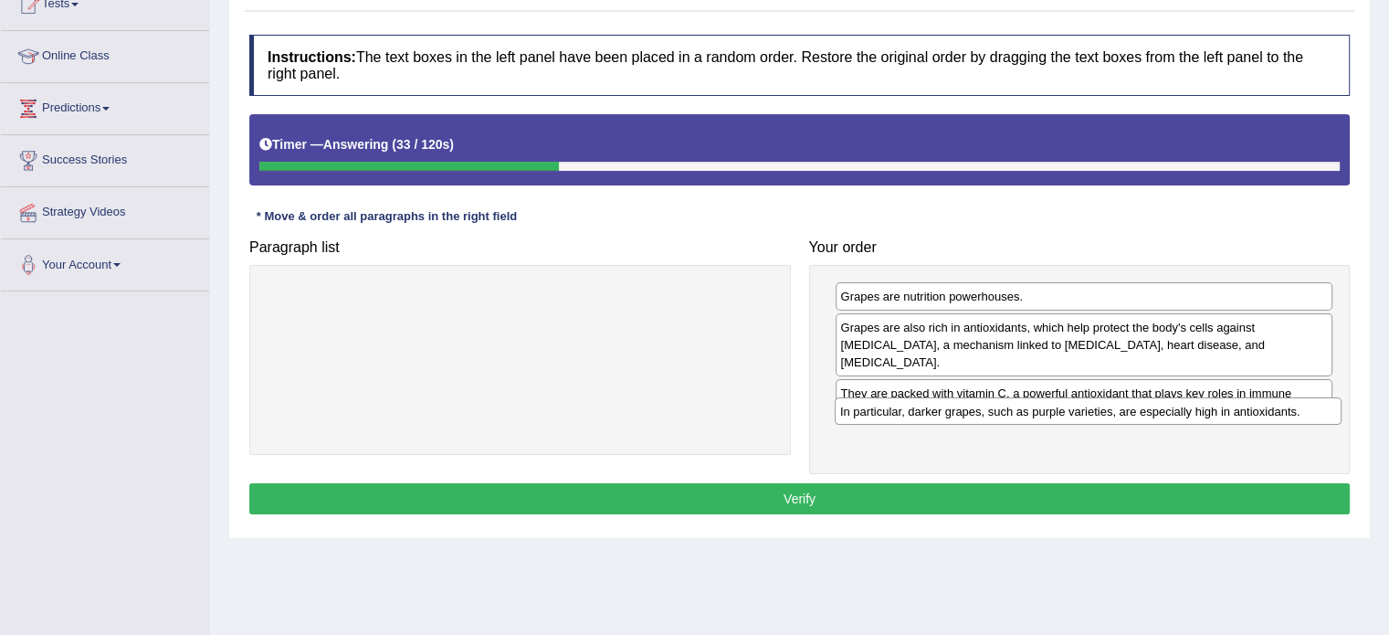
drag, startPoint x: 825, startPoint y: 326, endPoint x: 1278, endPoint y: 416, distance: 461.7
click at [1278, 416] on div "In particular, darker grapes, such as purple varieties, are especially high in …" at bounding box center [1088, 411] width 507 height 28
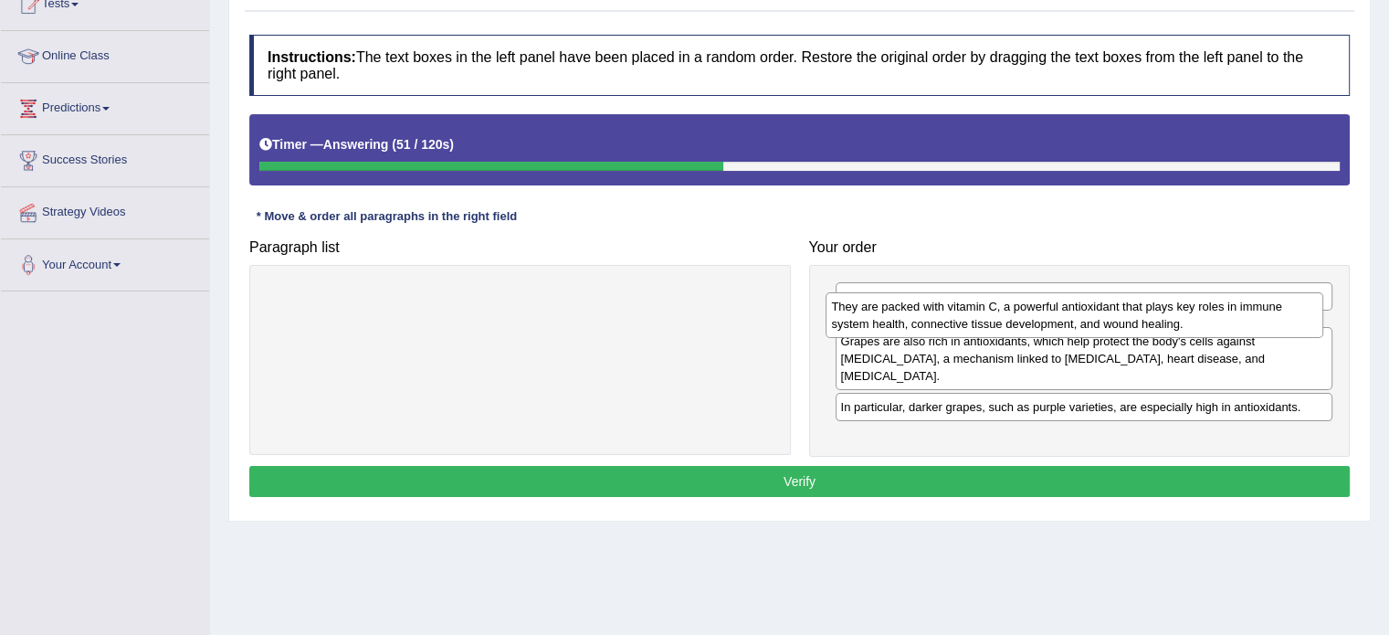
drag, startPoint x: 1175, startPoint y: 394, endPoint x: 1166, endPoint y: 325, distance: 69.1
click at [1166, 325] on div "They are packed with vitamin C, a powerful antioxidant that plays key roles in …" at bounding box center [1075, 315] width 498 height 46
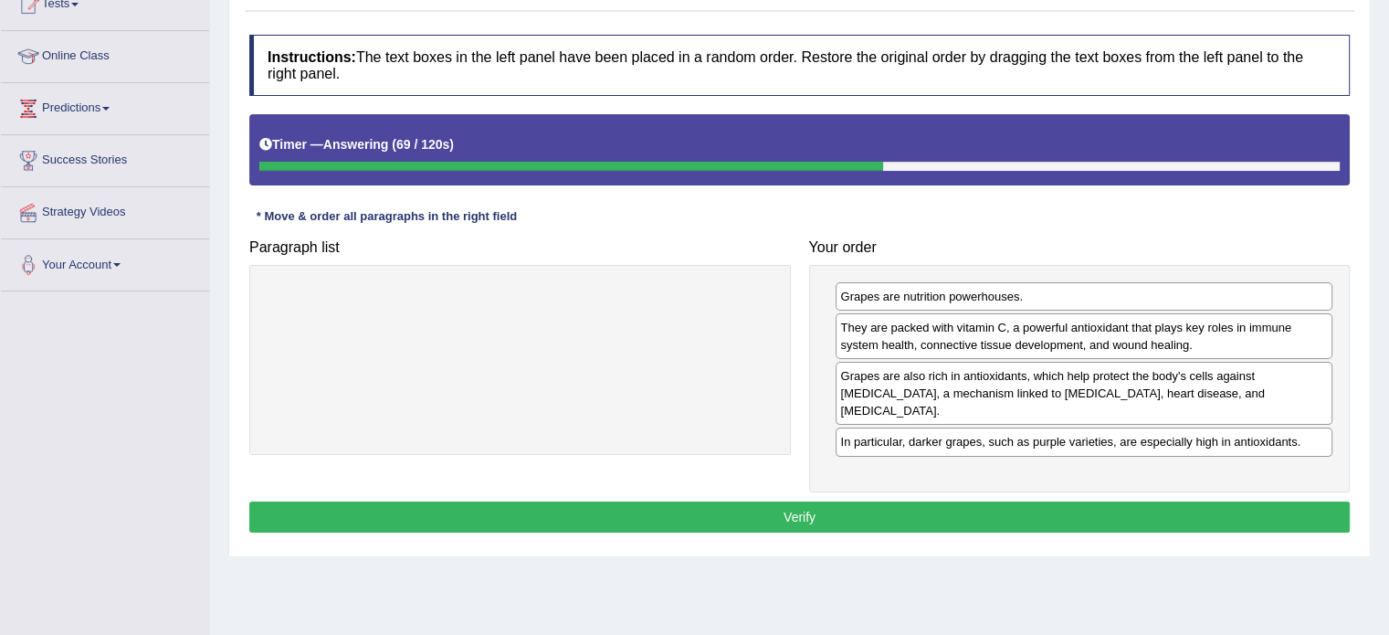
click at [820, 501] on button "Verify" at bounding box center [799, 516] width 1100 height 31
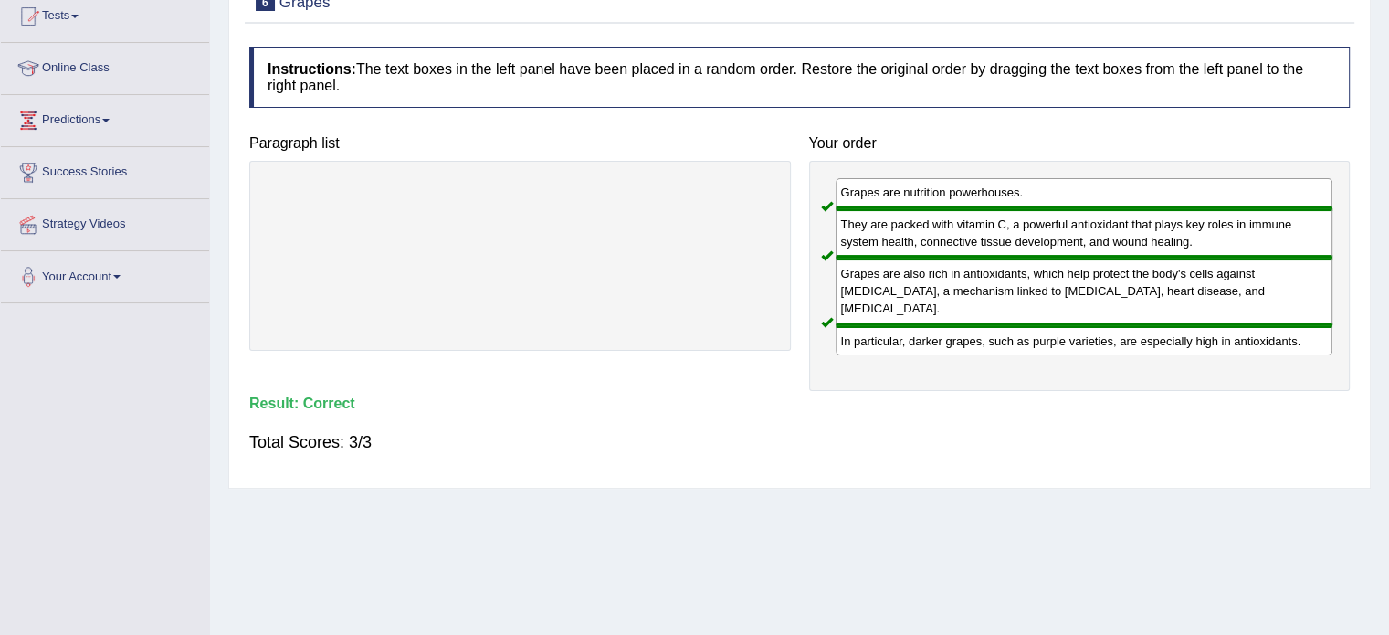
scroll to position [65, 0]
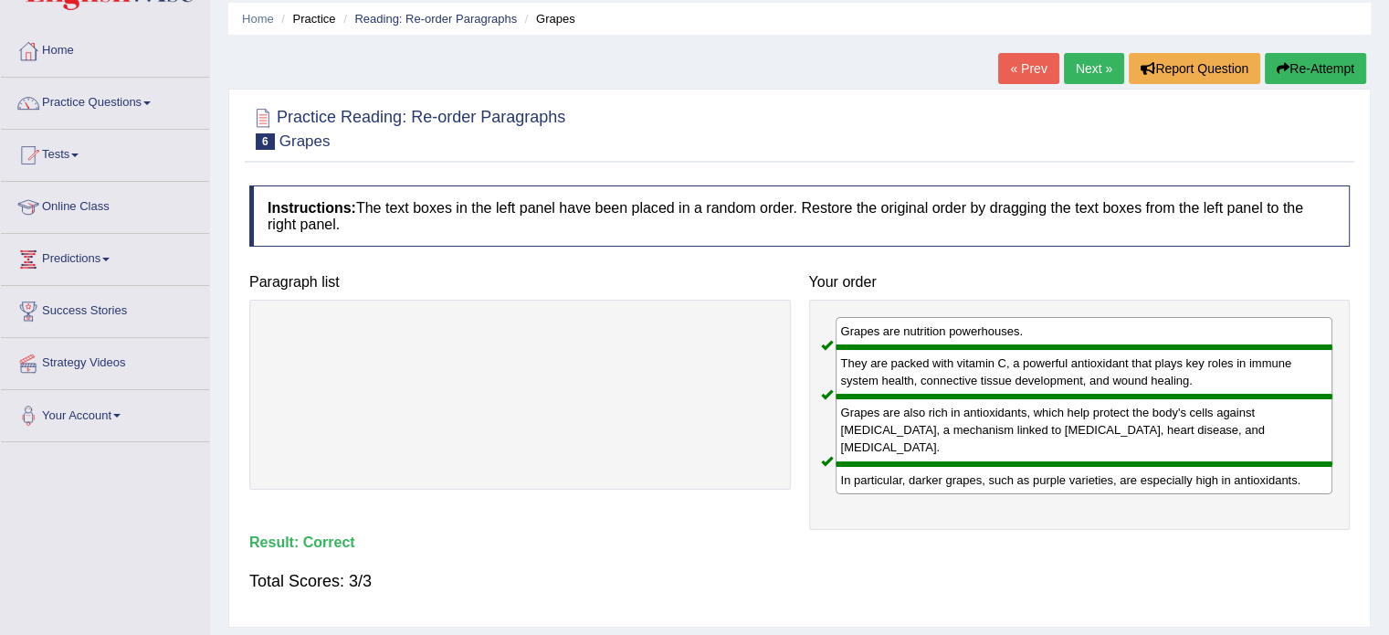
click at [1087, 65] on link "Next »" at bounding box center [1094, 68] width 60 height 31
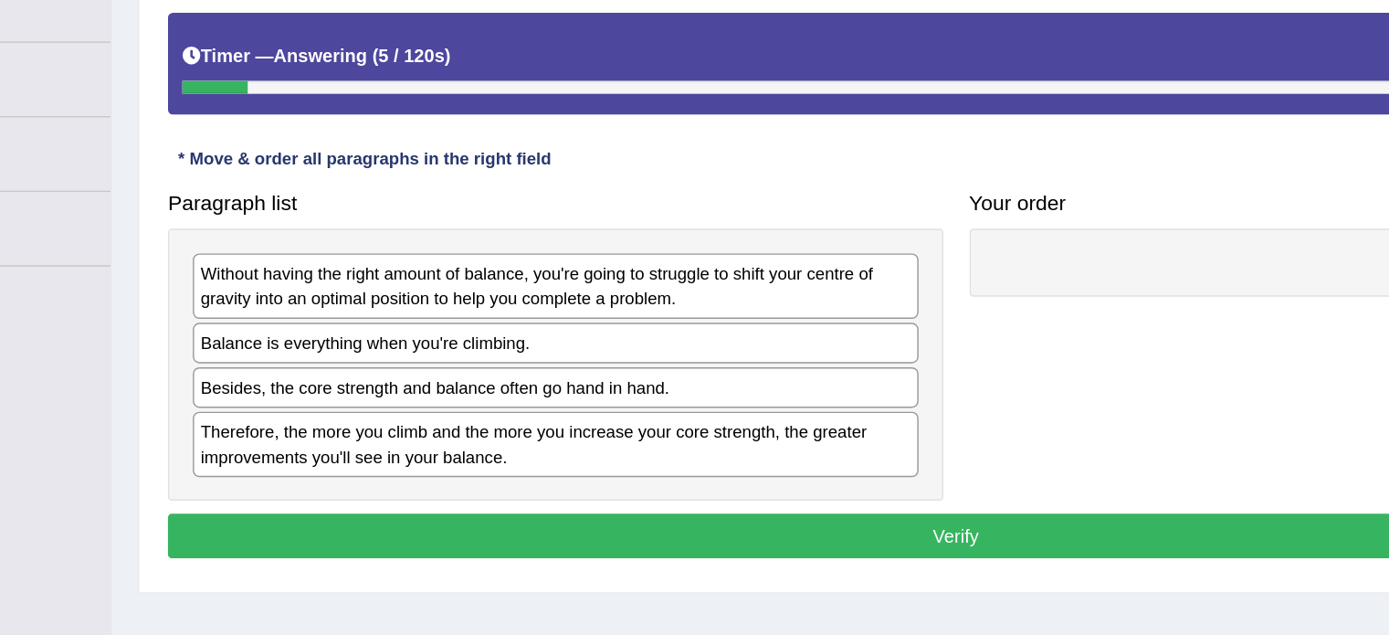
scroll to position [219, 0]
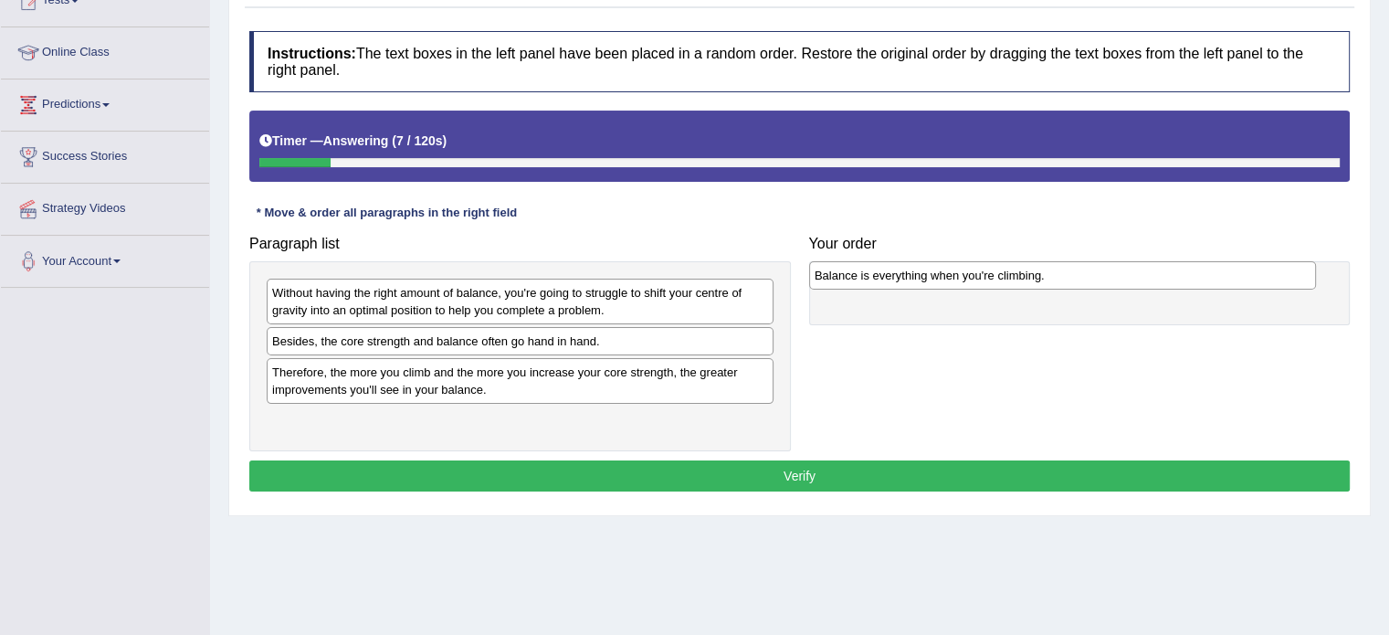
drag, startPoint x: 451, startPoint y: 339, endPoint x: 994, endPoint y: 274, distance: 546.3
click at [994, 274] on div "Balance is everything when you're climbing." at bounding box center [1062, 275] width 507 height 28
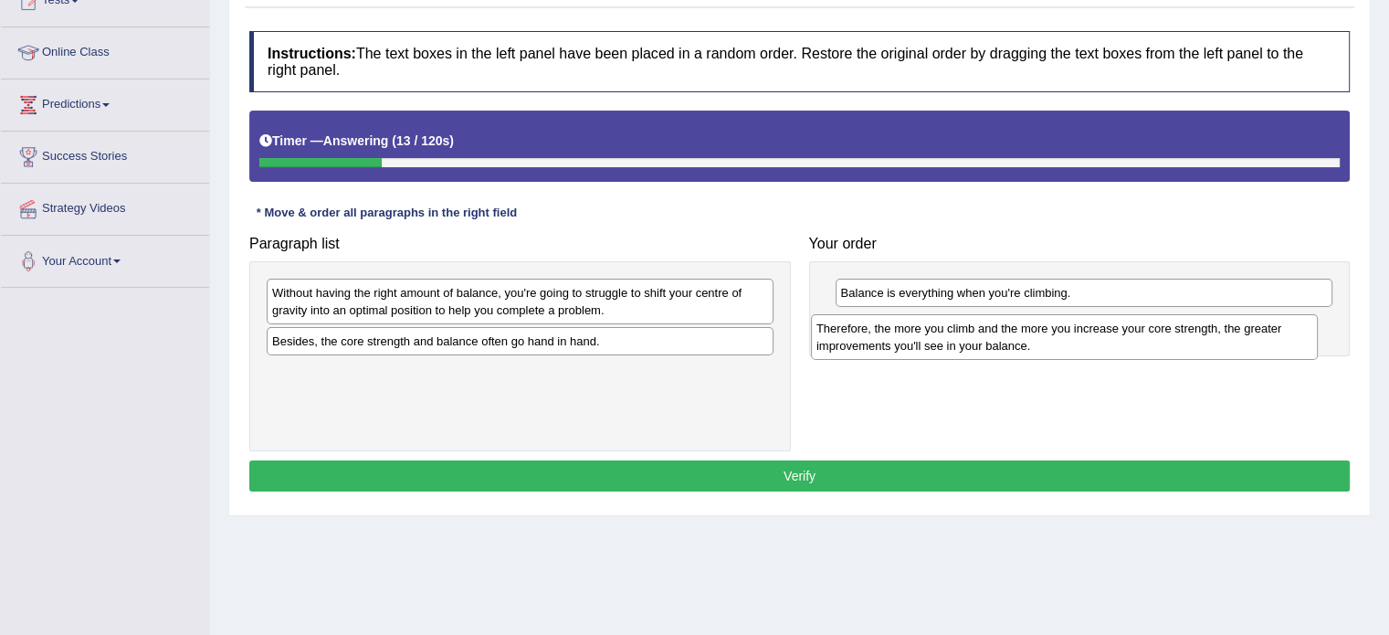
drag, startPoint x: 677, startPoint y: 381, endPoint x: 1220, endPoint y: 338, distance: 545.1
click at [1220, 338] on div "Therefore, the more you climb and the more you increase your core strength, the…" at bounding box center [1064, 337] width 507 height 46
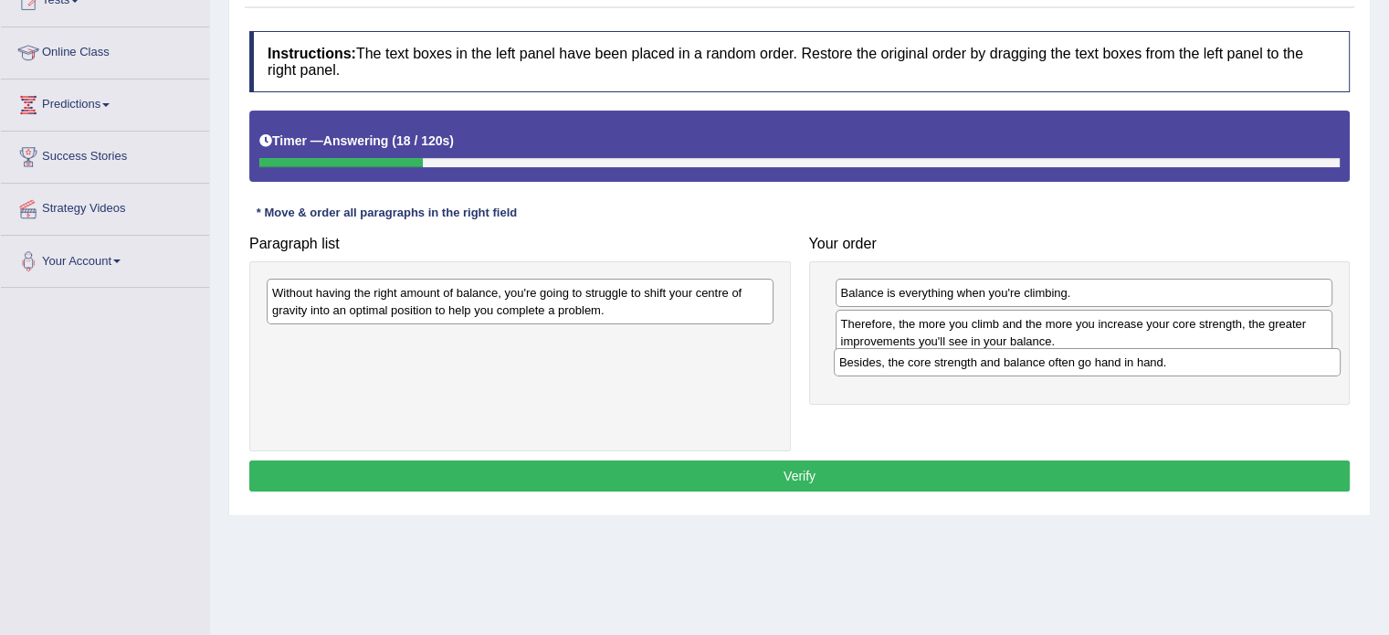
drag, startPoint x: 814, startPoint y: 319, endPoint x: 1173, endPoint y: 365, distance: 361.9
click at [1173, 365] on div "Besides, the core strength and balance often go hand in hand." at bounding box center [1087, 362] width 507 height 28
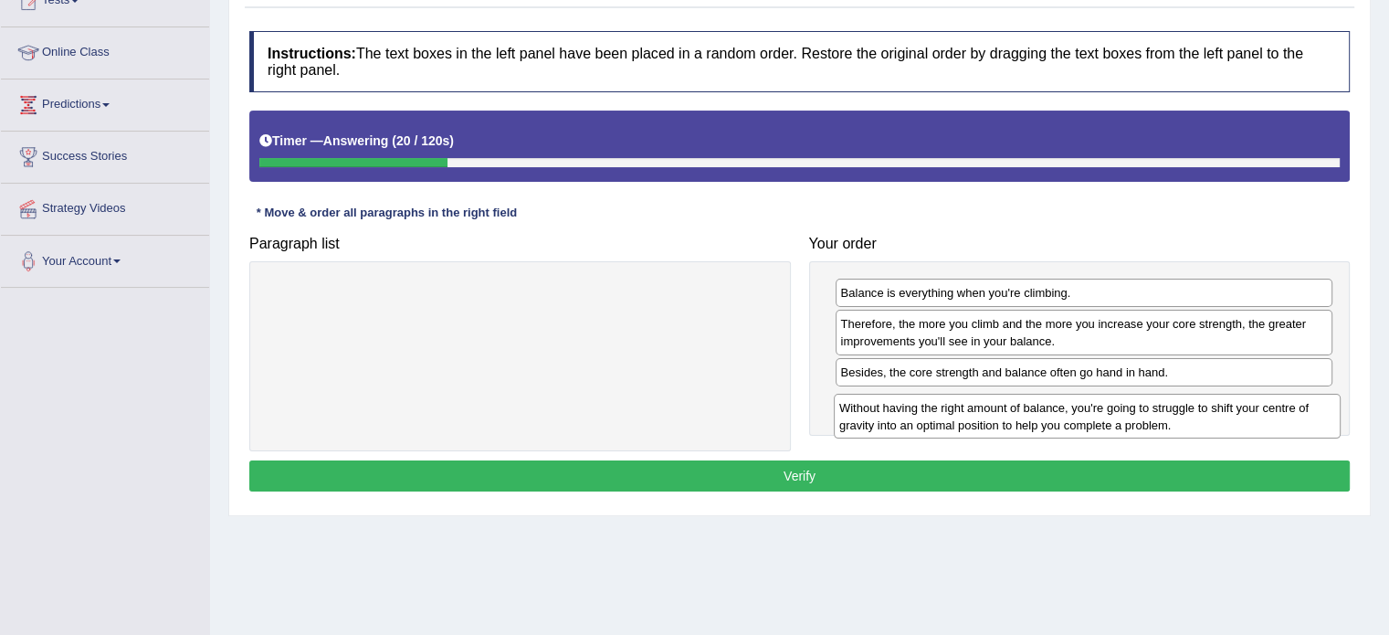
drag, startPoint x: 1049, startPoint y: 440, endPoint x: 1253, endPoint y: 423, distance: 204.4
click at [1253, 423] on div "Without having the right amount of balance, you're going to struggle to shift y…" at bounding box center [1087, 417] width 507 height 46
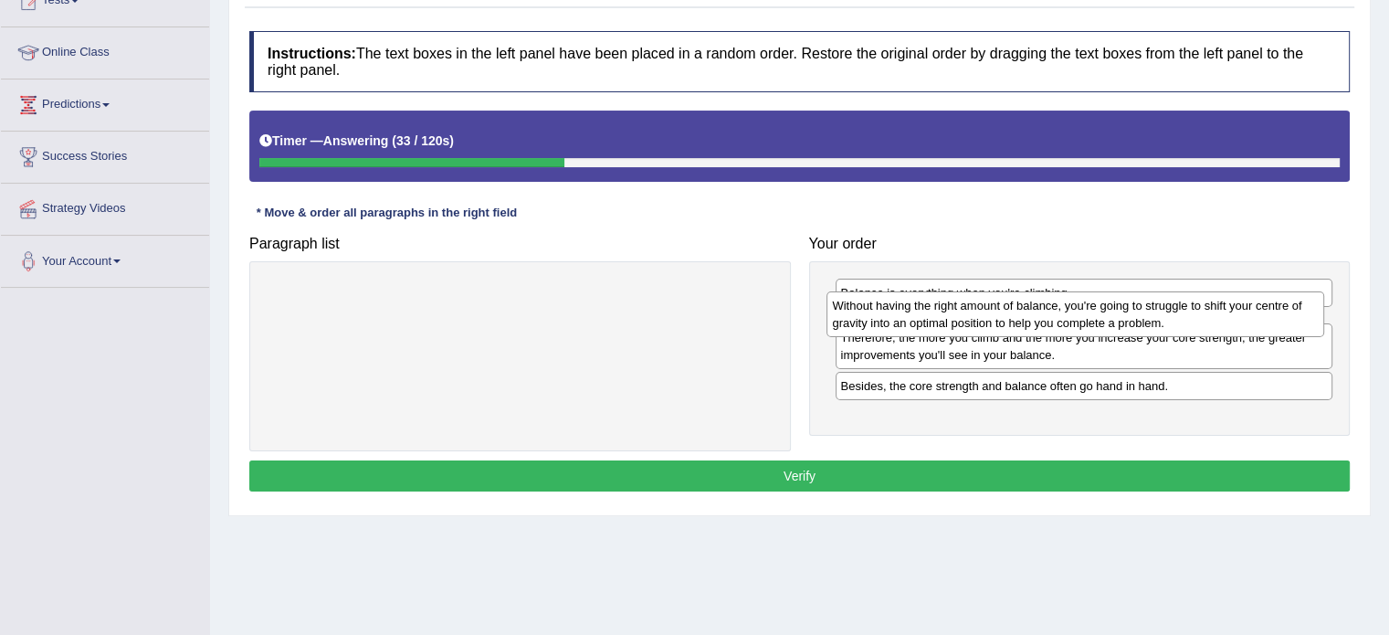
drag, startPoint x: 1070, startPoint y: 419, endPoint x: 1062, endPoint y: 322, distance: 97.2
click at [1062, 322] on div "Without having the right amount of balance, you're going to struggle to shift y…" at bounding box center [1075, 314] width 498 height 46
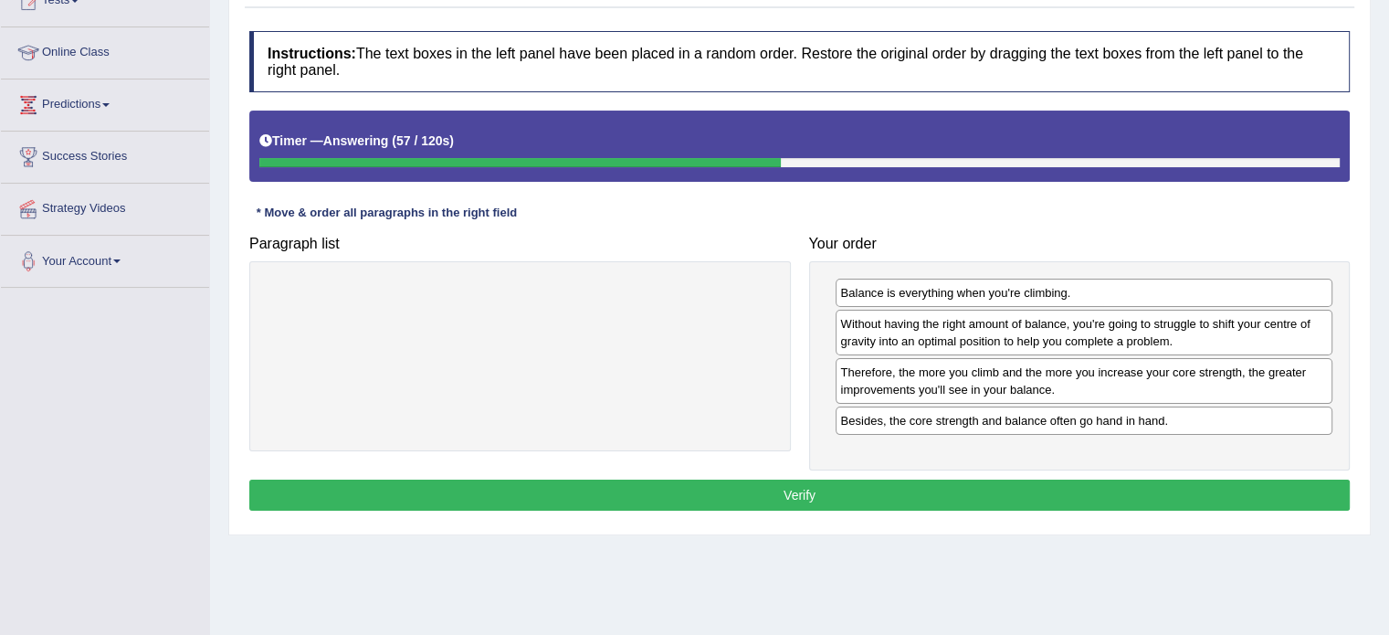
click at [844, 490] on button "Verify" at bounding box center [799, 494] width 1100 height 31
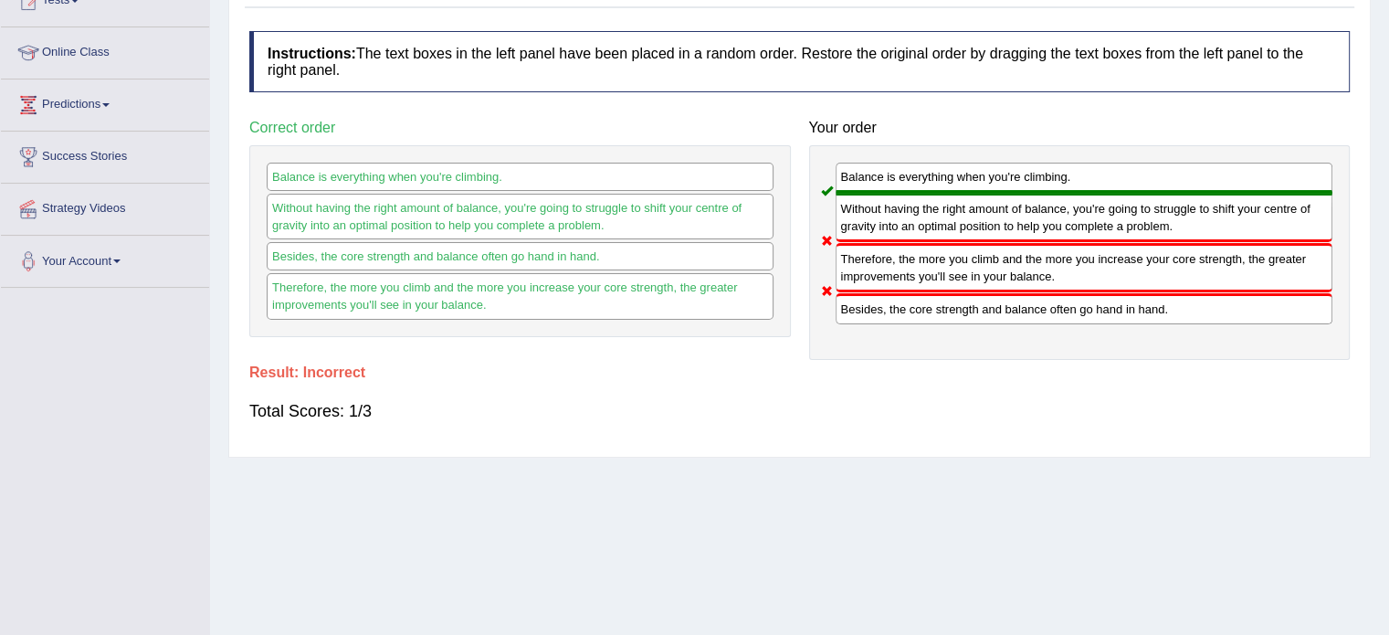
scroll to position [0, 0]
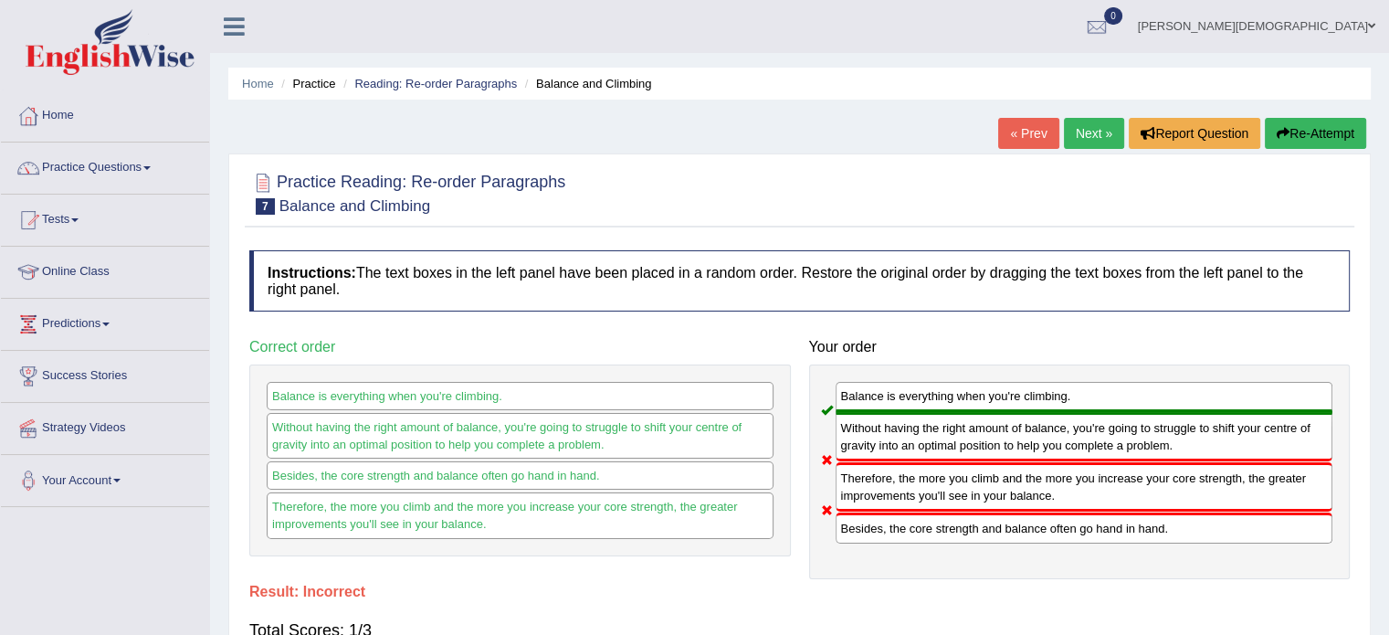
click at [1322, 131] on button "Re-Attempt" at bounding box center [1315, 133] width 101 height 31
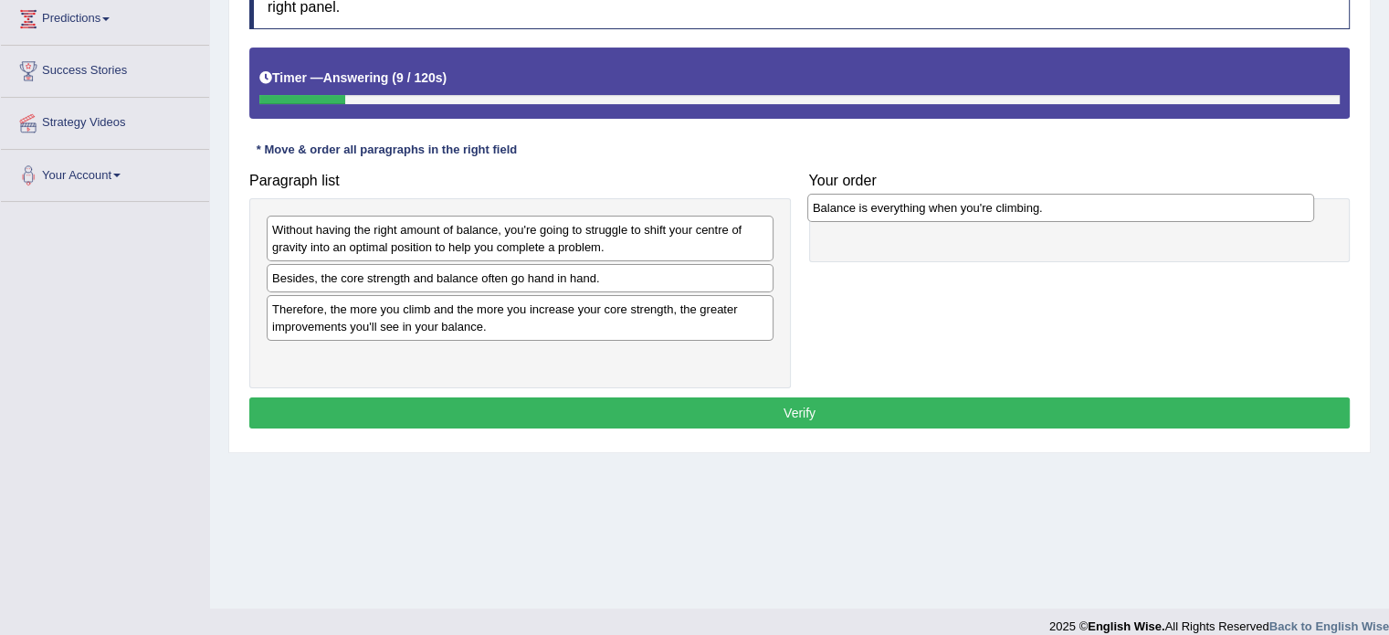
drag, startPoint x: 449, startPoint y: 281, endPoint x: 996, endPoint y: 209, distance: 551.8
click at [996, 209] on div "Balance is everything when you're climbing." at bounding box center [1060, 208] width 507 height 28
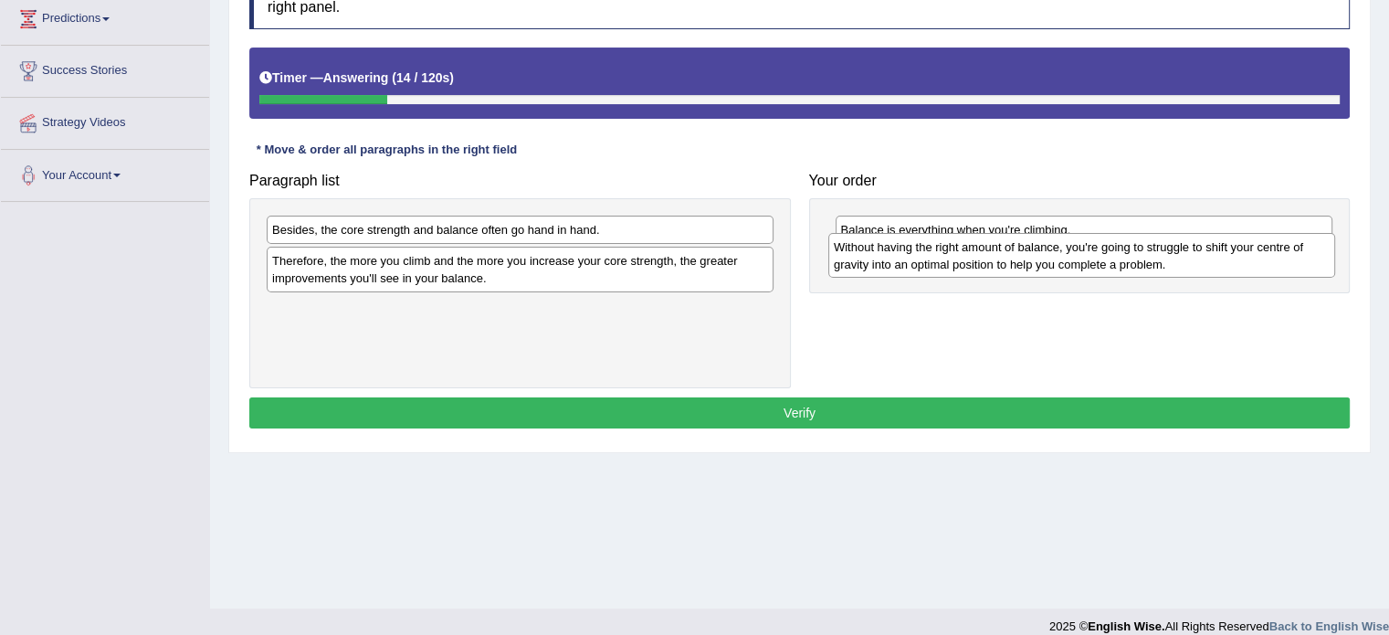
drag, startPoint x: 649, startPoint y: 237, endPoint x: 1211, endPoint y: 254, distance: 561.9
click at [1211, 254] on div "Without having the right amount of balance, you're going to struggle to shift y…" at bounding box center [1081, 256] width 507 height 46
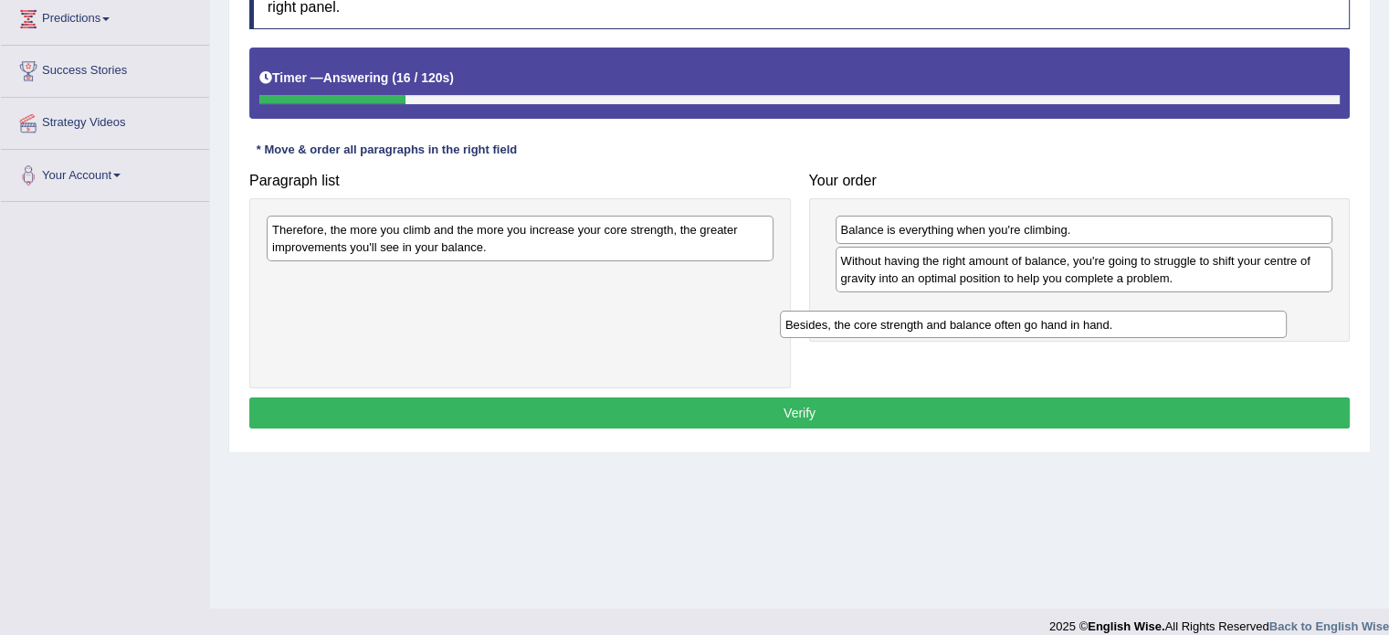
drag, startPoint x: 687, startPoint y: 224, endPoint x: 1202, endPoint y: 317, distance: 523.4
click at [1202, 317] on div "Besides, the core strength and balance often go hand in hand." at bounding box center [1033, 325] width 507 height 28
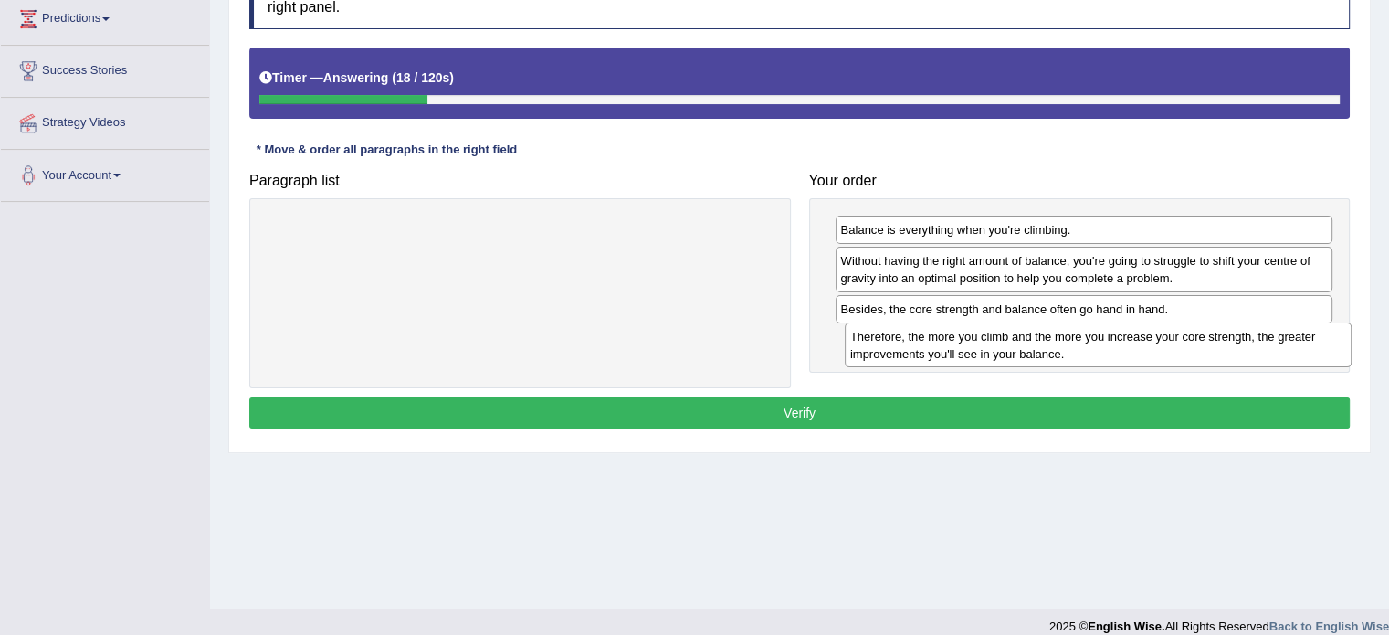
drag, startPoint x: 736, startPoint y: 228, endPoint x: 1314, endPoint y: 335, distance: 587.9
click at [1314, 335] on div "Therefore, the more you climb and the more you increase your core strength, the…" at bounding box center [1098, 345] width 507 height 46
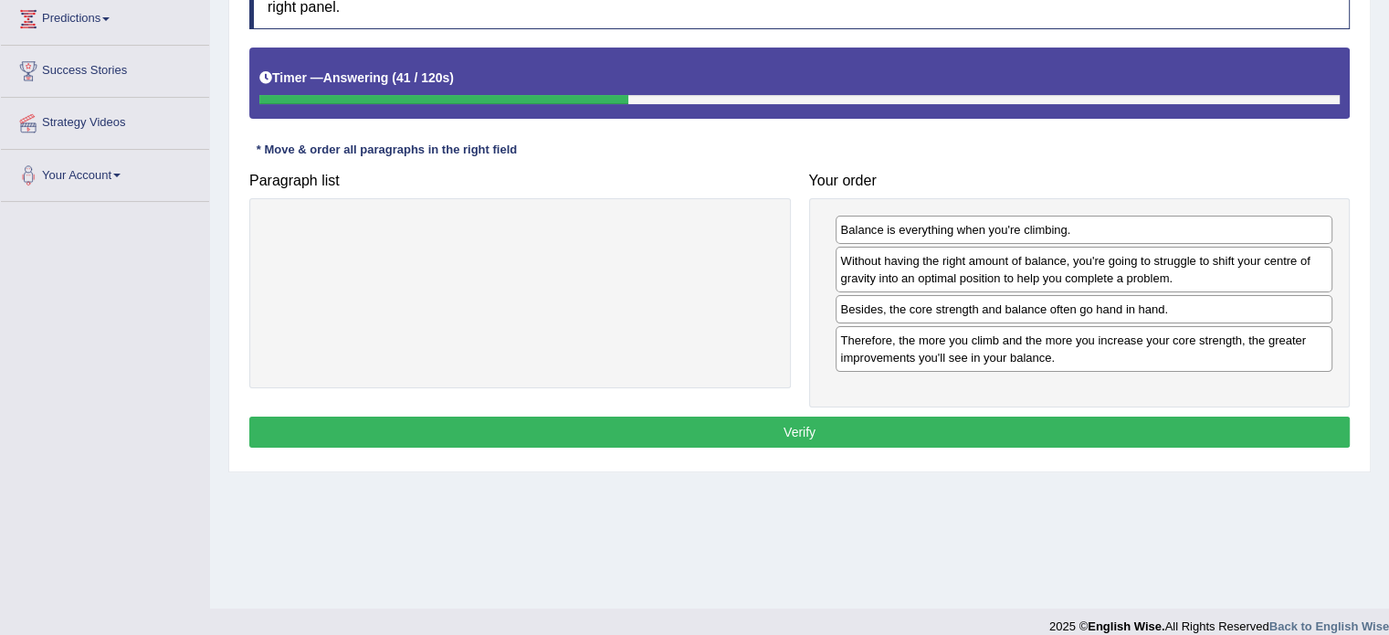
click at [855, 433] on button "Verify" at bounding box center [799, 431] width 1100 height 31
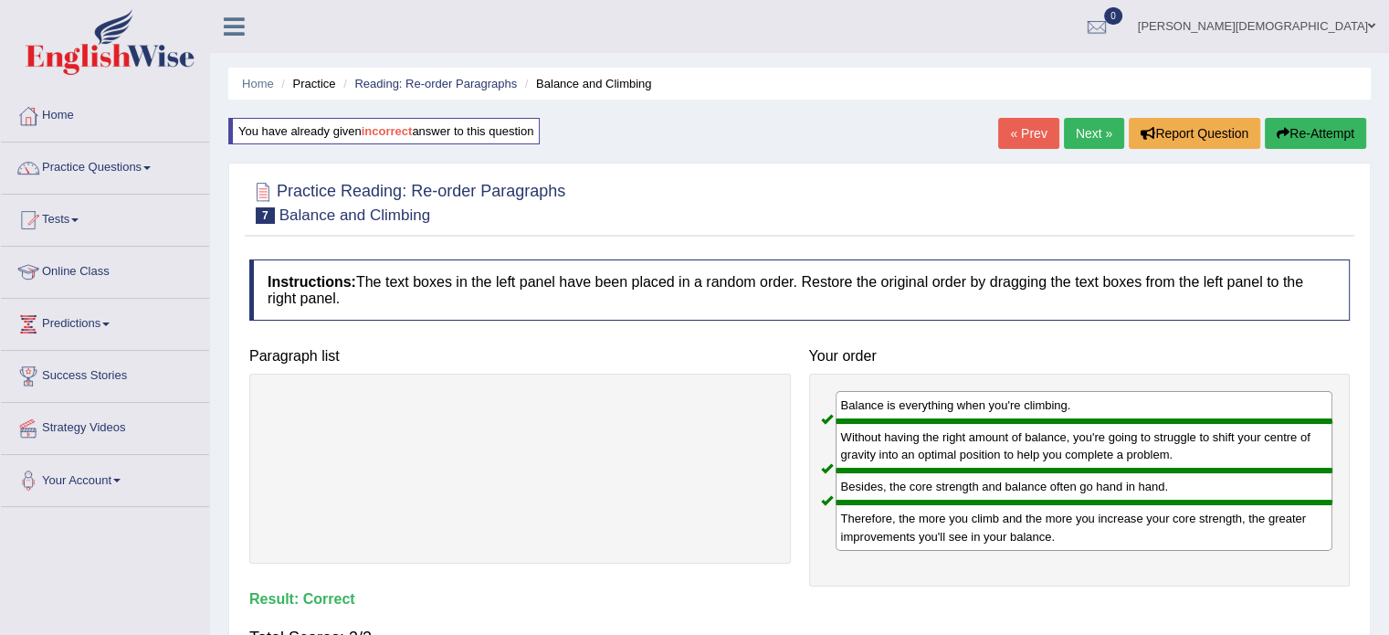
click at [1094, 130] on link "Next »" at bounding box center [1094, 133] width 60 height 31
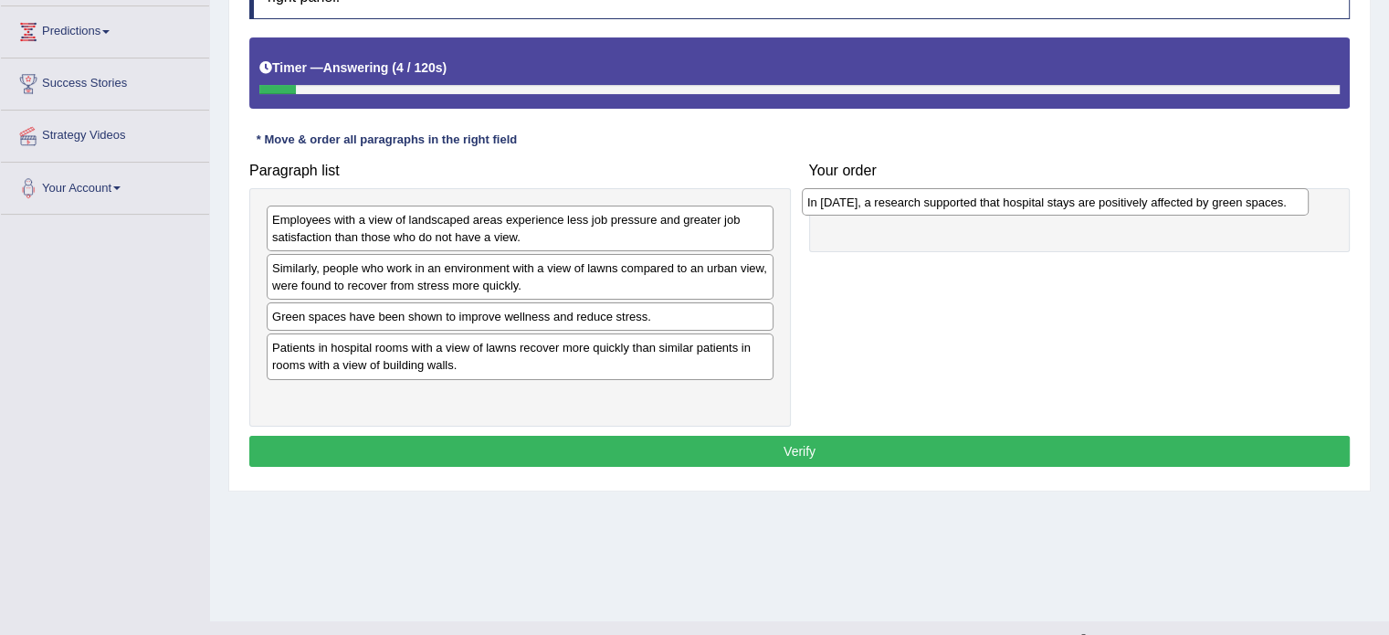
drag, startPoint x: 603, startPoint y: 223, endPoint x: 1138, endPoint y: 206, distance: 535.4
click at [1138, 206] on div "In [DATE], a research supported that hospital stays are positively affected by …" at bounding box center [1055, 202] width 507 height 28
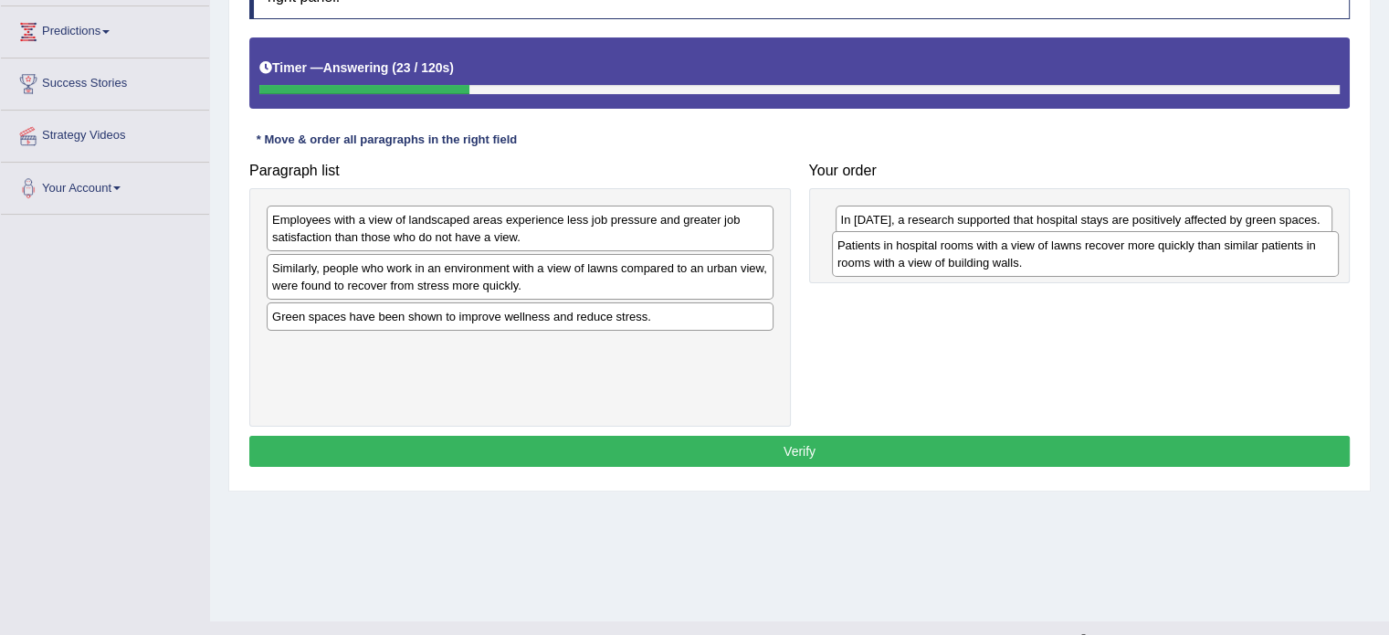
drag, startPoint x: 633, startPoint y: 348, endPoint x: 1198, endPoint y: 247, distance: 574.3
click at [1198, 247] on div "Patients in hospital rooms with a view of lawns recover more quickly than simil…" at bounding box center [1085, 254] width 507 height 46
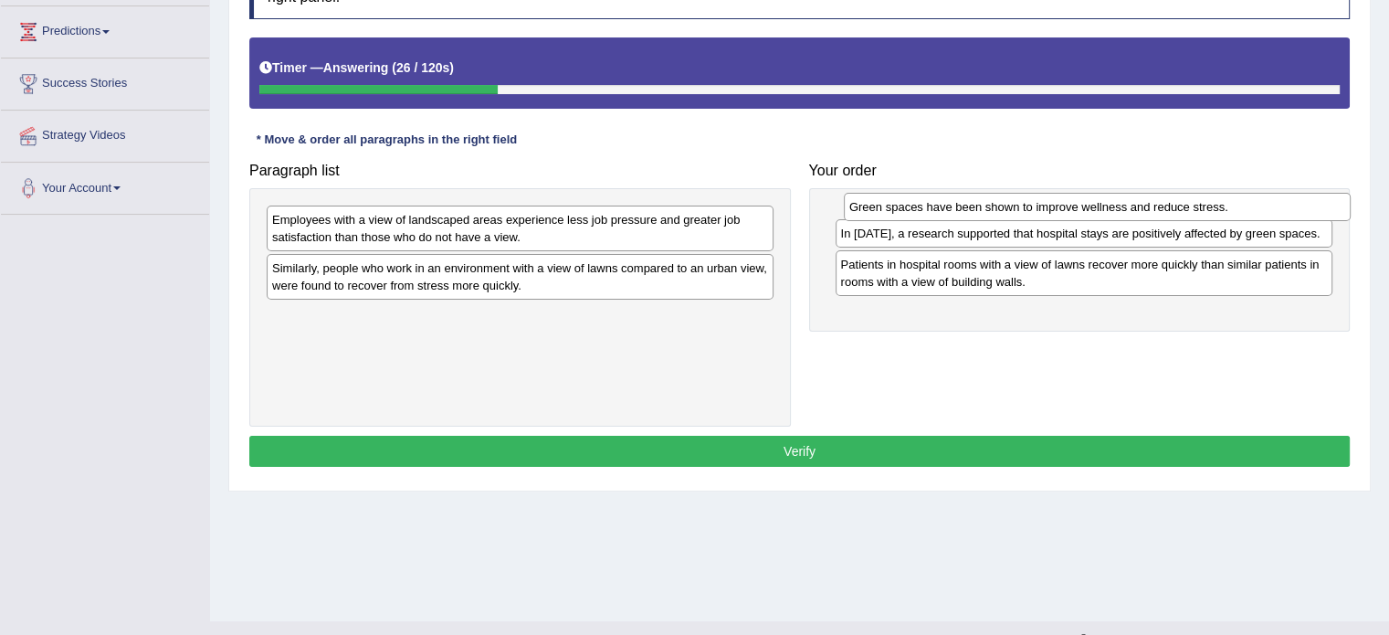
drag, startPoint x: 700, startPoint y: 317, endPoint x: 1277, endPoint y: 208, distance: 587.3
click at [1277, 208] on div "Green spaces have been shown to improve wellness and reduce stress." at bounding box center [1097, 207] width 507 height 28
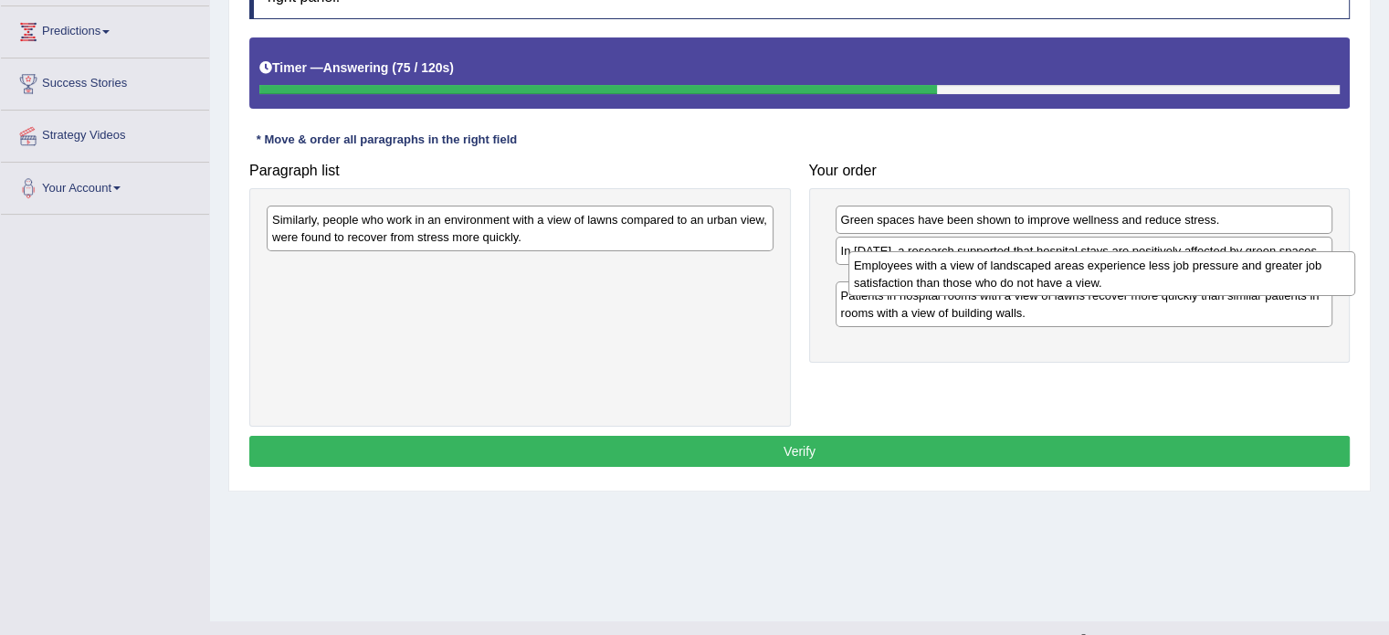
drag, startPoint x: 576, startPoint y: 231, endPoint x: 1158, endPoint y: 277, distance: 583.5
click at [1158, 277] on div "Employees with a view of landscaped areas experience less job pressure and grea…" at bounding box center [1101, 274] width 507 height 46
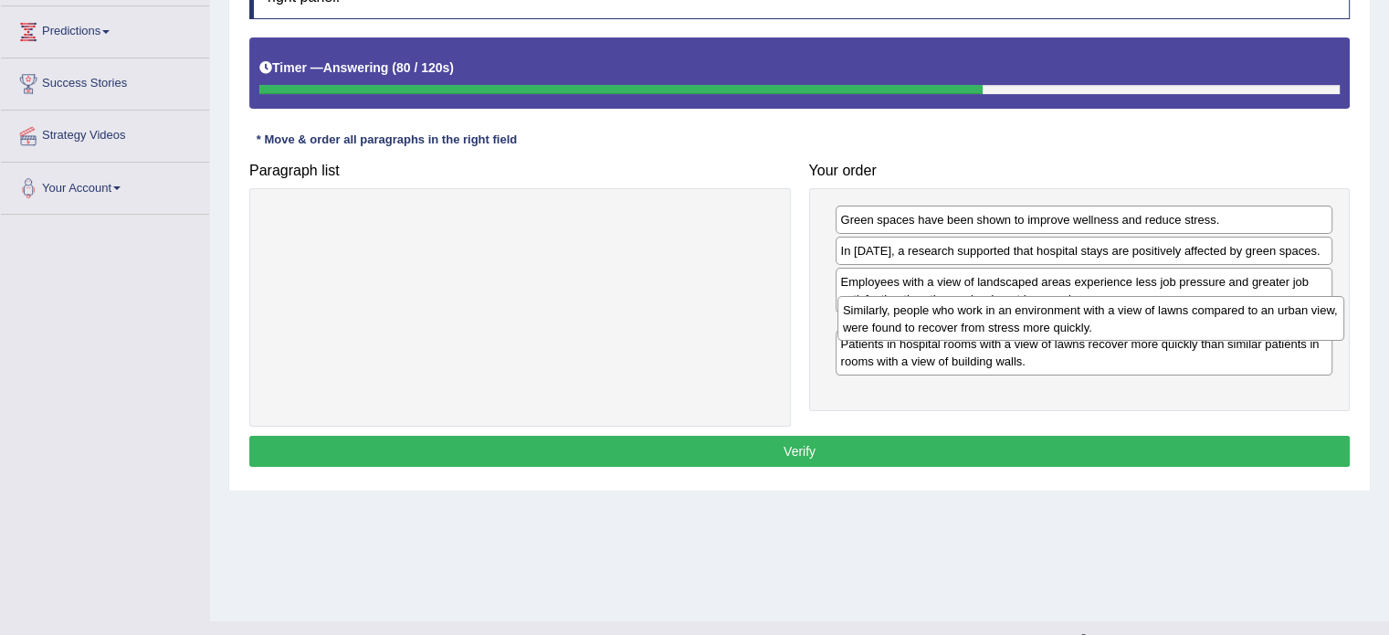
drag, startPoint x: 710, startPoint y: 229, endPoint x: 1280, endPoint y: 321, distance: 578.0
click at [1280, 321] on div "Similarly, people who work in an environment with a view of lawns compared to a…" at bounding box center [1090, 319] width 507 height 46
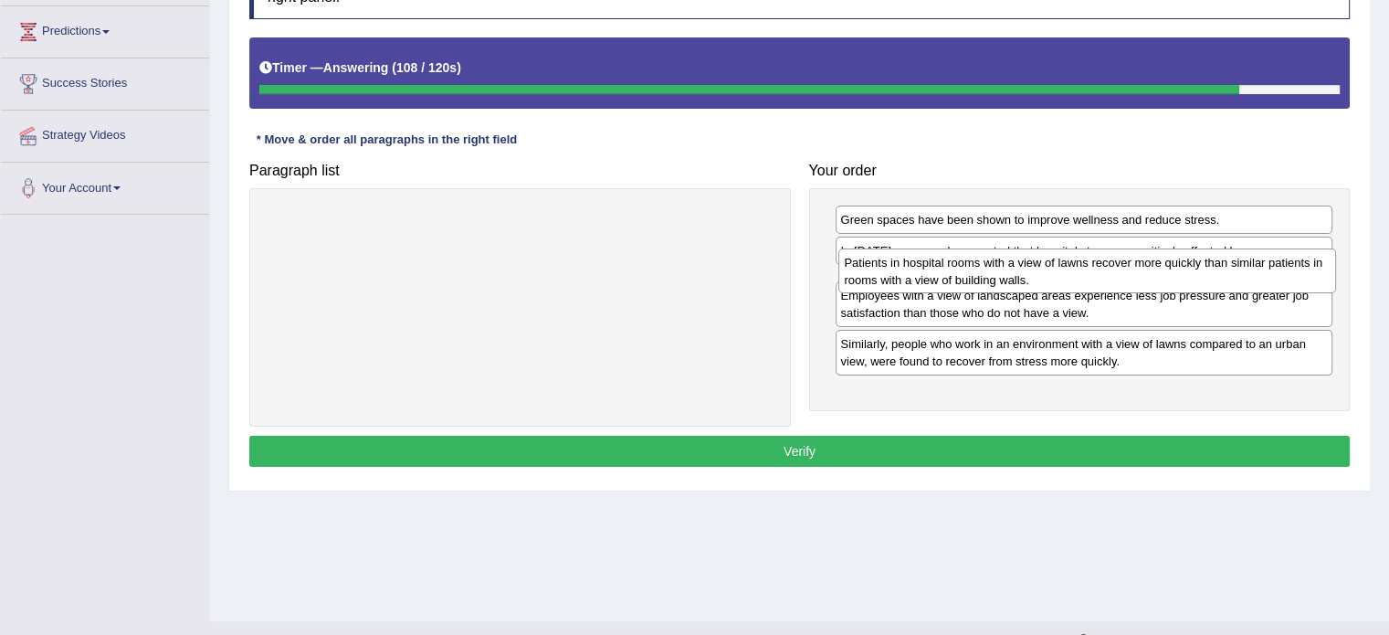
drag, startPoint x: 1078, startPoint y: 388, endPoint x: 1081, endPoint y: 273, distance: 115.1
click at [1081, 273] on div "Patients in hospital rooms with a view of lawns recover more quickly than simil…" at bounding box center [1087, 271] width 498 height 46
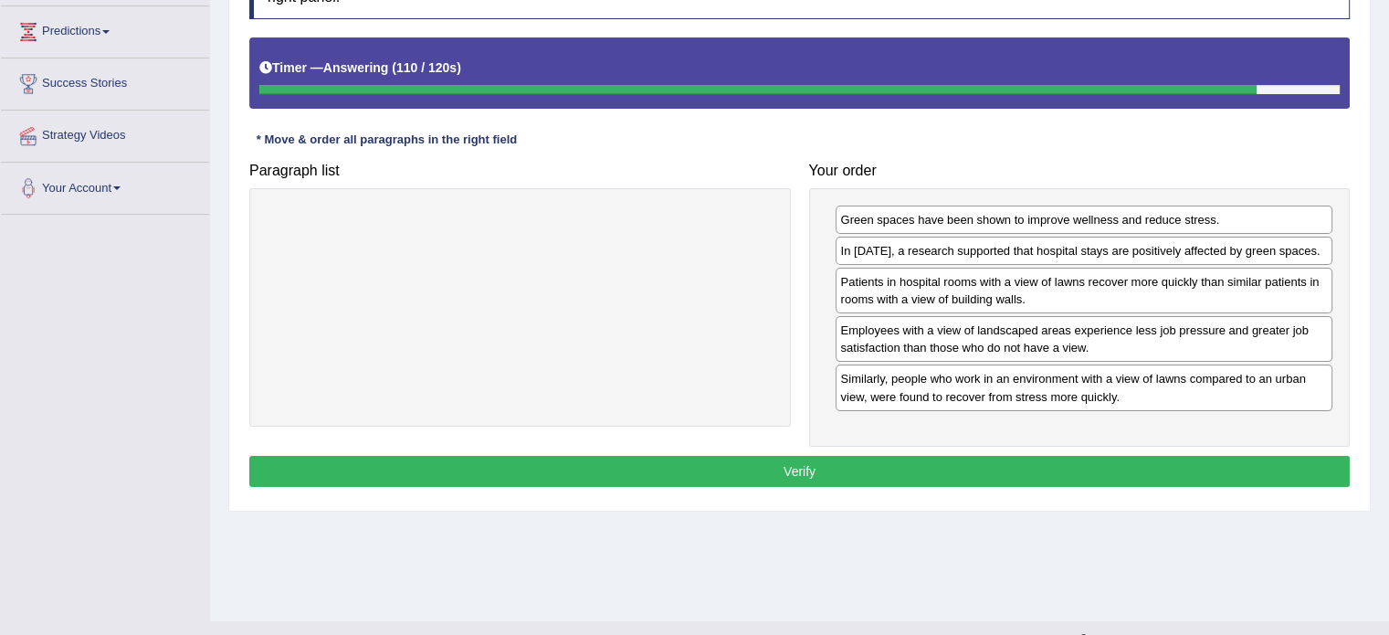
click at [815, 461] on button "Verify" at bounding box center [799, 471] width 1100 height 31
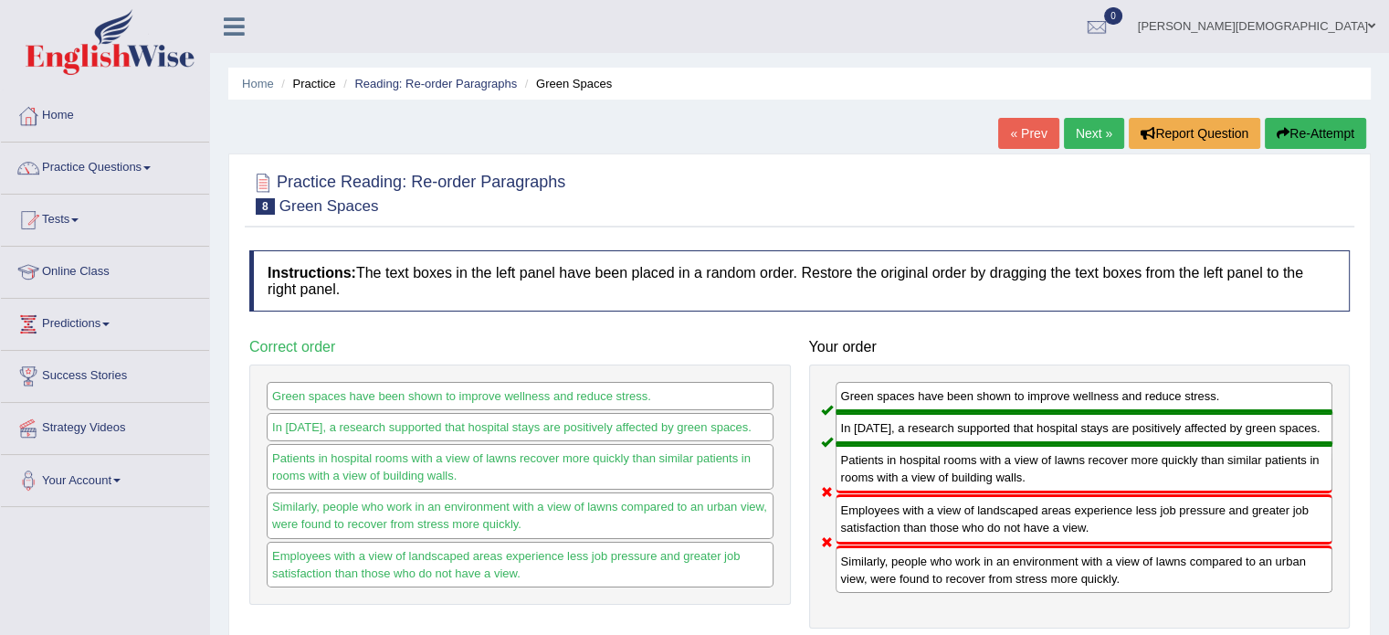
click at [1087, 134] on link "Next »" at bounding box center [1094, 133] width 60 height 31
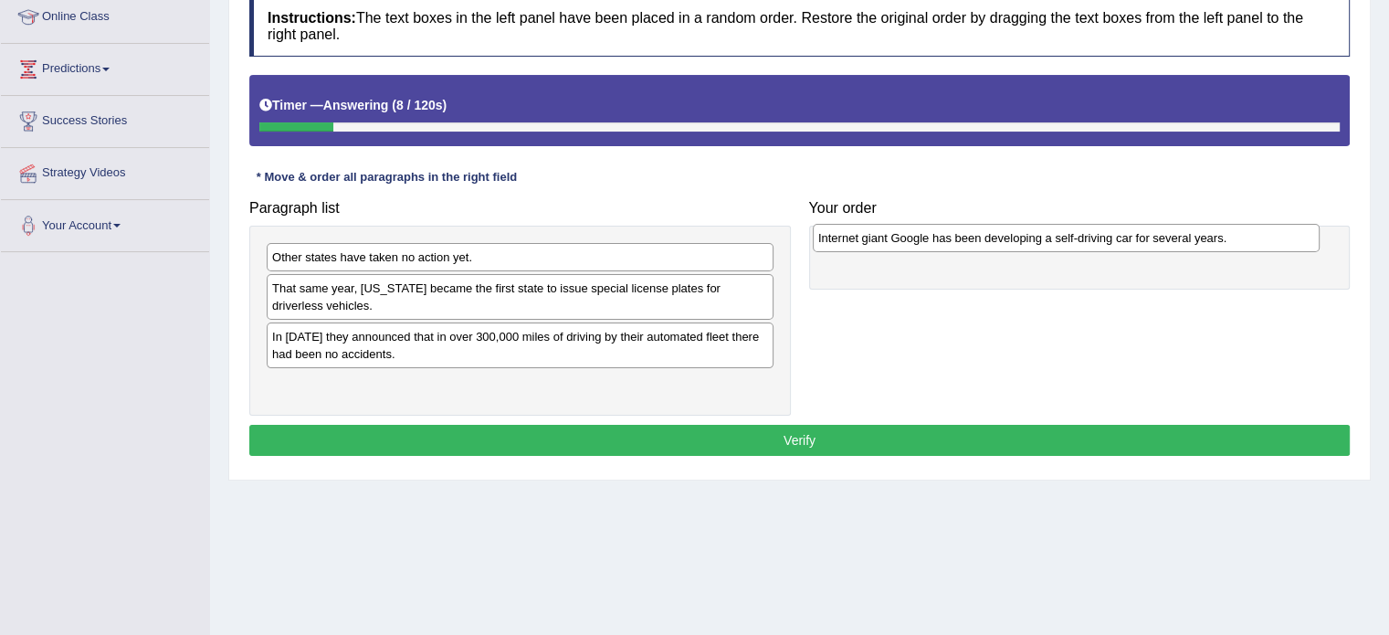
drag, startPoint x: 529, startPoint y: 341, endPoint x: 1075, endPoint y: 243, distance: 554.8
click at [1075, 243] on div "Internet giant Google has been developing a self-driving car for several years." at bounding box center [1066, 238] width 507 height 28
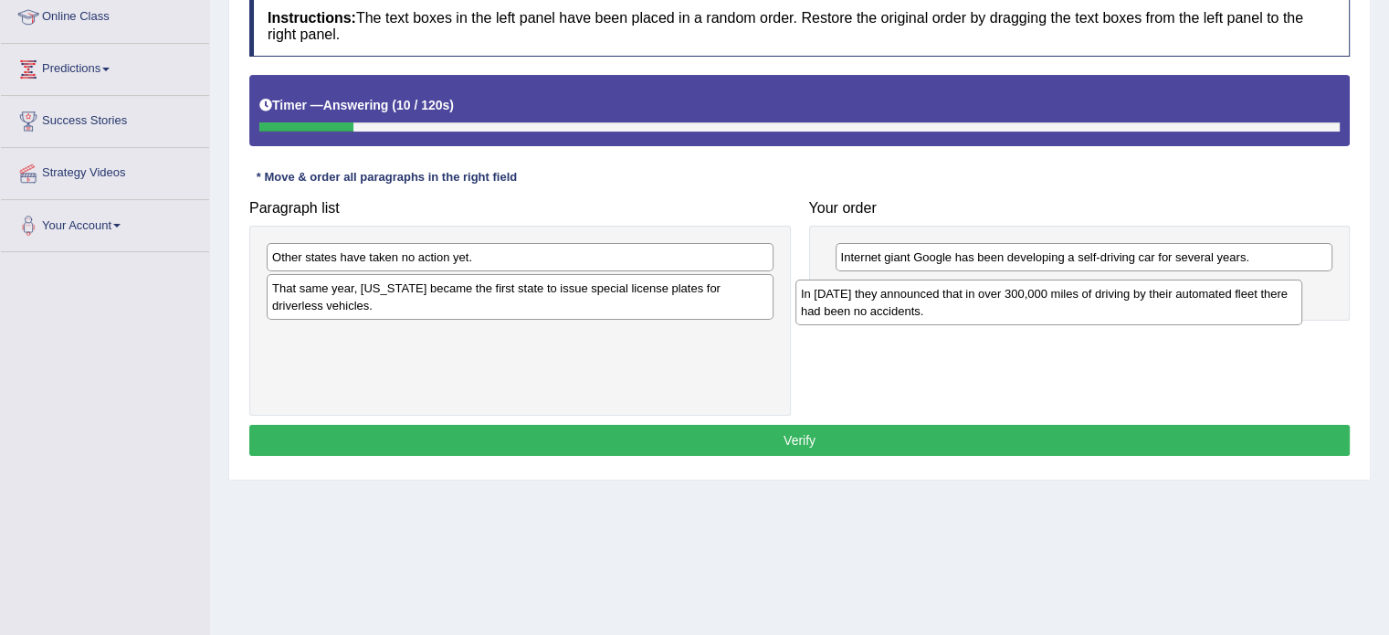
drag, startPoint x: 548, startPoint y: 345, endPoint x: 1079, endPoint y: 303, distance: 532.3
click at [1079, 303] on div "In [DATE] they announced that in over 300,000 miles of driving by their automat…" at bounding box center [1048, 302] width 507 height 46
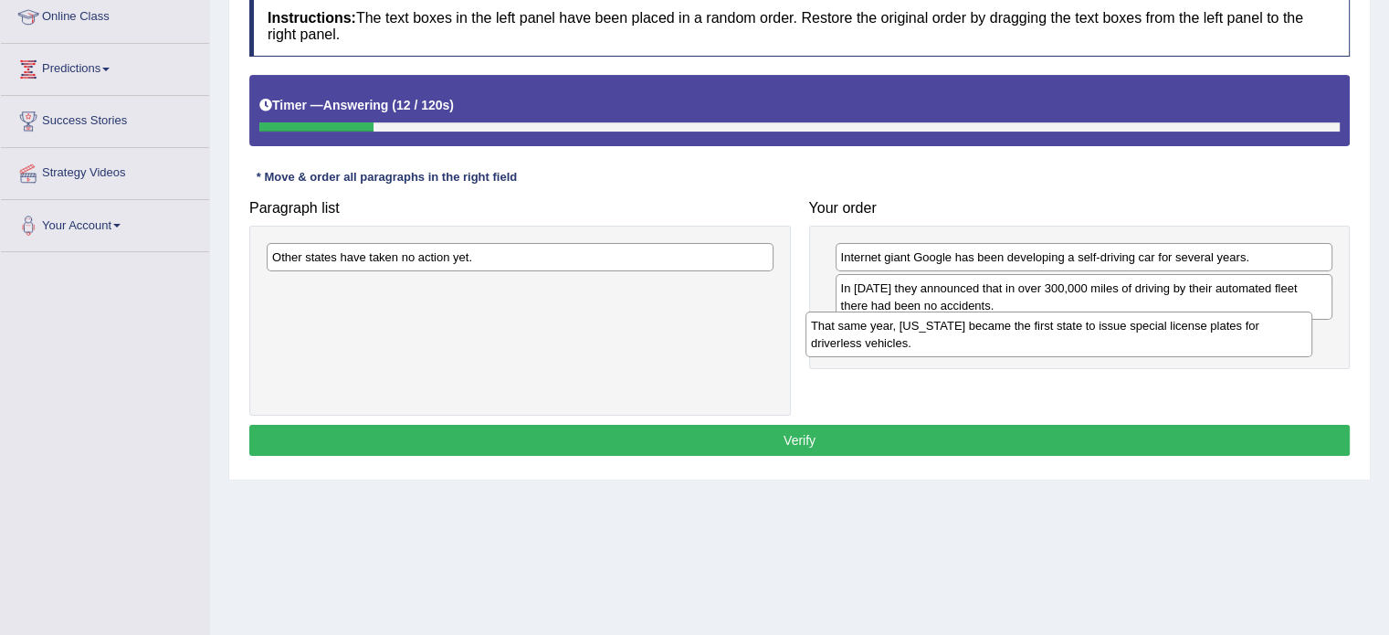
drag, startPoint x: 533, startPoint y: 293, endPoint x: 1072, endPoint y: 332, distance: 540.2
click at [1072, 332] on div "That same year, Nevada became the first state to issue special license plates f…" at bounding box center [1058, 334] width 507 height 46
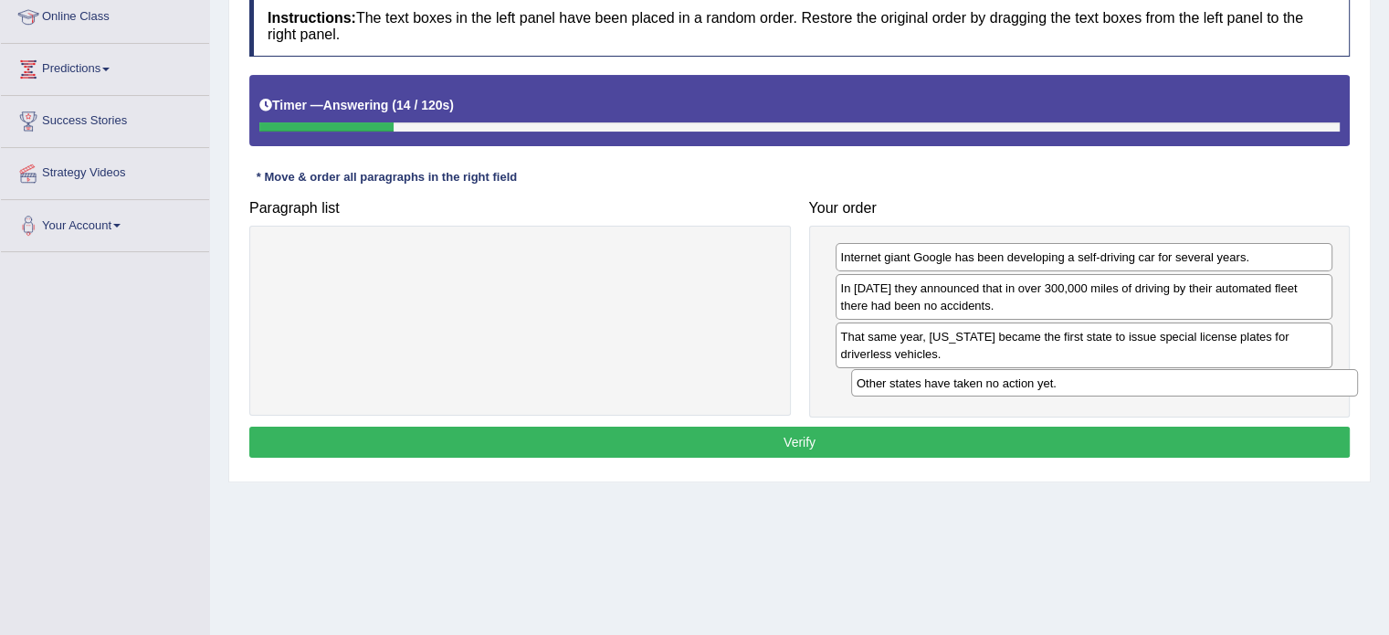
drag, startPoint x: 522, startPoint y: 242, endPoint x: 1107, endPoint y: 368, distance: 597.9
click at [1107, 369] on div "Other states have taken no action yet." at bounding box center [1104, 383] width 507 height 28
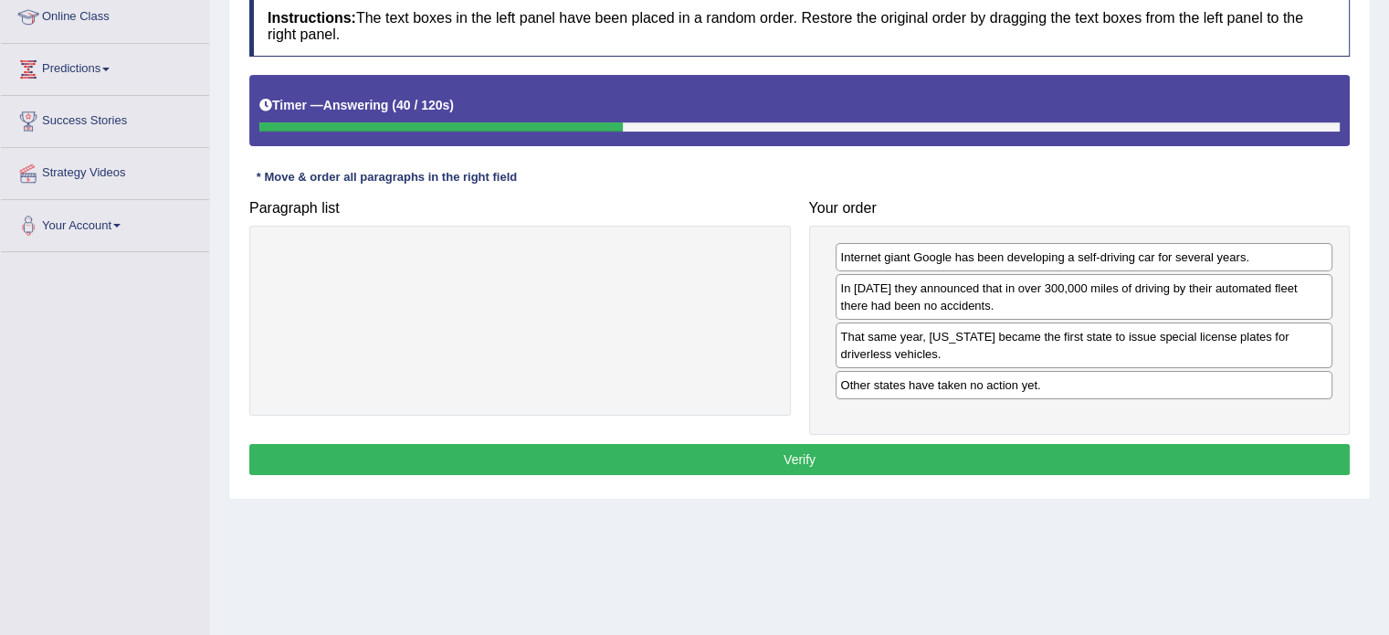
click at [814, 452] on button "Verify" at bounding box center [799, 459] width 1100 height 31
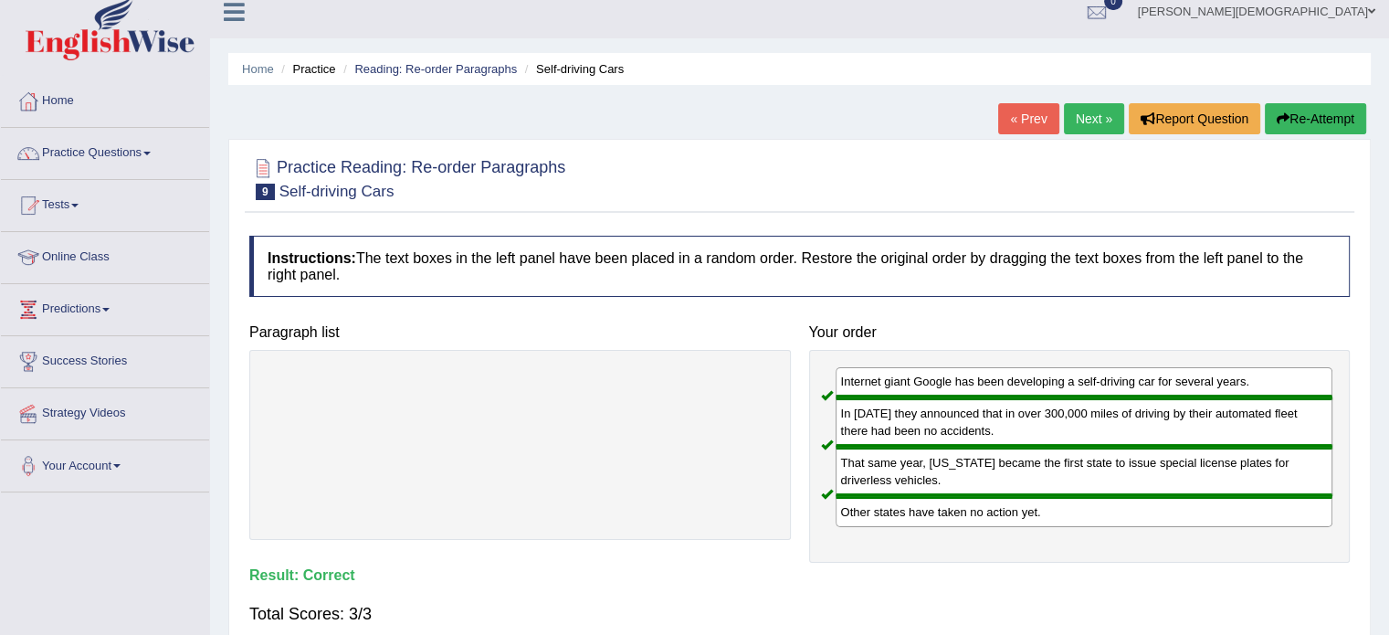
scroll to position [10, 0]
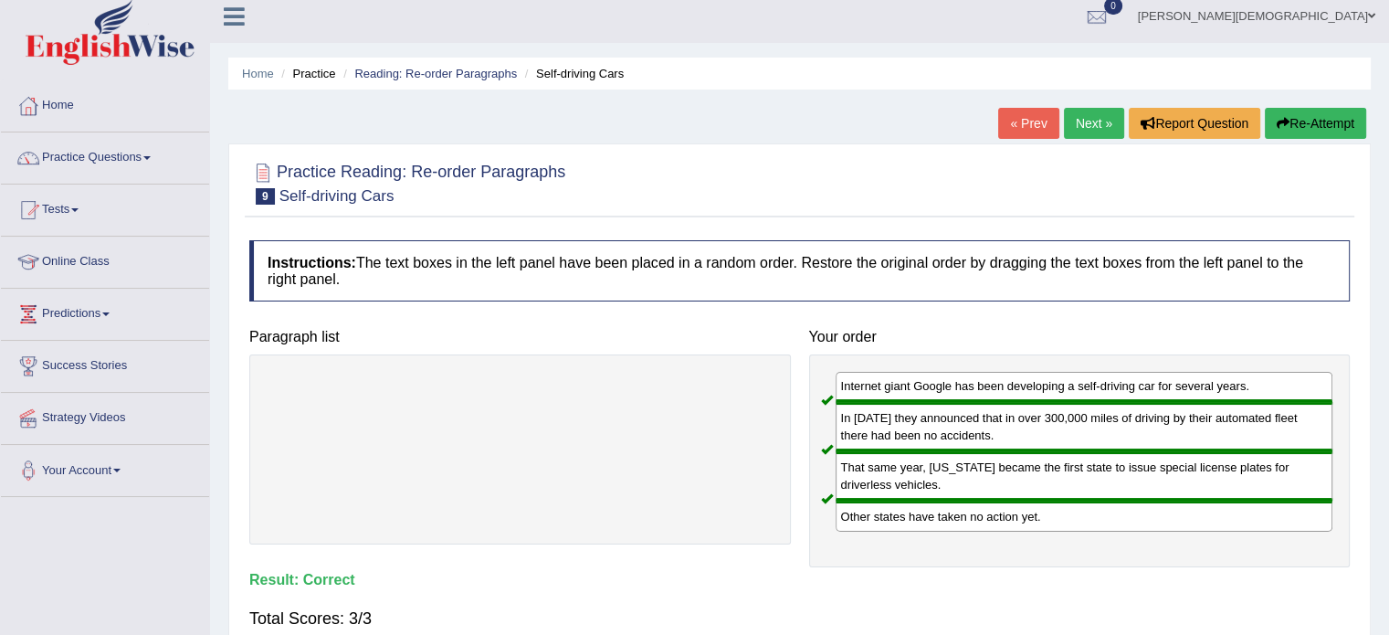
click at [1093, 124] on link "Next »" at bounding box center [1094, 123] width 60 height 31
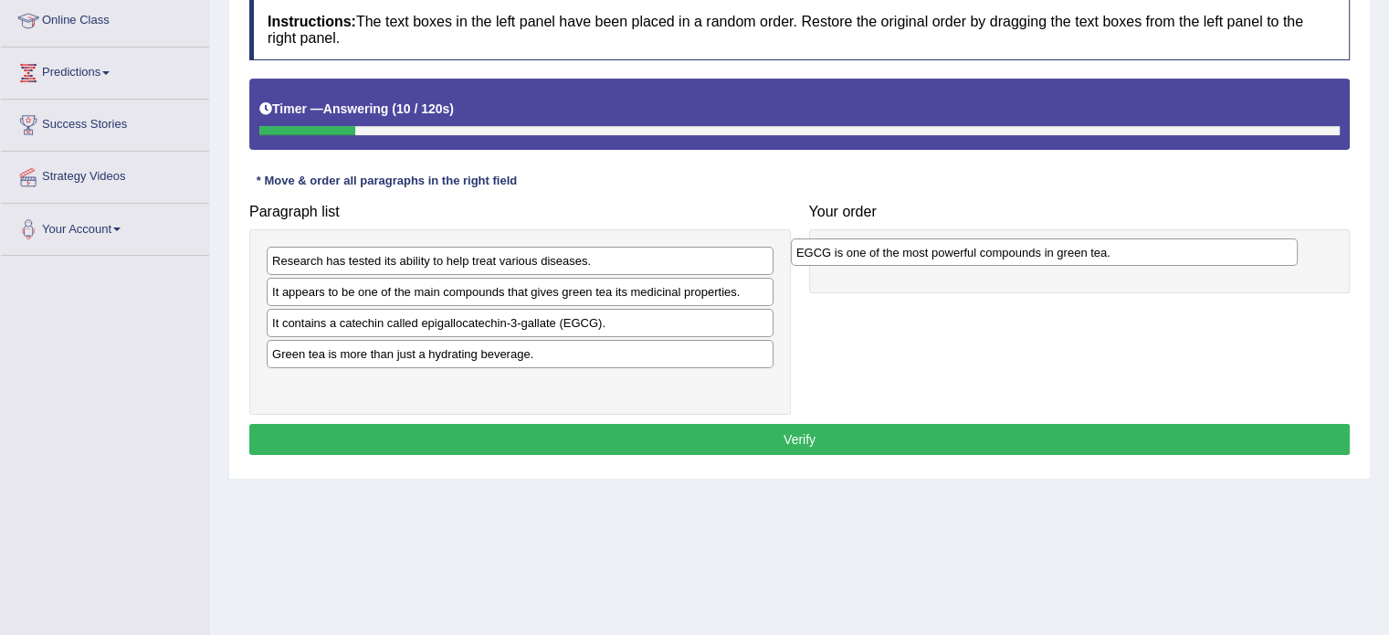
drag, startPoint x: 554, startPoint y: 352, endPoint x: 1082, endPoint y: 248, distance: 537.9
click at [1082, 248] on div "EGCG is one of the most powerful compounds in green tea." at bounding box center [1044, 252] width 507 height 28
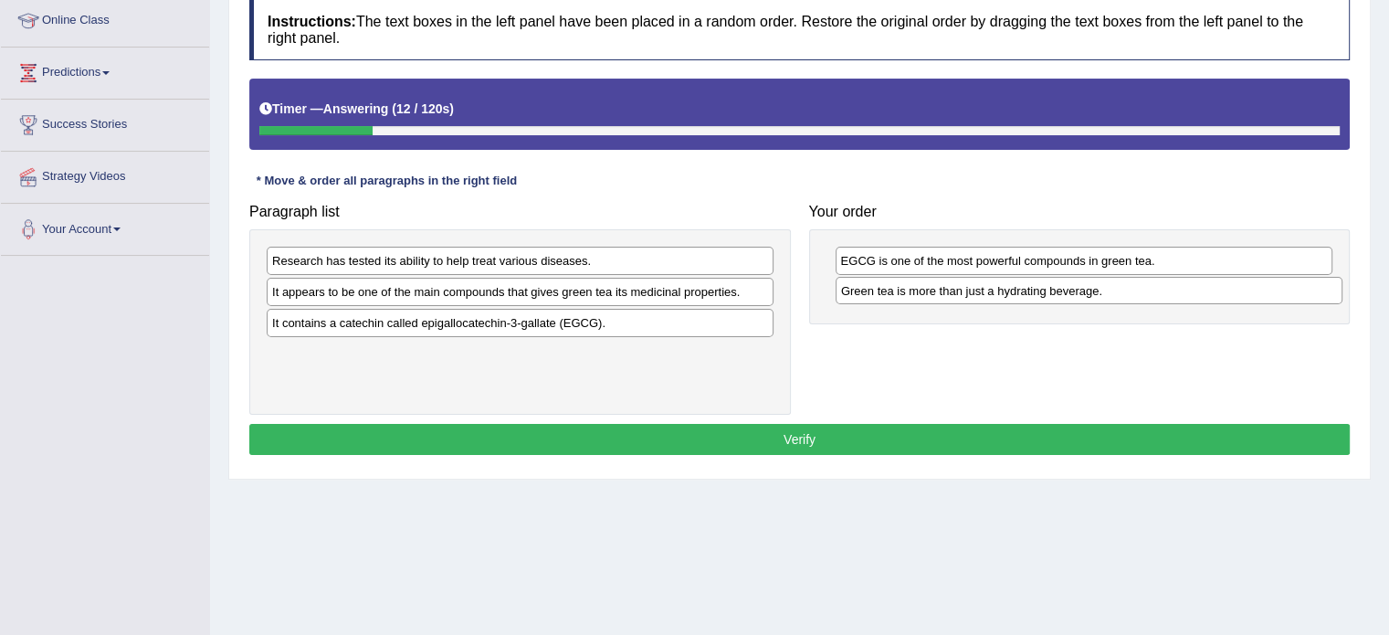
drag, startPoint x: 622, startPoint y: 352, endPoint x: 1182, endPoint y: 298, distance: 562.4
click at [1182, 298] on div "Green tea is more than just a hydrating beverage." at bounding box center [1089, 291] width 507 height 28
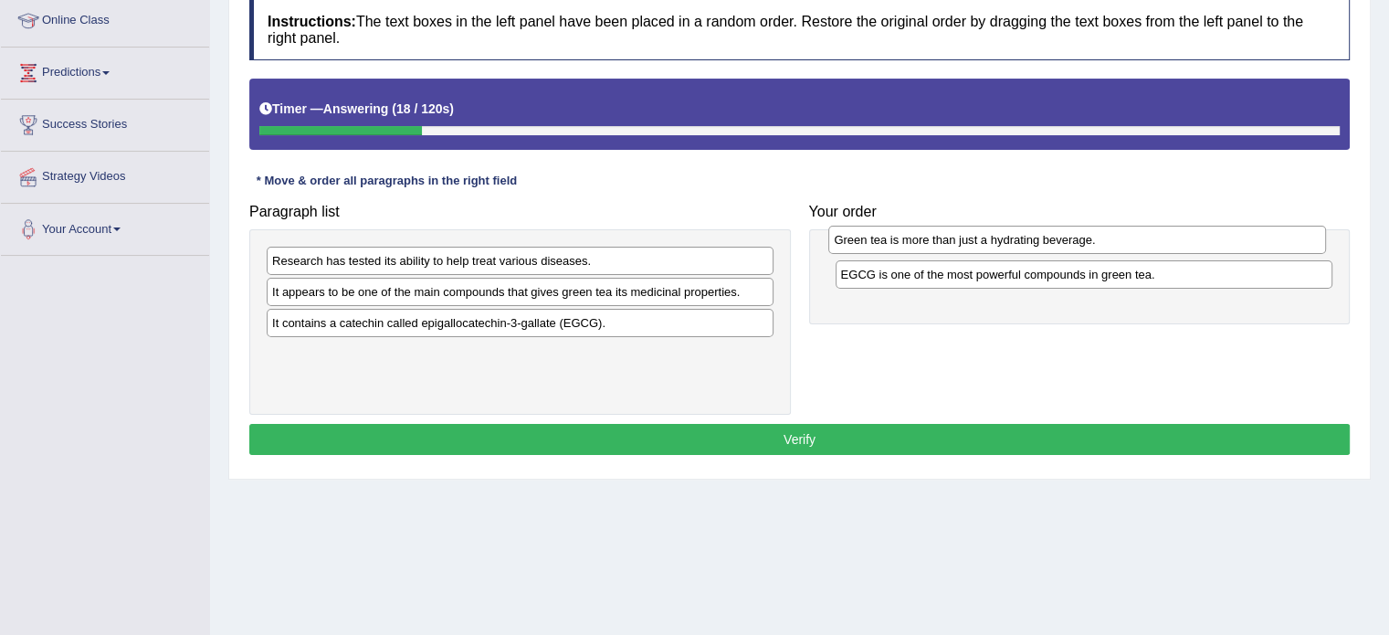
drag, startPoint x: 1129, startPoint y: 299, endPoint x: 1122, endPoint y: 247, distance: 51.5
click at [1122, 247] on div "Green tea is more than just a hydrating beverage." at bounding box center [1077, 240] width 498 height 28
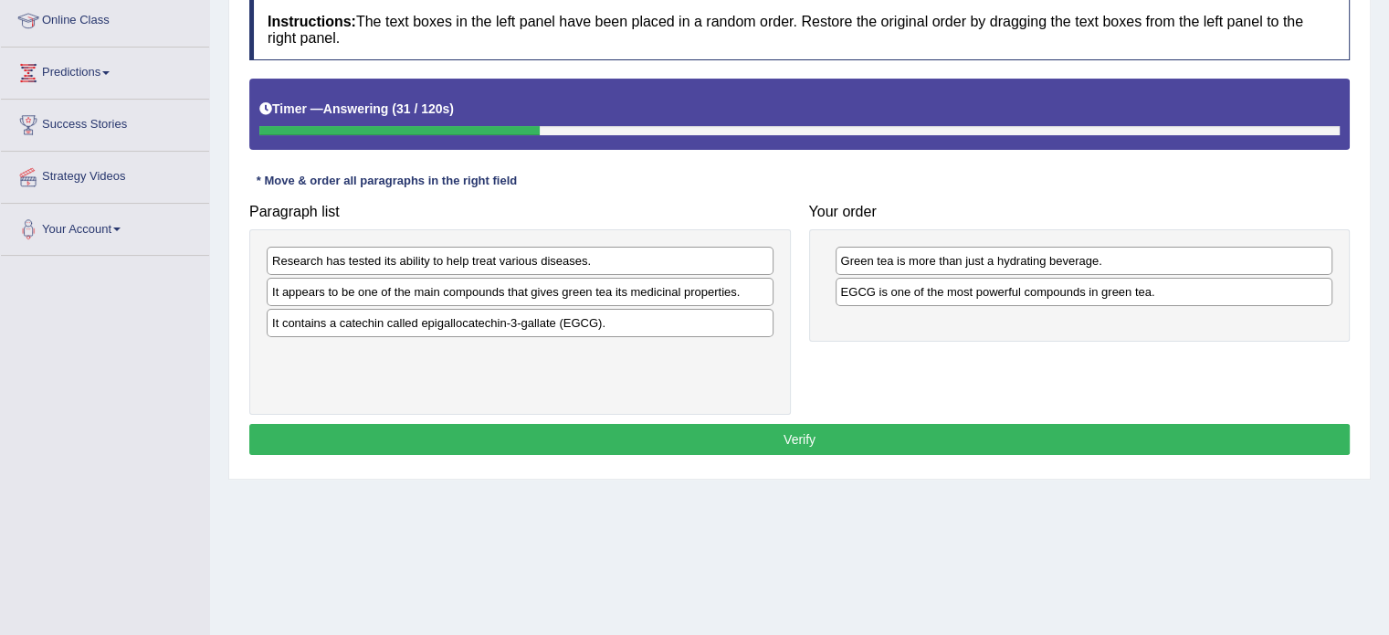
scroll to position [247, 0]
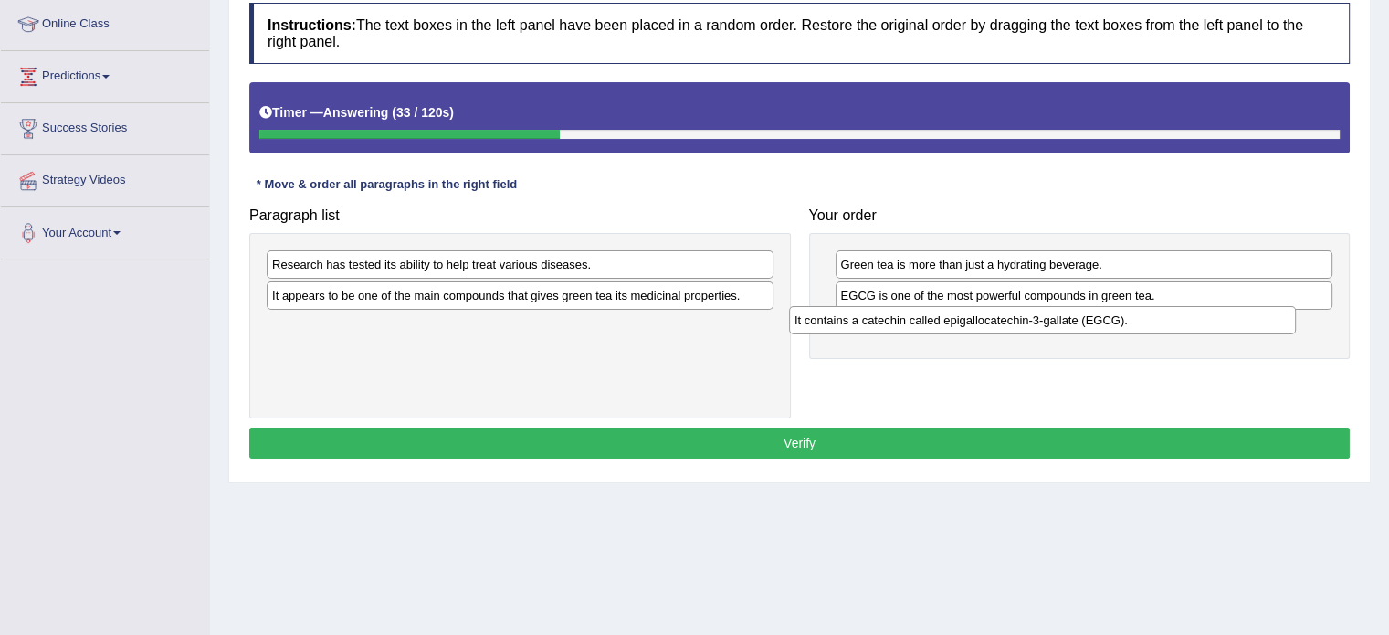
drag, startPoint x: 618, startPoint y: 321, endPoint x: 1146, endPoint y: 324, distance: 527.9
click at [1146, 324] on div "It contains a catechin called epigallocatechin-3-gallate (EGCG)." at bounding box center [1042, 320] width 507 height 28
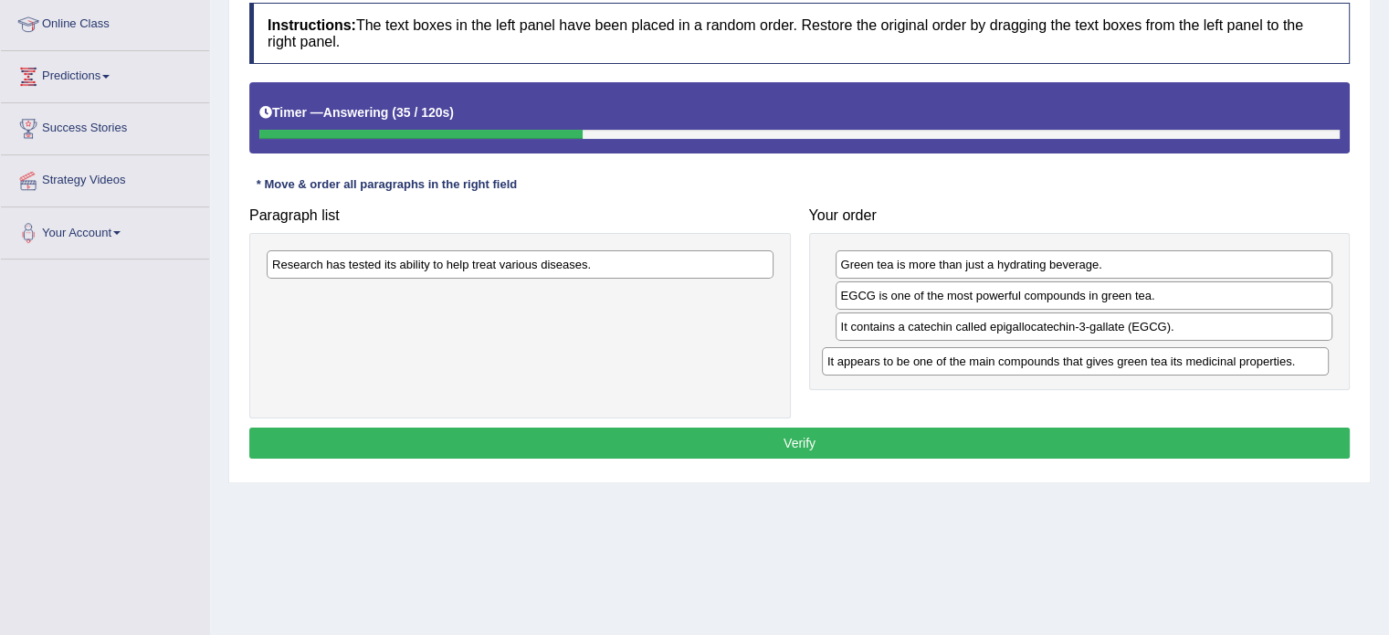
drag, startPoint x: 677, startPoint y: 295, endPoint x: 1232, endPoint y: 361, distance: 559.1
click at [1232, 361] on div "It appears to be one of the main compounds that gives green tea its medicinal p…" at bounding box center [1075, 361] width 507 height 28
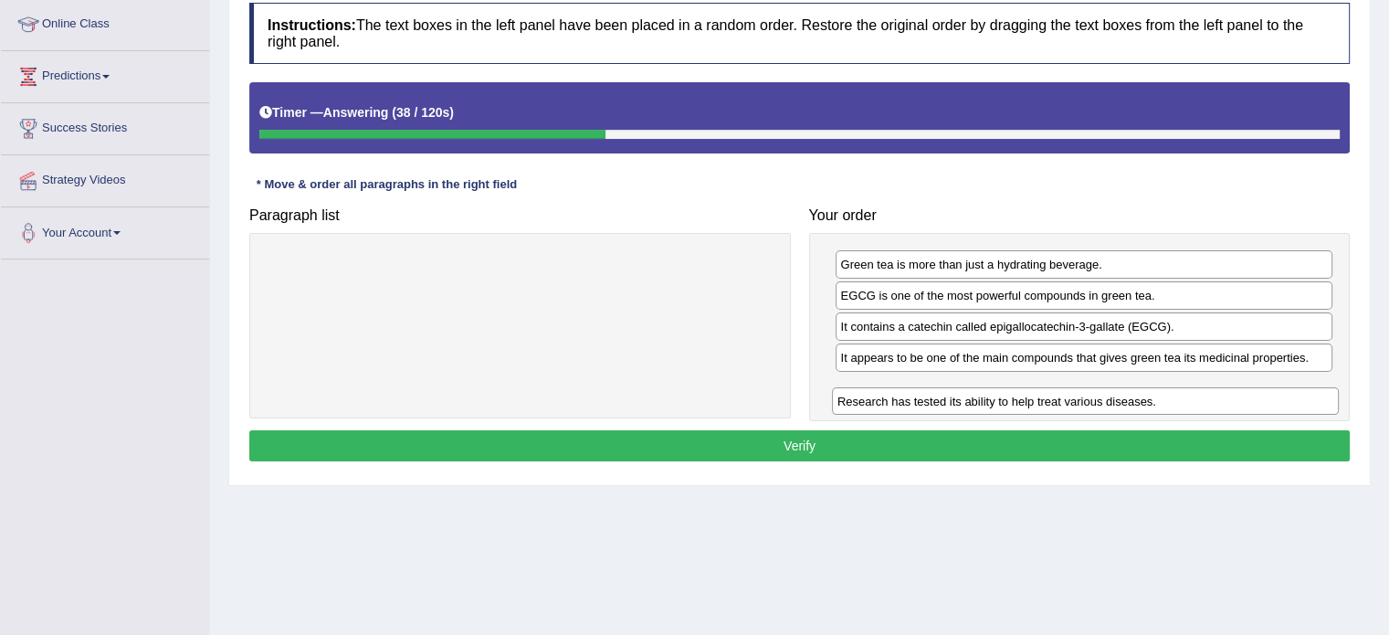
drag, startPoint x: 862, startPoint y: 302, endPoint x: 1248, endPoint y: 393, distance: 395.9
click at [1248, 393] on div "Research has tested its ability to help treat various diseases." at bounding box center [1085, 401] width 507 height 28
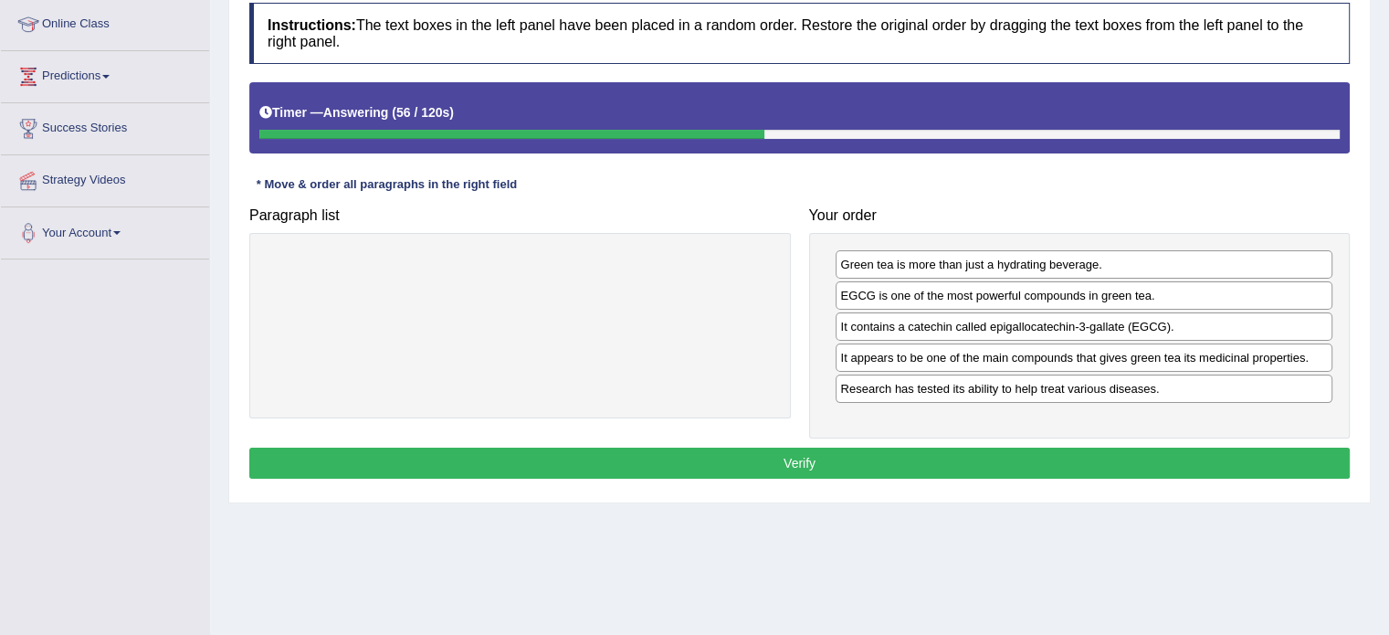
click at [807, 459] on button "Verify" at bounding box center [799, 462] width 1100 height 31
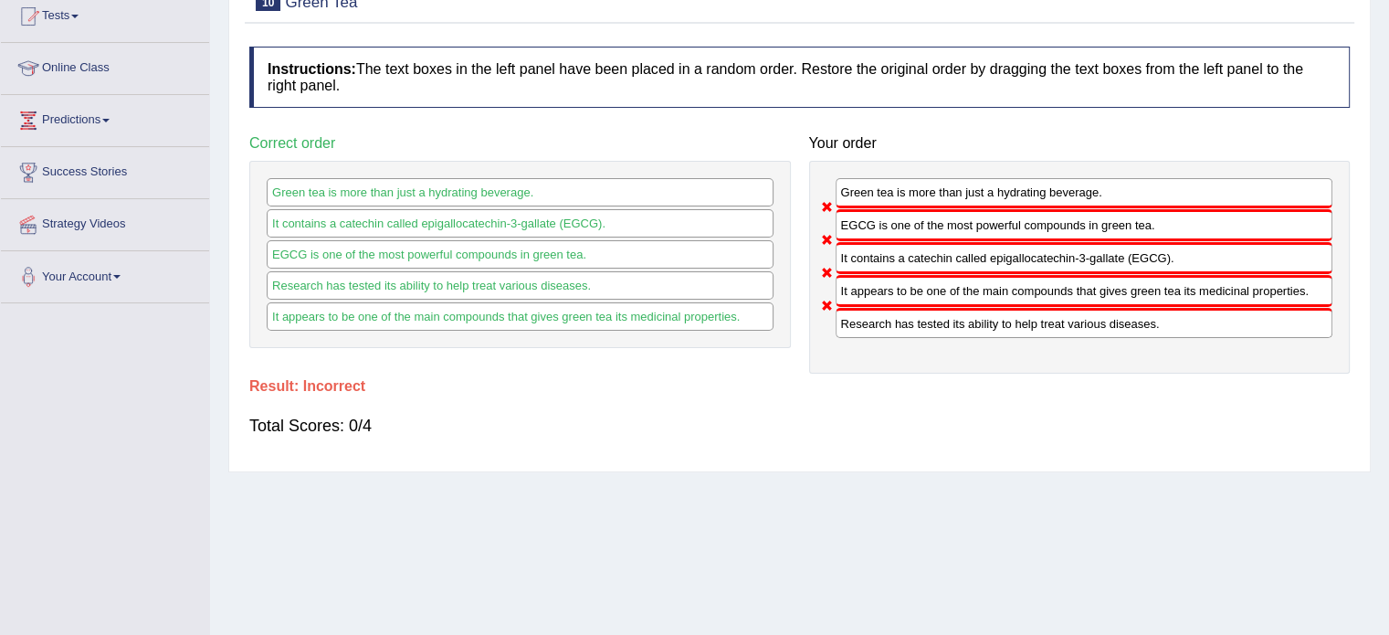
scroll to position [0, 0]
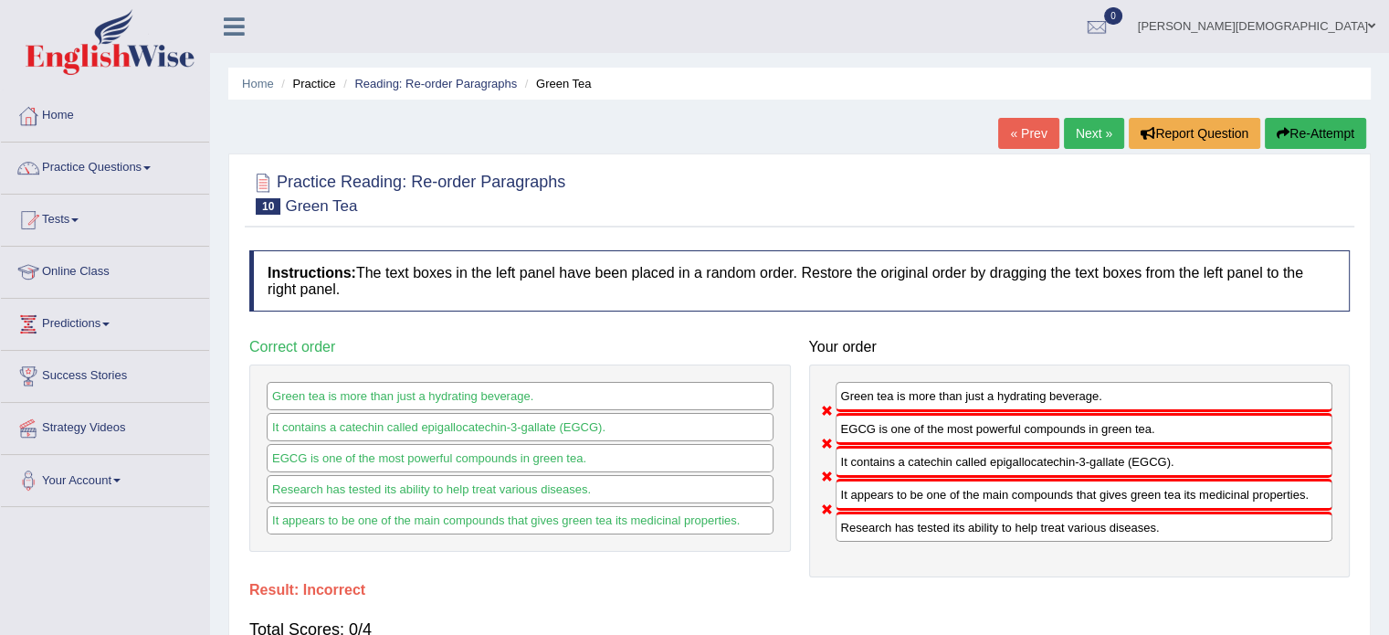
click at [1301, 131] on button "Re-Attempt" at bounding box center [1315, 133] width 101 height 31
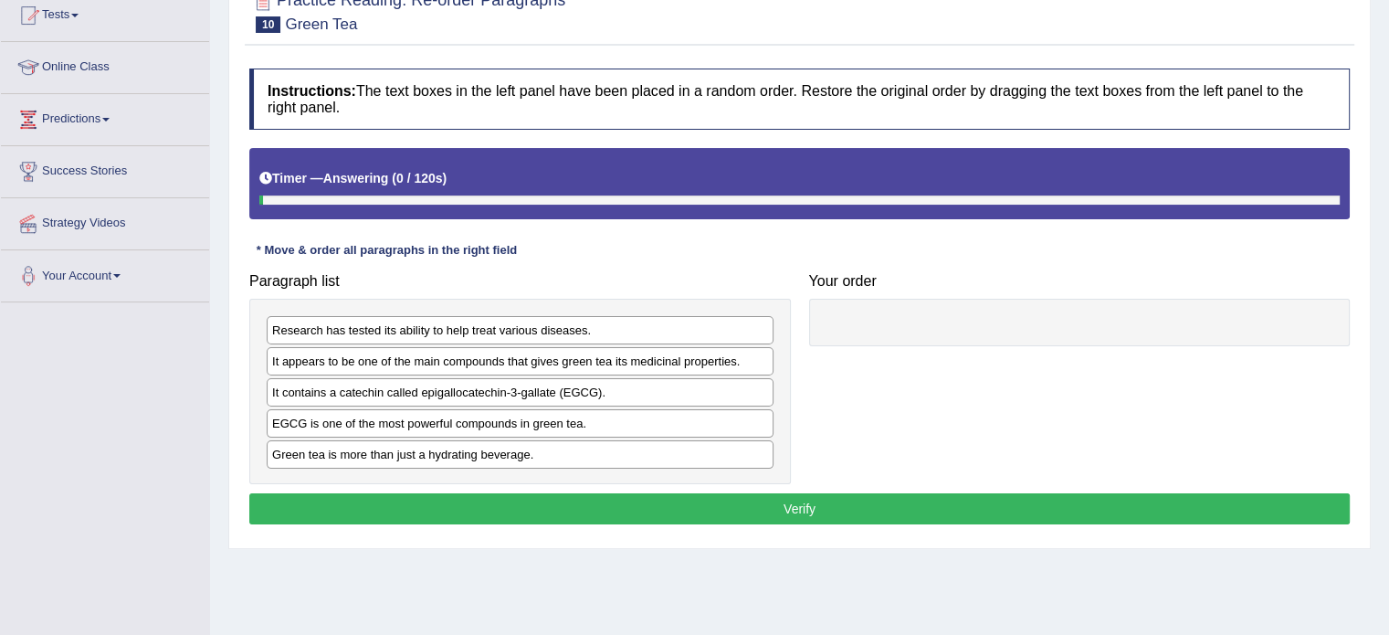
scroll to position [248, 0]
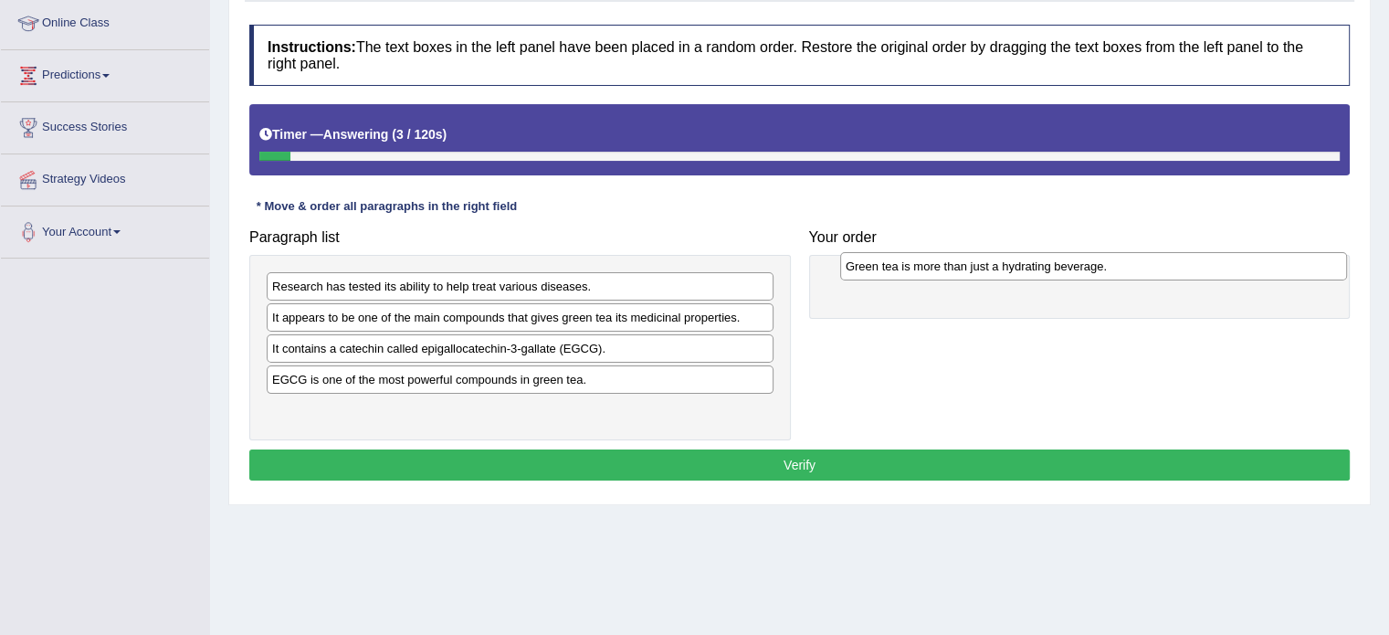
drag, startPoint x: 404, startPoint y: 403, endPoint x: 973, endPoint y: 259, distance: 586.7
click at [973, 259] on div "Green tea is more than just a hydrating beverage." at bounding box center [1093, 266] width 507 height 28
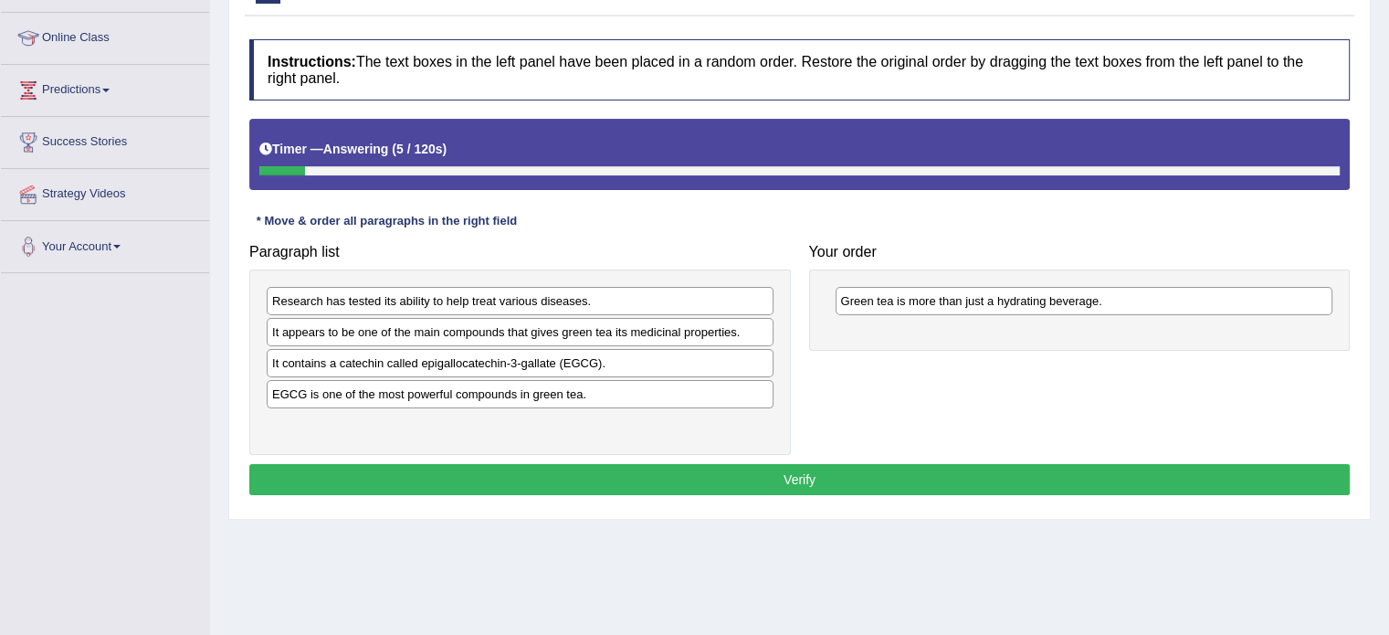
scroll to position [226, 0]
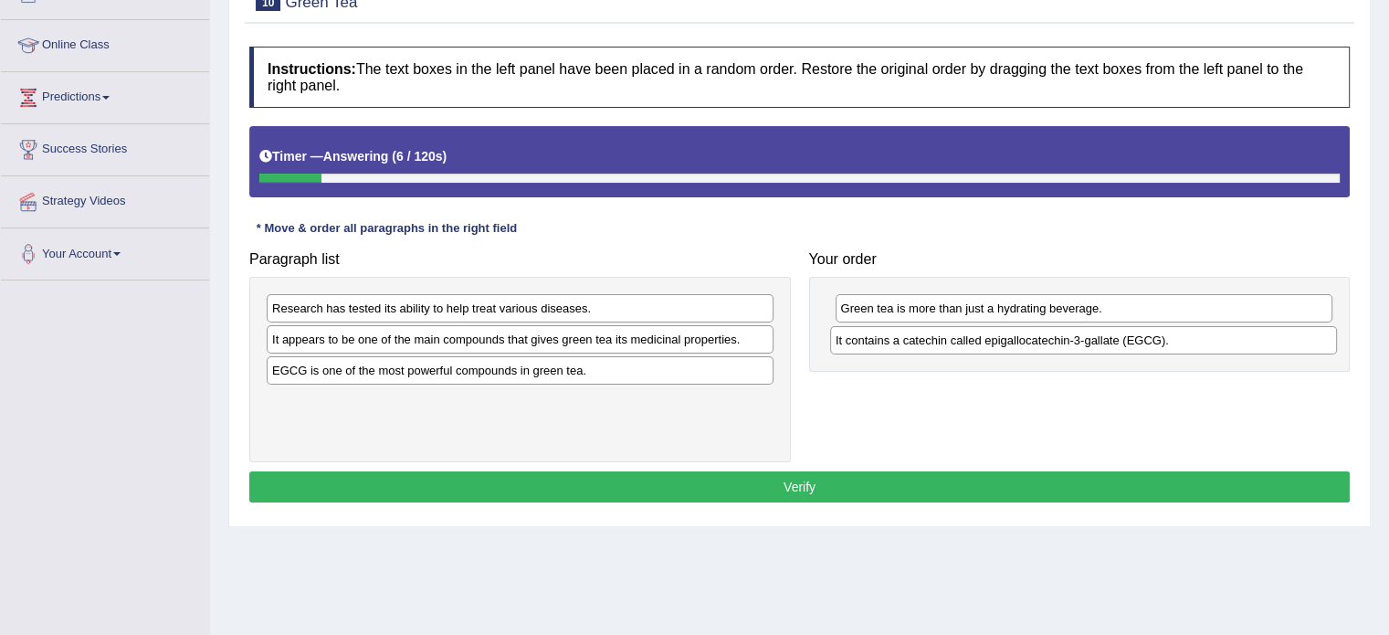
drag, startPoint x: 435, startPoint y: 369, endPoint x: 1003, endPoint y: 339, distance: 568.8
click at [1003, 339] on div "It contains a catechin called epigallocatechin-3-gallate (EGCG)." at bounding box center [1083, 340] width 507 height 28
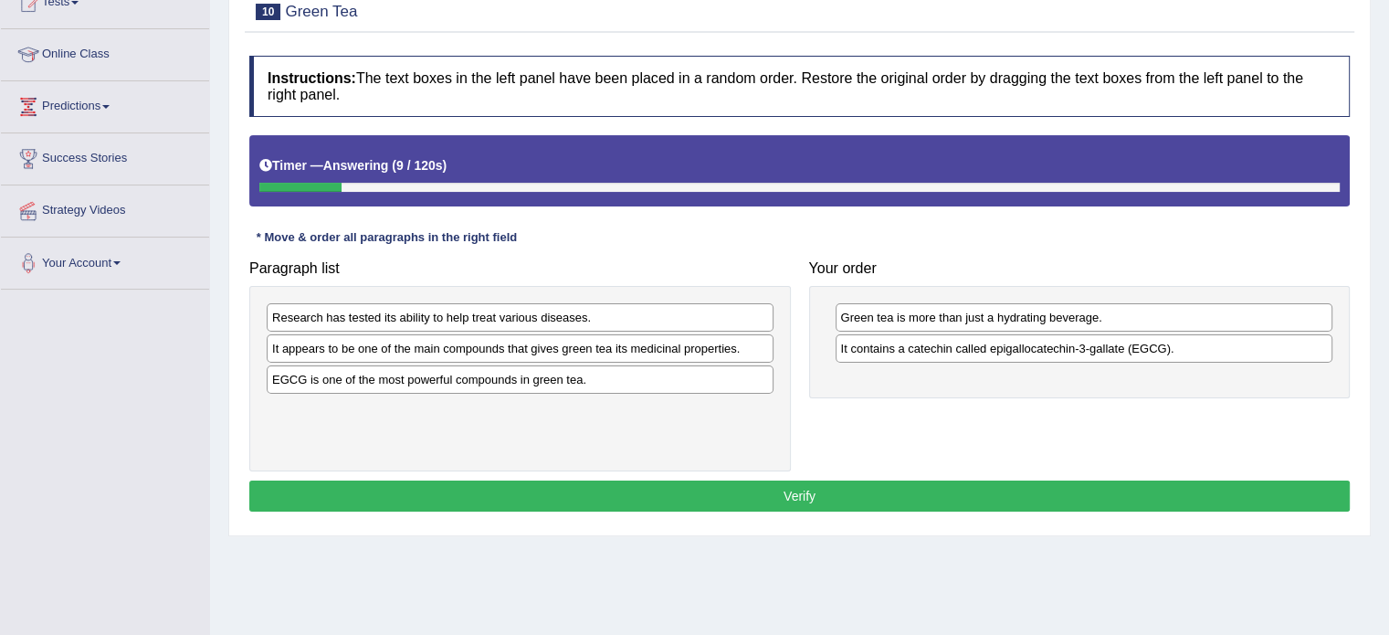
scroll to position [216, 0]
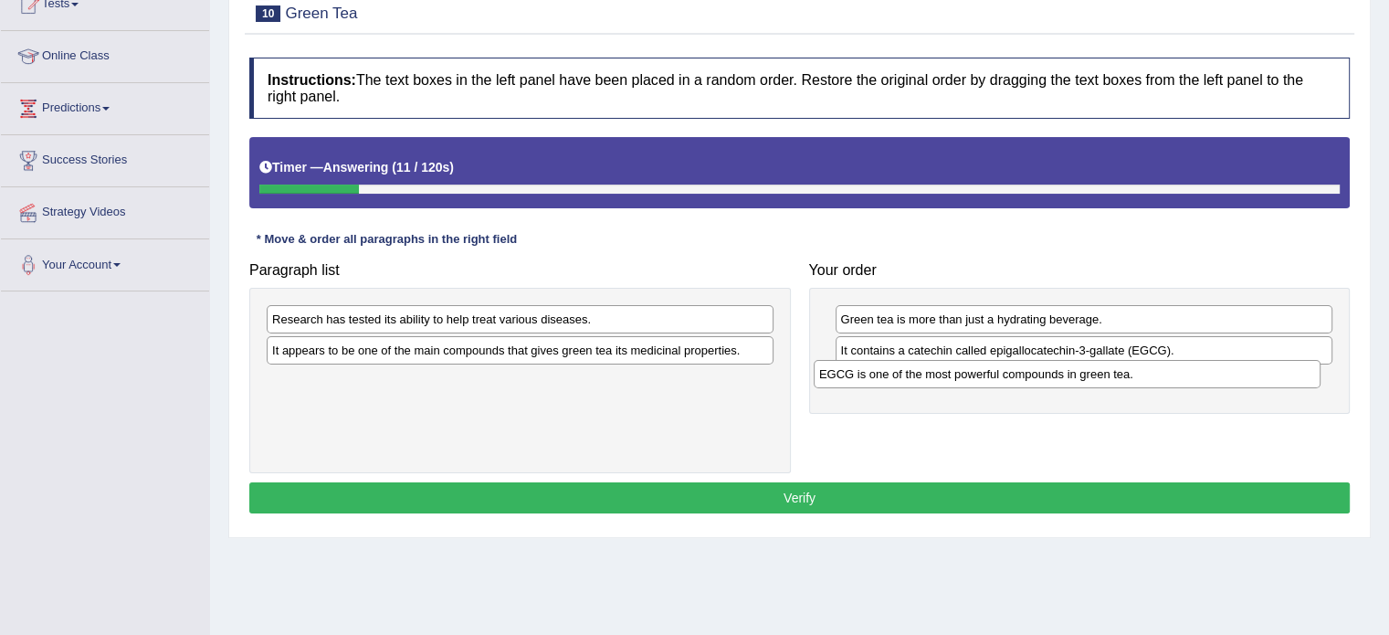
drag, startPoint x: 505, startPoint y: 381, endPoint x: 1052, endPoint y: 374, distance: 547.1
click at [1052, 374] on div "EGCG is one of the most powerful compounds in green tea." at bounding box center [1067, 374] width 507 height 28
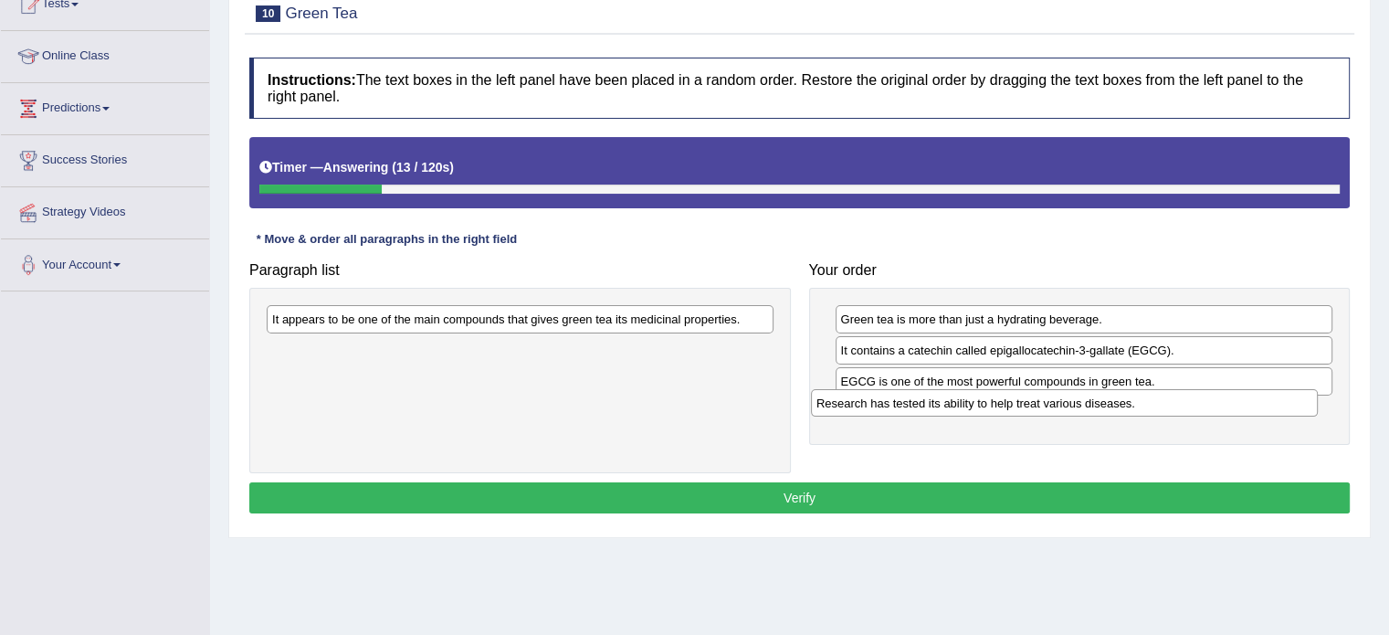
drag, startPoint x: 700, startPoint y: 321, endPoint x: 1246, endPoint y: 406, distance: 552.8
click at [1246, 406] on div "Research has tested its ability to help treat various diseases." at bounding box center [1064, 403] width 507 height 28
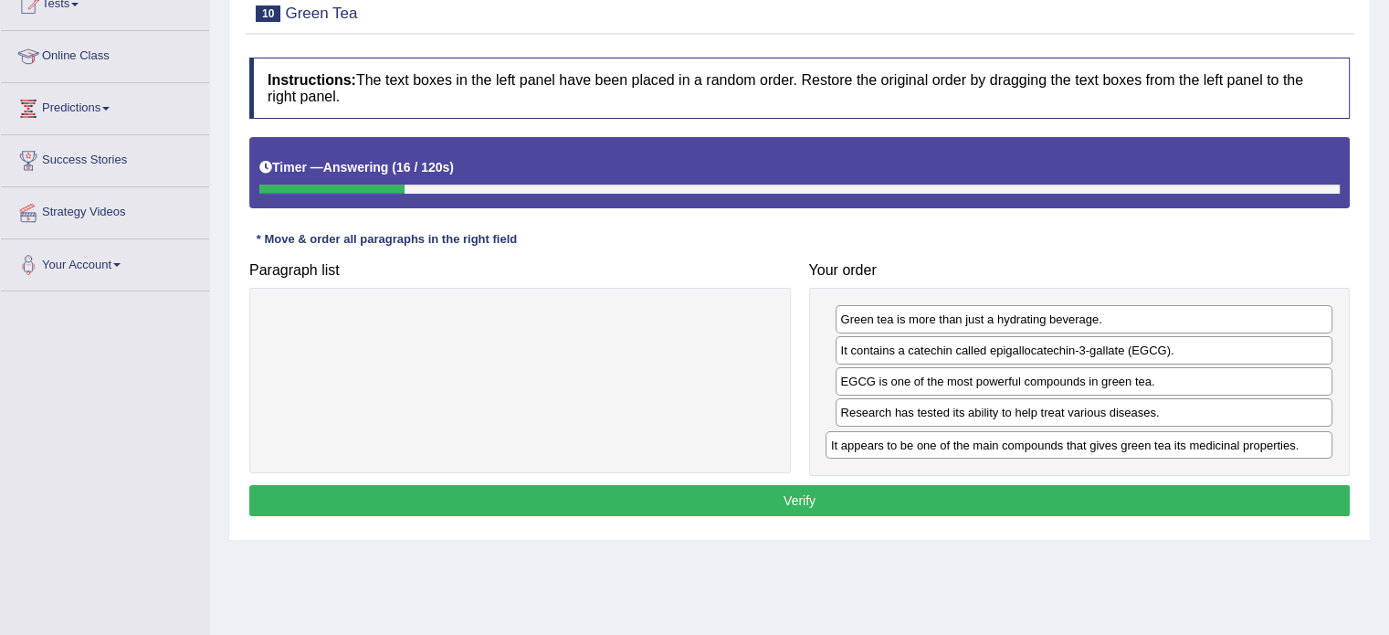
drag, startPoint x: 658, startPoint y: 313, endPoint x: 1217, endPoint y: 439, distance: 572.9
click at [1217, 439] on div "It appears to be one of the main compounds that gives green tea its medicinal p…" at bounding box center [1079, 445] width 507 height 28
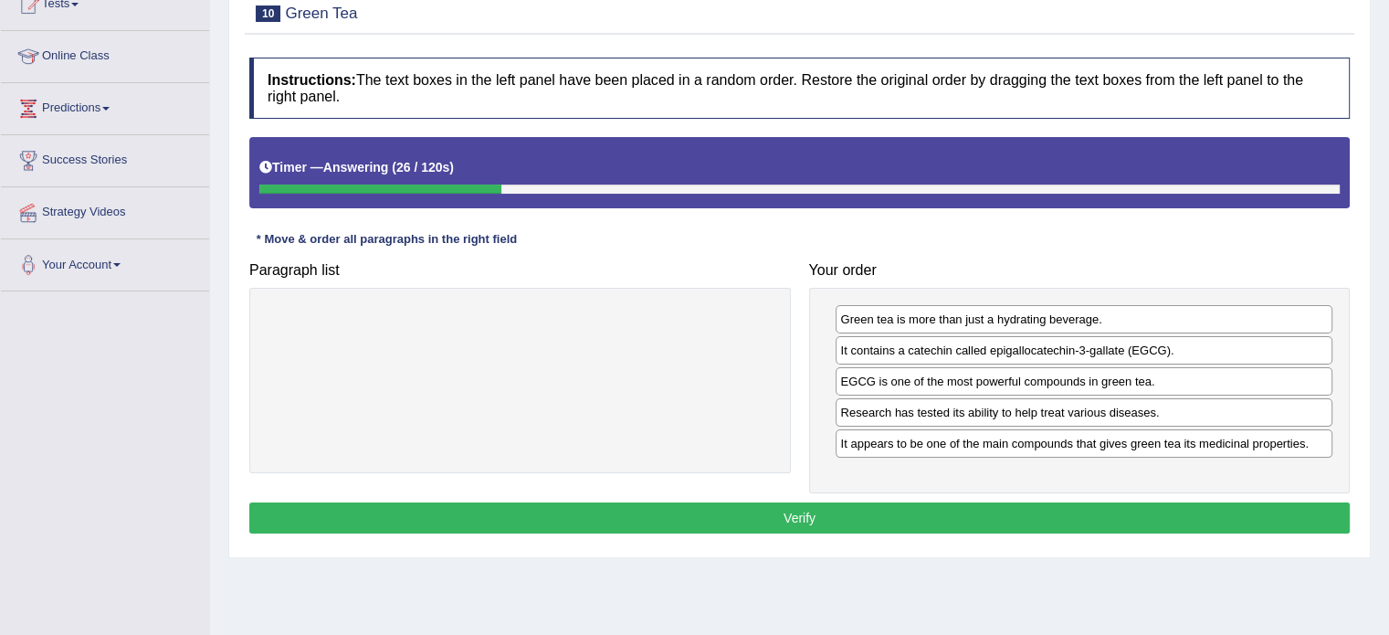
click at [826, 514] on button "Verify" at bounding box center [799, 517] width 1100 height 31
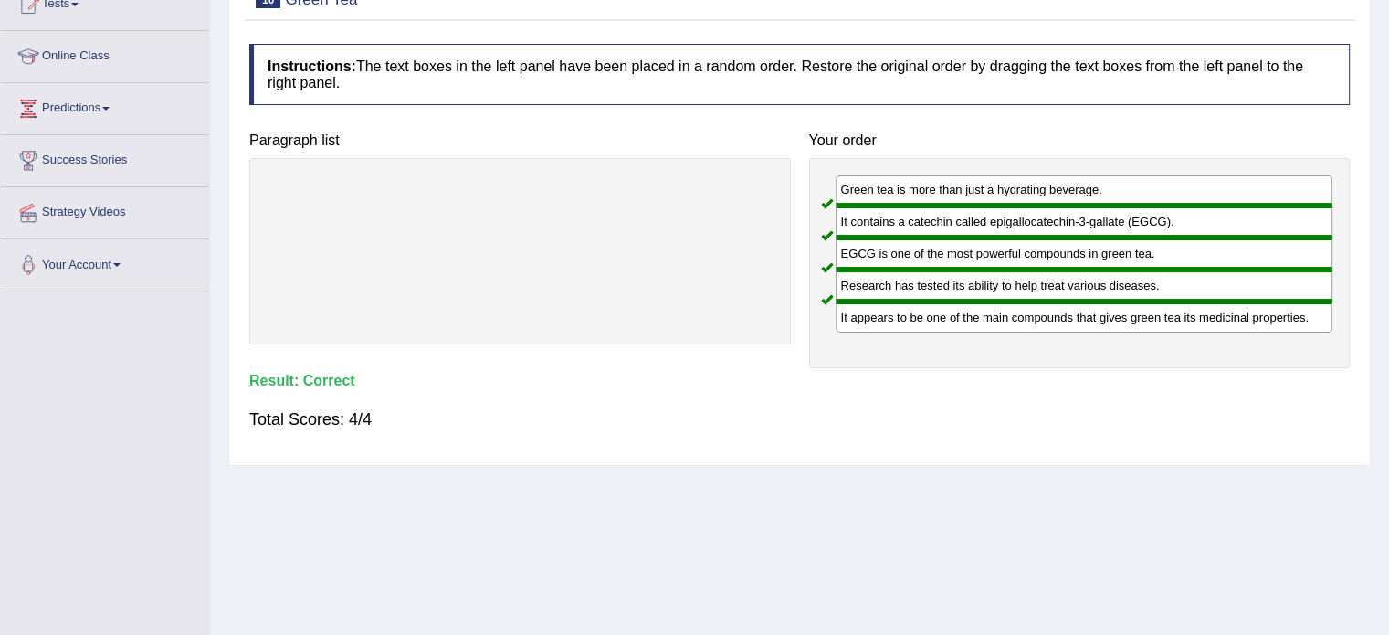
scroll to position [0, 0]
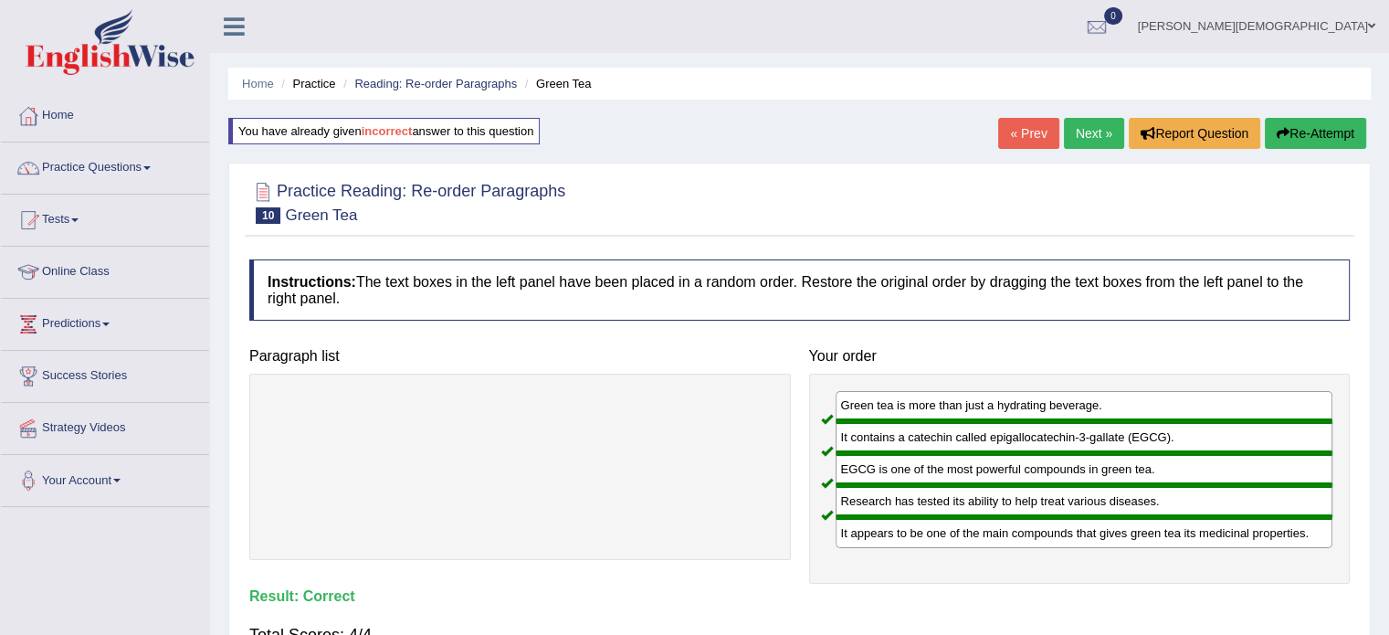
click at [1090, 136] on link "Next »" at bounding box center [1094, 133] width 60 height 31
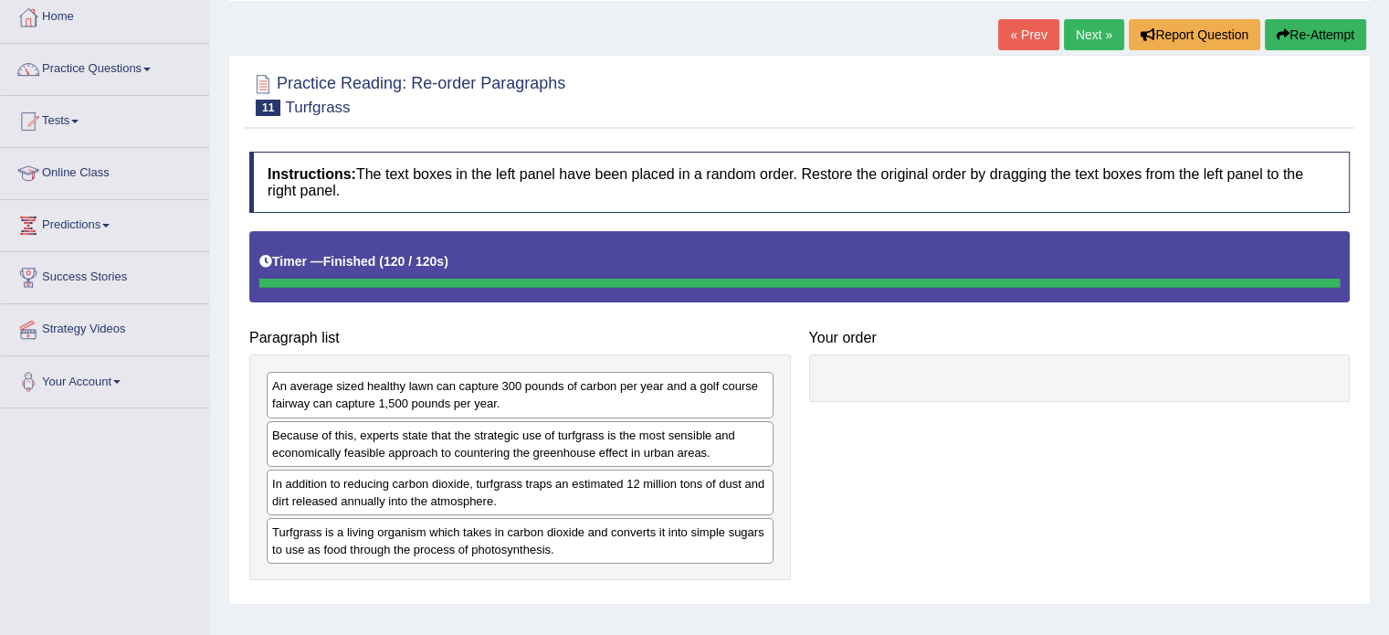
scroll to position [99, 0]
click at [1313, 32] on button "Re-Attempt" at bounding box center [1315, 34] width 101 height 31
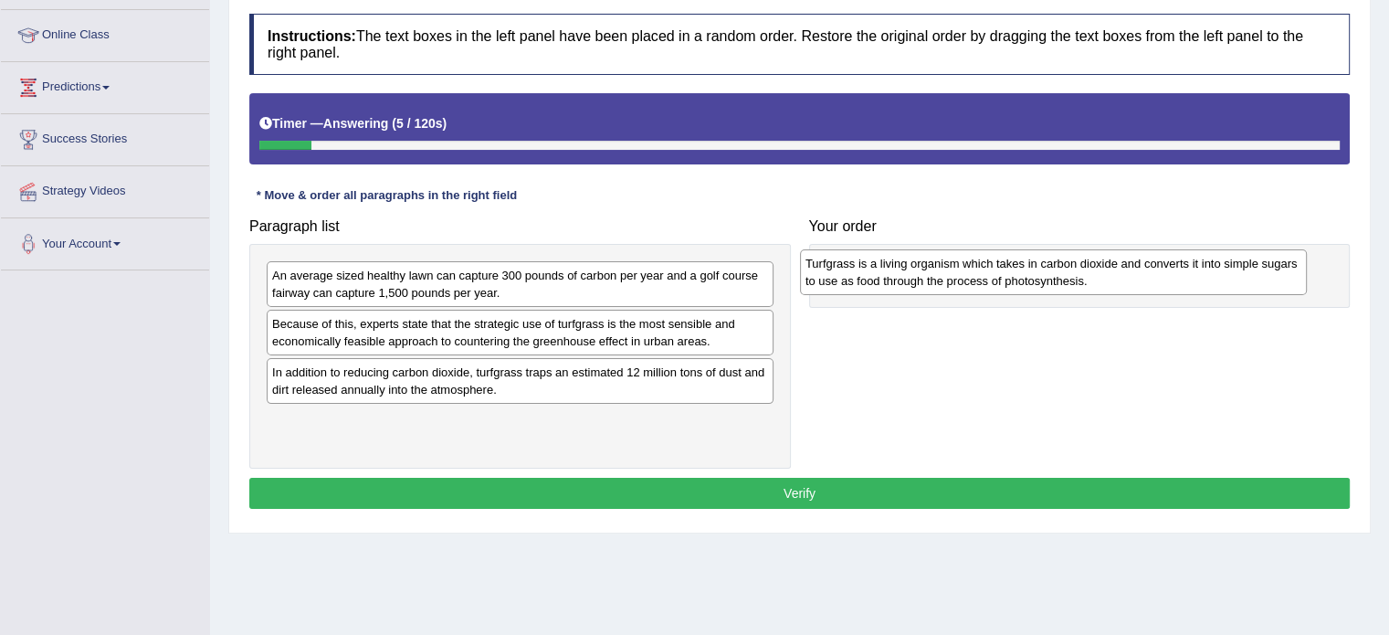
drag, startPoint x: 383, startPoint y: 430, endPoint x: 916, endPoint y: 272, distance: 556.3
click at [916, 272] on div "Turfgrass is a living organism which takes in carbon dioxide and converts it in…" at bounding box center [1053, 272] width 507 height 46
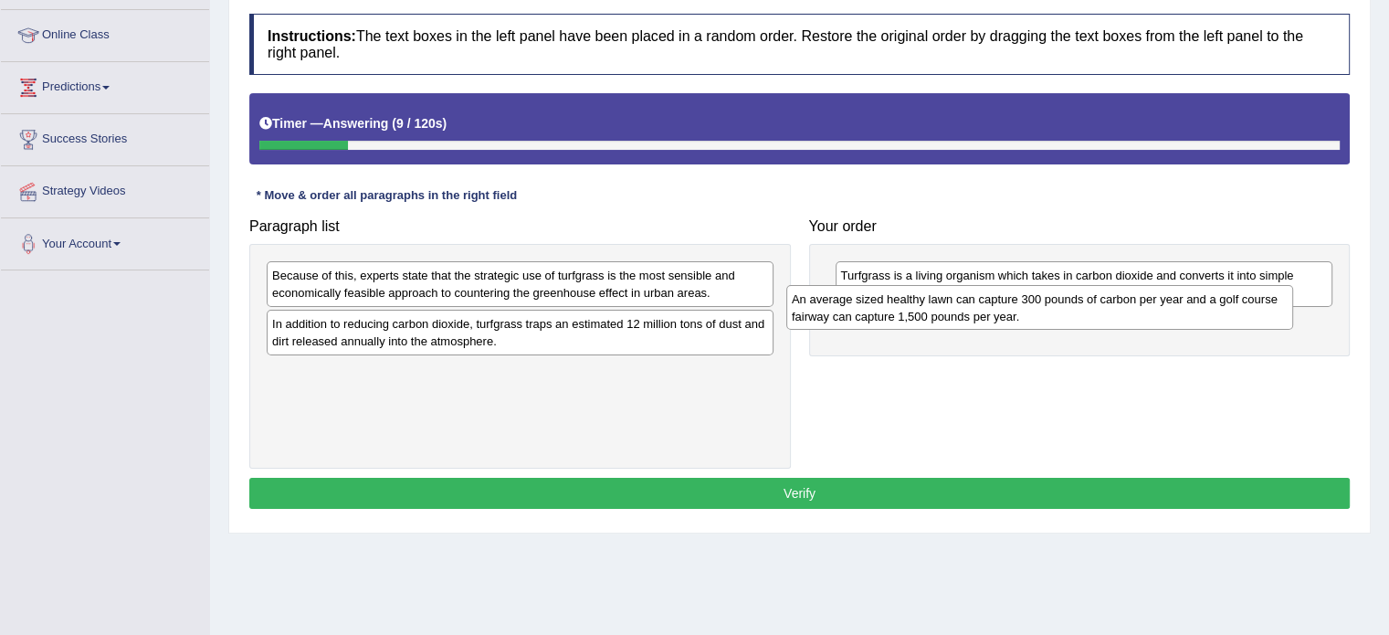
drag, startPoint x: 614, startPoint y: 279, endPoint x: 1135, endPoint y: 310, distance: 522.3
click at [1135, 310] on div "An average sized healthy lawn can capture 300 pounds of carbon per year and a g…" at bounding box center [1039, 308] width 507 height 46
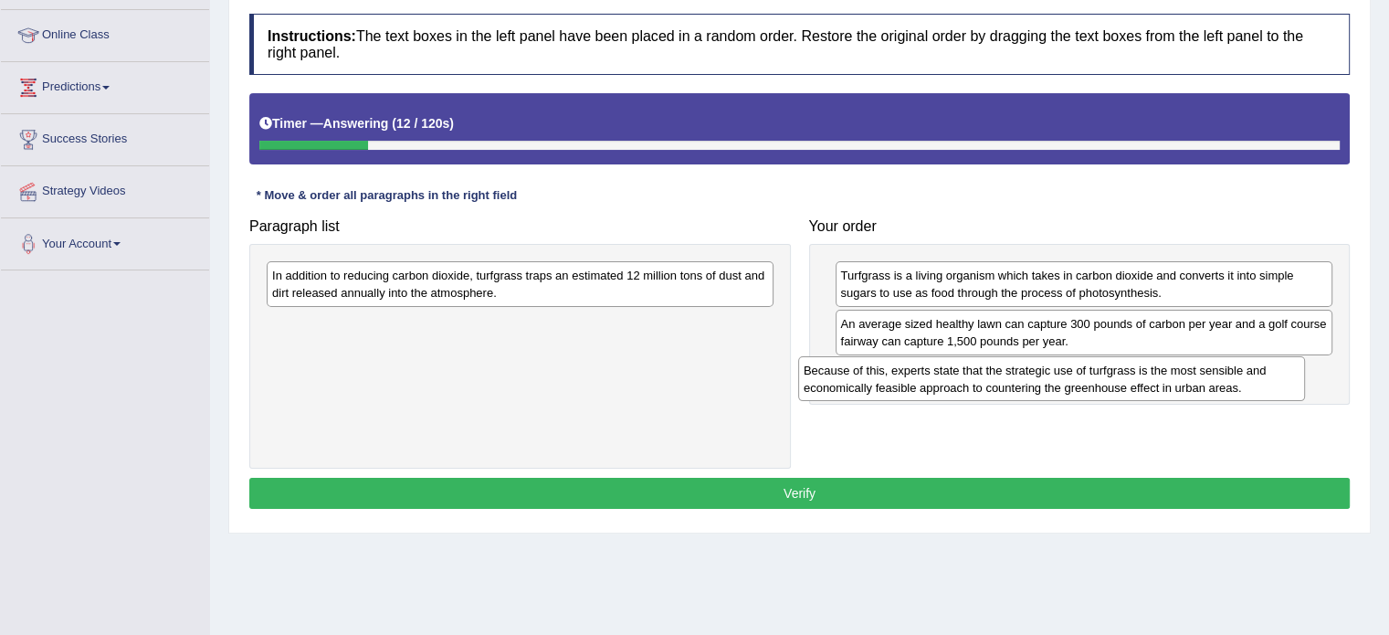
drag, startPoint x: 605, startPoint y: 281, endPoint x: 1138, endPoint y: 375, distance: 540.7
click at [1138, 375] on div "Because of this, experts state that the strategic use of turfgrass is the most …" at bounding box center [1051, 379] width 507 height 46
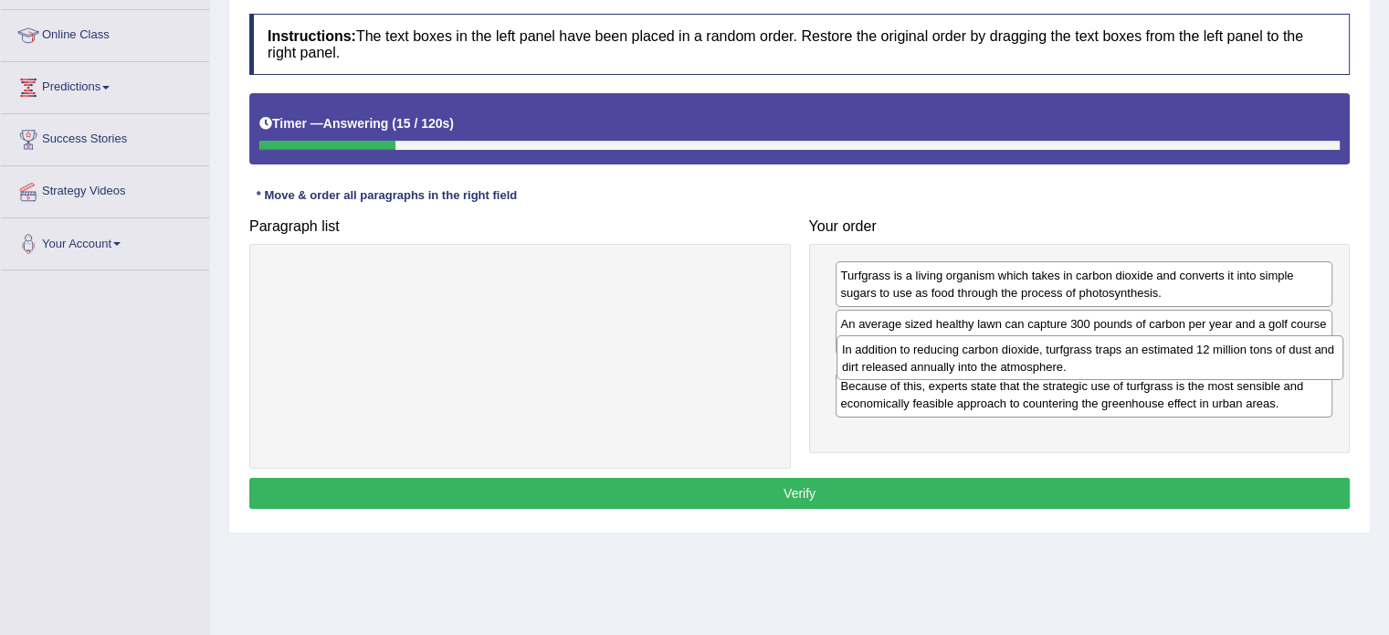
drag, startPoint x: 790, startPoint y: 295, endPoint x: 1297, endPoint y: 361, distance: 511.1
click at [1297, 361] on div "In addition to reducing carbon dioxide, turfgrass traps an estimated 12 million…" at bounding box center [1090, 358] width 507 height 46
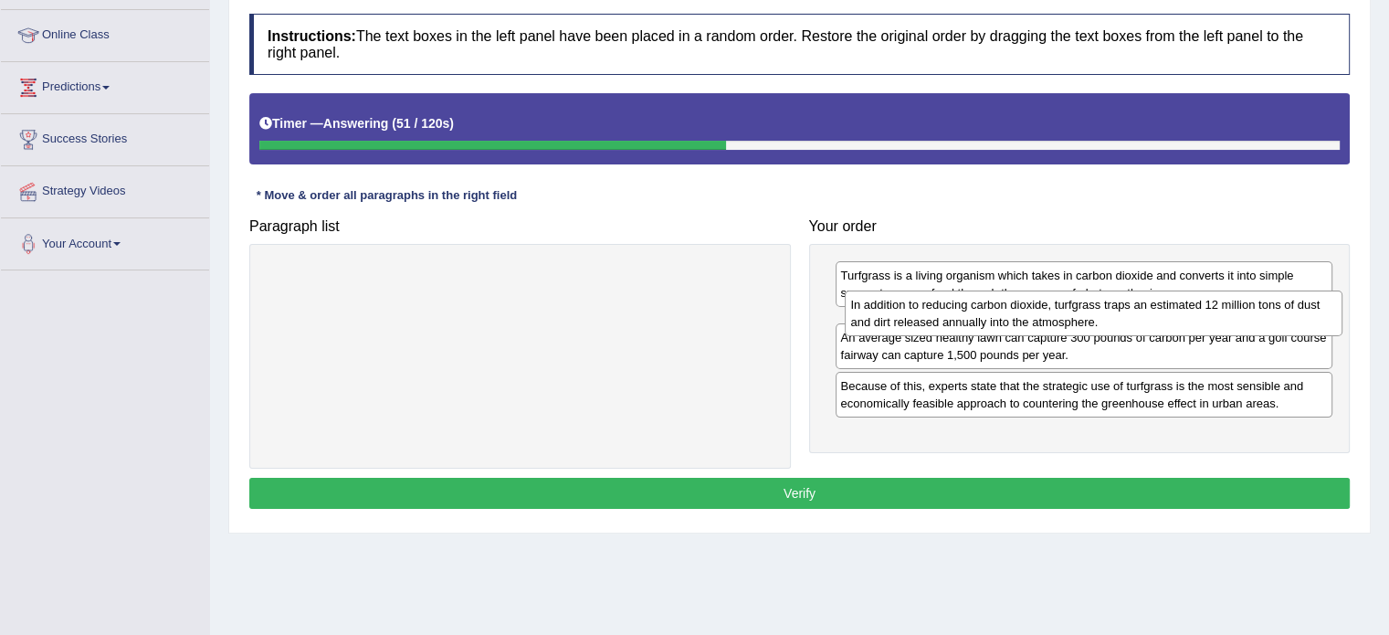
drag, startPoint x: 1049, startPoint y: 378, endPoint x: 1048, endPoint y: 311, distance: 67.6
click at [1048, 311] on div "In addition to reducing carbon dioxide, turfgrass traps an estimated 12 million…" at bounding box center [1094, 313] width 498 height 46
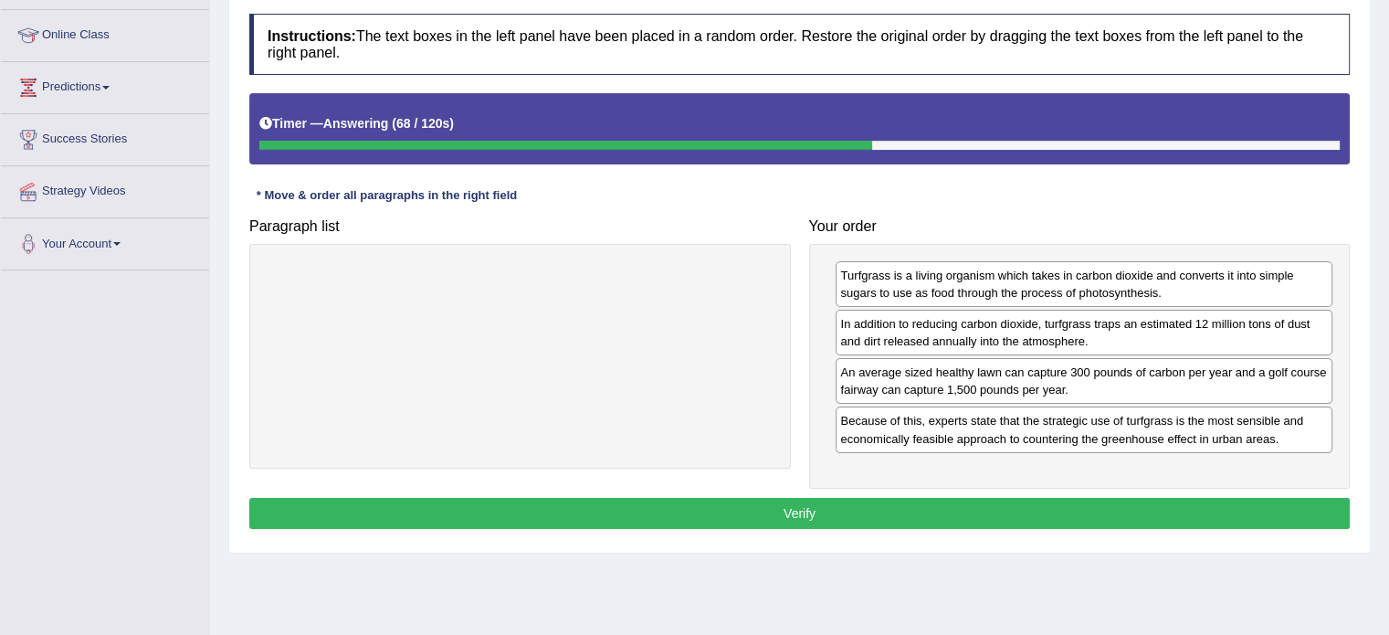
click at [797, 509] on button "Verify" at bounding box center [799, 513] width 1100 height 31
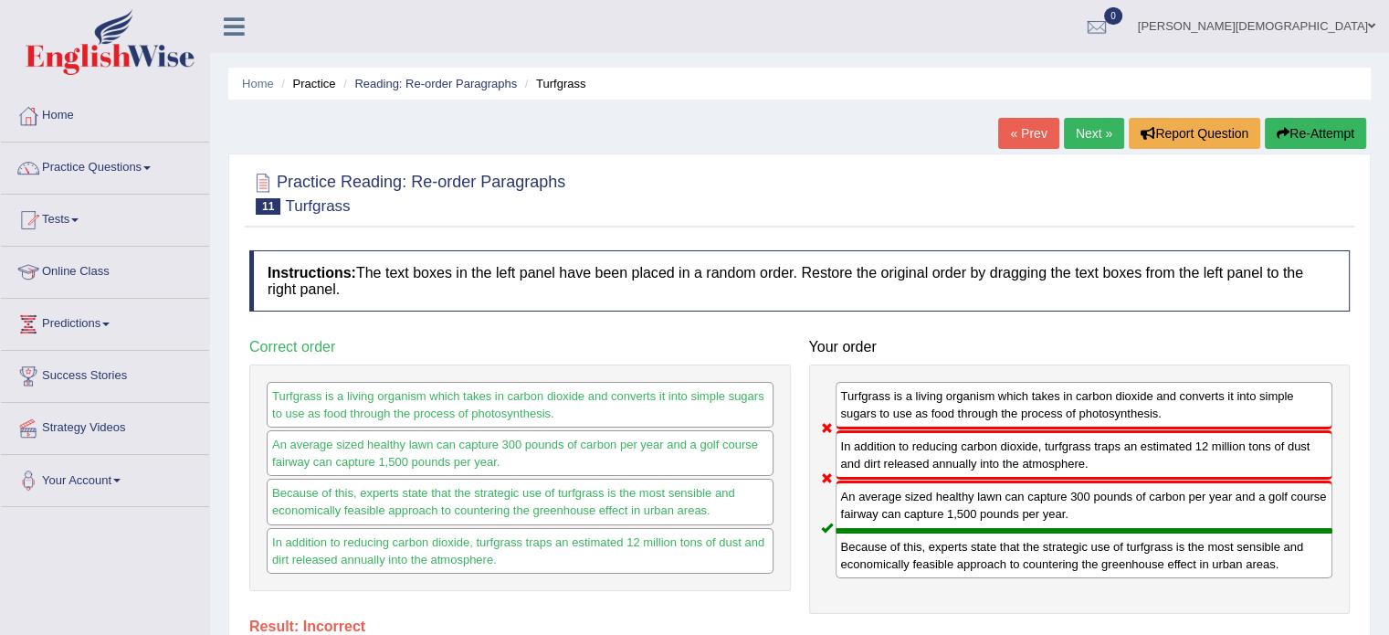
click at [1082, 131] on link "Next »" at bounding box center [1094, 133] width 60 height 31
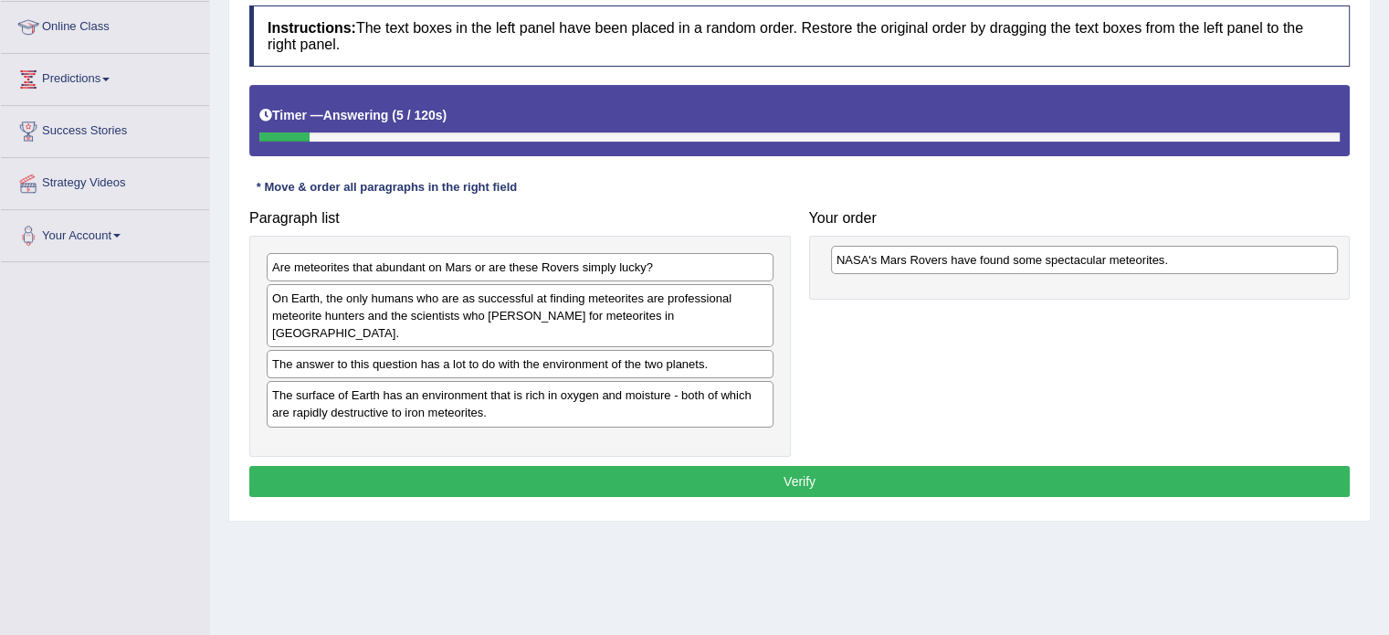
drag, startPoint x: 600, startPoint y: 348, endPoint x: 1164, endPoint y: 262, distance: 570.9
click at [1164, 262] on div "NASA's Mars Rovers have found some spectacular meteorites." at bounding box center [1084, 260] width 507 height 28
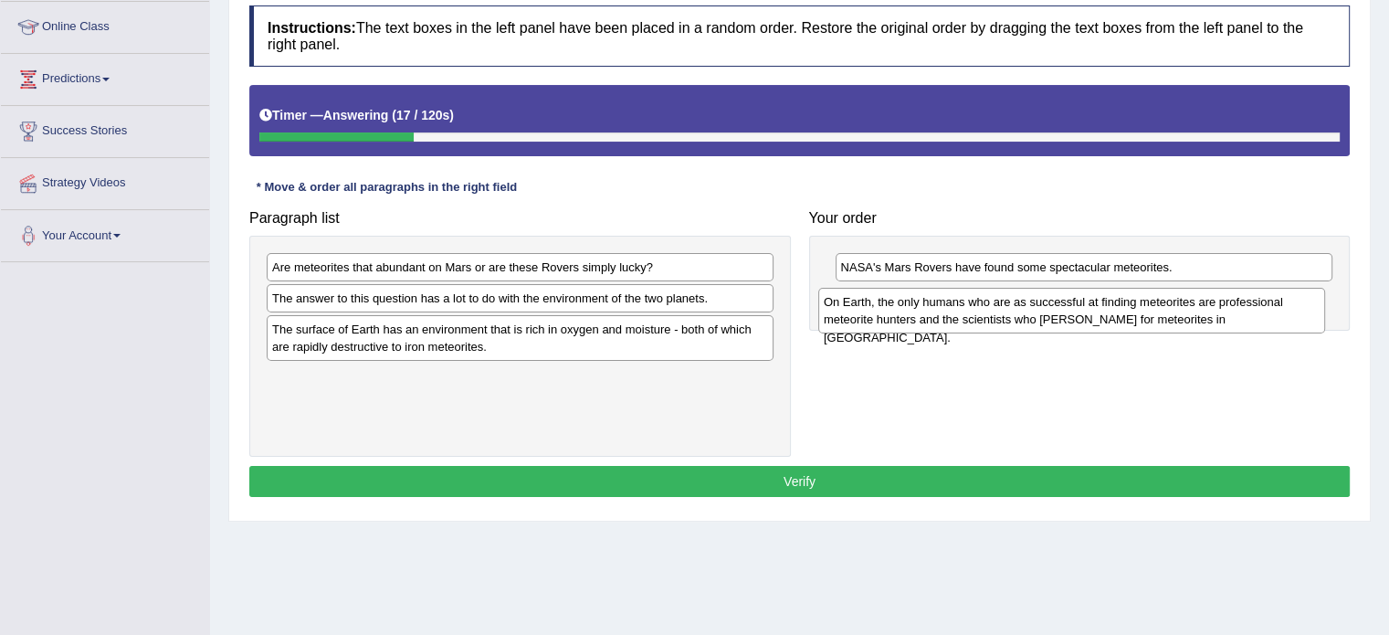
drag, startPoint x: 593, startPoint y: 305, endPoint x: 1144, endPoint y: 310, distance: 551.6
click at [1144, 310] on div "On Earth, the only humans who are as successful at finding meteorites are profe…" at bounding box center [1071, 311] width 507 height 46
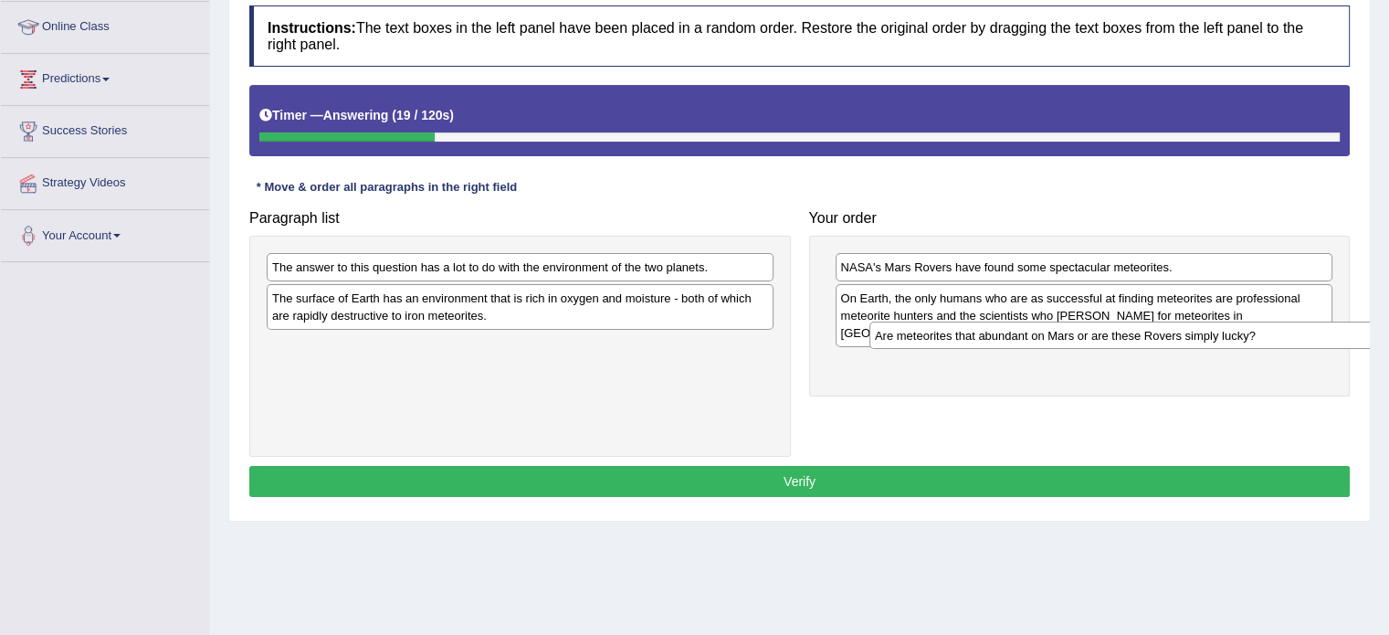
drag, startPoint x: 940, startPoint y: 324, endPoint x: 1333, endPoint y: 328, distance: 393.6
click at [1333, 328] on div "Are meteorites that abundant on Mars or are these Rovers simply lucky?" at bounding box center [1122, 335] width 507 height 28
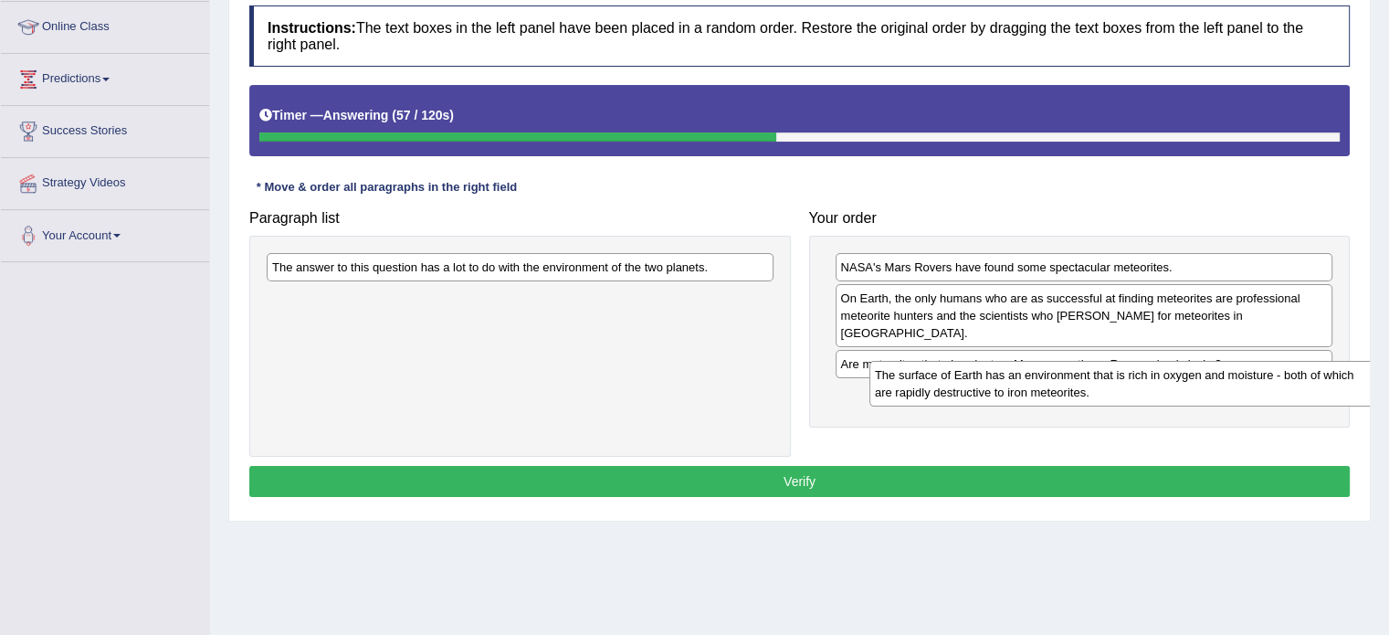
drag, startPoint x: 654, startPoint y: 302, endPoint x: 1246, endPoint y: 381, distance: 597.0
click at [1246, 381] on div "The surface of Earth has an environment that is rich in oxygen and moisture - b…" at bounding box center [1122, 384] width 507 height 46
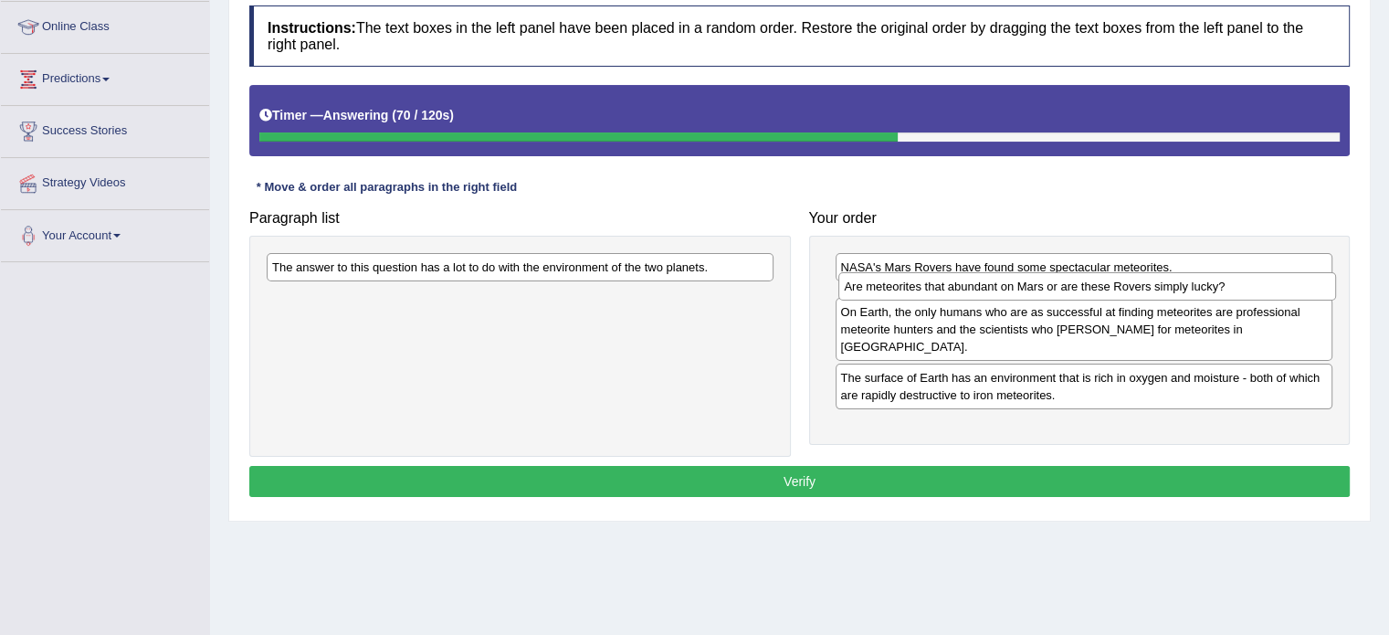
drag, startPoint x: 1026, startPoint y: 347, endPoint x: 1030, endPoint y: 288, distance: 59.5
click at [1030, 288] on div "Are meteorites that abundant on Mars or are these Rovers simply lucky?" at bounding box center [1087, 286] width 498 height 28
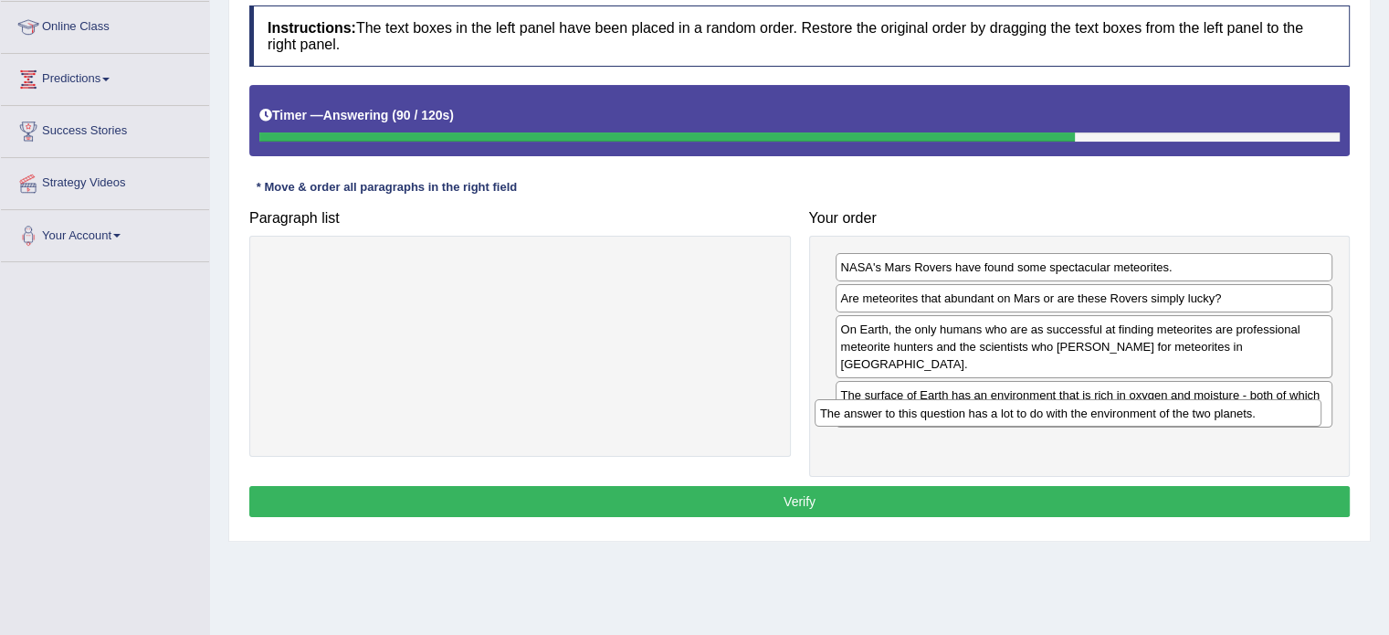
drag, startPoint x: 637, startPoint y: 263, endPoint x: 1187, endPoint y: 412, distance: 569.6
click at [1187, 412] on div "The answer to this question has a lot to do with the environment of the two pla…" at bounding box center [1068, 413] width 507 height 28
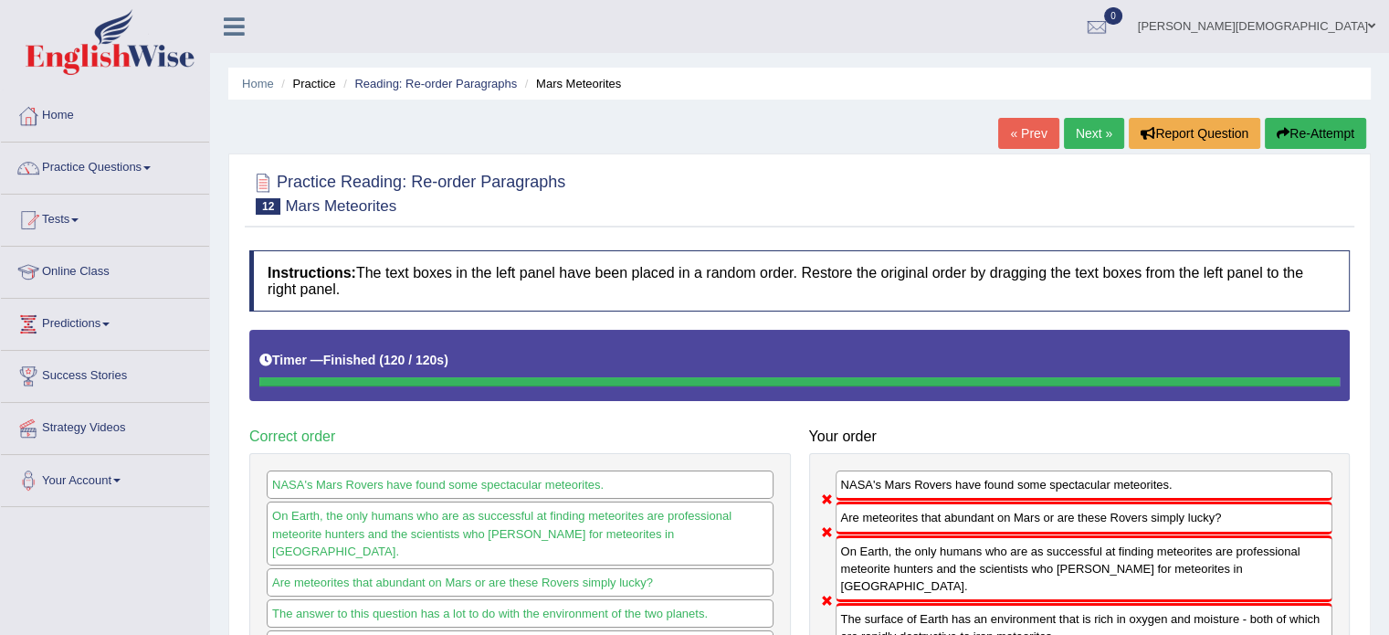
click at [1309, 133] on button "Re-Attempt" at bounding box center [1315, 133] width 101 height 31
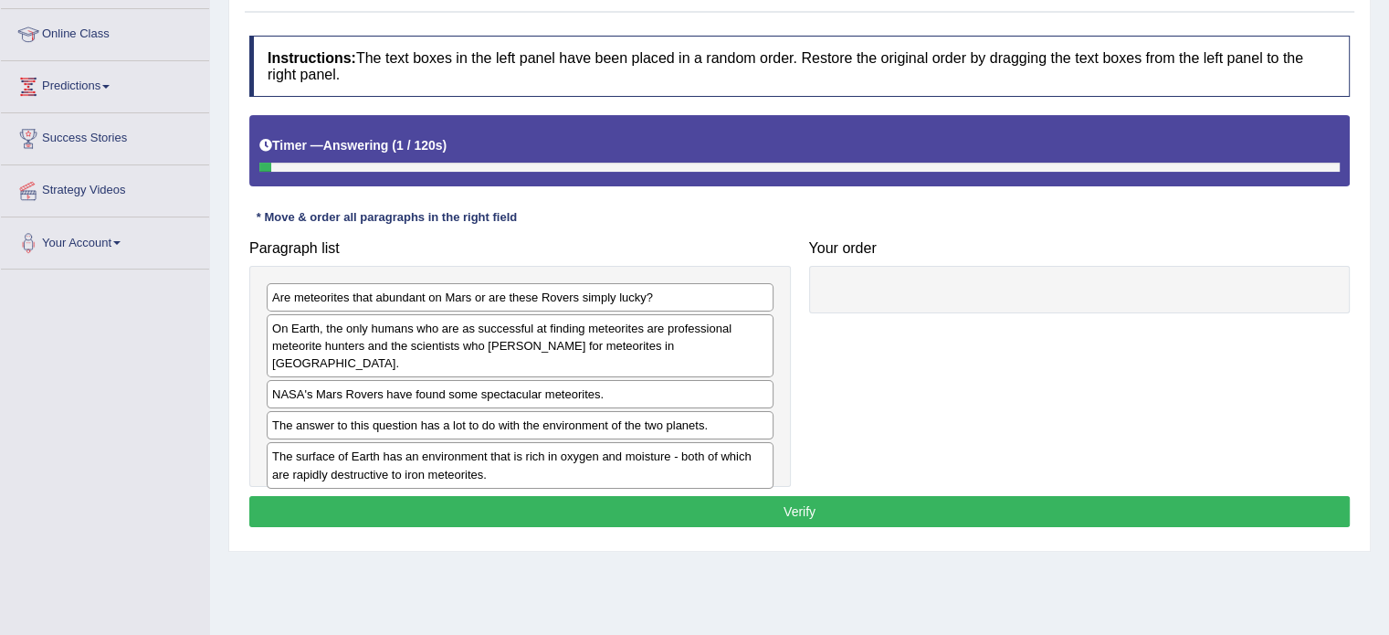
scroll to position [241, 0]
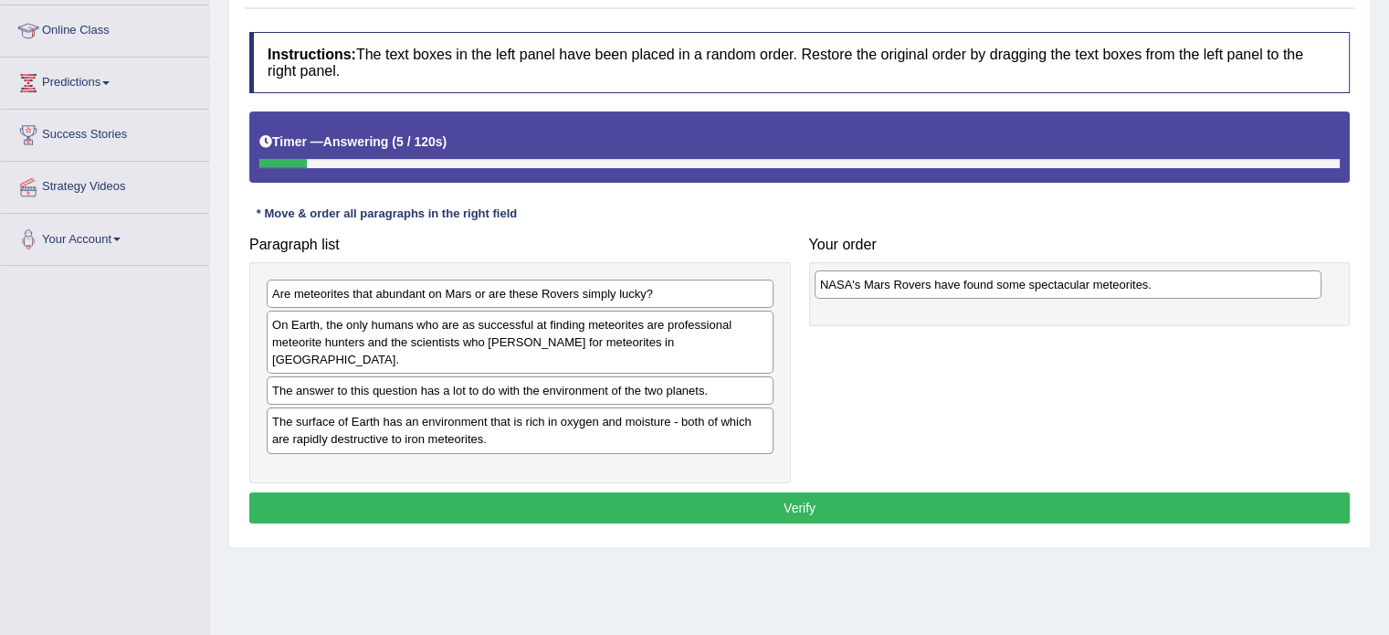
drag, startPoint x: 612, startPoint y: 368, endPoint x: 1160, endPoint y: 280, distance: 554.9
click at [1160, 280] on div "NASA's Mars Rovers have found some spectacular meteorites." at bounding box center [1068, 284] width 507 height 28
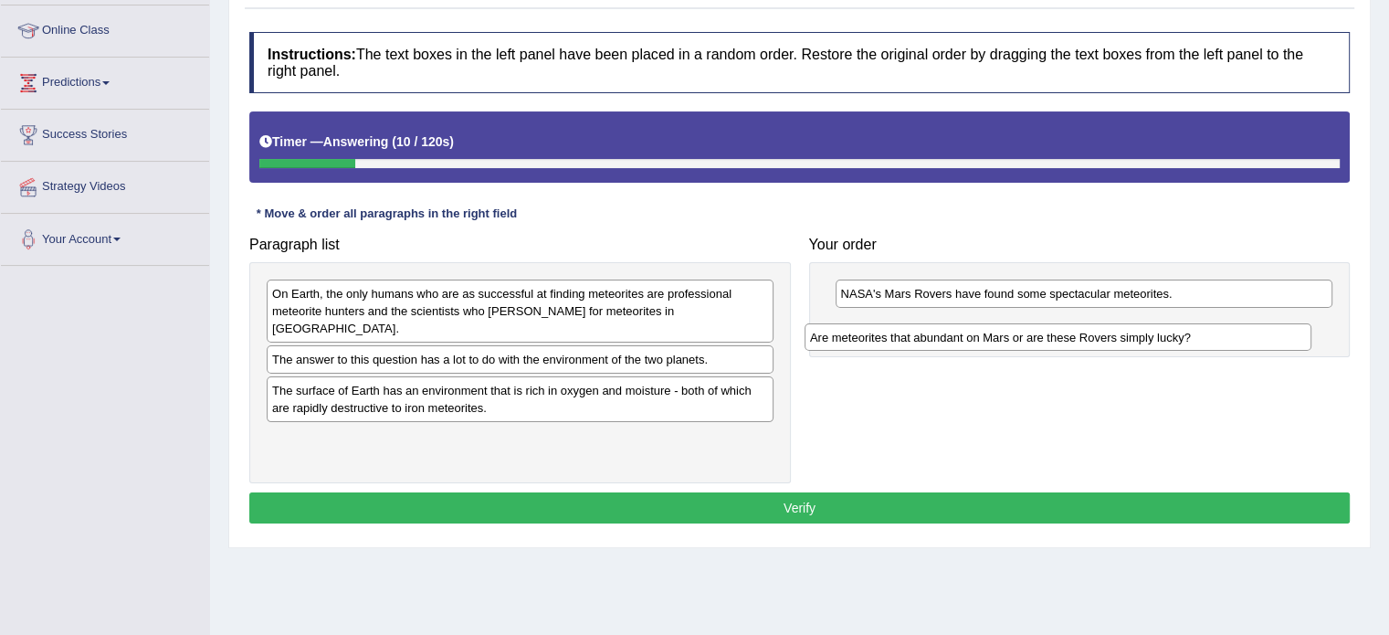
drag, startPoint x: 643, startPoint y: 288, endPoint x: 1181, endPoint y: 332, distance: 539.7
click at [1181, 332] on div "Are meteorites that abundant on Mars or are these Rovers simply lucky?" at bounding box center [1058, 337] width 507 height 28
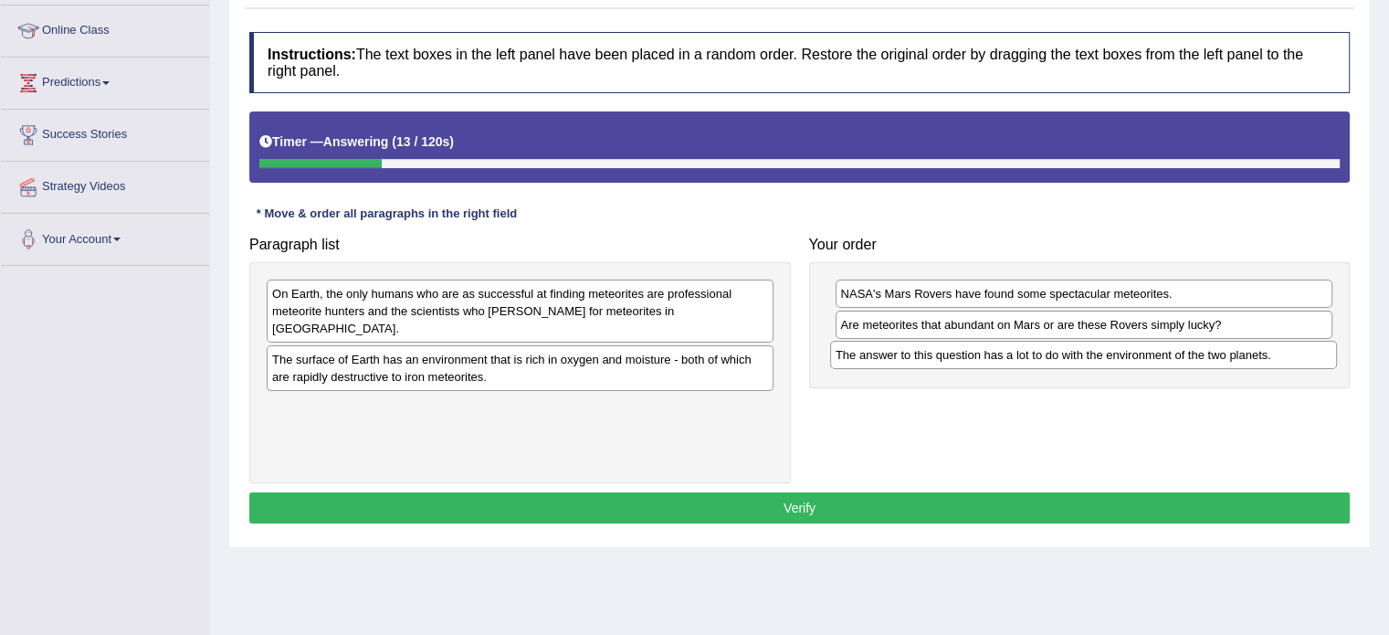
drag, startPoint x: 661, startPoint y: 336, endPoint x: 1225, endPoint y: 350, distance: 563.6
click at [1225, 350] on div "The answer to this question has a lot to do with the environment of the two pla…" at bounding box center [1083, 355] width 507 height 28
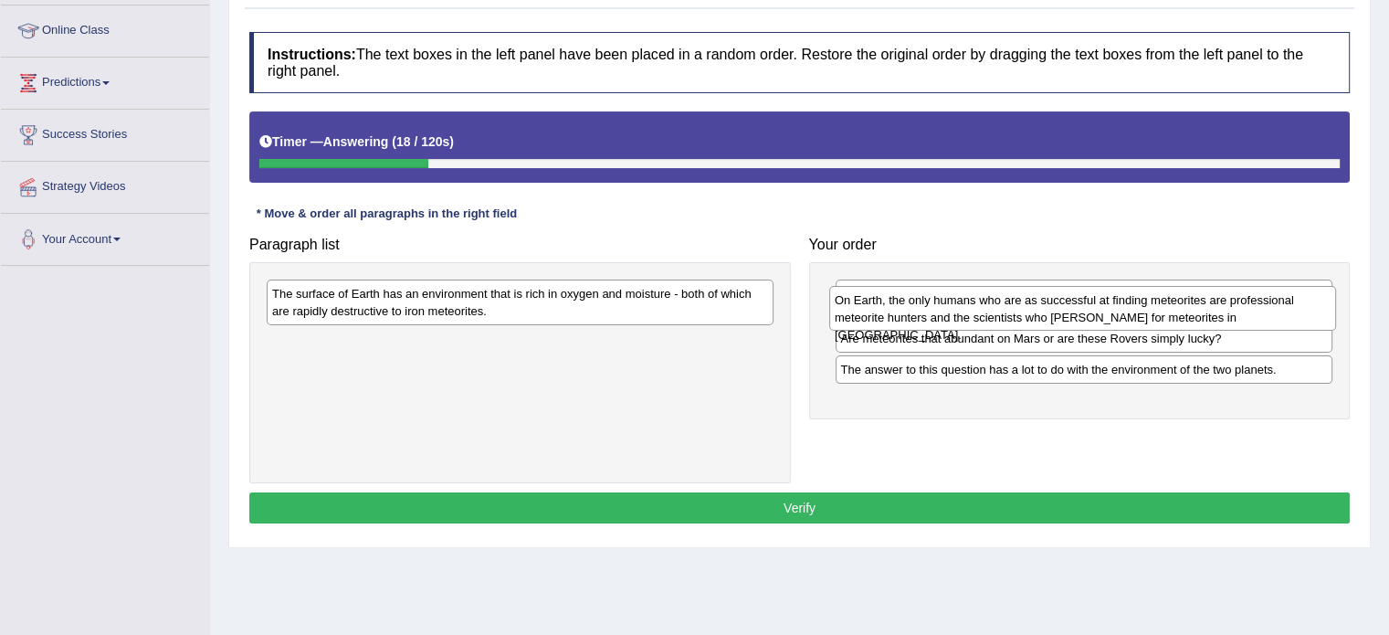
drag, startPoint x: 872, startPoint y: 318, endPoint x: 1324, endPoint y: 299, distance: 452.5
click at [1324, 299] on div "On Earth, the only humans who are as successful at finding meteorites are profe…" at bounding box center [1082, 309] width 507 height 46
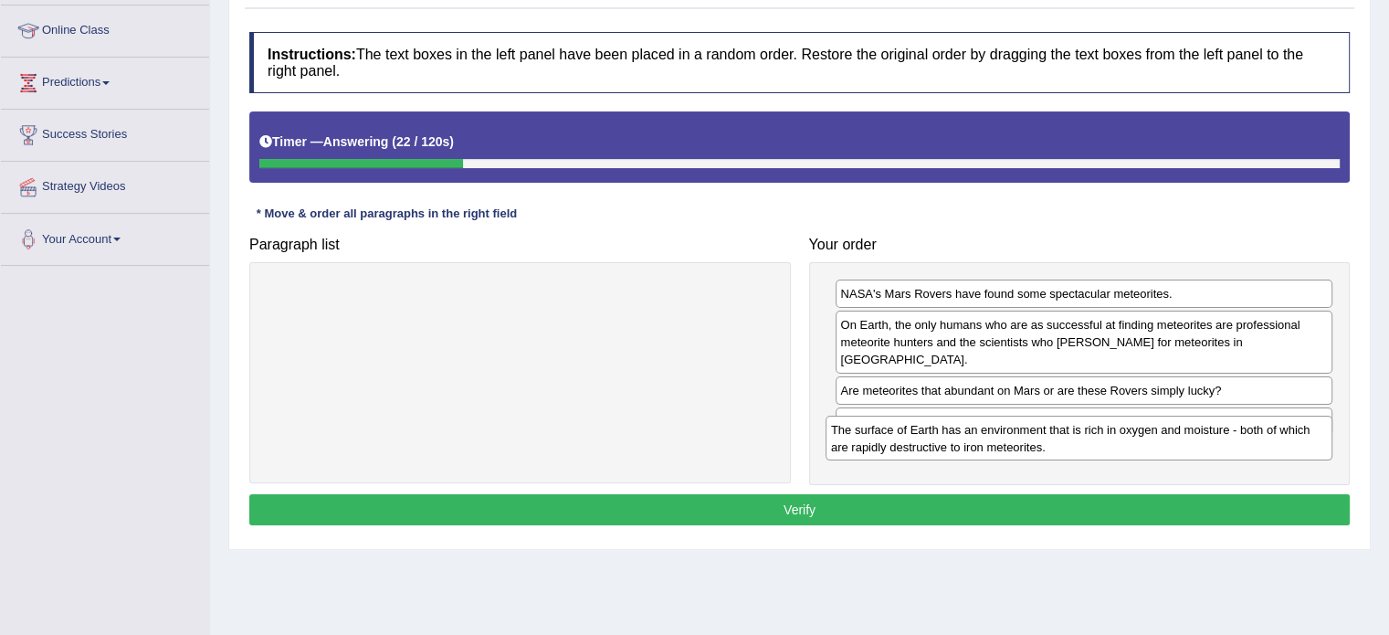
drag, startPoint x: 723, startPoint y: 299, endPoint x: 1281, endPoint y: 435, distance: 574.4
click at [1281, 435] on div "The surface of Earth has an environment that is rich in oxygen and moisture - b…" at bounding box center [1079, 439] width 507 height 46
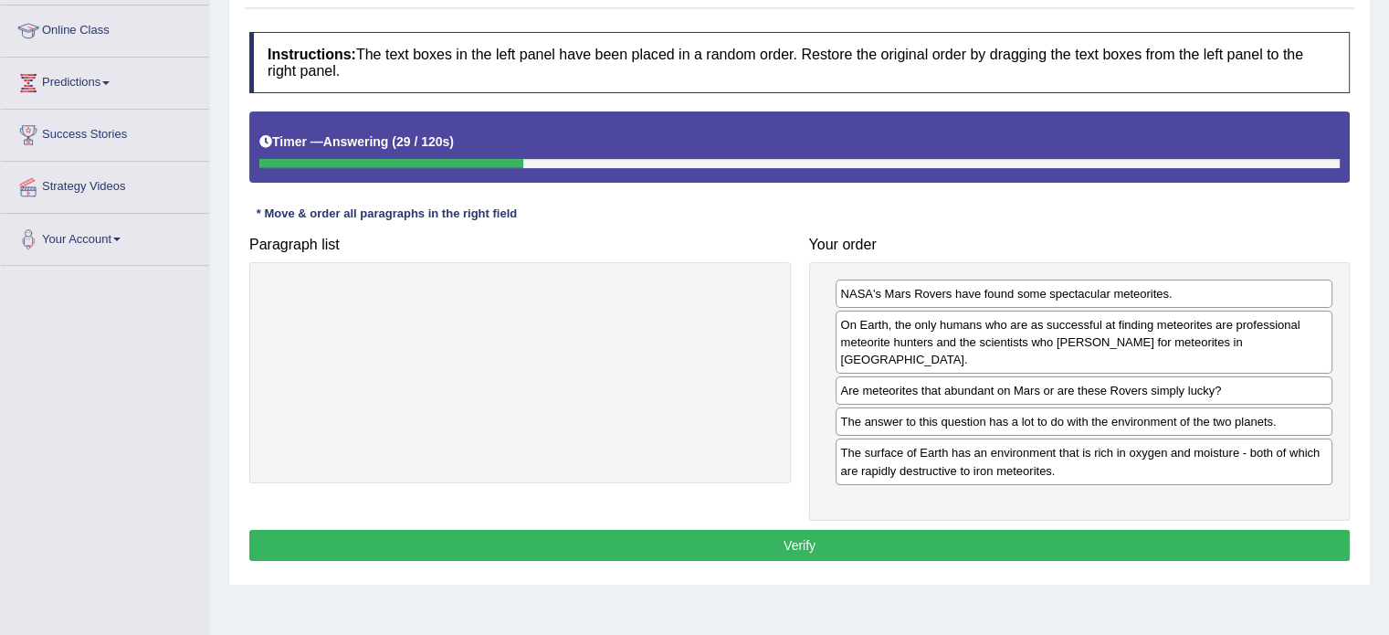
click at [858, 530] on button "Verify" at bounding box center [799, 545] width 1100 height 31
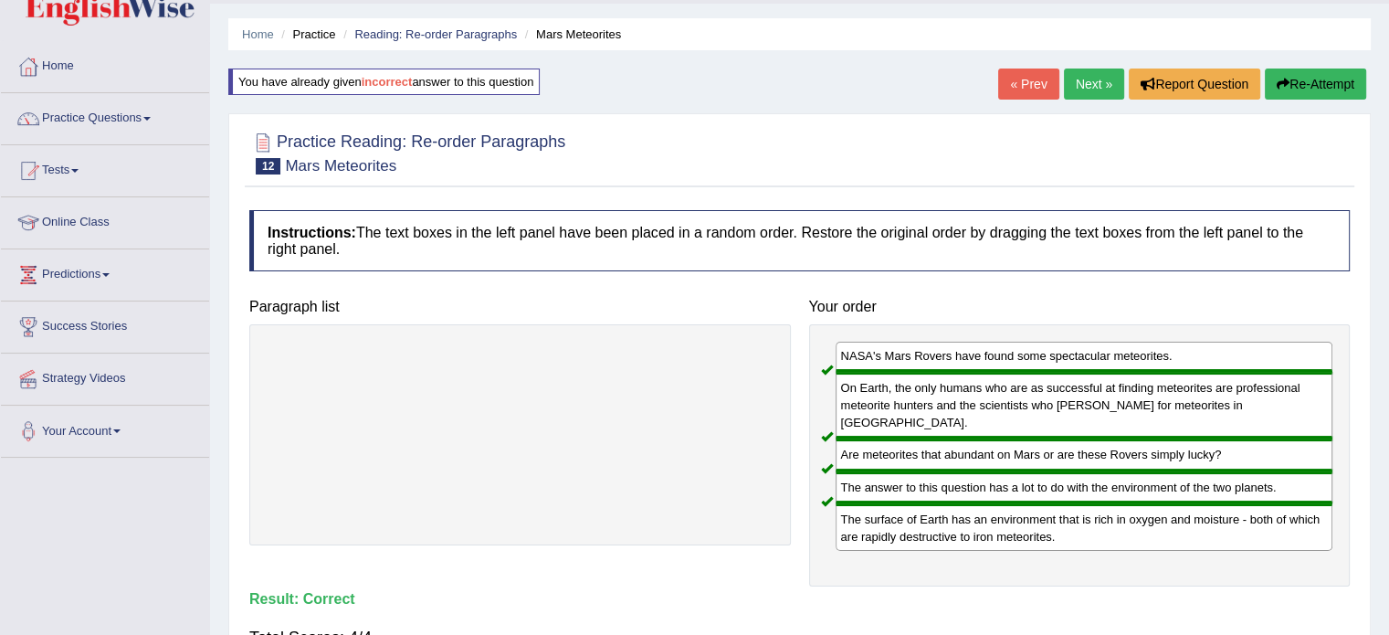
scroll to position [0, 0]
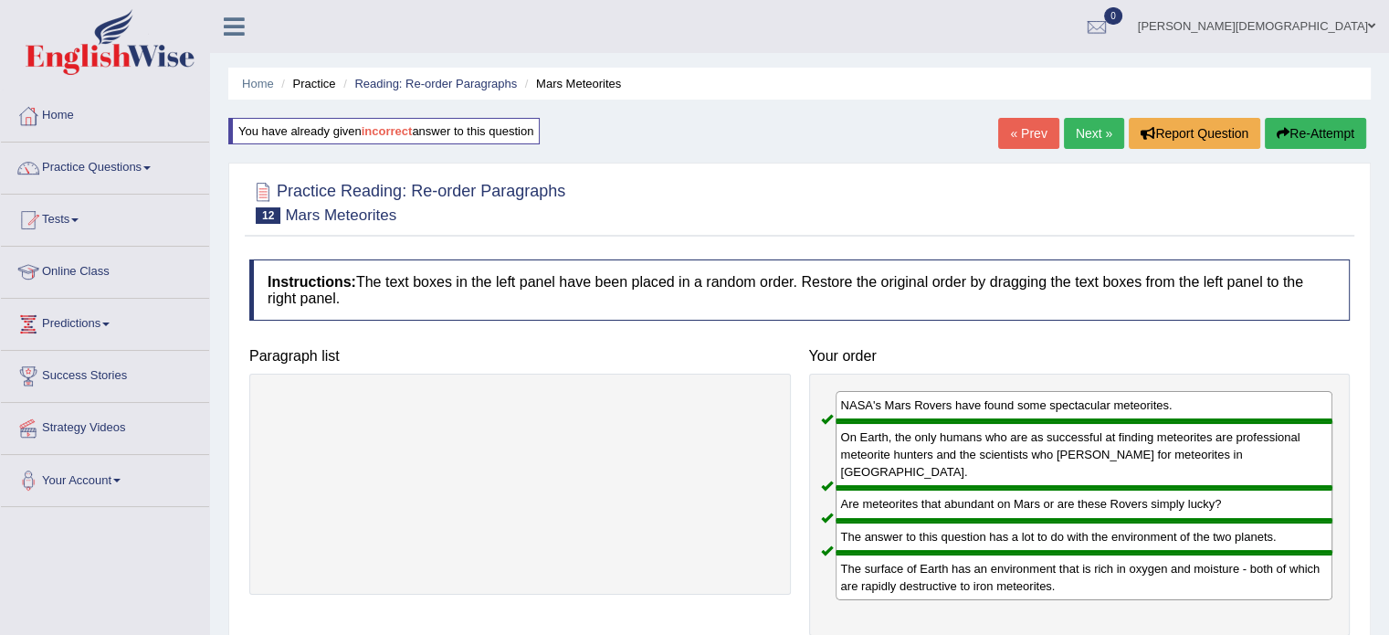
click at [1085, 131] on link "Next »" at bounding box center [1094, 133] width 60 height 31
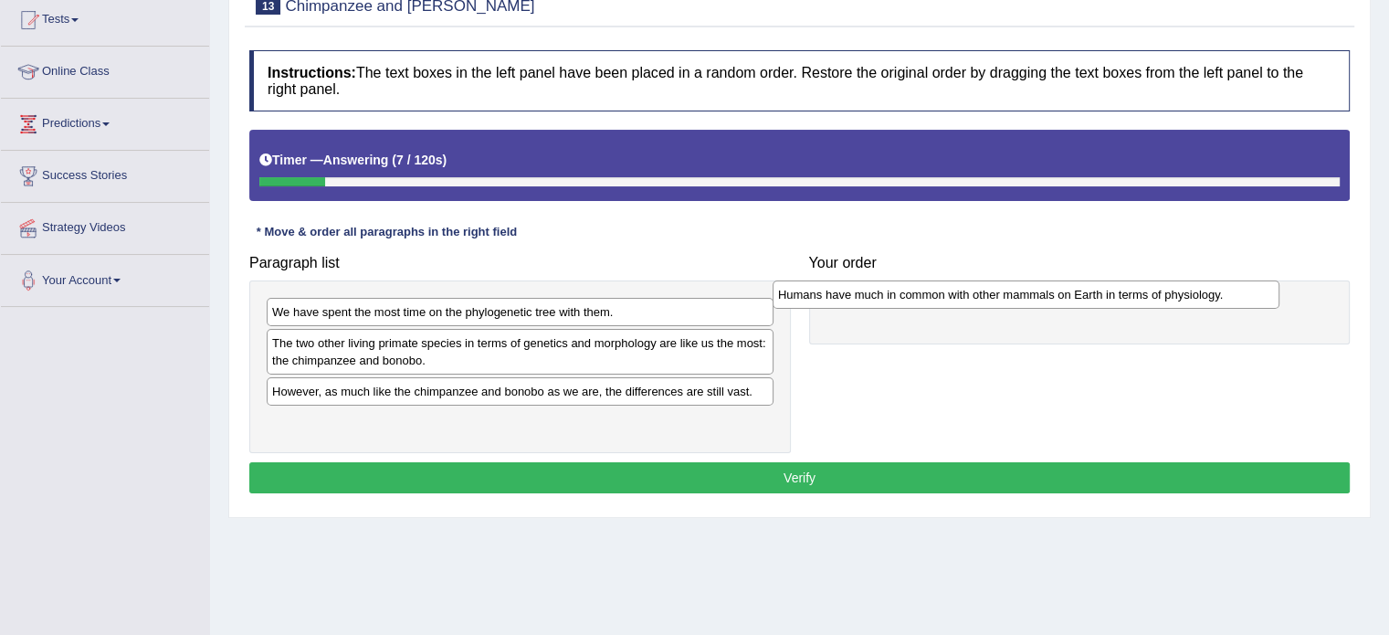
drag, startPoint x: 608, startPoint y: 387, endPoint x: 1114, endPoint y: 291, distance: 515.0
click at [1114, 291] on div "Humans have much in common with other mammals on Earth in terms of physiology." at bounding box center [1026, 294] width 507 height 28
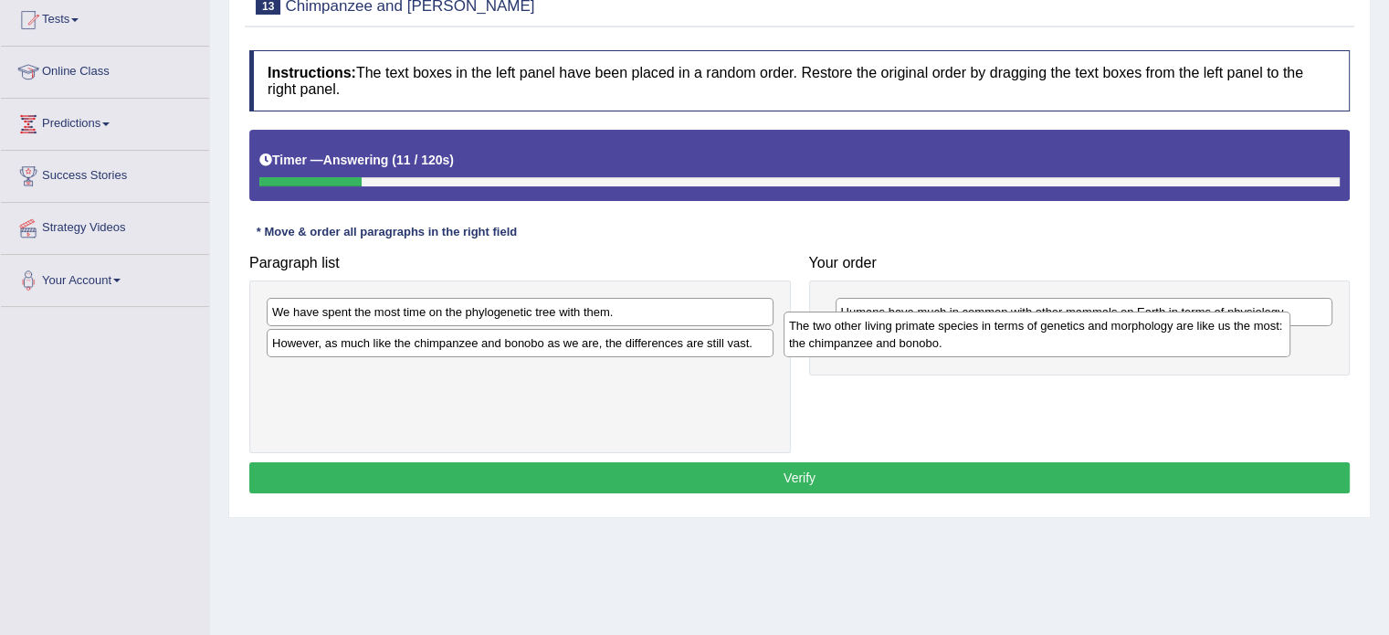
drag, startPoint x: 531, startPoint y: 350, endPoint x: 1048, endPoint y: 332, distance: 518.1
click at [1048, 332] on div "The two other living primate species in terms of genetics and morphology are li…" at bounding box center [1037, 334] width 507 height 46
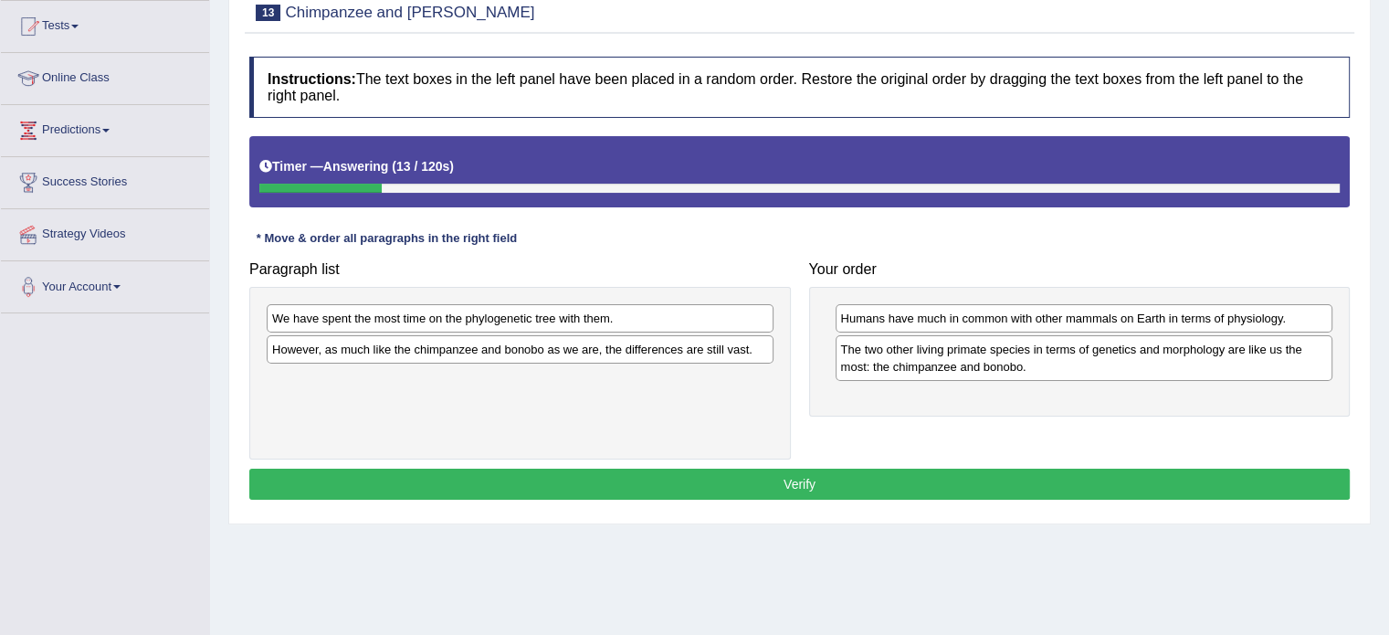
scroll to position [190, 0]
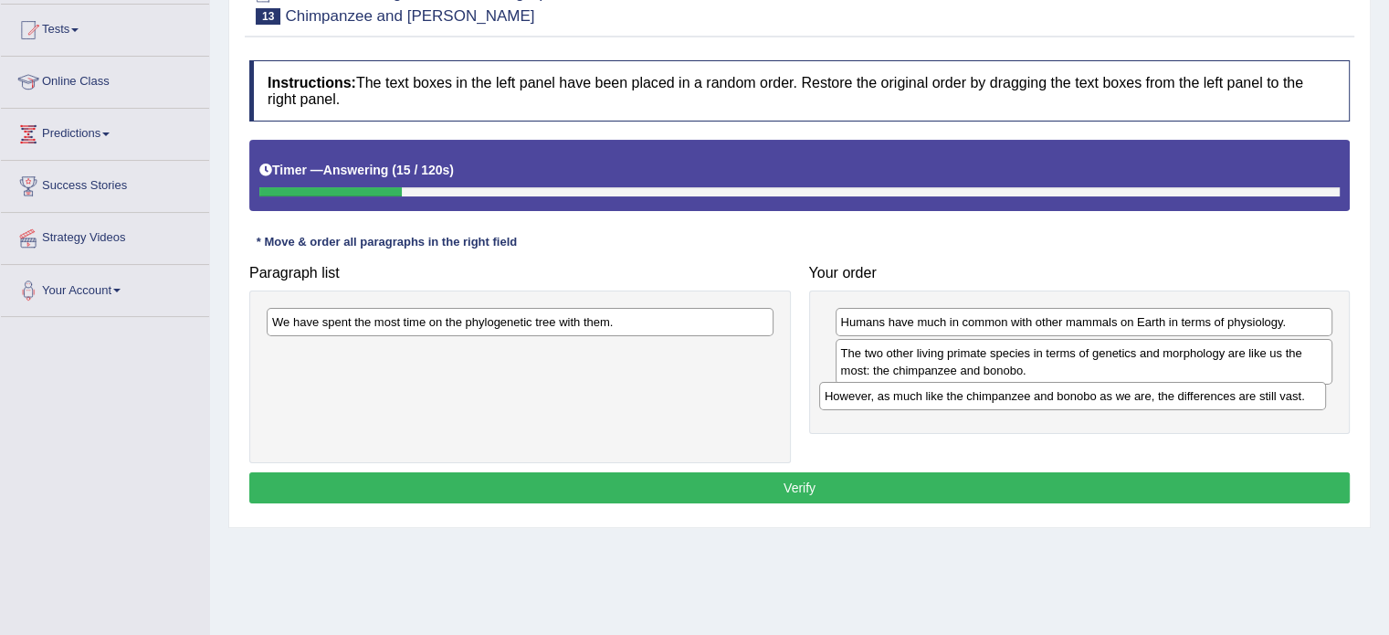
drag, startPoint x: 561, startPoint y: 350, endPoint x: 1092, endPoint y: 375, distance: 532.1
click at [1092, 382] on div "However, as much like the chimpanzee and bonobo as we are, the differences are …" at bounding box center [1072, 396] width 507 height 28
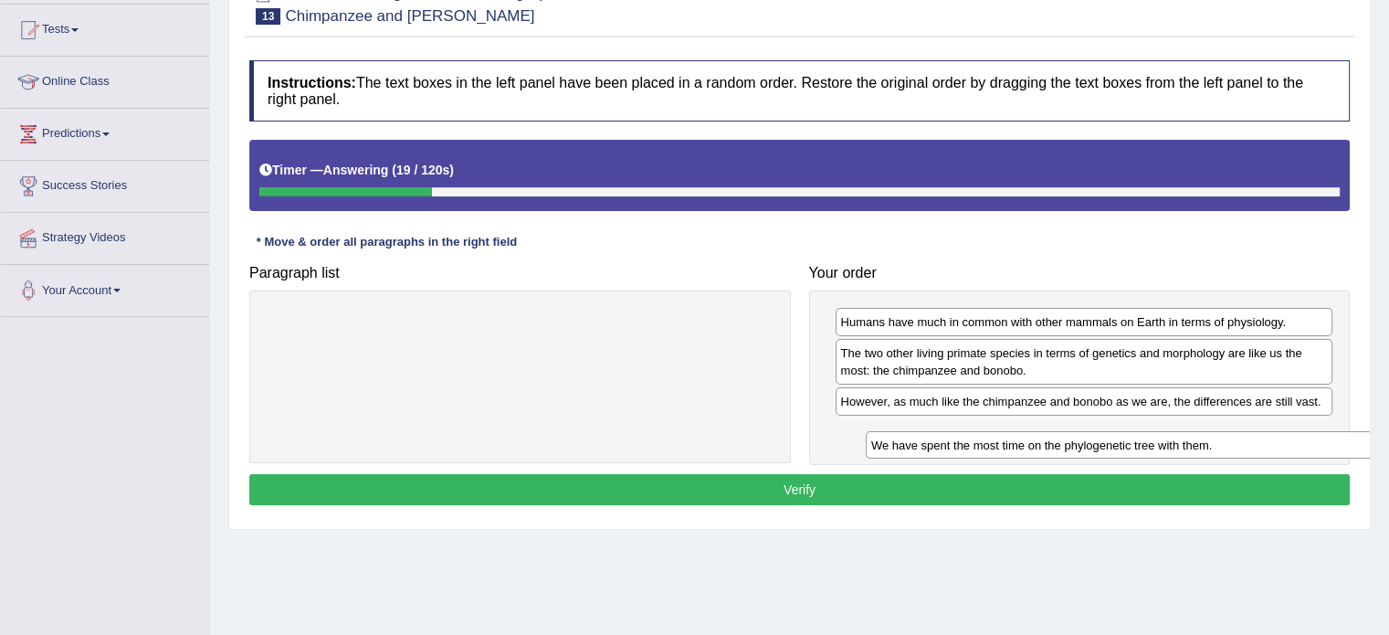
drag, startPoint x: 585, startPoint y: 322, endPoint x: 1183, endPoint y: 445, distance: 609.7
click at [1183, 445] on div "We have spent the most time on the phylogenetic tree with them." at bounding box center [1119, 445] width 507 height 28
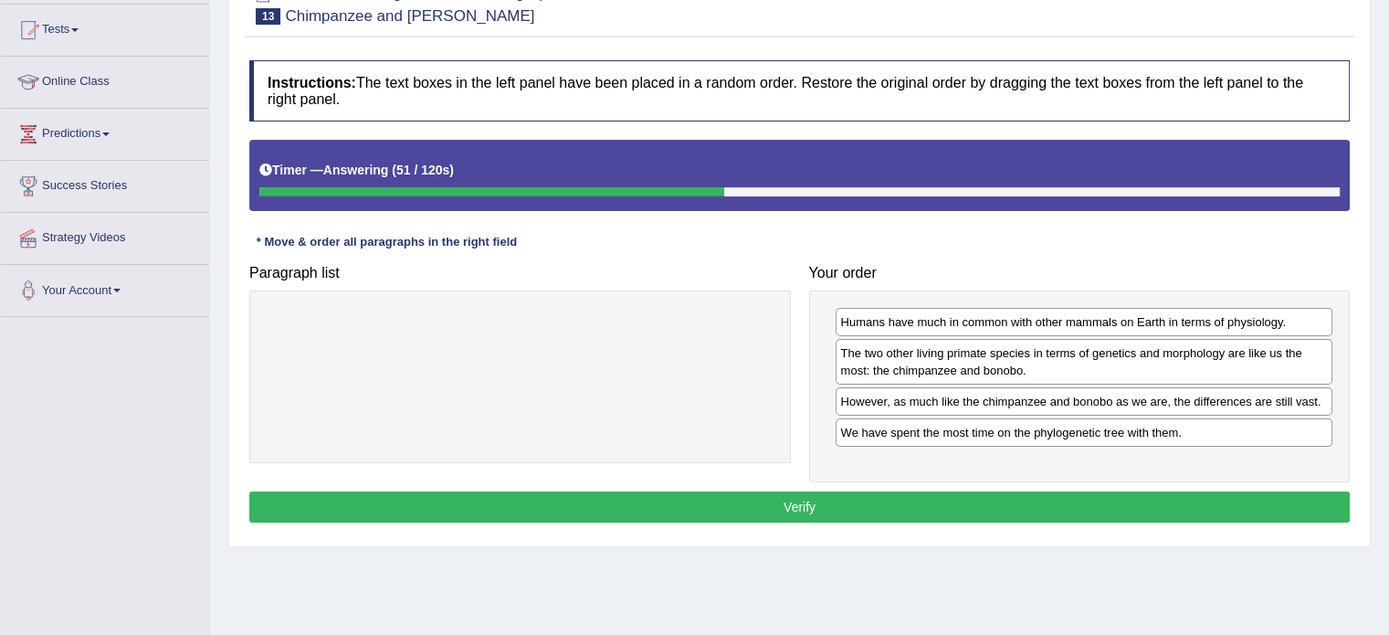
click at [826, 504] on button "Verify" at bounding box center [799, 506] width 1100 height 31
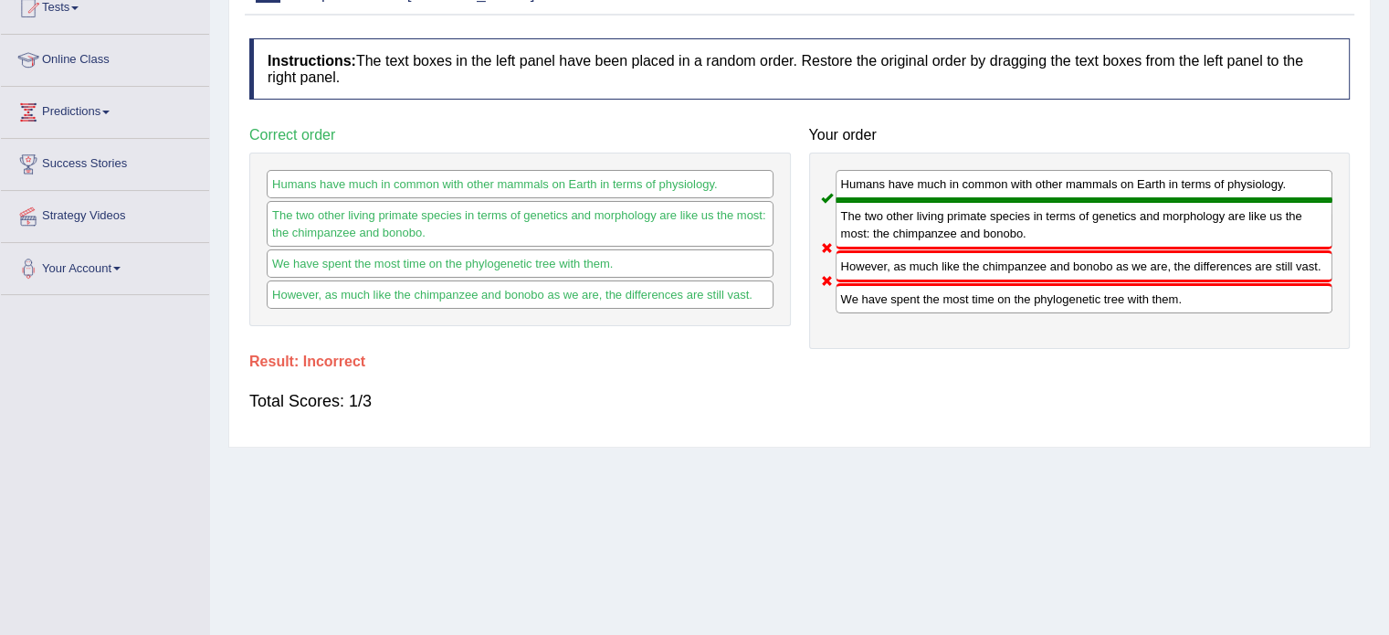
scroll to position [0, 0]
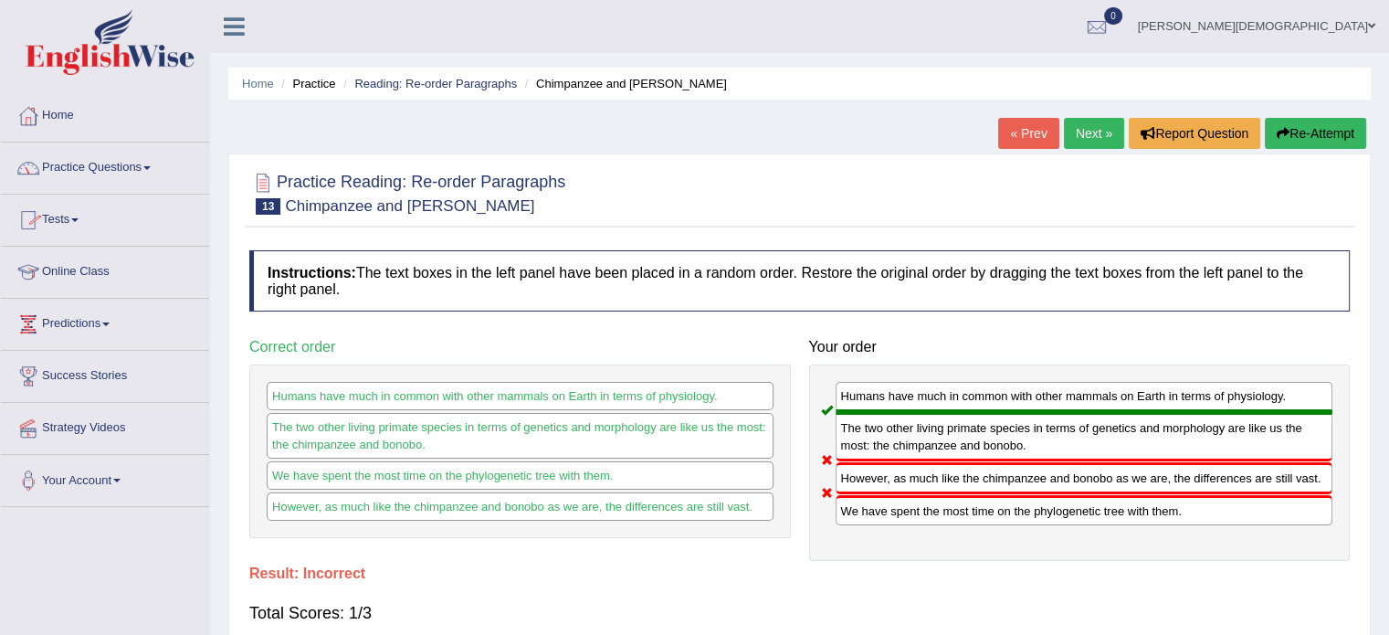
click at [149, 166] on link "Practice Questions" at bounding box center [105, 165] width 208 height 46
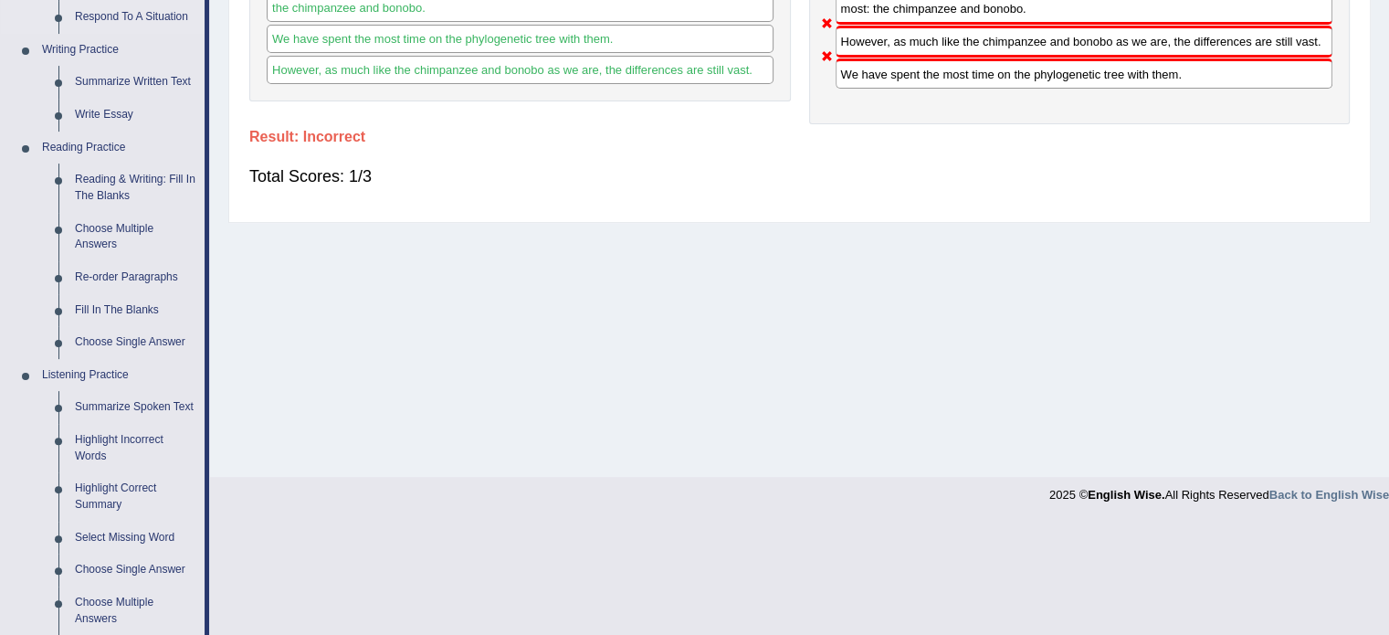
scroll to position [464, 0]
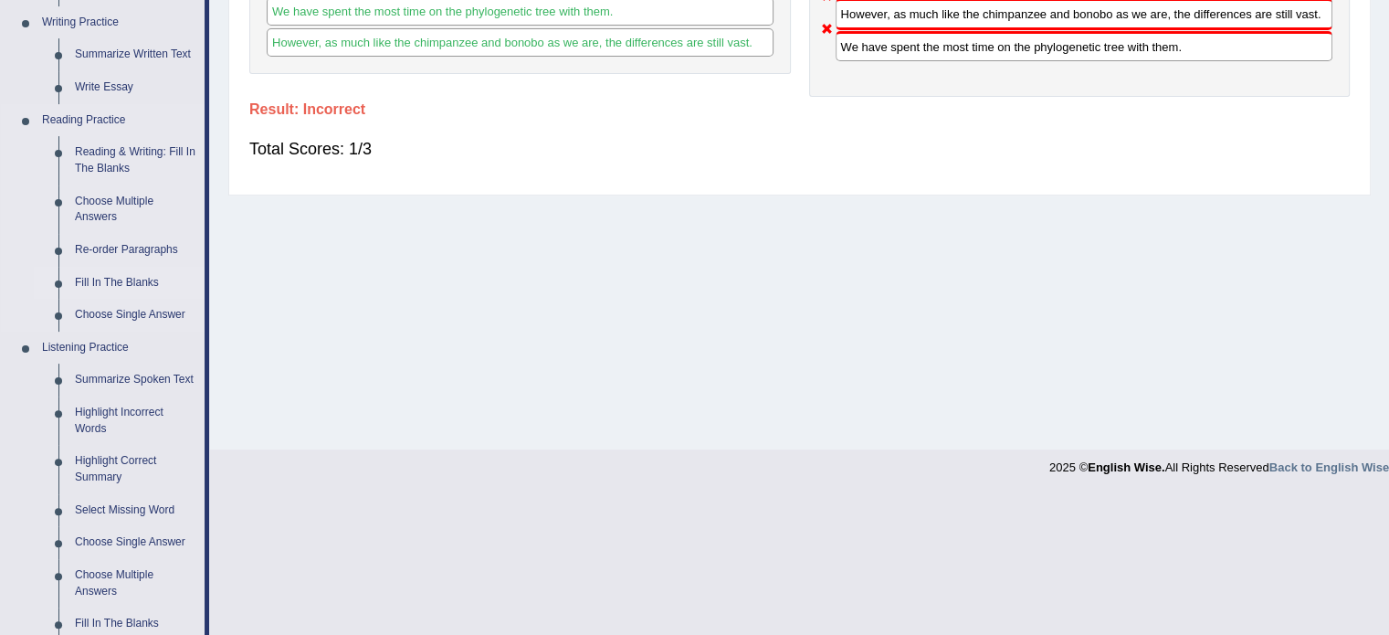
click at [133, 275] on link "Fill In The Blanks" at bounding box center [136, 283] width 138 height 33
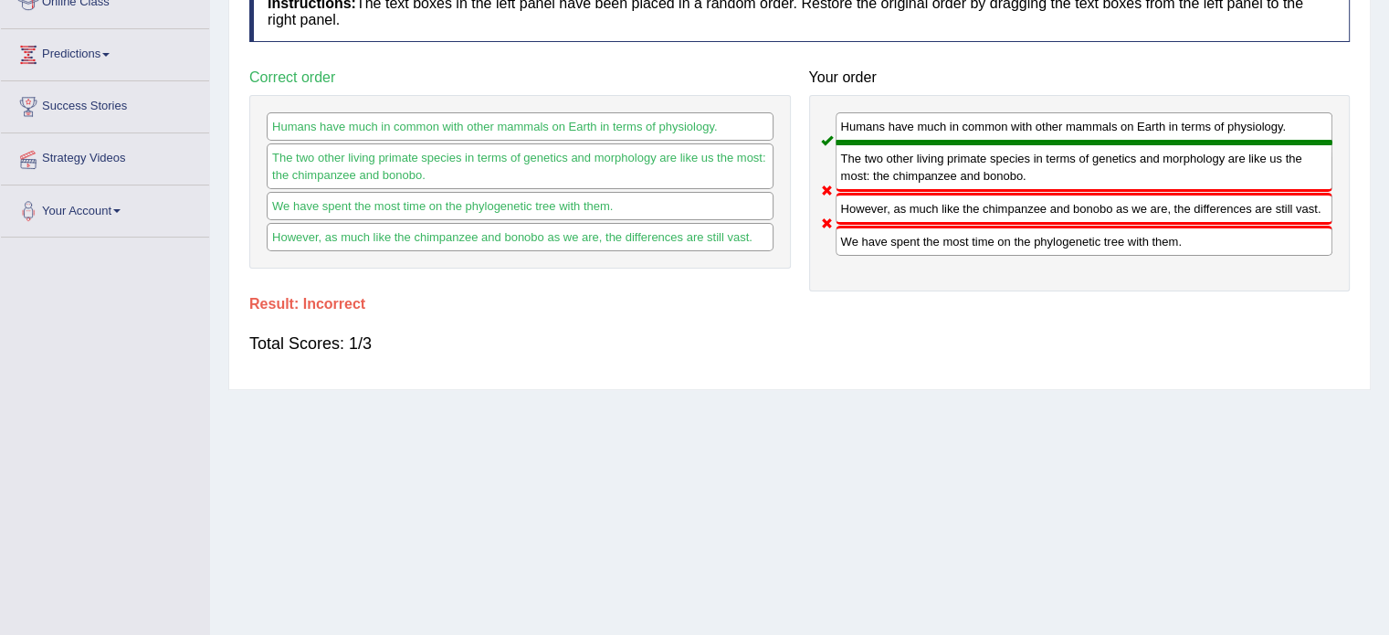
scroll to position [324, 0]
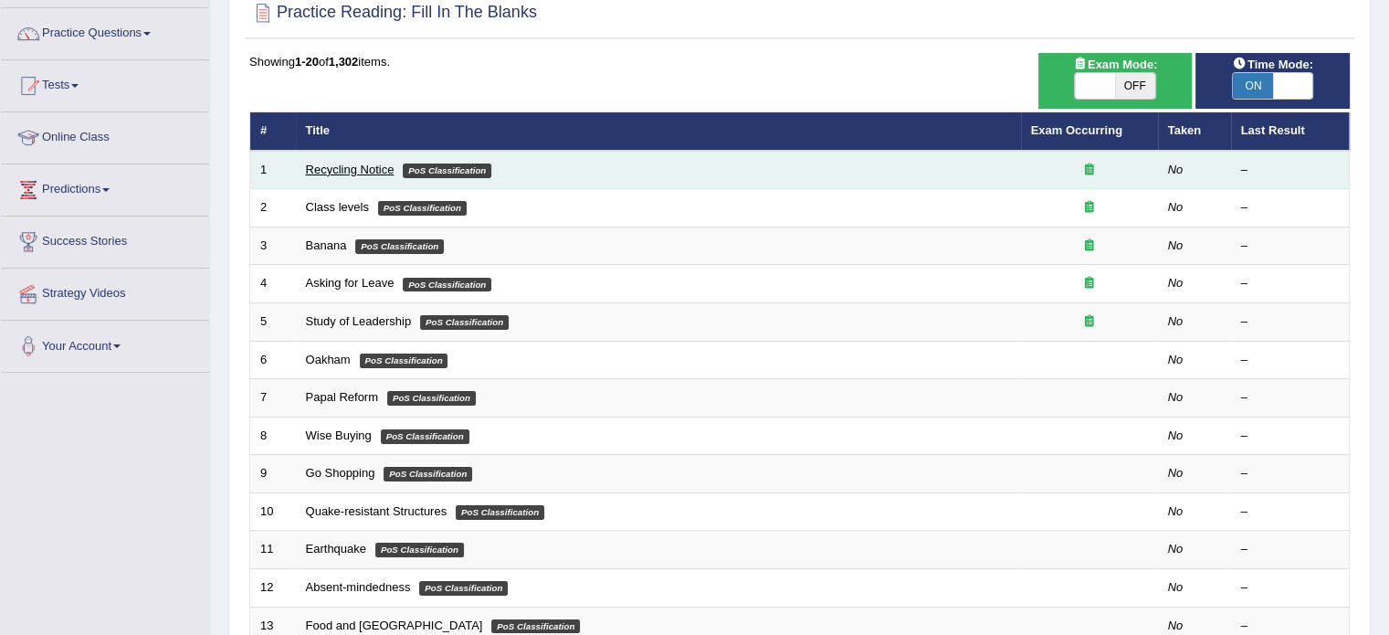
scroll to position [134, 0]
click at [356, 163] on link "Recycling Notice" at bounding box center [350, 170] width 89 height 14
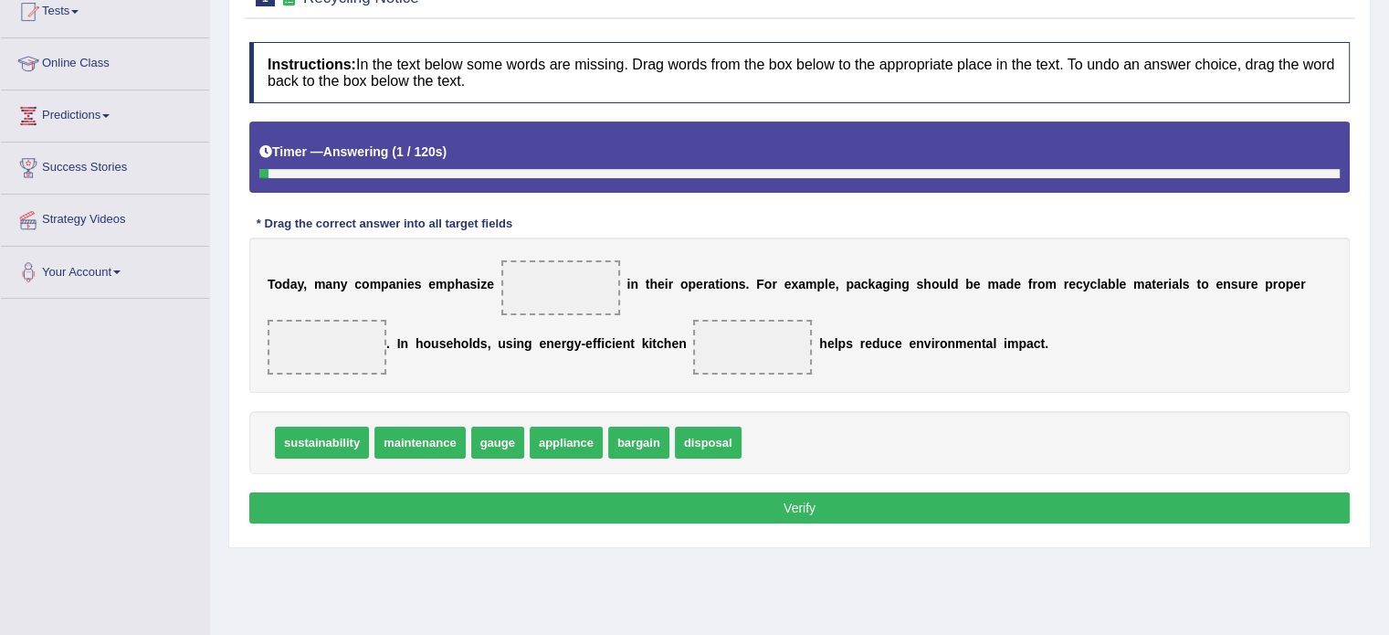
scroll to position [208, 0]
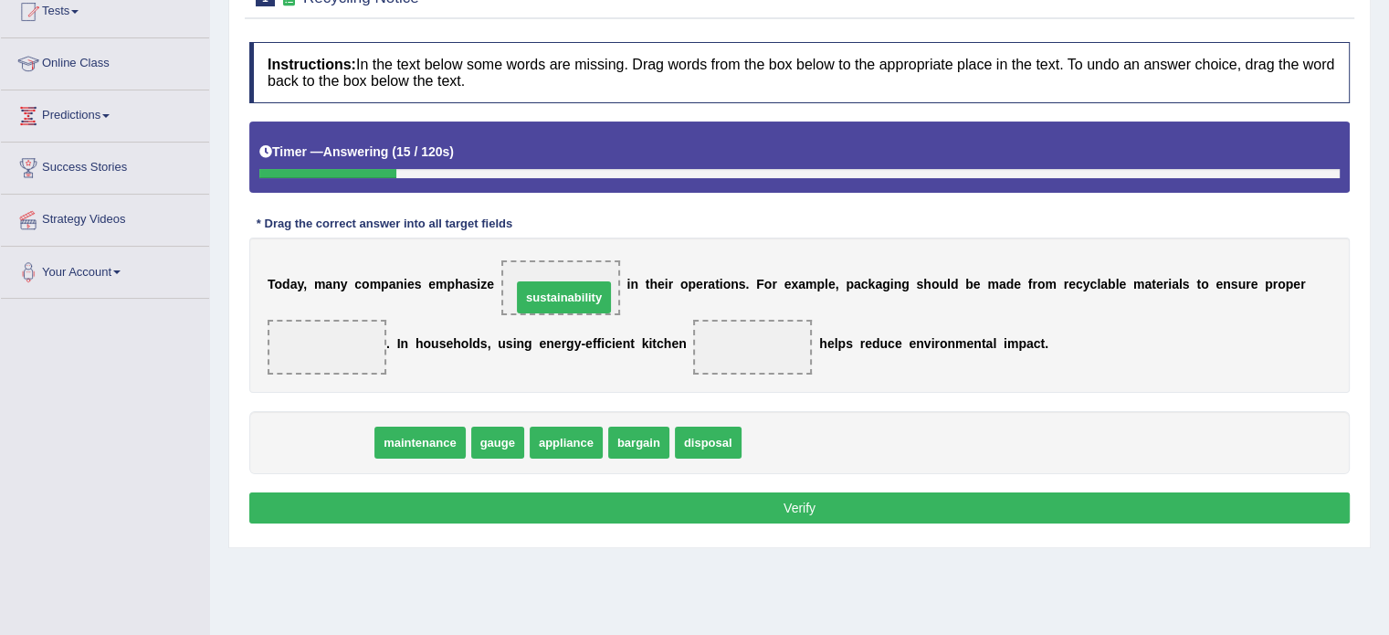
drag, startPoint x: 346, startPoint y: 437, endPoint x: 584, endPoint y: 291, distance: 279.1
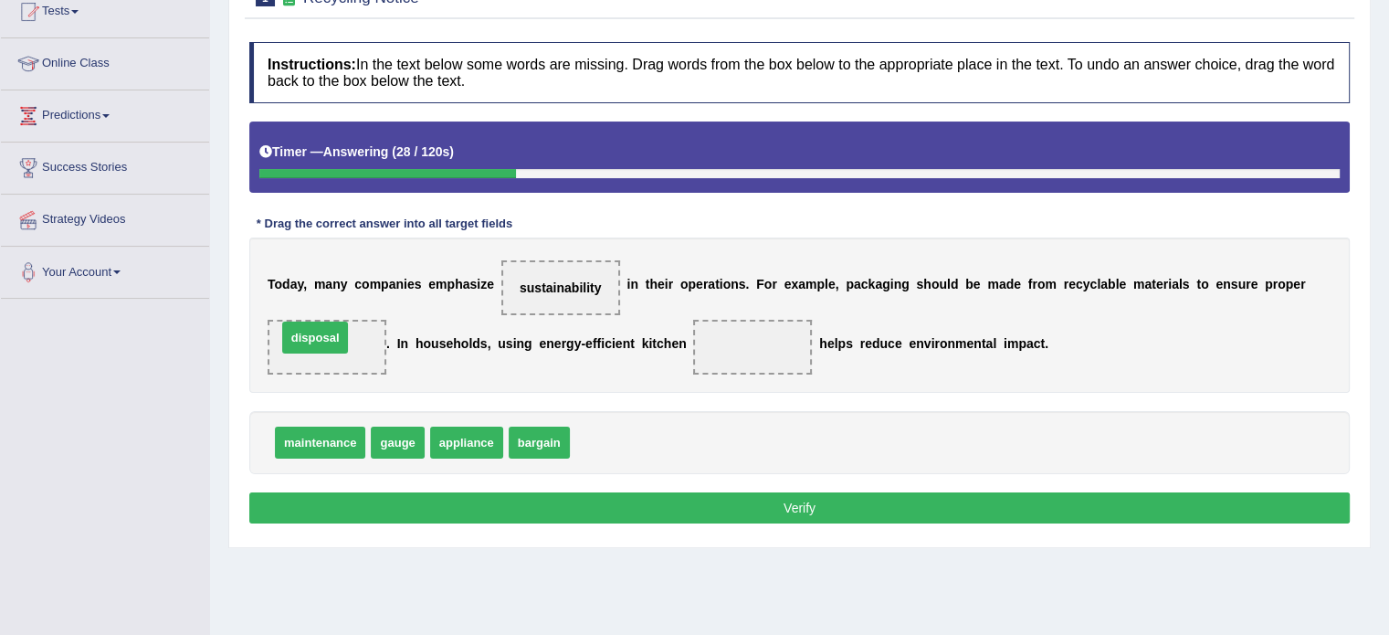
drag, startPoint x: 611, startPoint y: 444, endPoint x: 319, endPoint y: 339, distance: 310.5
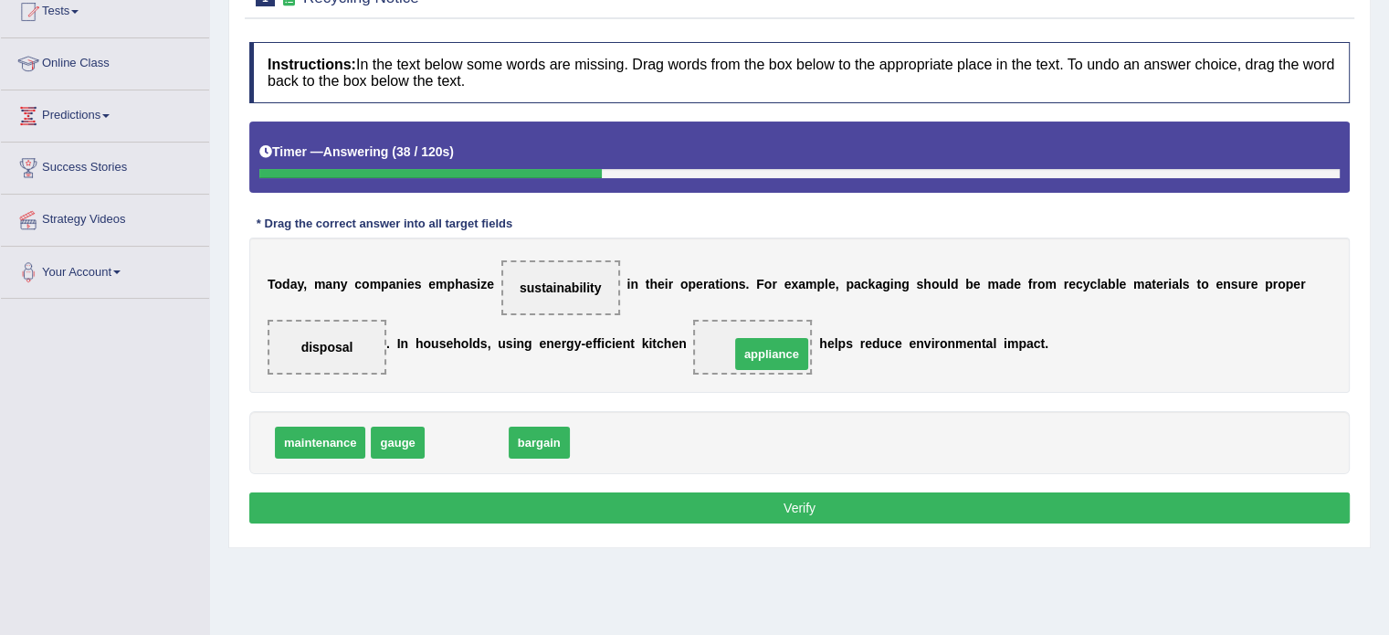
drag, startPoint x: 455, startPoint y: 439, endPoint x: 760, endPoint y: 351, distance: 317.6
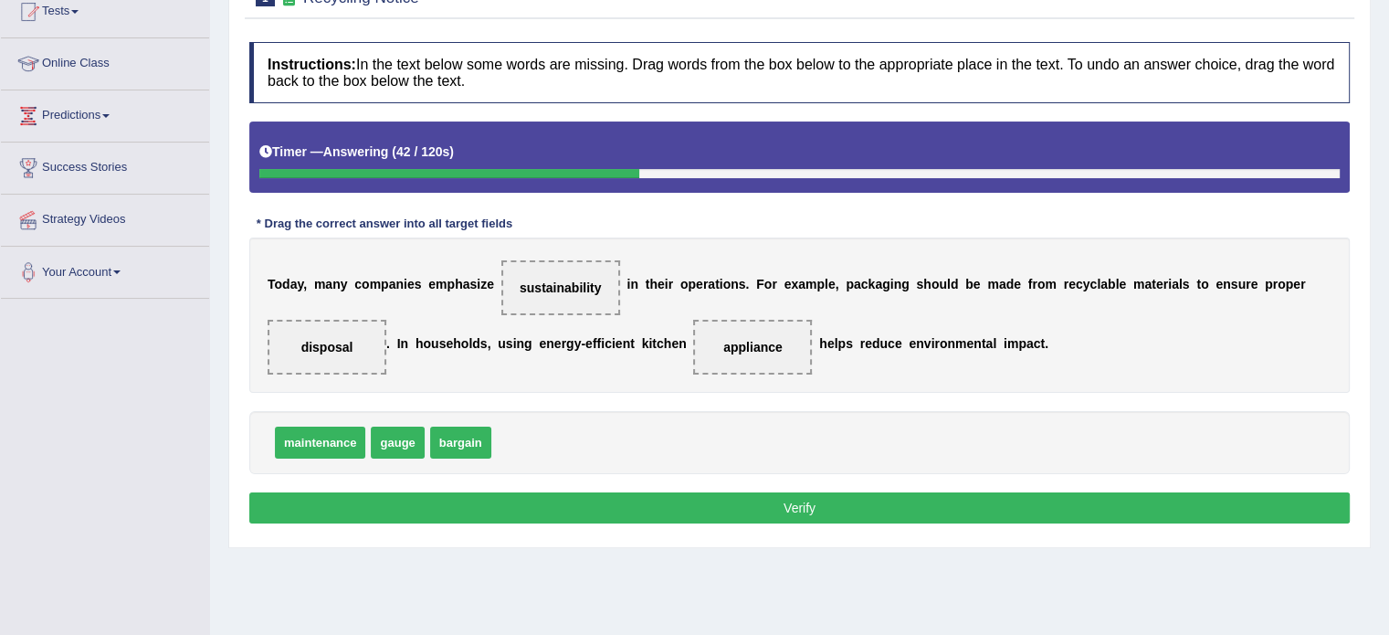
click at [806, 503] on button "Verify" at bounding box center [799, 507] width 1100 height 31
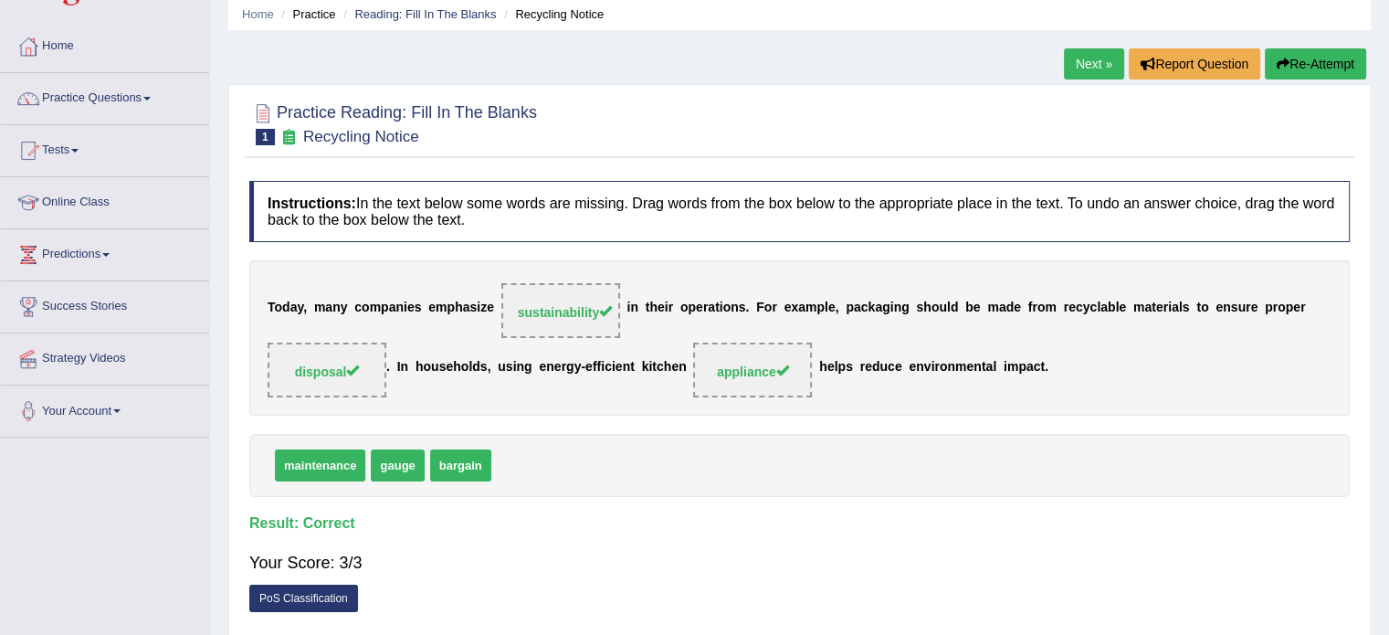
scroll to position [0, 0]
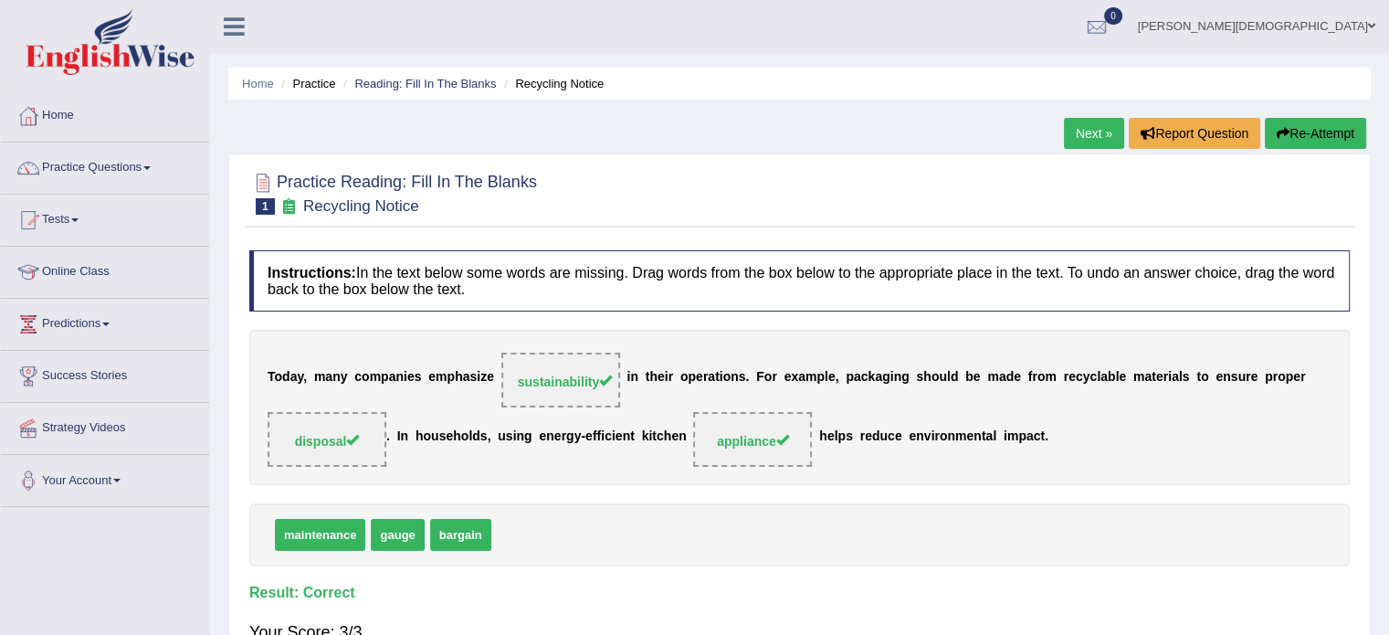
click at [1089, 138] on link "Next »" at bounding box center [1094, 133] width 60 height 31
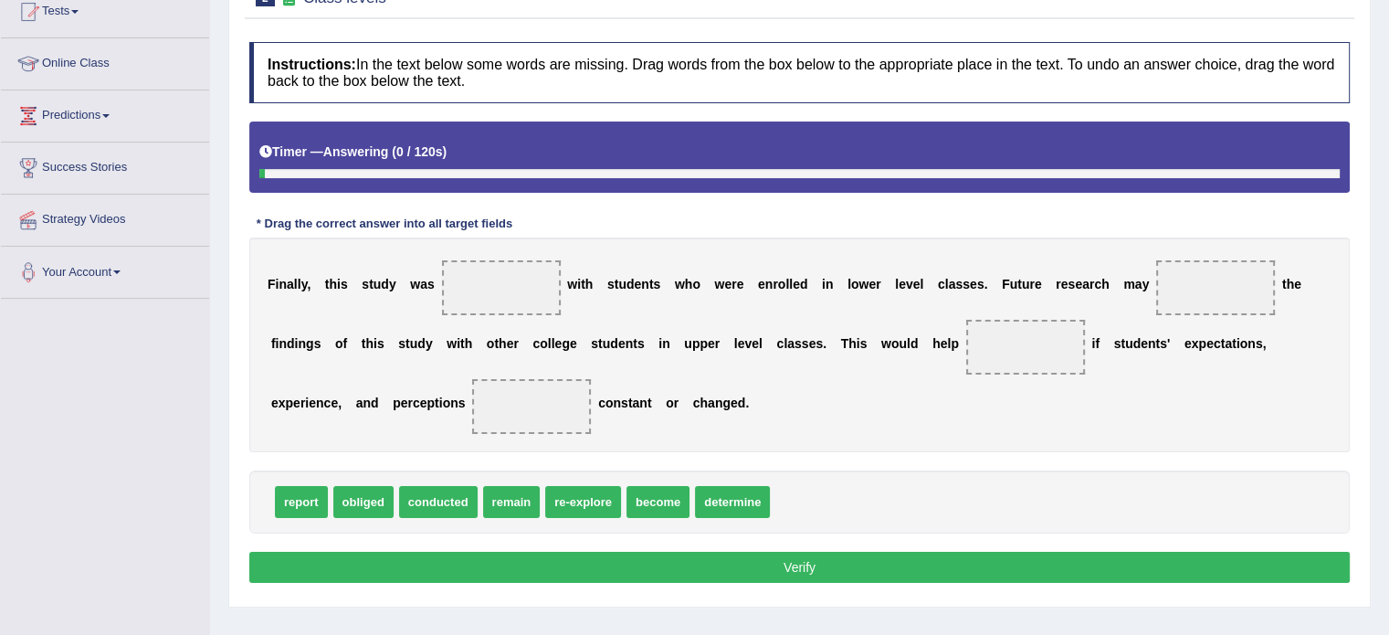
scroll to position [208, 0]
click at [480, 288] on span at bounding box center [501, 287] width 119 height 55
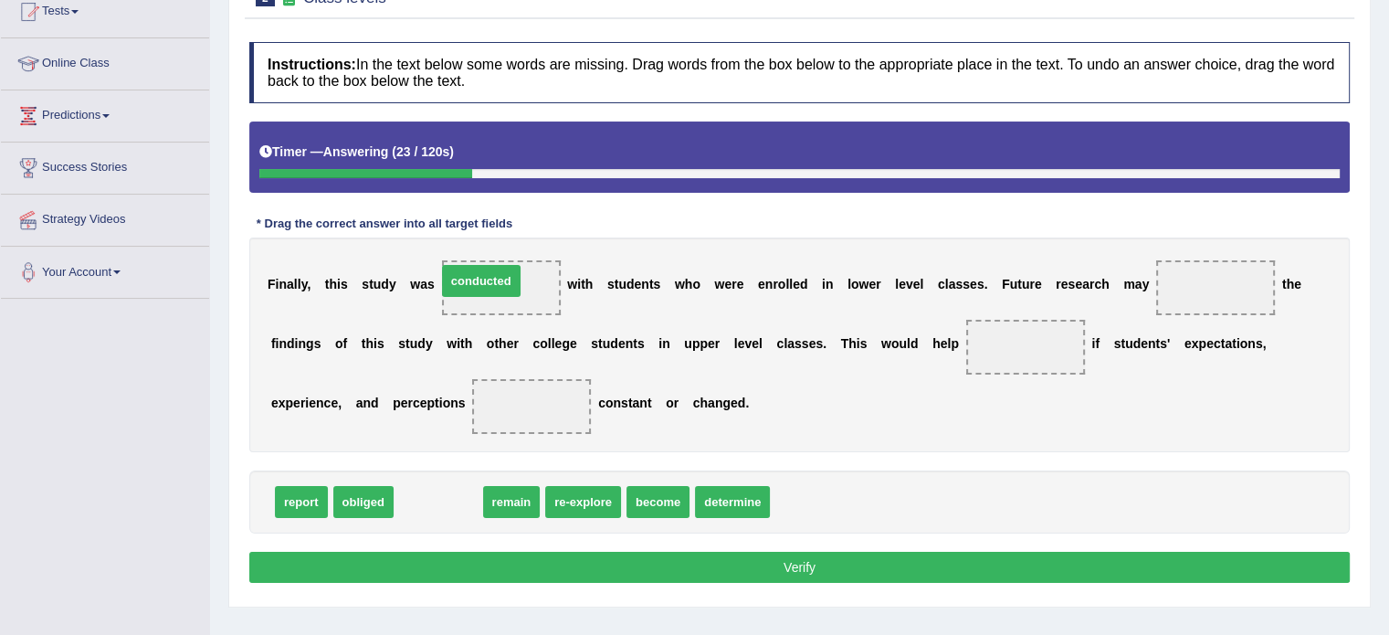
drag, startPoint x: 431, startPoint y: 501, endPoint x: 483, endPoint y: 280, distance: 227.1
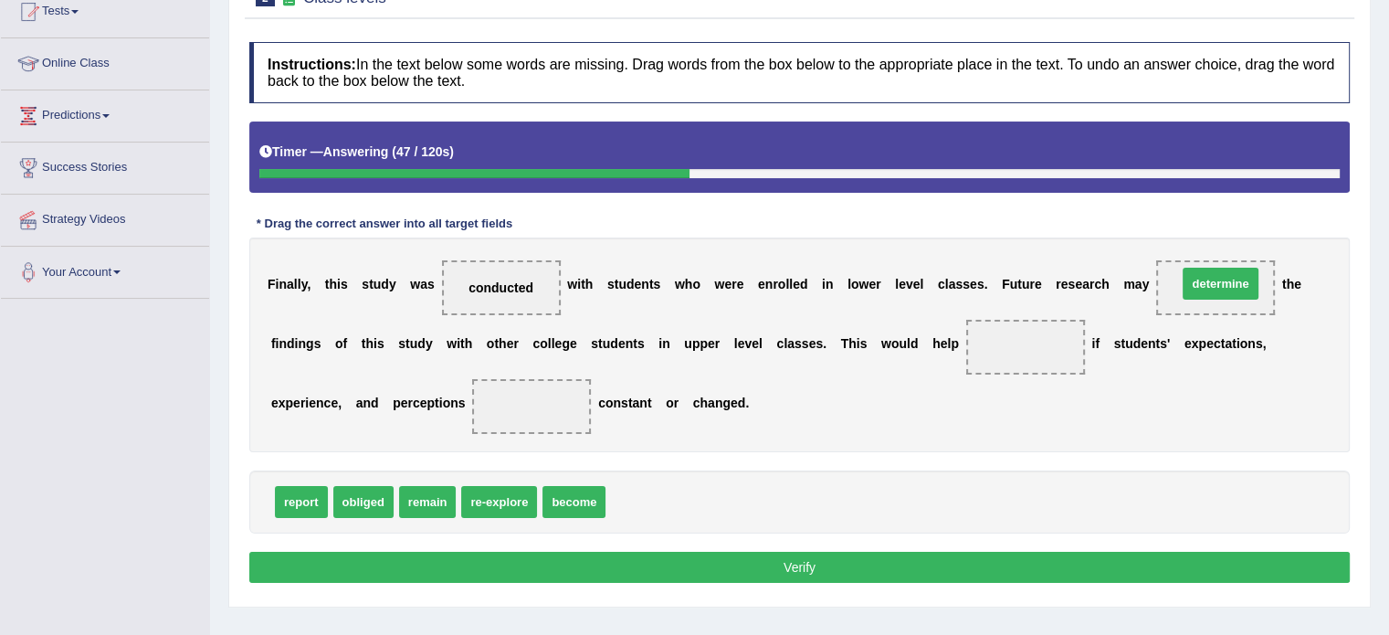
drag, startPoint x: 647, startPoint y: 503, endPoint x: 1218, endPoint y: 285, distance: 611.9
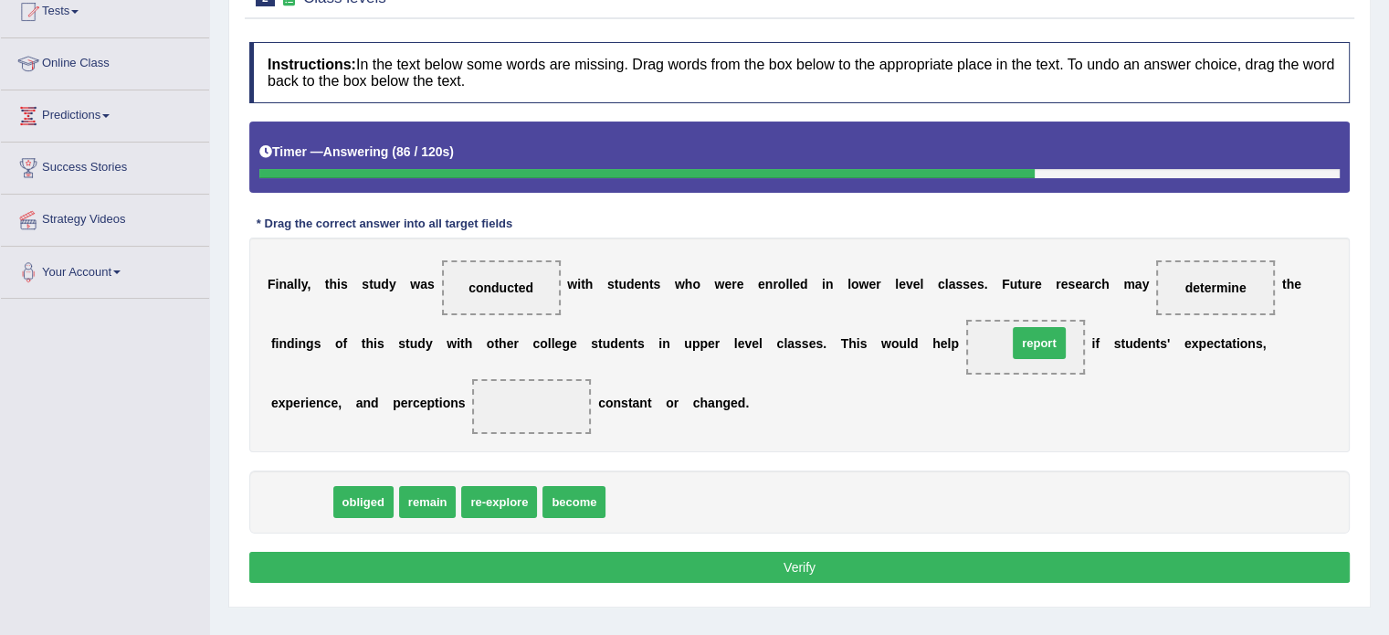
drag, startPoint x: 294, startPoint y: 505, endPoint x: 1032, endPoint y: 346, distance: 754.8
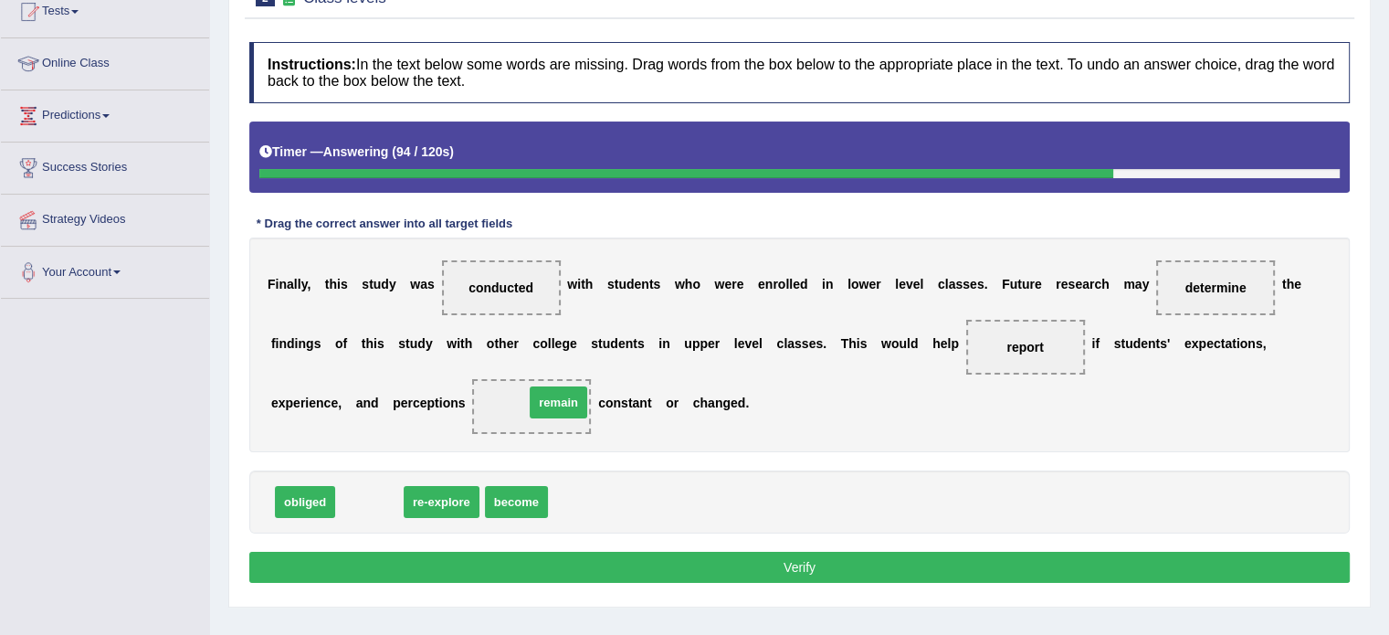
drag, startPoint x: 374, startPoint y: 497, endPoint x: 563, endPoint y: 397, distance: 213.7
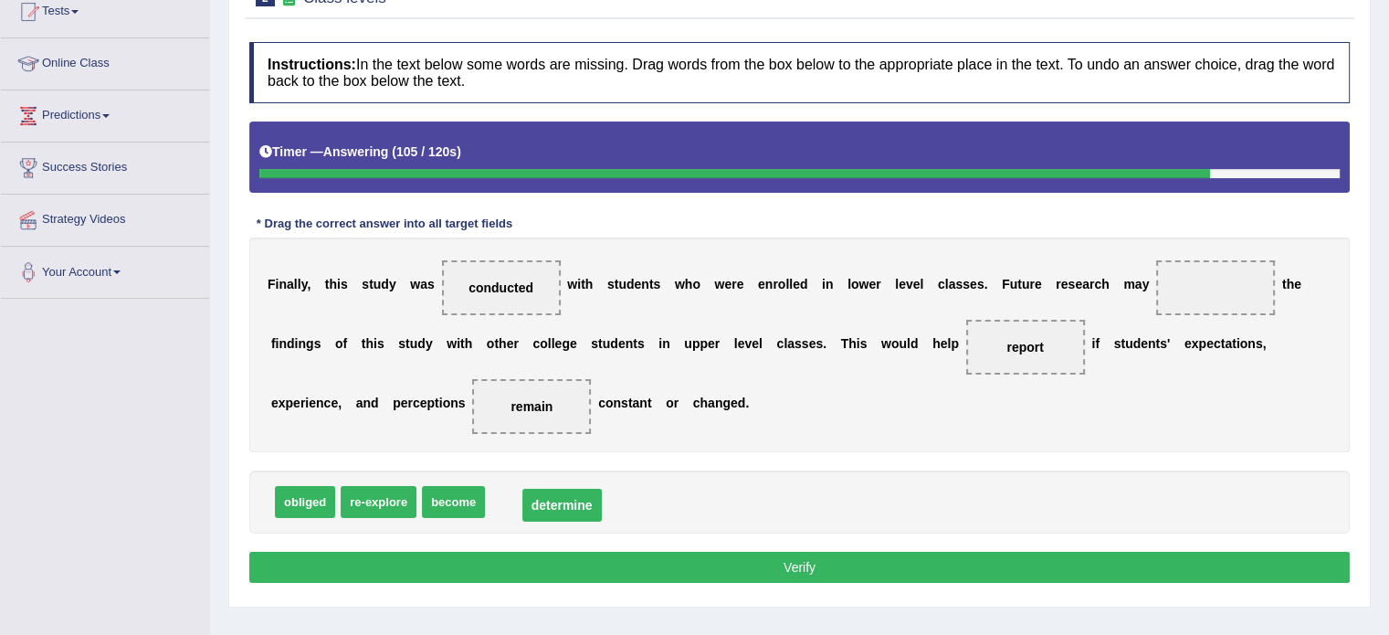
drag, startPoint x: 1193, startPoint y: 286, endPoint x: 539, endPoint y: 507, distance: 690.2
drag, startPoint x: 1047, startPoint y: 346, endPoint x: 1223, endPoint y: 281, distance: 187.8
click at [1223, 281] on div "F i n a l l y , t h i s s t u d y w a s conducted w i t h s t u d e n t s w h o…" at bounding box center [799, 344] width 1100 height 215
drag, startPoint x: 1026, startPoint y: 345, endPoint x: 1191, endPoint y: 297, distance: 171.4
drag, startPoint x: 540, startPoint y: 511, endPoint x: 1052, endPoint y: 363, distance: 533.0
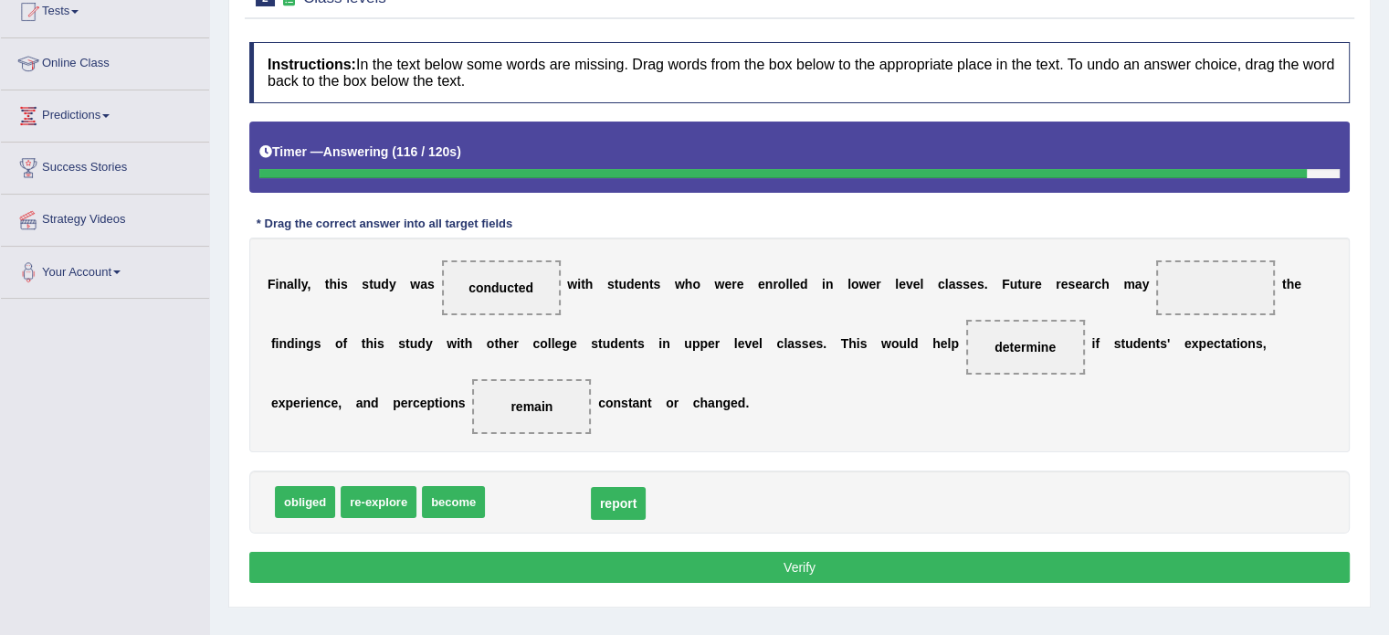
drag, startPoint x: 1196, startPoint y: 288, endPoint x: 584, endPoint y: 512, distance: 651.8
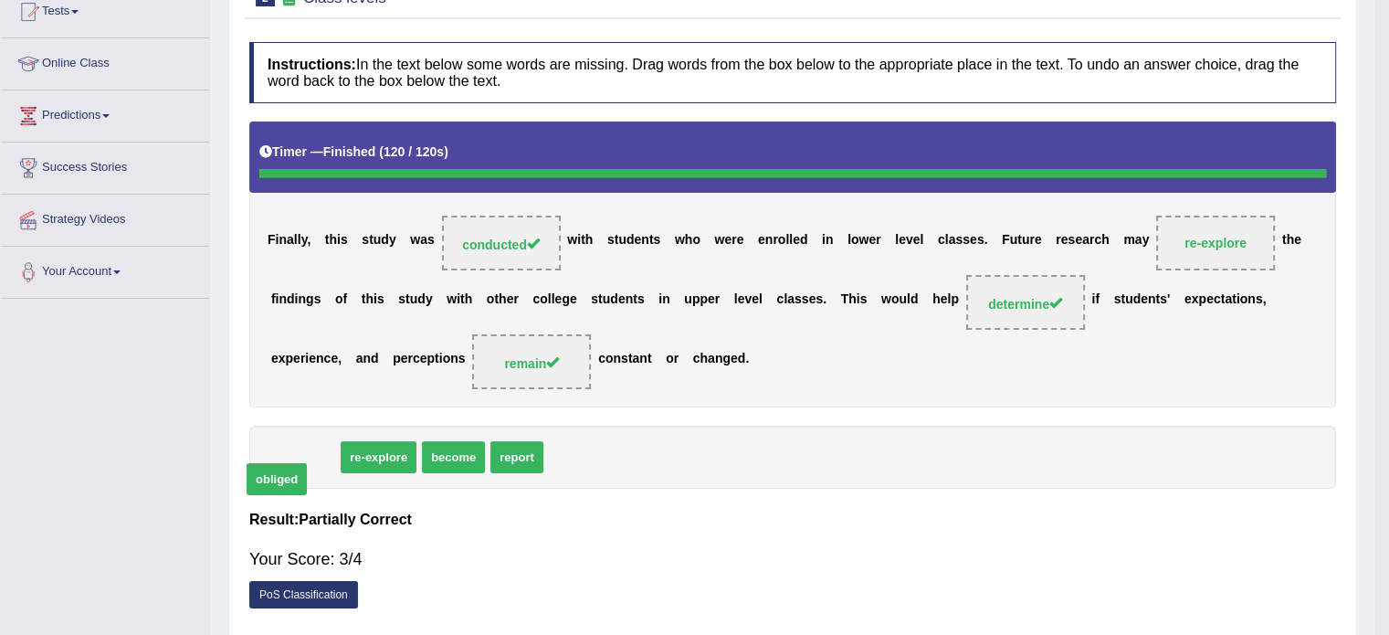
drag, startPoint x: 292, startPoint y: 503, endPoint x: 264, endPoint y: 525, distance: 35.8
click at [264, 426] on body "Toggle navigation Home Practice Questions Speaking Practice Read Aloud Repeat S…" at bounding box center [694, 109] width 1389 height 635
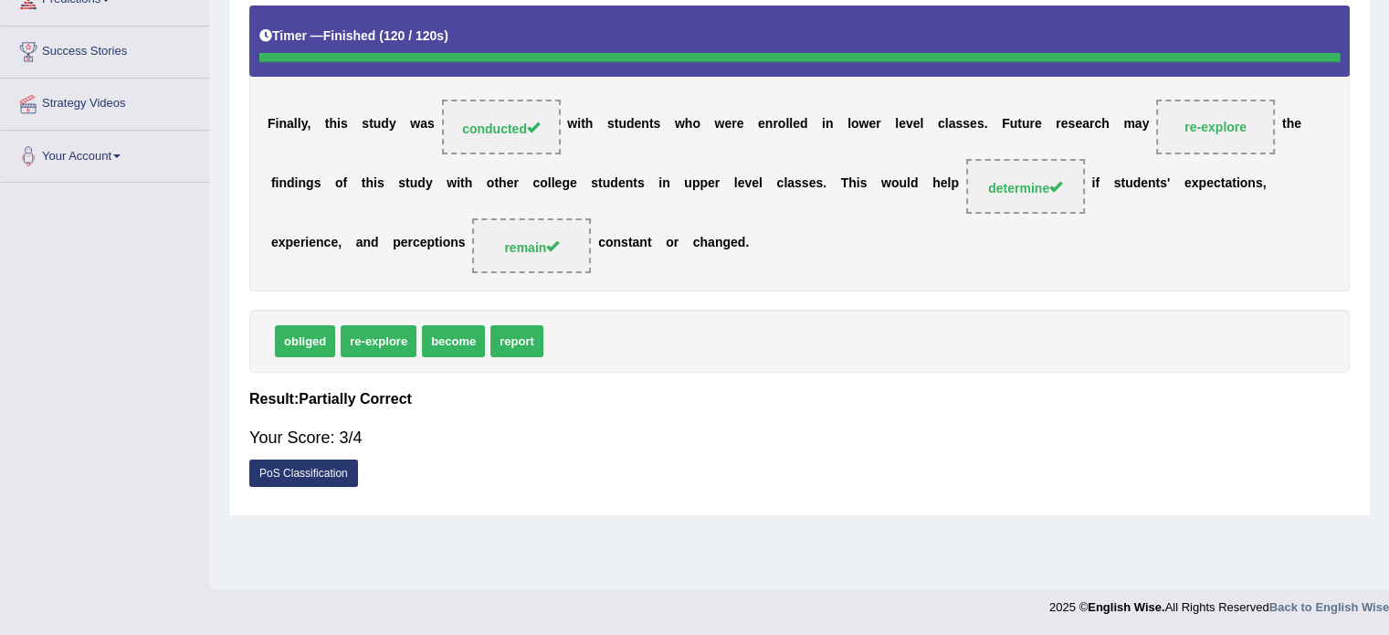
scroll to position [0, 0]
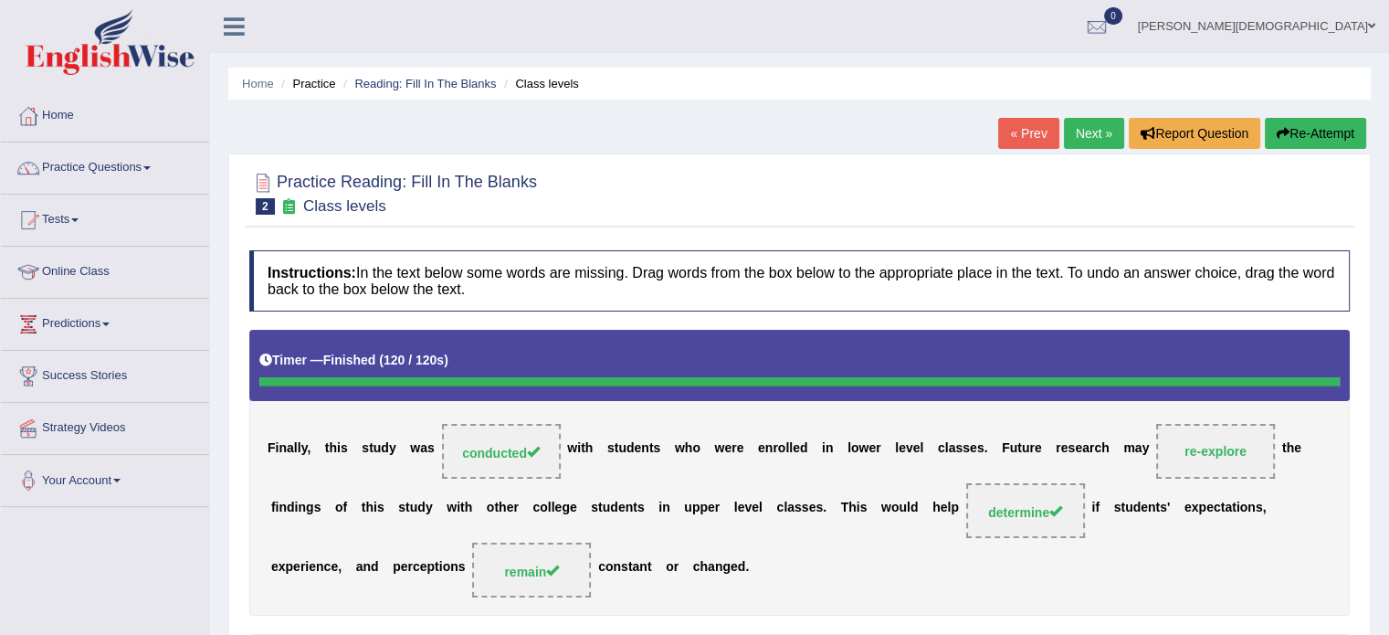
click at [1089, 128] on link "Next »" at bounding box center [1094, 133] width 60 height 31
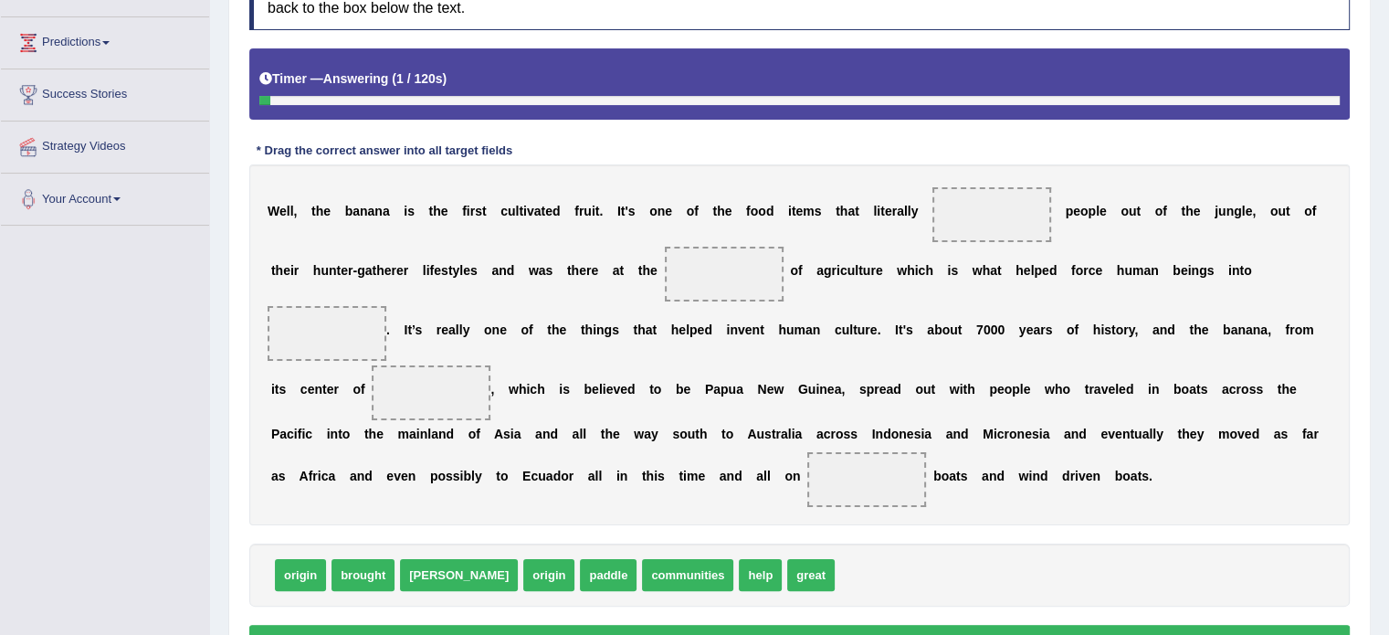
scroll to position [298, 0]
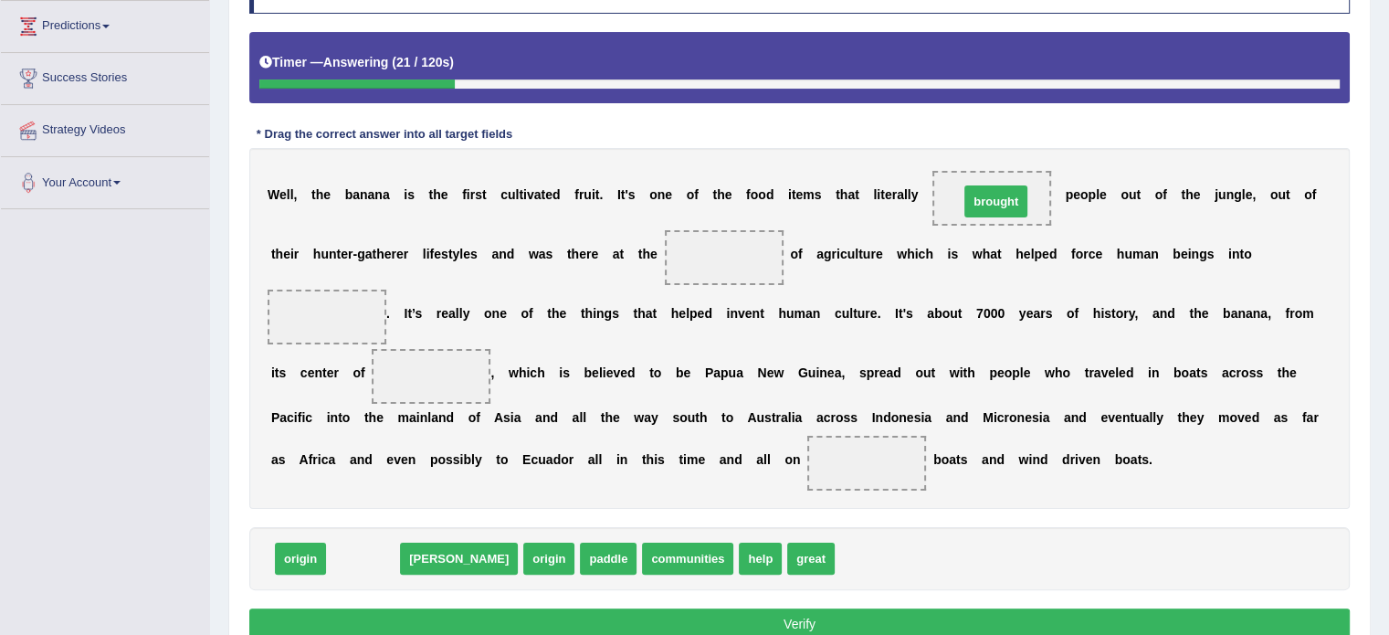
drag, startPoint x: 369, startPoint y: 551, endPoint x: 1002, endPoint y: 193, distance: 727.1
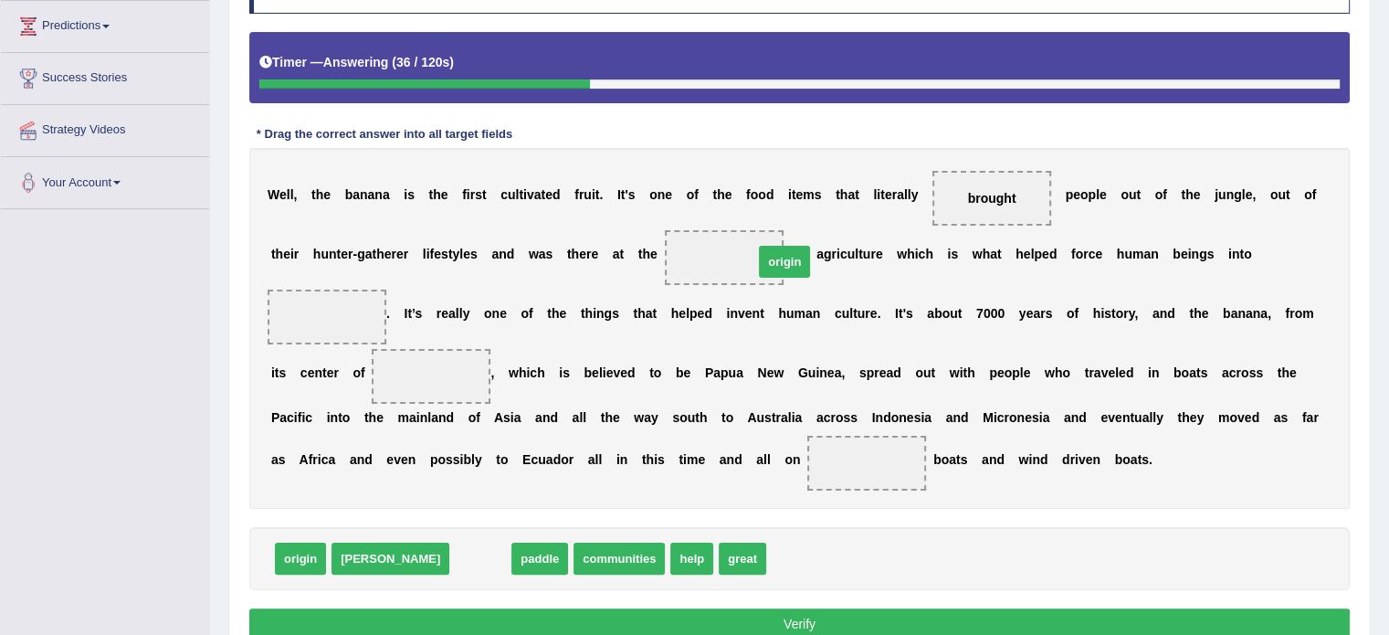
drag, startPoint x: 412, startPoint y: 558, endPoint x: 714, endPoint y: 258, distance: 425.6
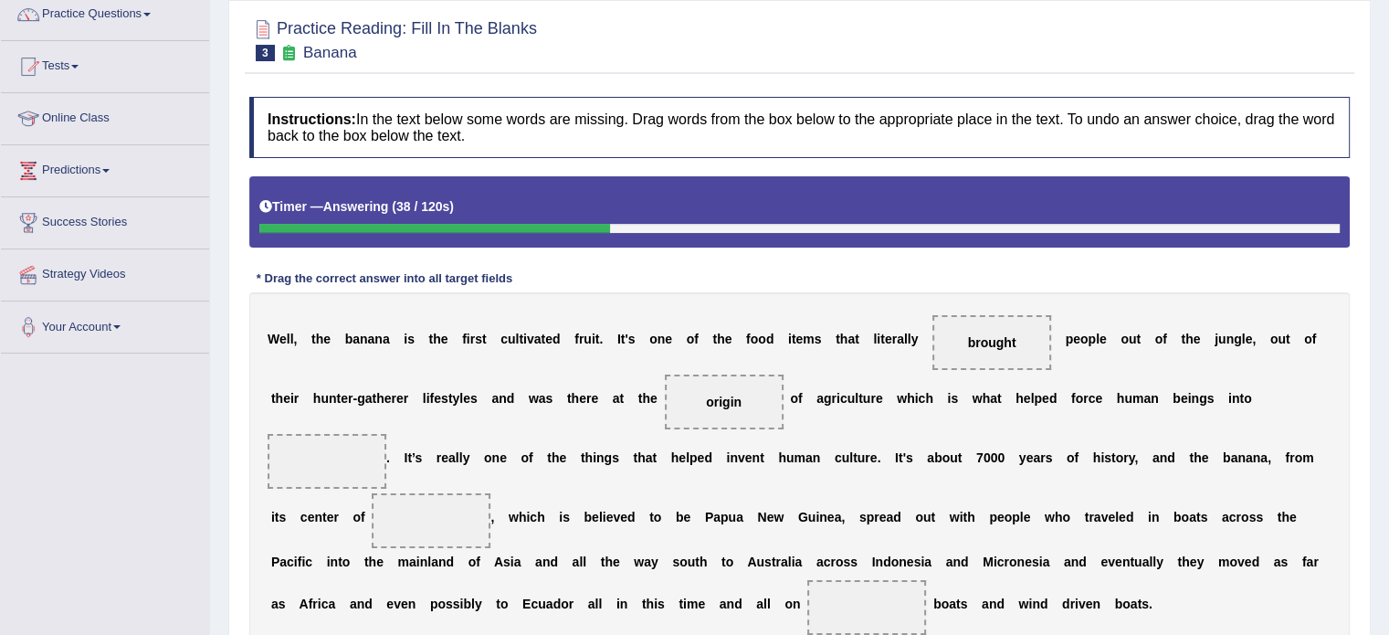
scroll to position [384, 0]
